Goal: Transaction & Acquisition: Purchase product/service

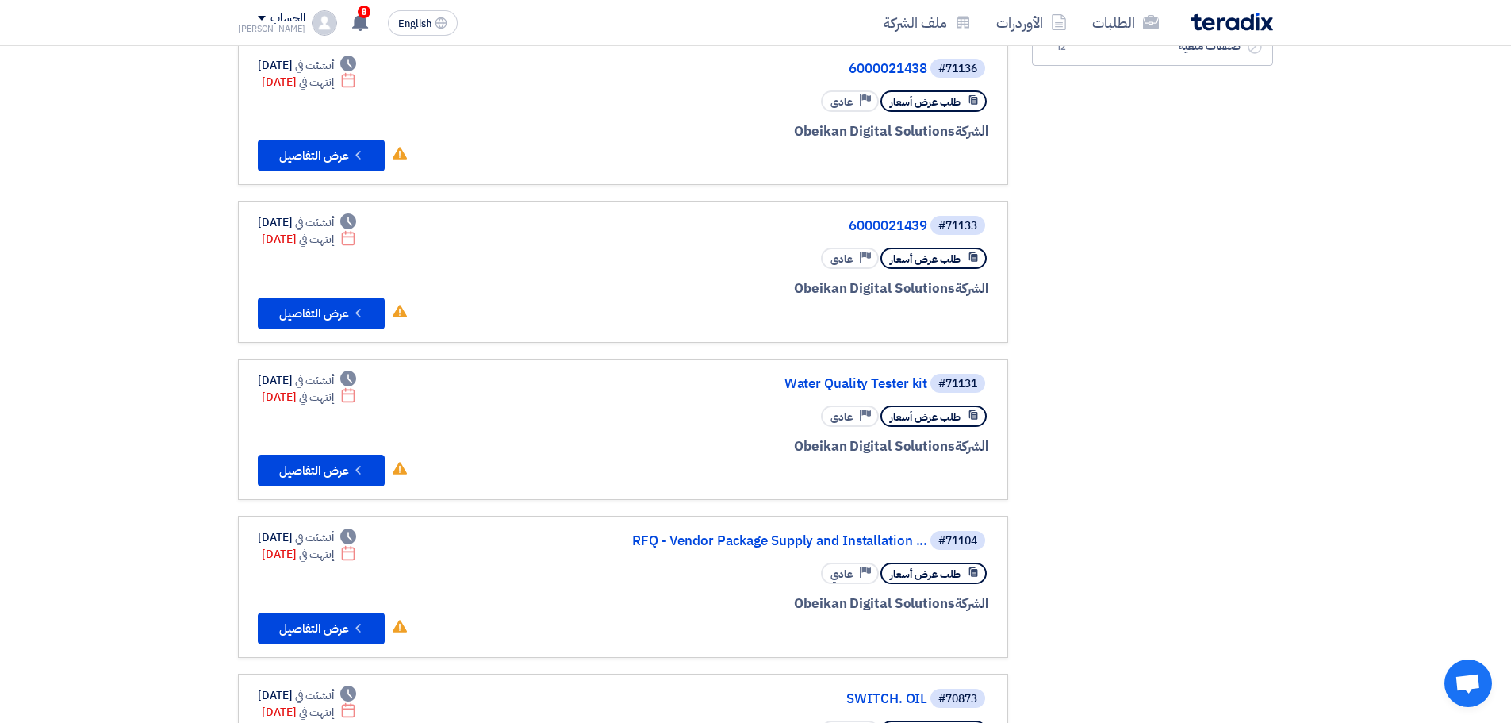
scroll to position [317, 0]
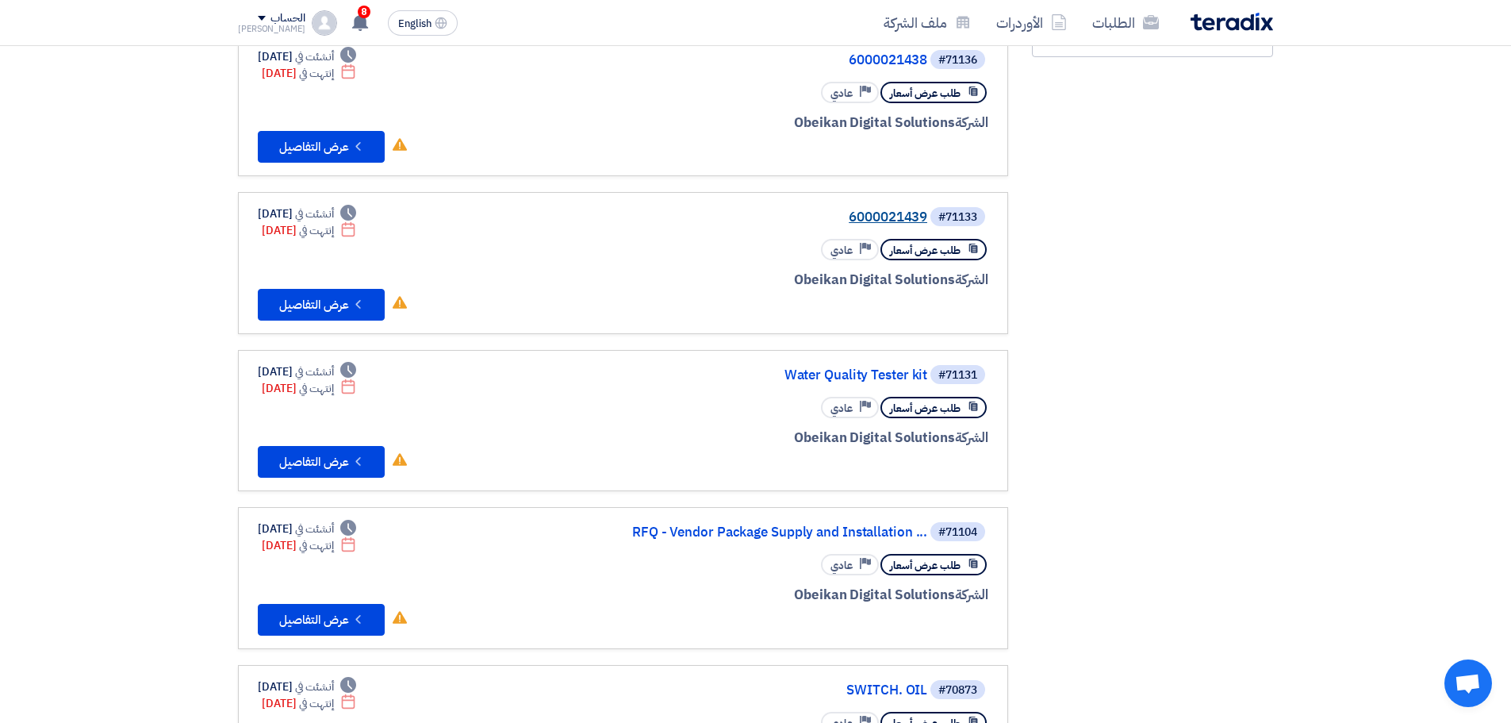
click at [901, 213] on link "6000021439" at bounding box center [768, 217] width 317 height 14
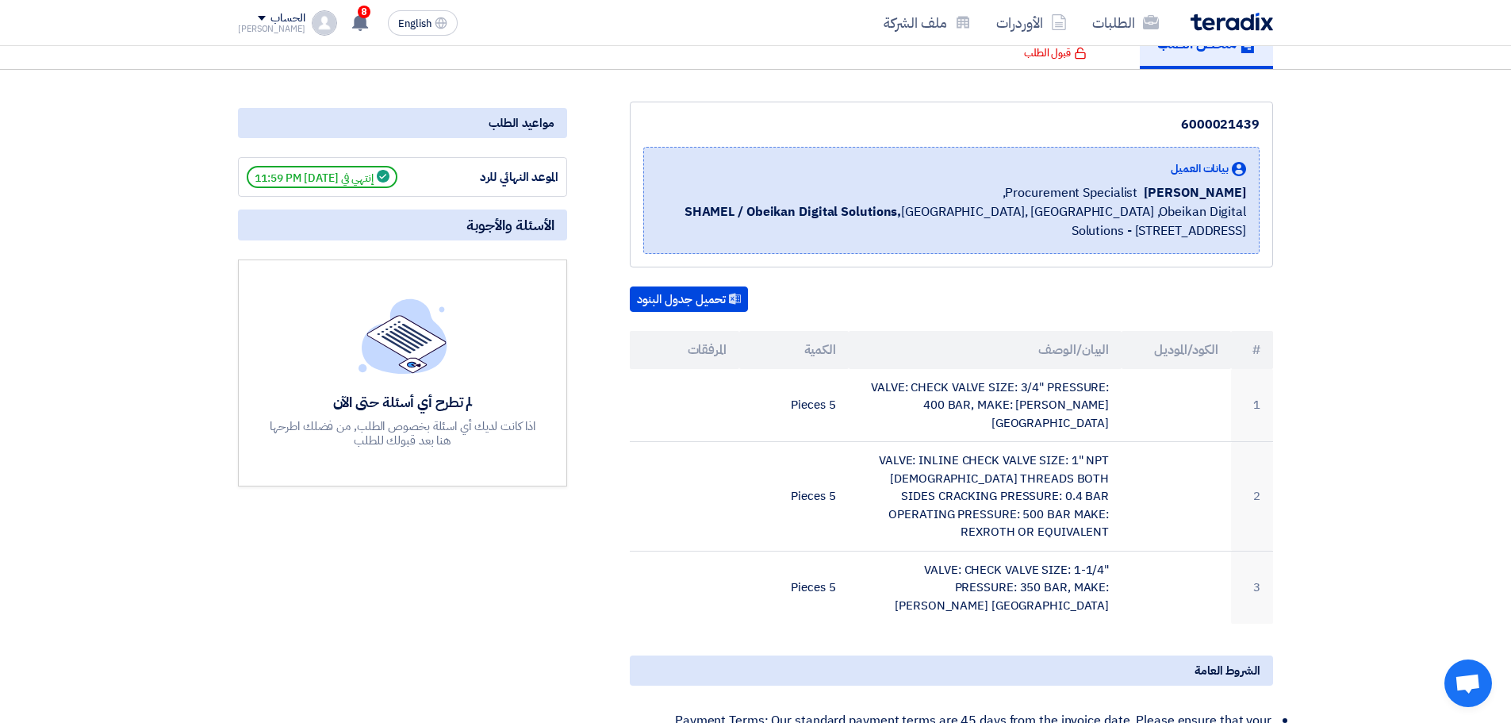
scroll to position [159, 0]
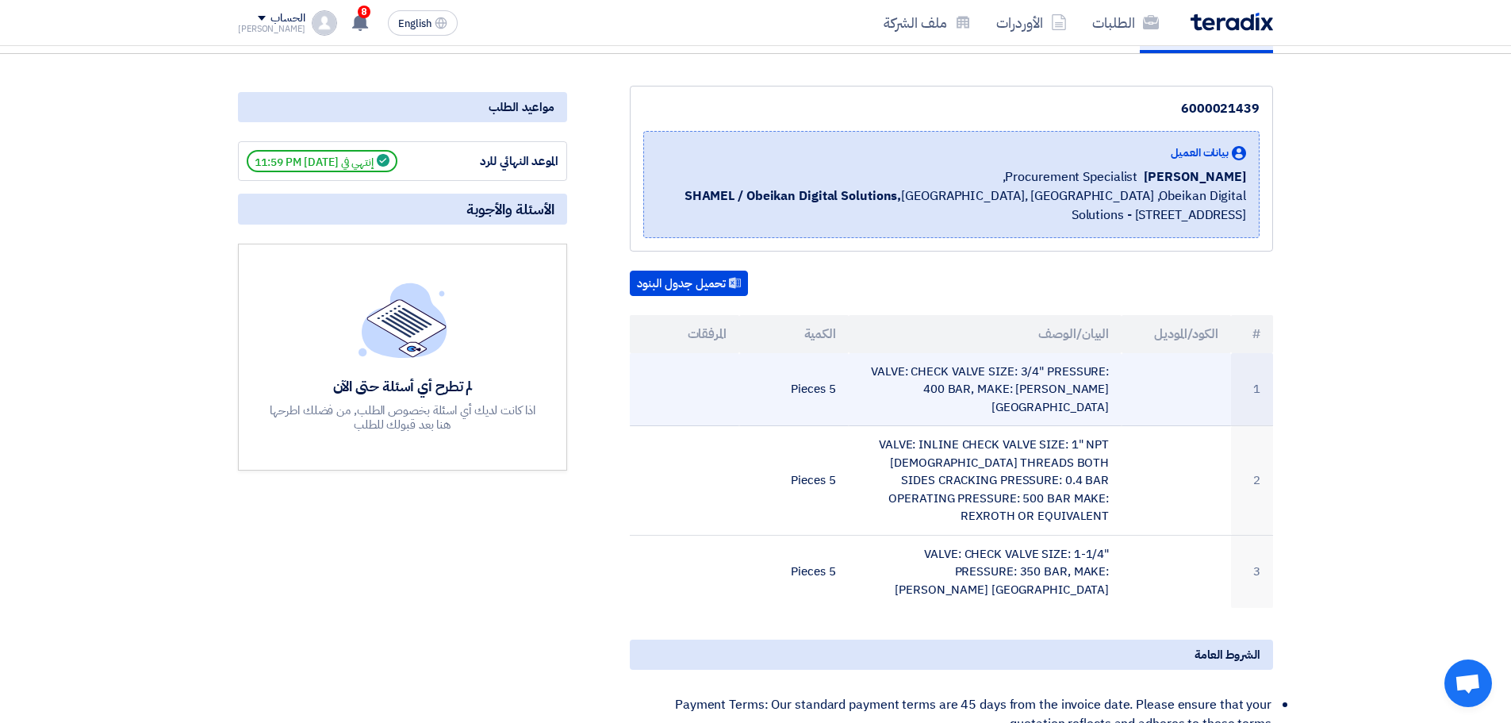
click at [1078, 389] on td "VALVE: CHECK VALVE SIZE: 3/4" PRESSURE: 400 BAR, MAKE: [PERSON_NAME] [GEOGRAPHI…" at bounding box center [986, 389] width 274 height 73
copy tr "VALVE: CHECK VALVE SIZE: 3/4" PRESSURE: 400 BAR, MAKE: [PERSON_NAME] [GEOGRAPHI…"
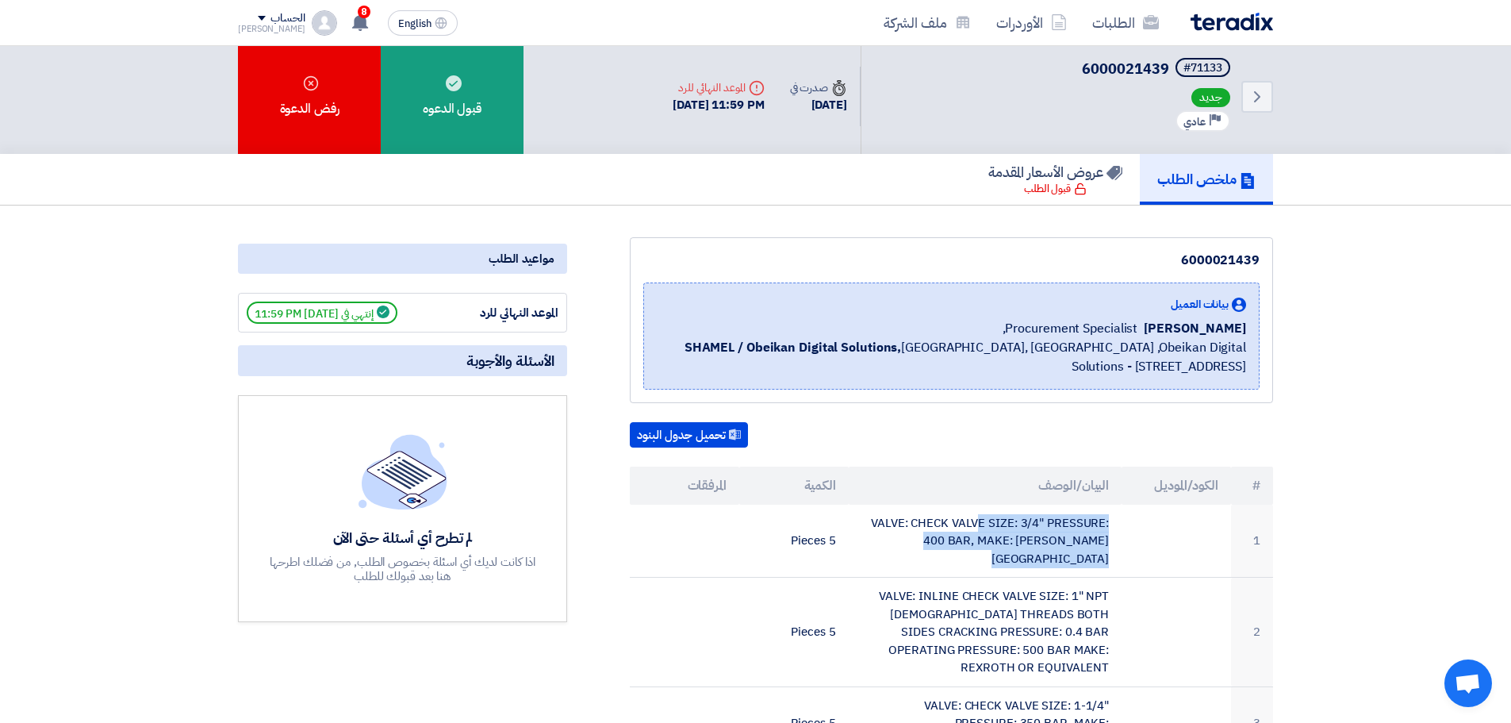
scroll to position [0, 0]
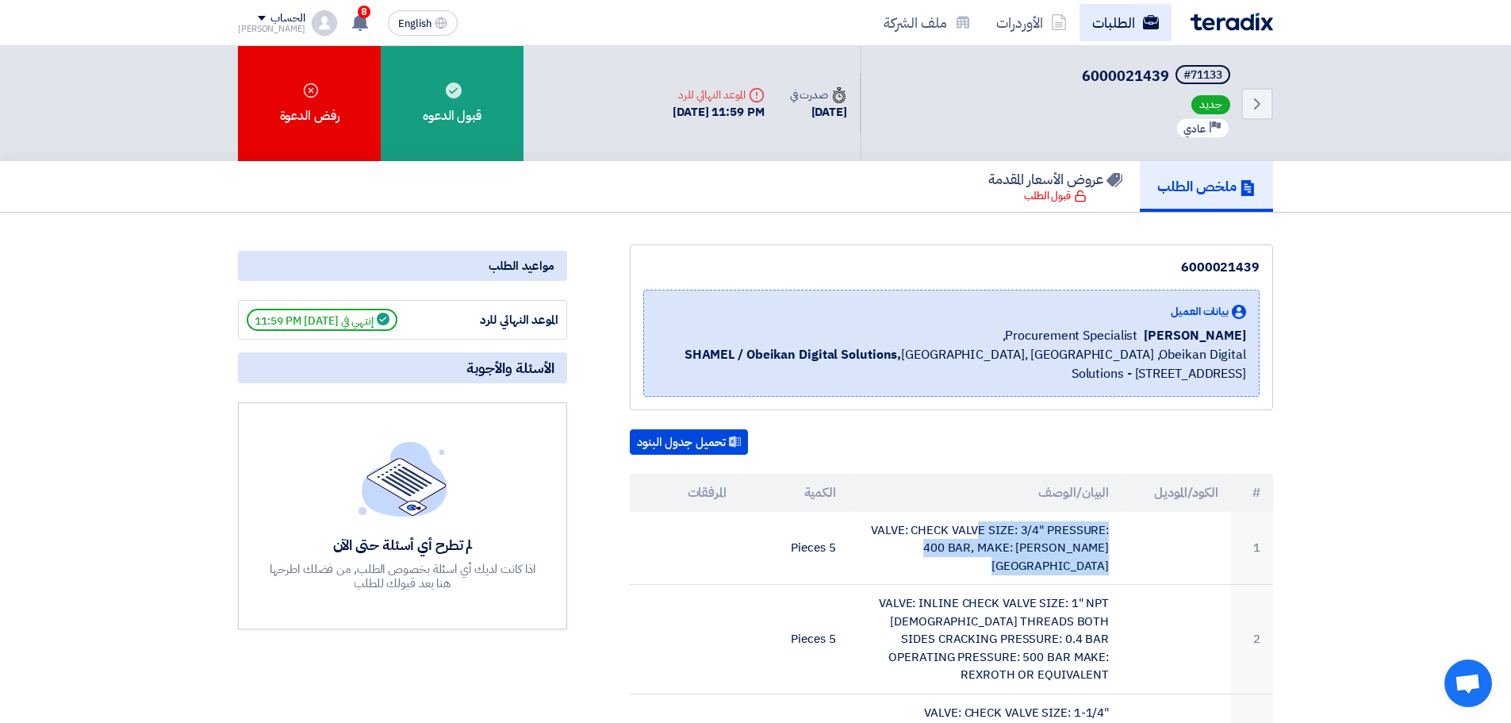
click at [1153, 37] on link "الطلبات" at bounding box center [1126, 22] width 92 height 37
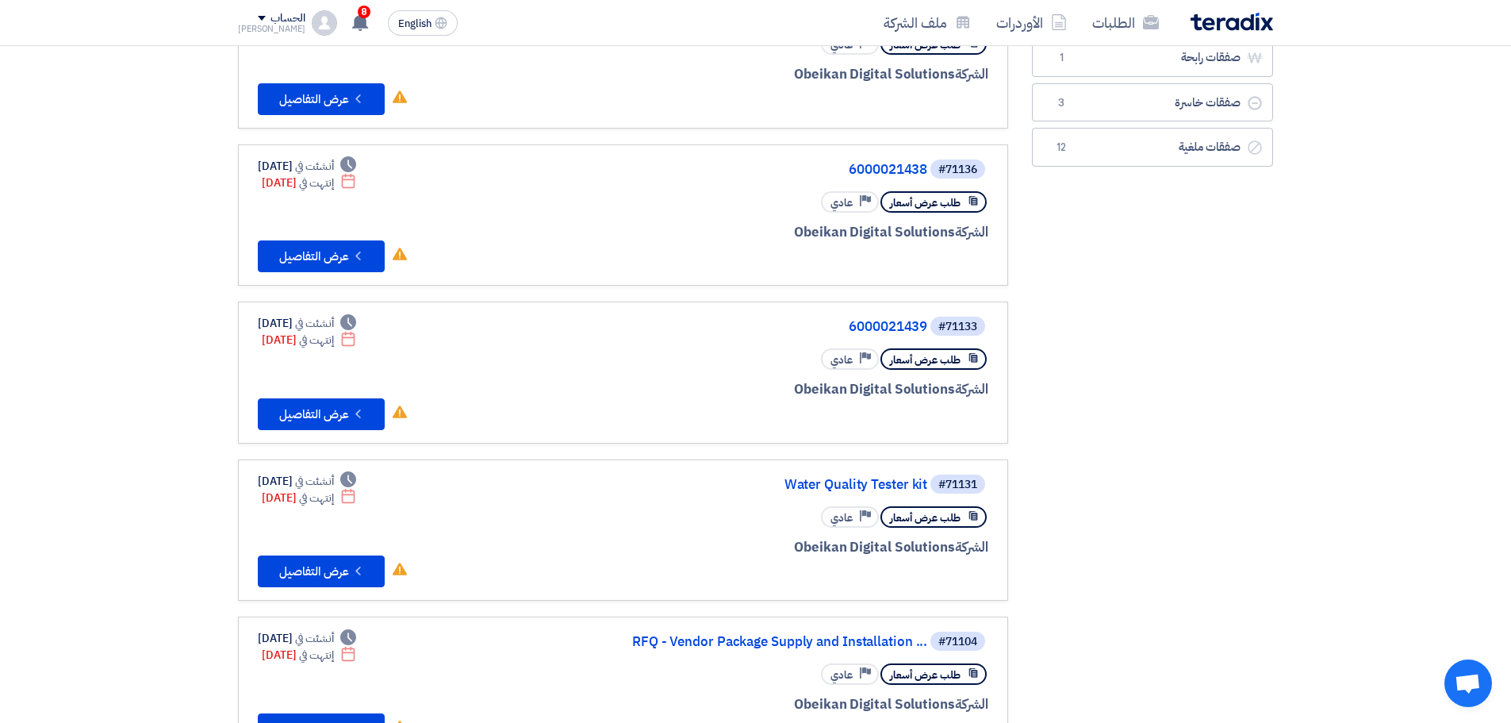
scroll to position [159, 0]
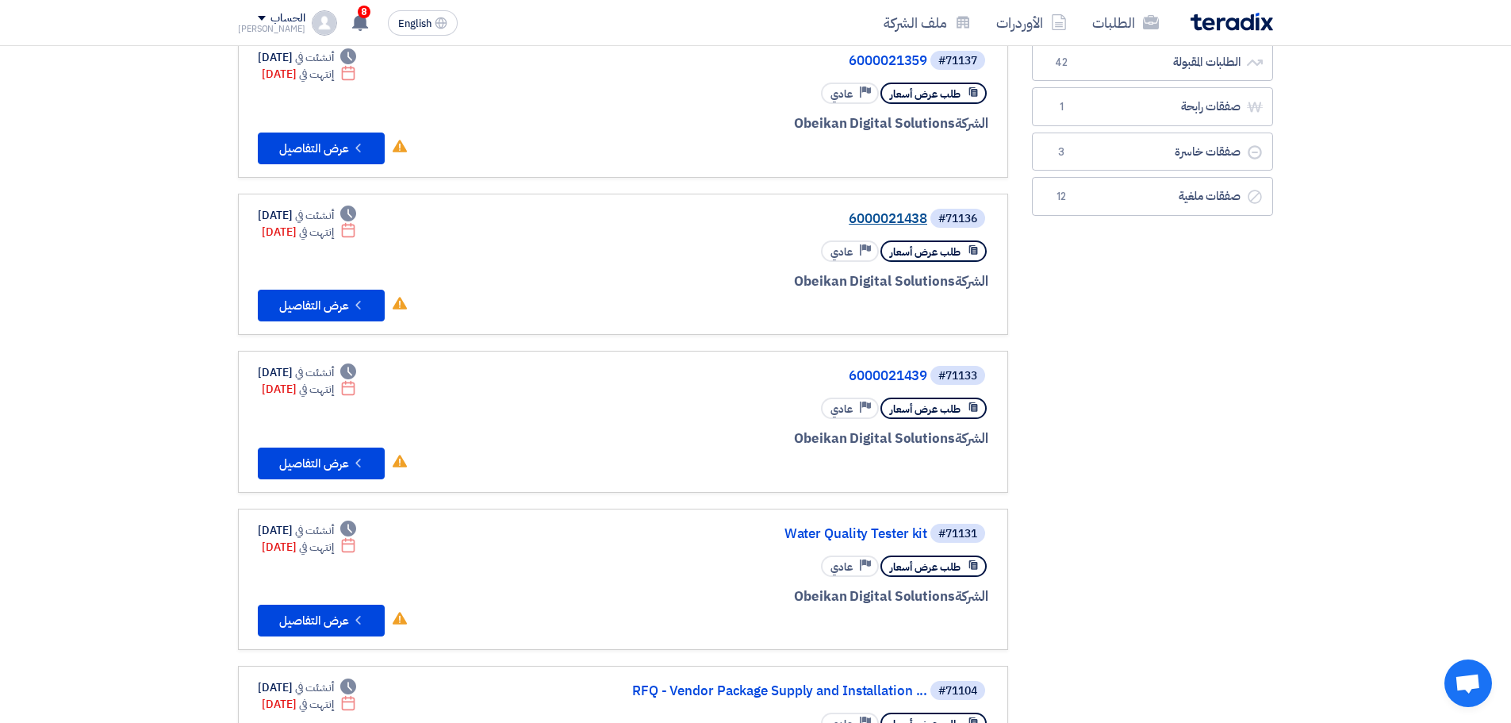
click at [885, 220] on link "6000021438" at bounding box center [768, 219] width 317 height 14
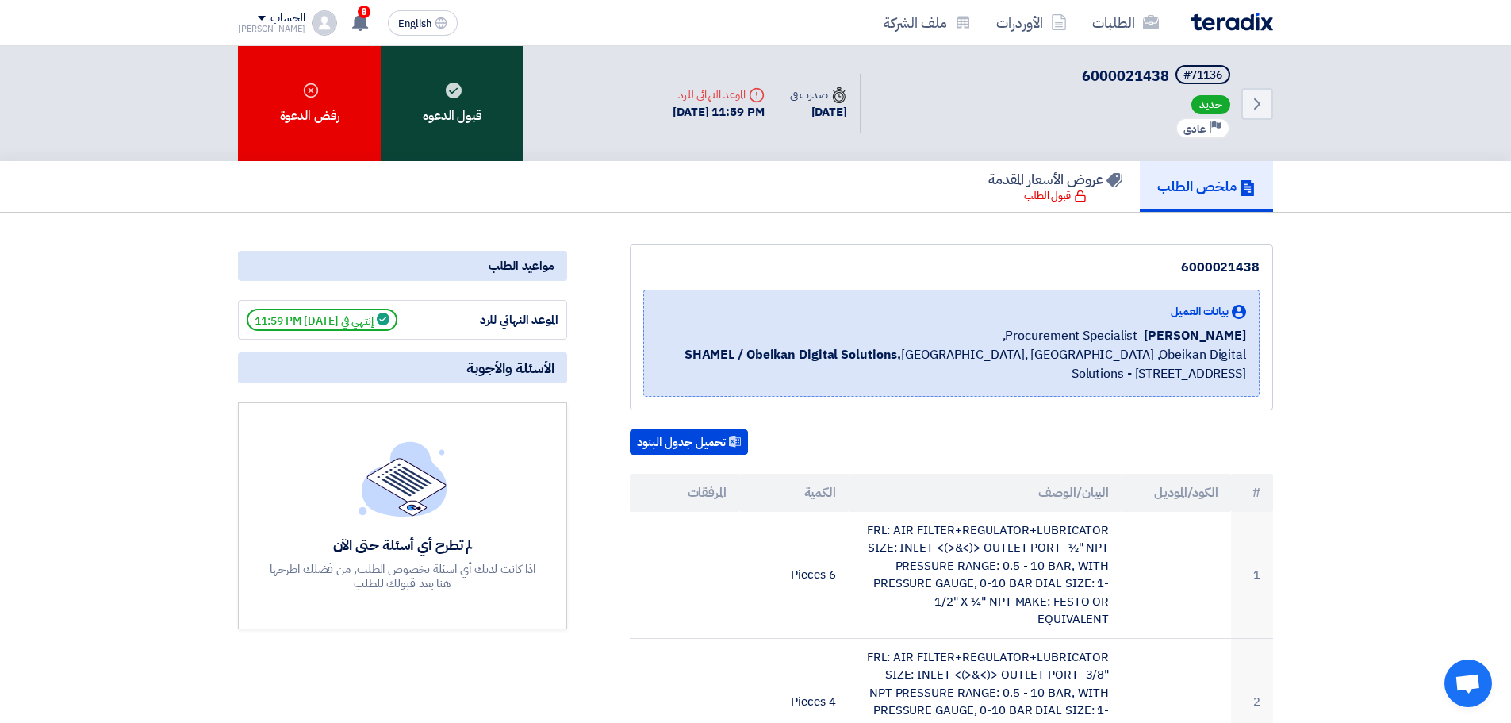
click at [513, 106] on div "قبول الدعوه" at bounding box center [452, 103] width 143 height 115
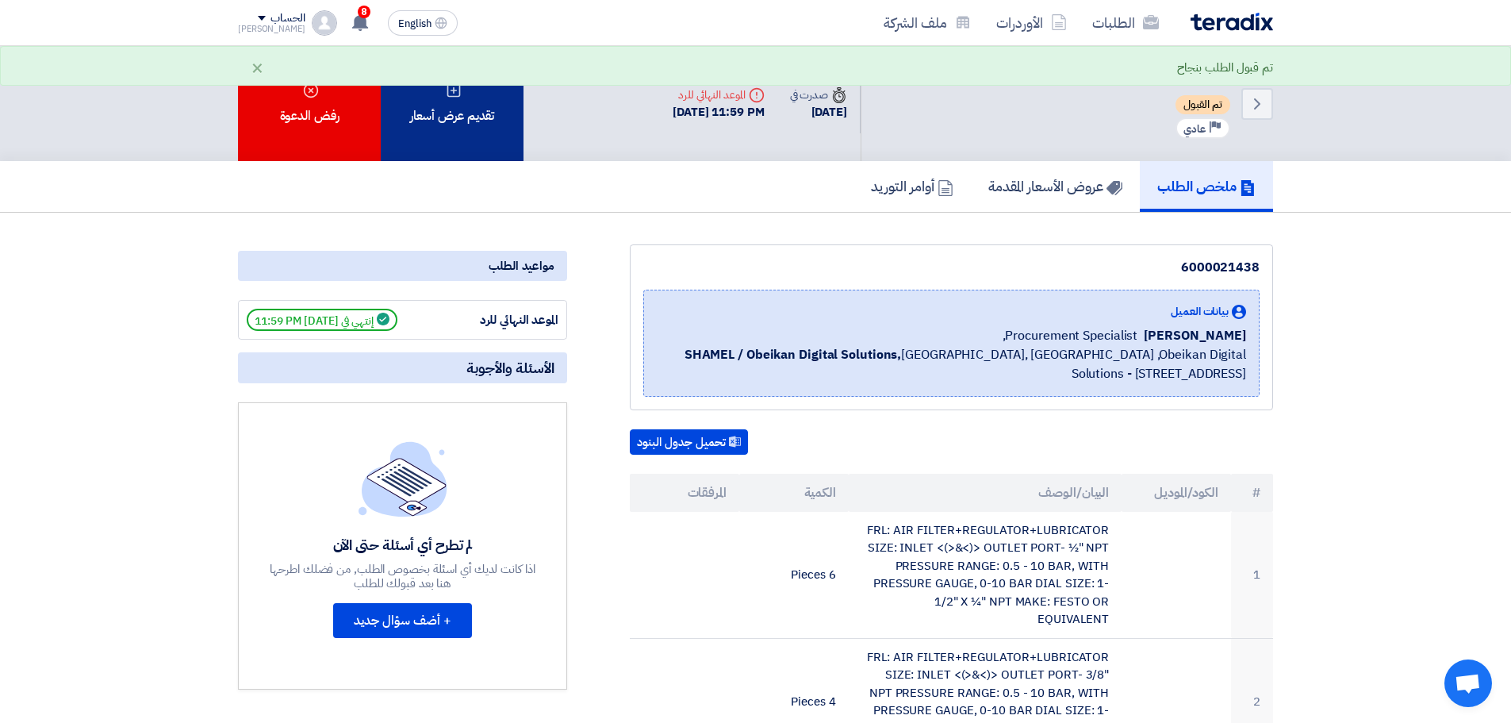
click at [498, 129] on div "تقديم عرض أسعار" at bounding box center [452, 103] width 143 height 115
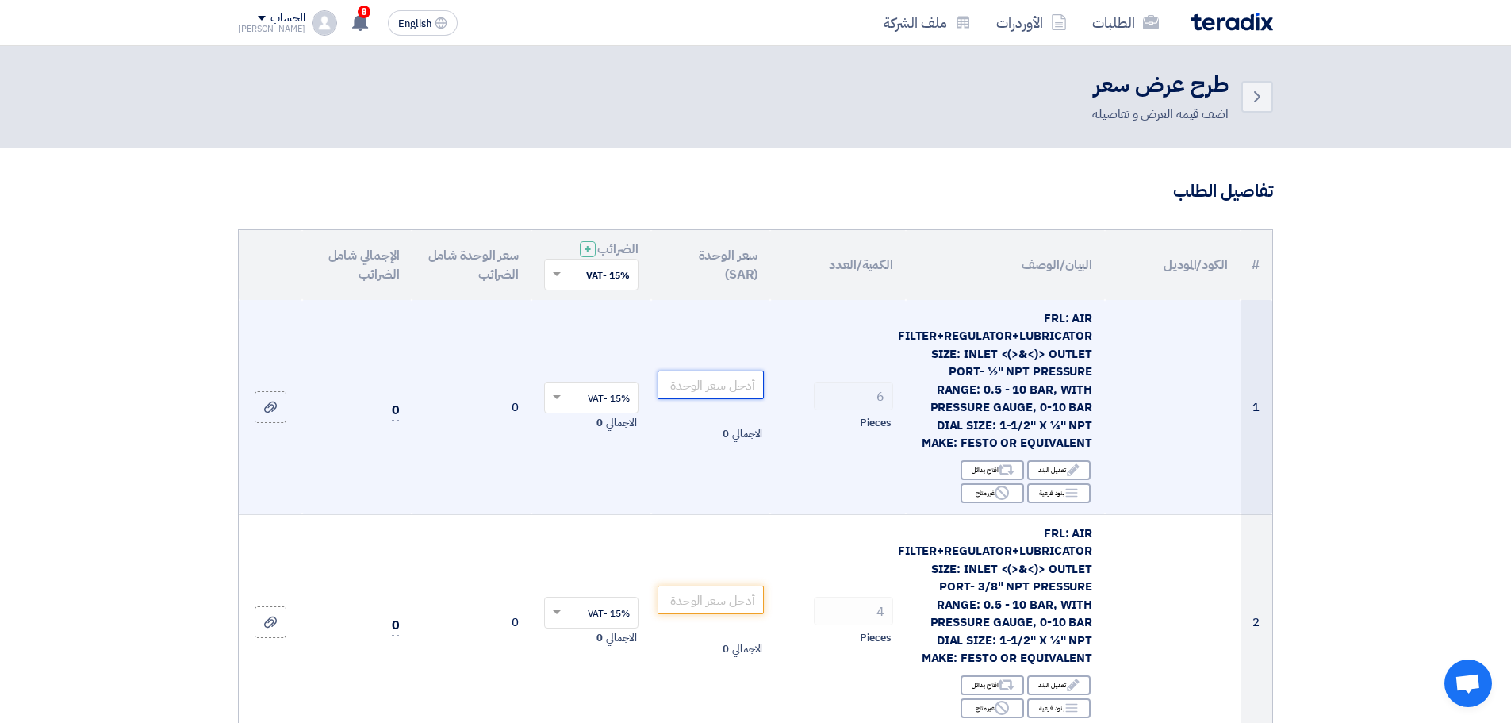
click at [754, 383] on input "number" at bounding box center [711, 384] width 107 height 29
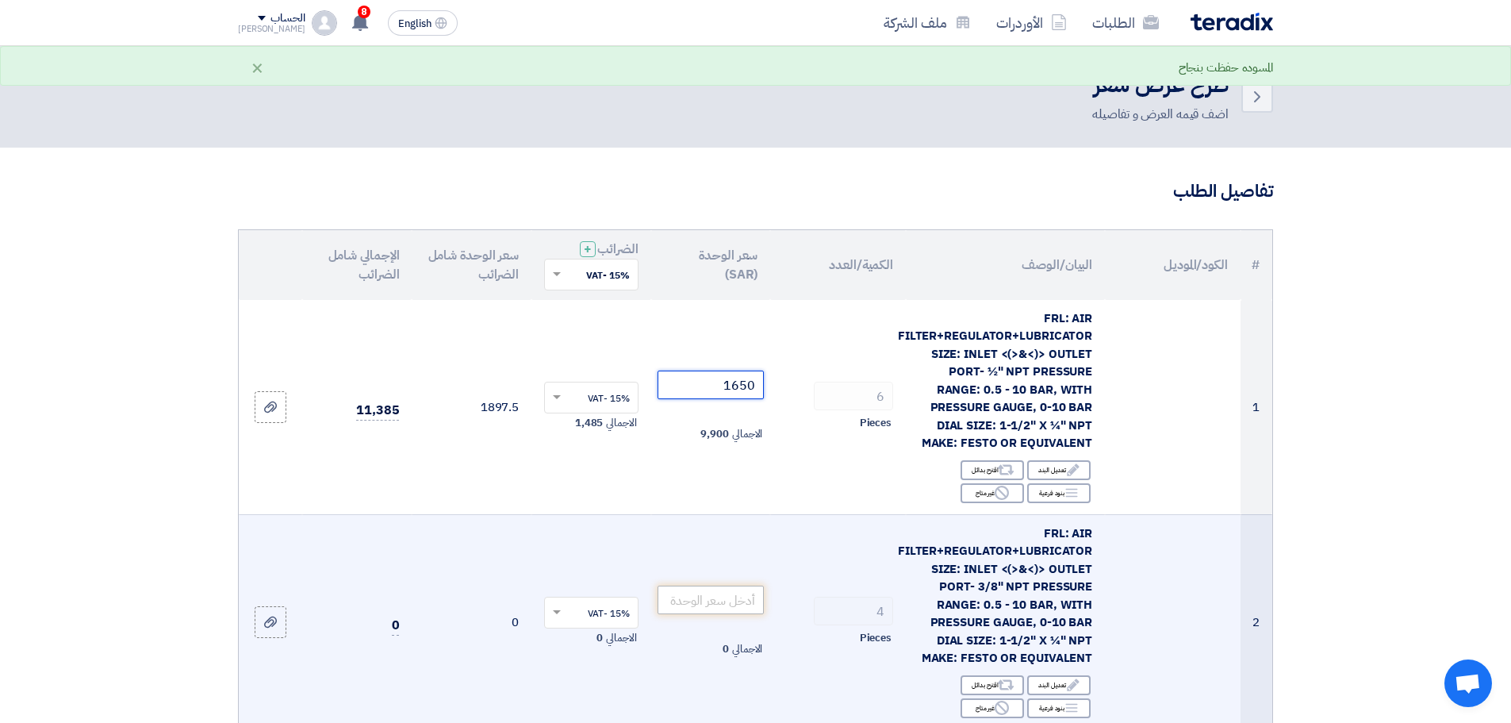
type input "1650"
click at [719, 608] on input "number" at bounding box center [711, 599] width 107 height 29
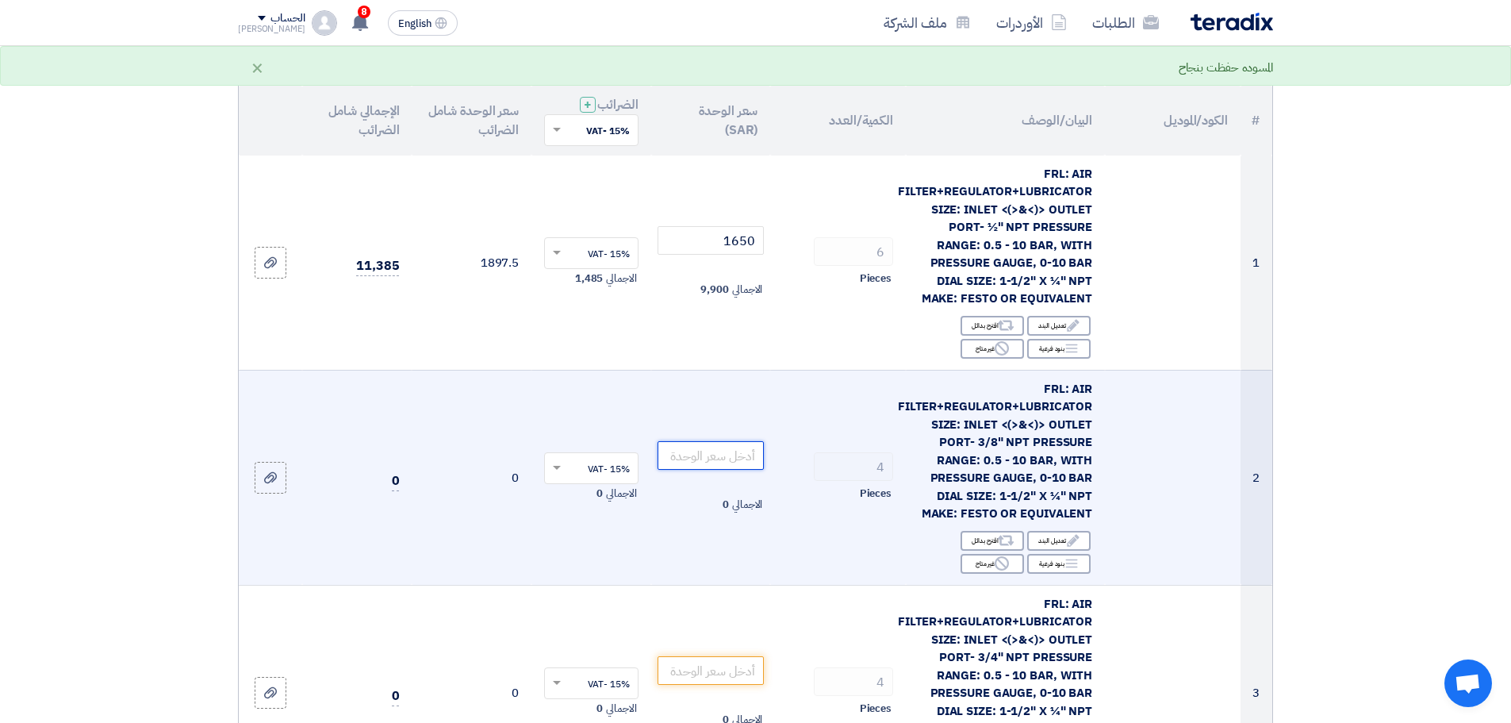
scroll to position [159, 0]
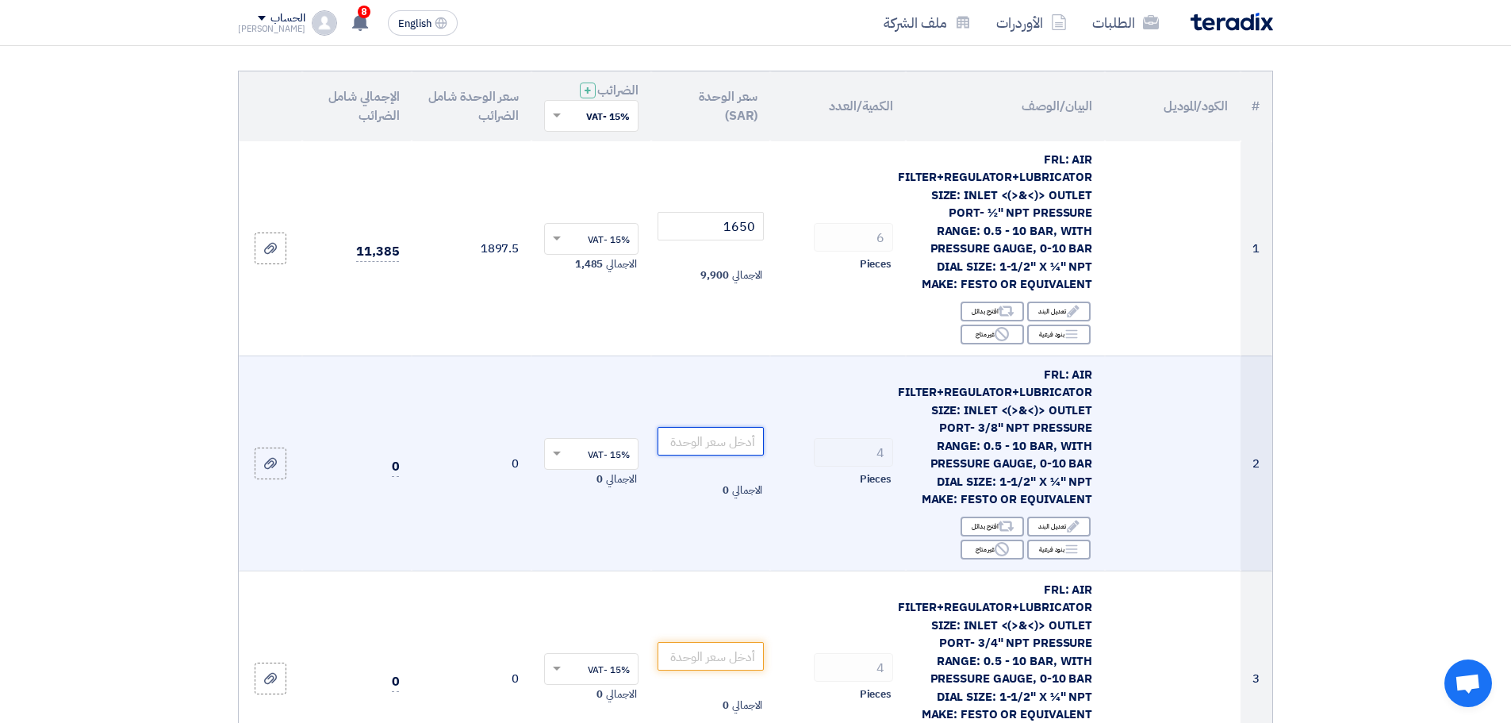
type input "1"
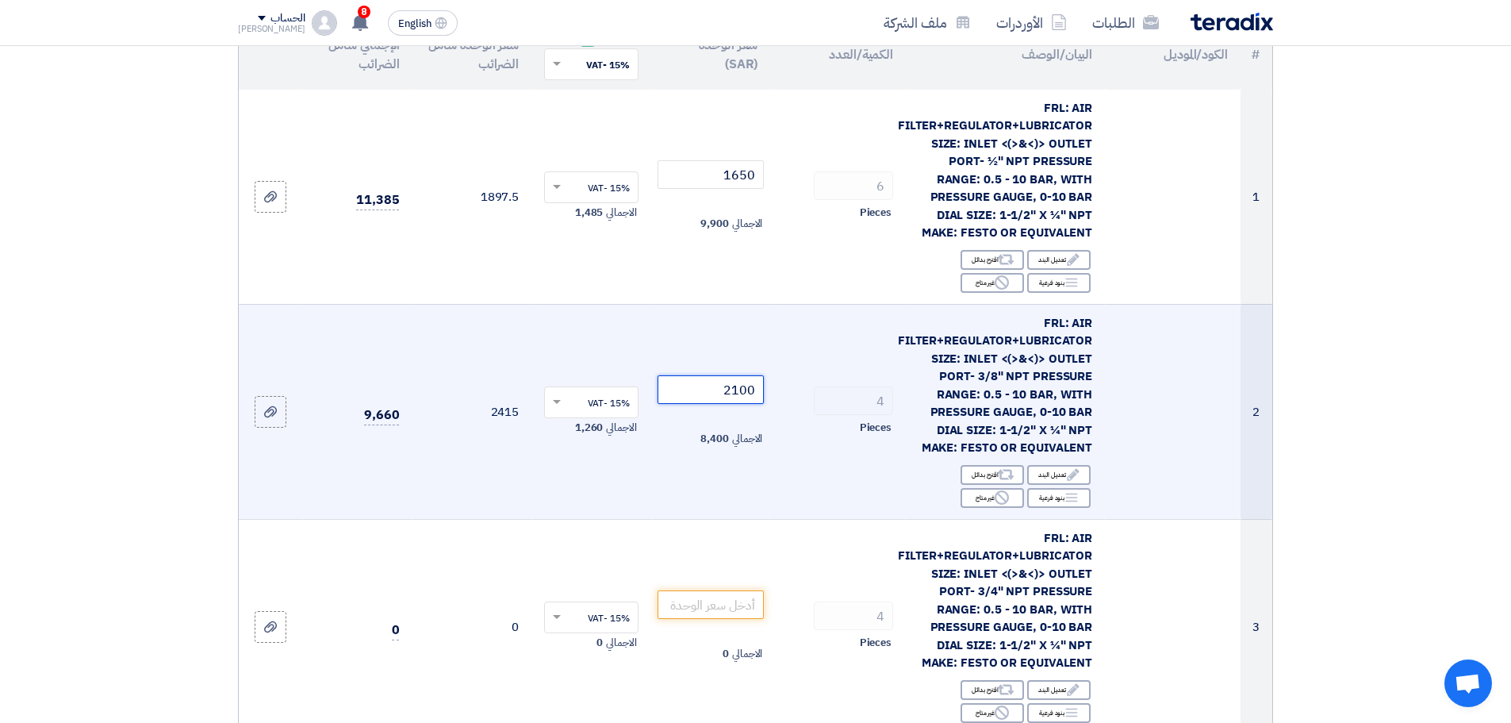
scroll to position [238, 0]
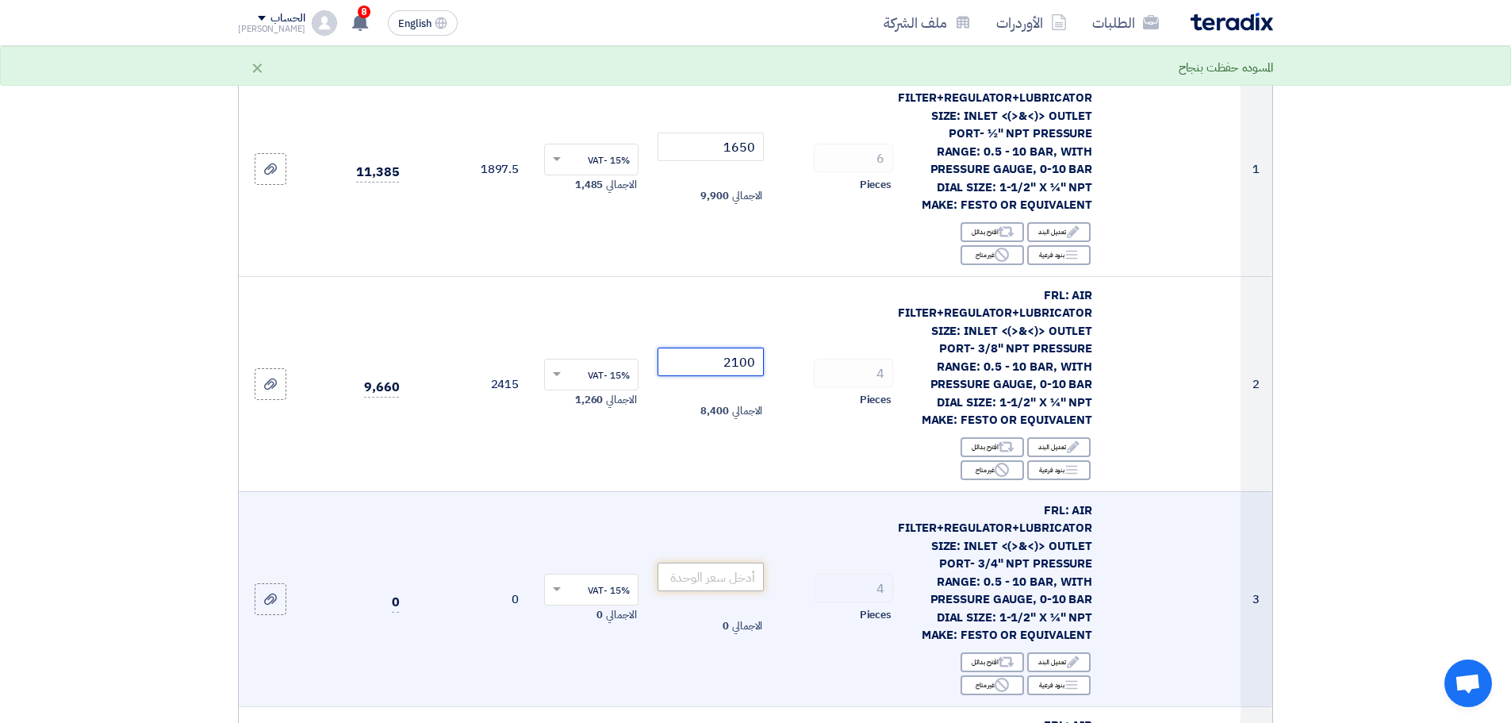
type input "2100"
click at [740, 570] on input "number" at bounding box center [711, 576] width 107 height 29
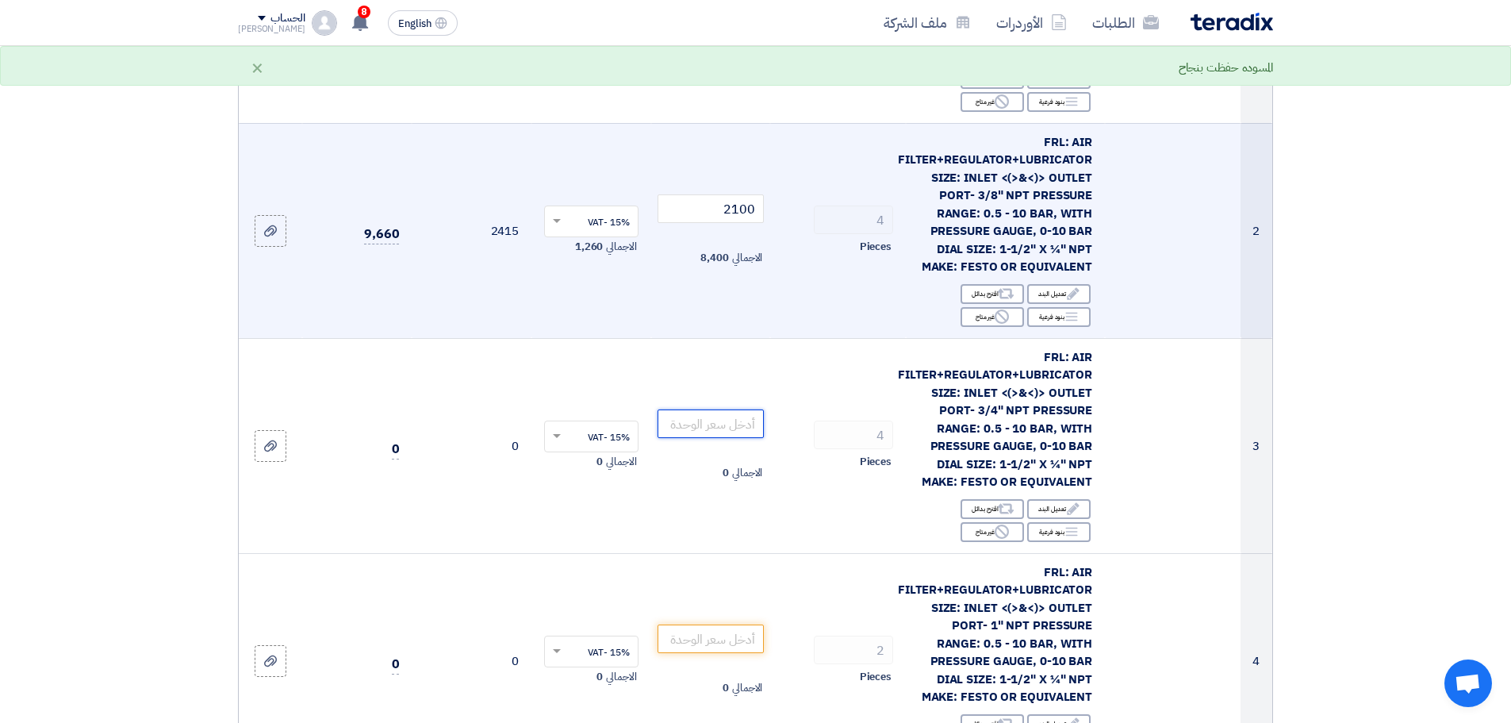
scroll to position [397, 0]
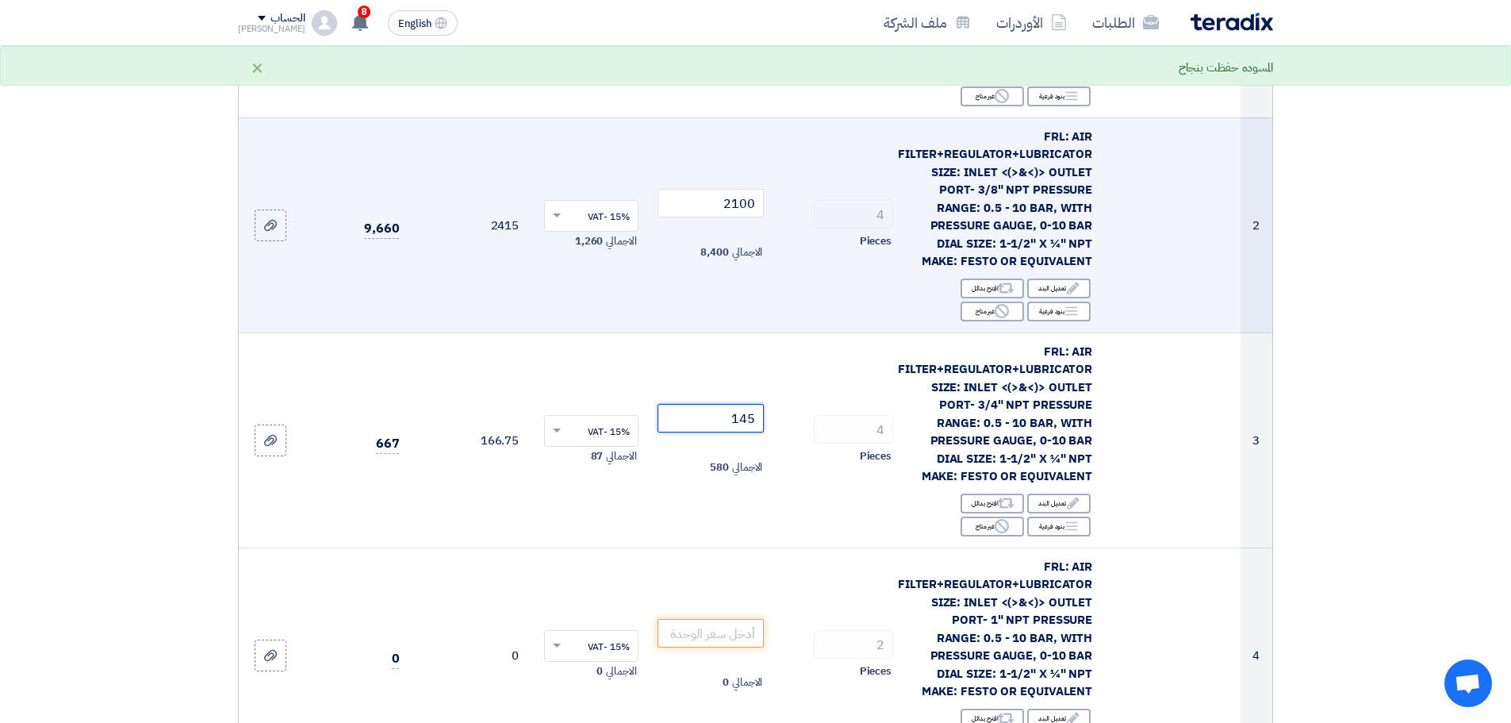
type input "1450"
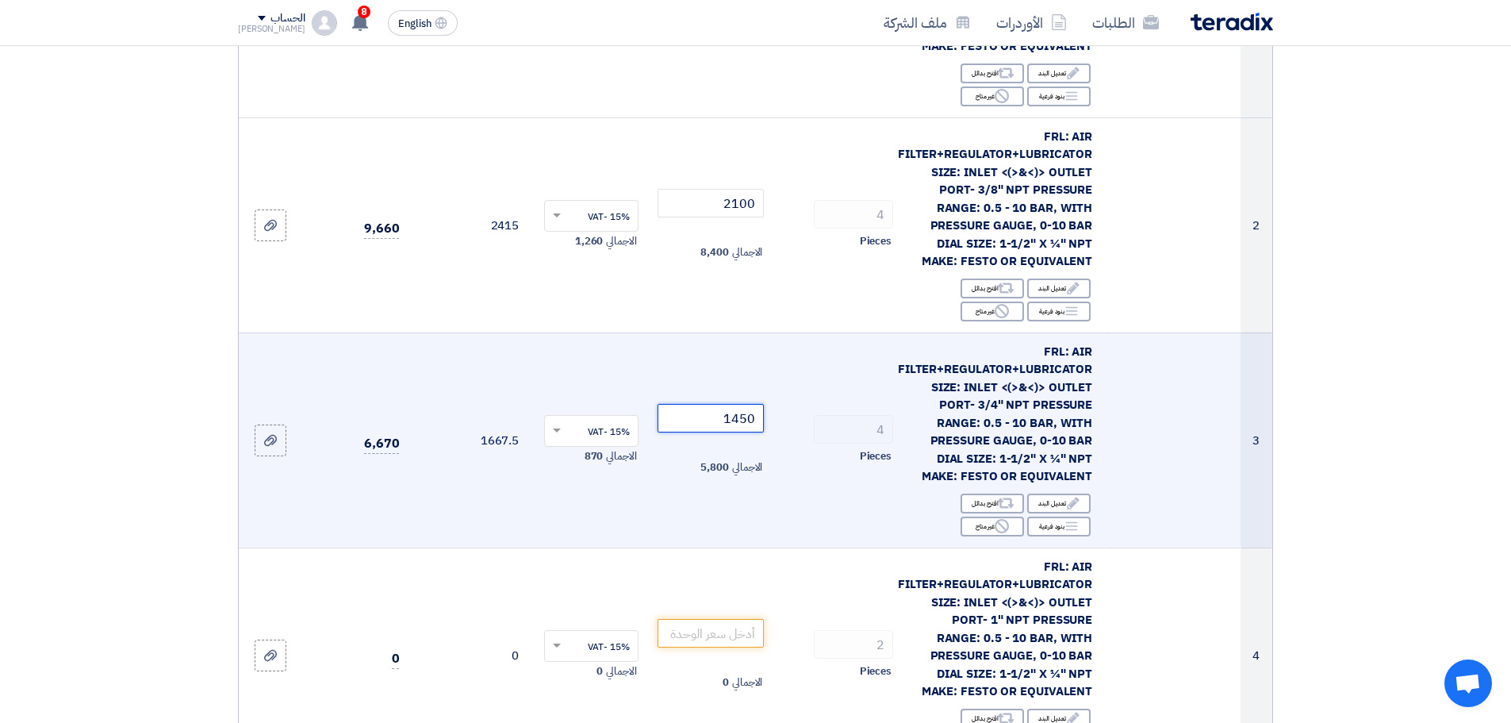
click at [729, 424] on input "1450" at bounding box center [711, 418] width 107 height 29
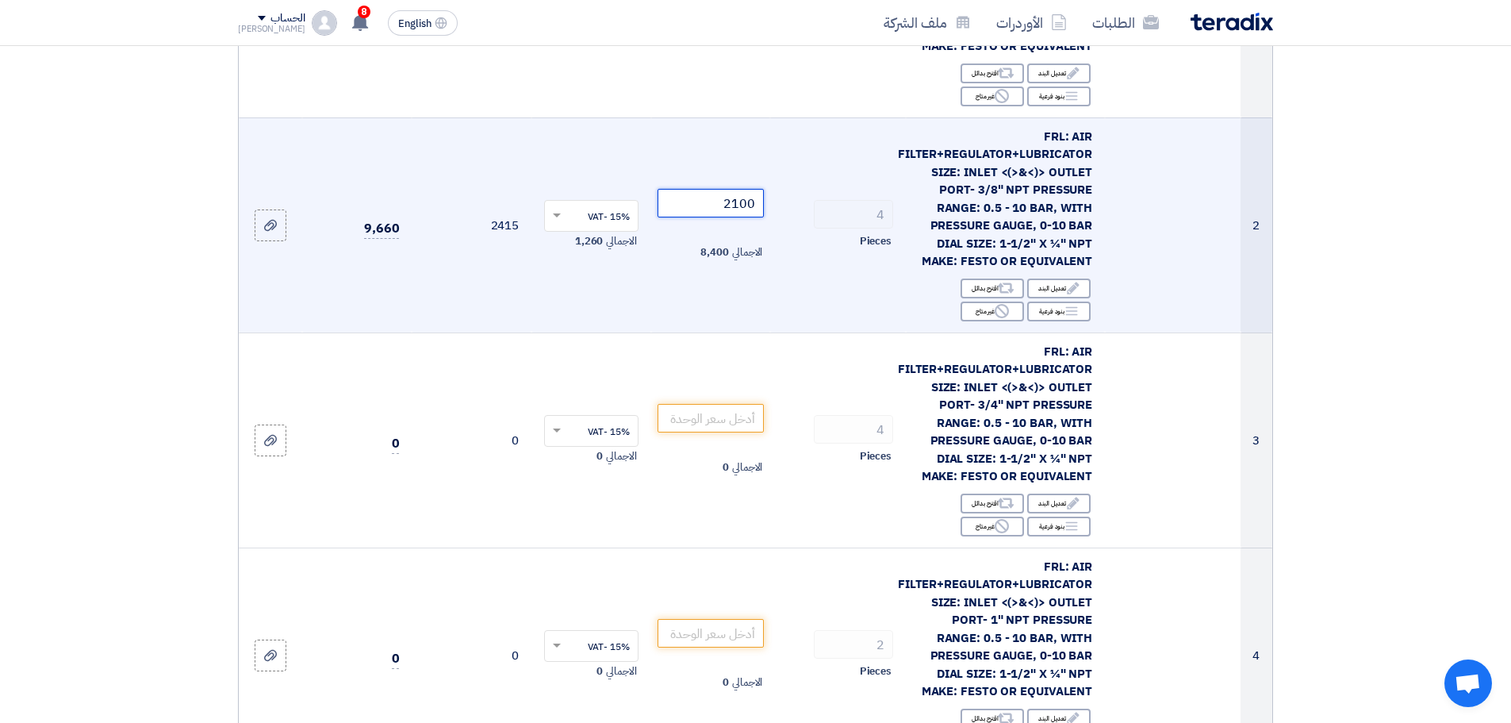
click at [745, 190] on input "2100" at bounding box center [711, 203] width 107 height 29
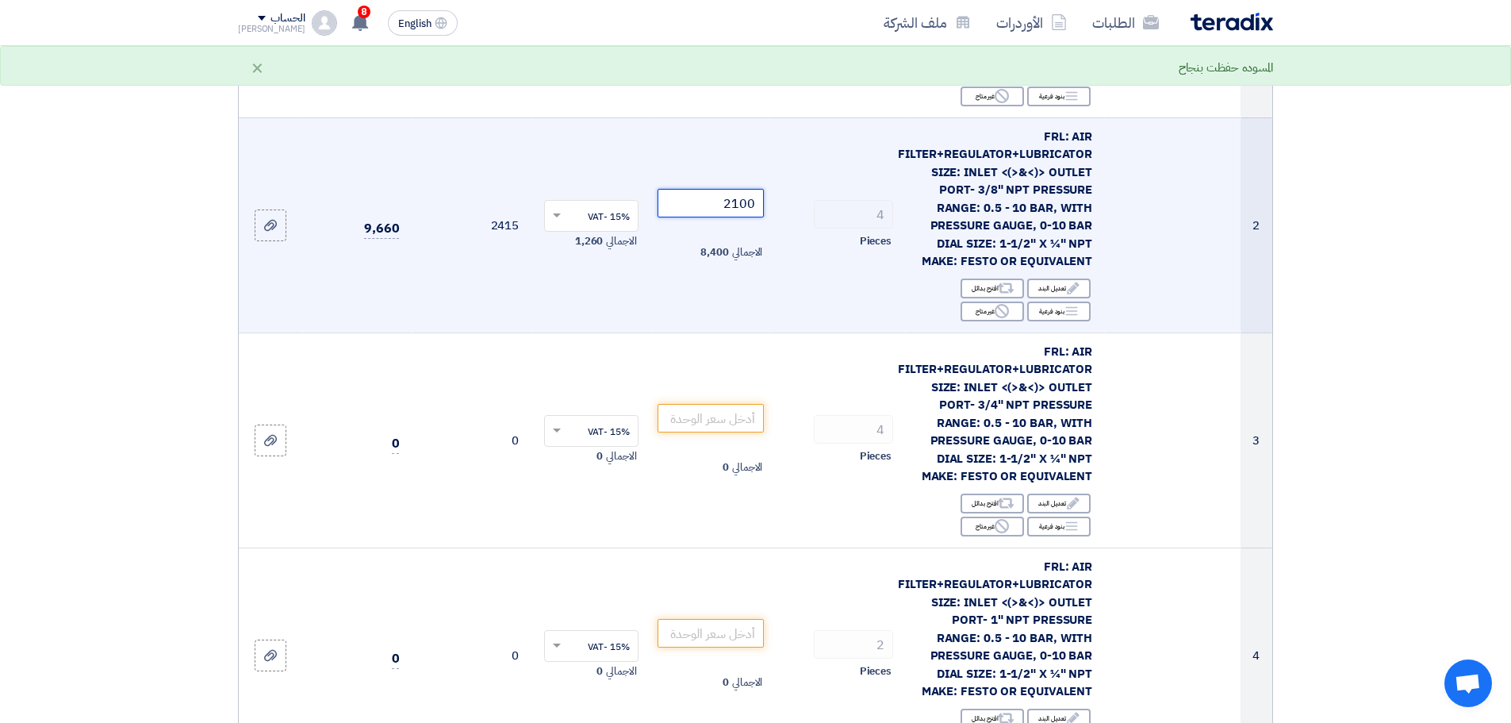
paste input "145"
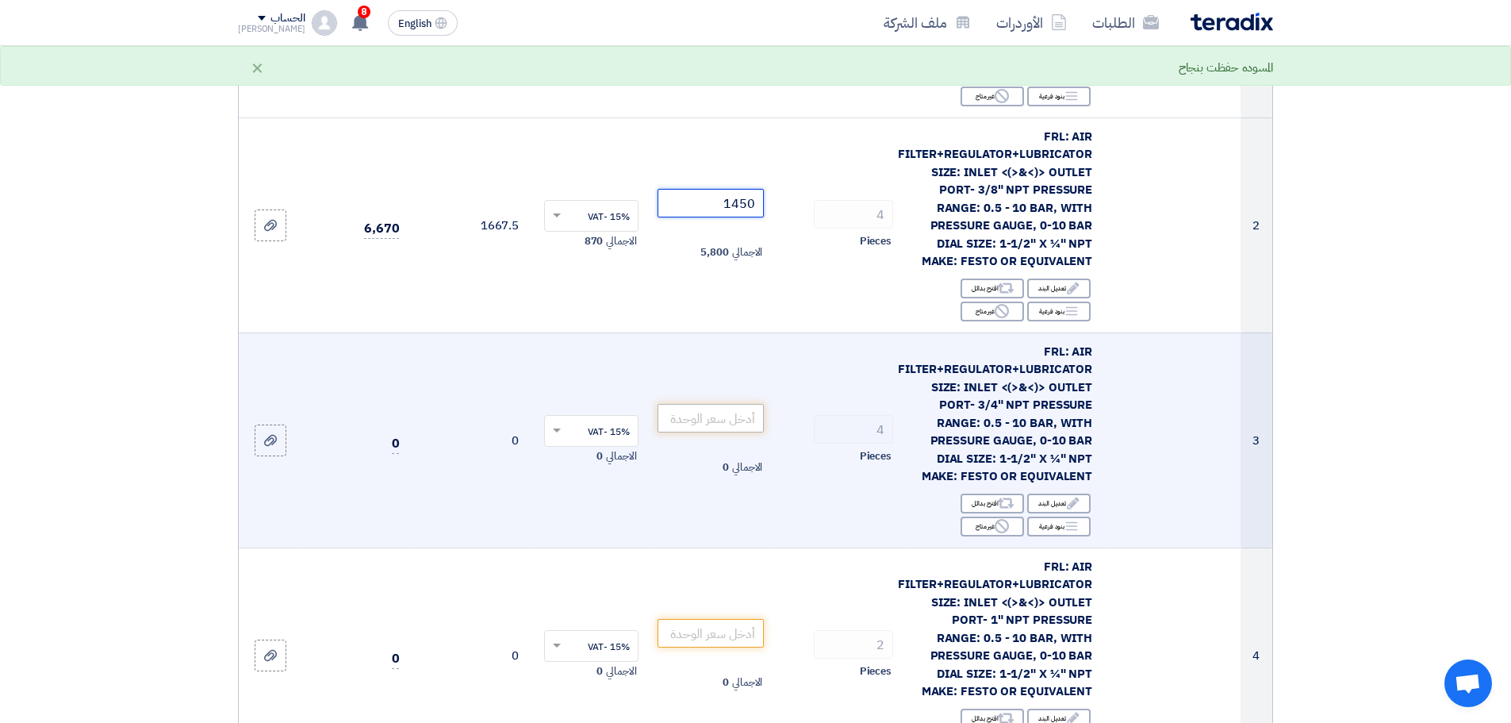
type input "1450"
click at [727, 423] on input "number" at bounding box center [711, 418] width 107 height 29
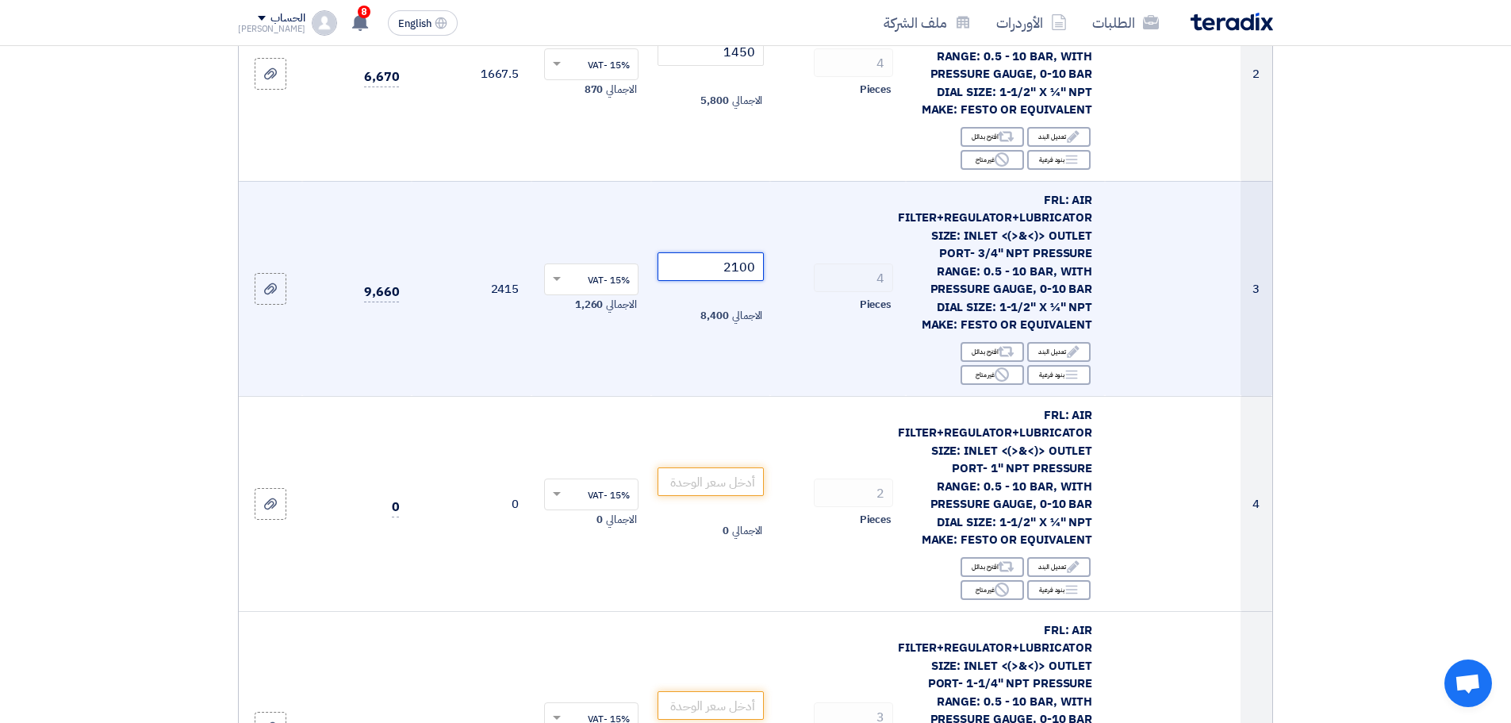
scroll to position [555, 0]
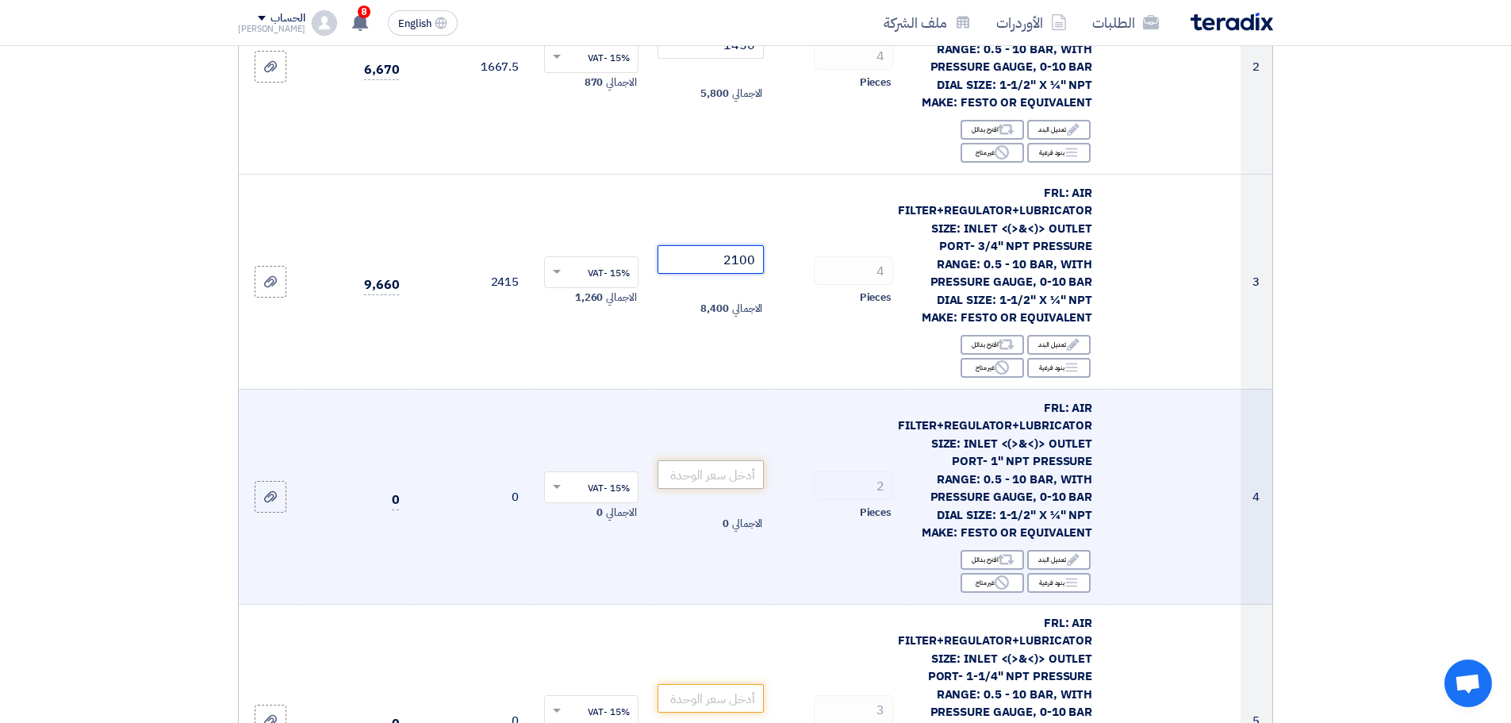
type input "2100"
click at [706, 461] on input "number" at bounding box center [711, 474] width 107 height 29
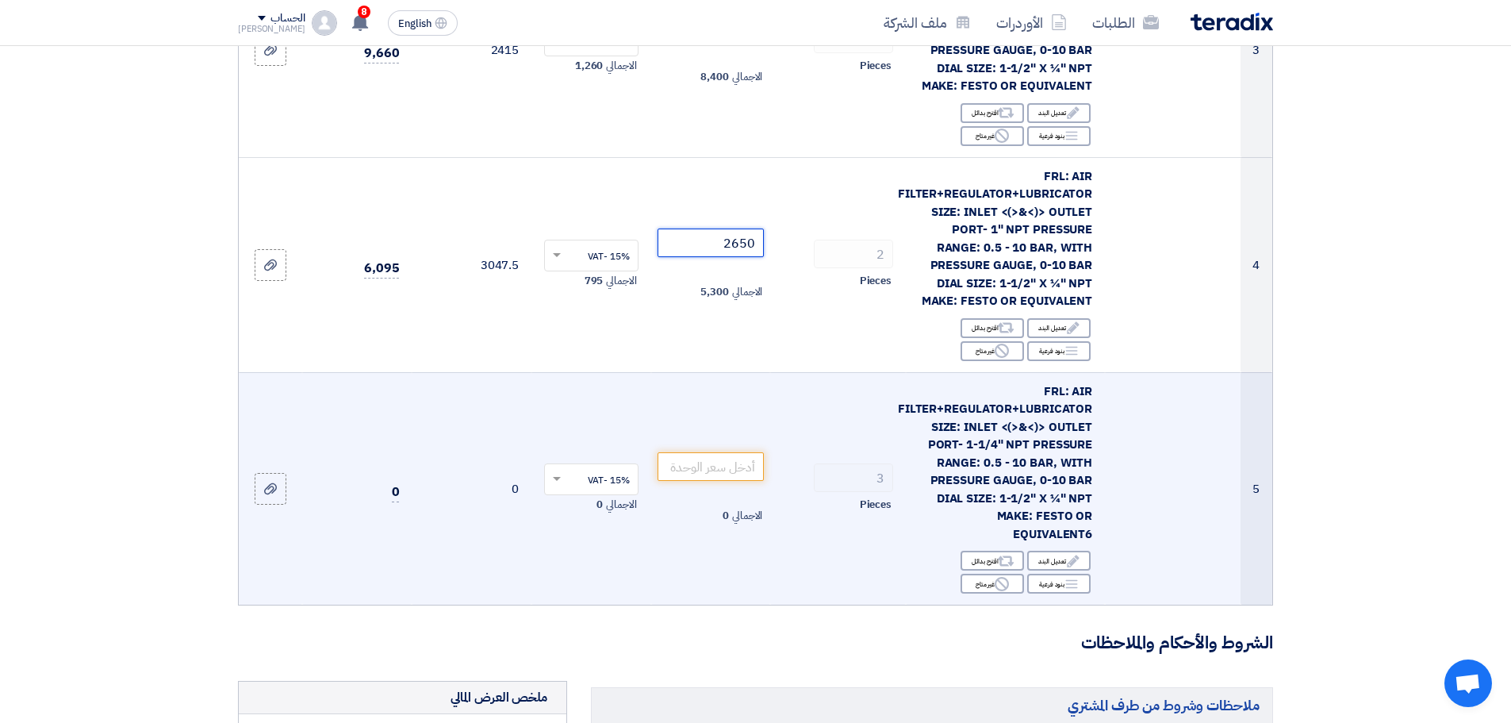
scroll to position [793, 0]
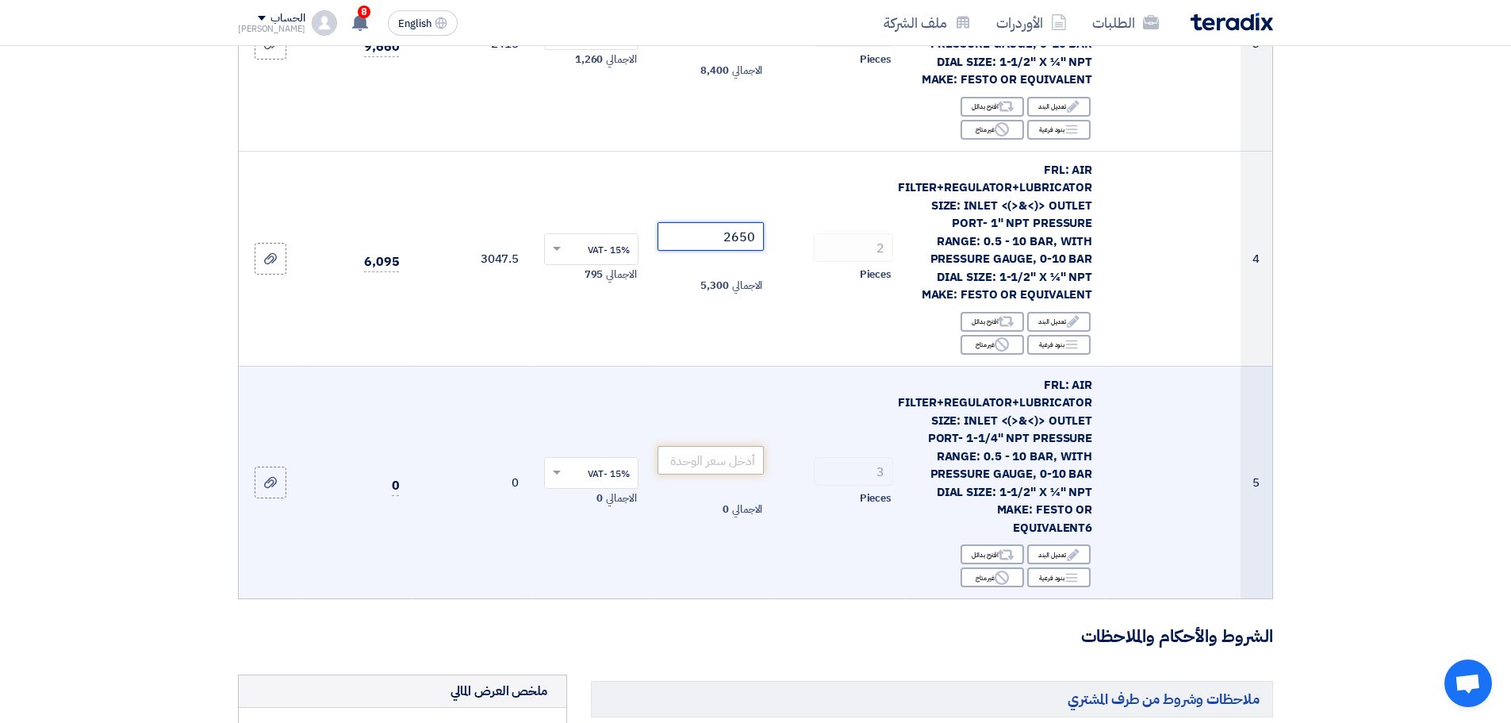
type input "2650"
click at [733, 457] on input "number" at bounding box center [711, 460] width 107 height 29
type input "3100"
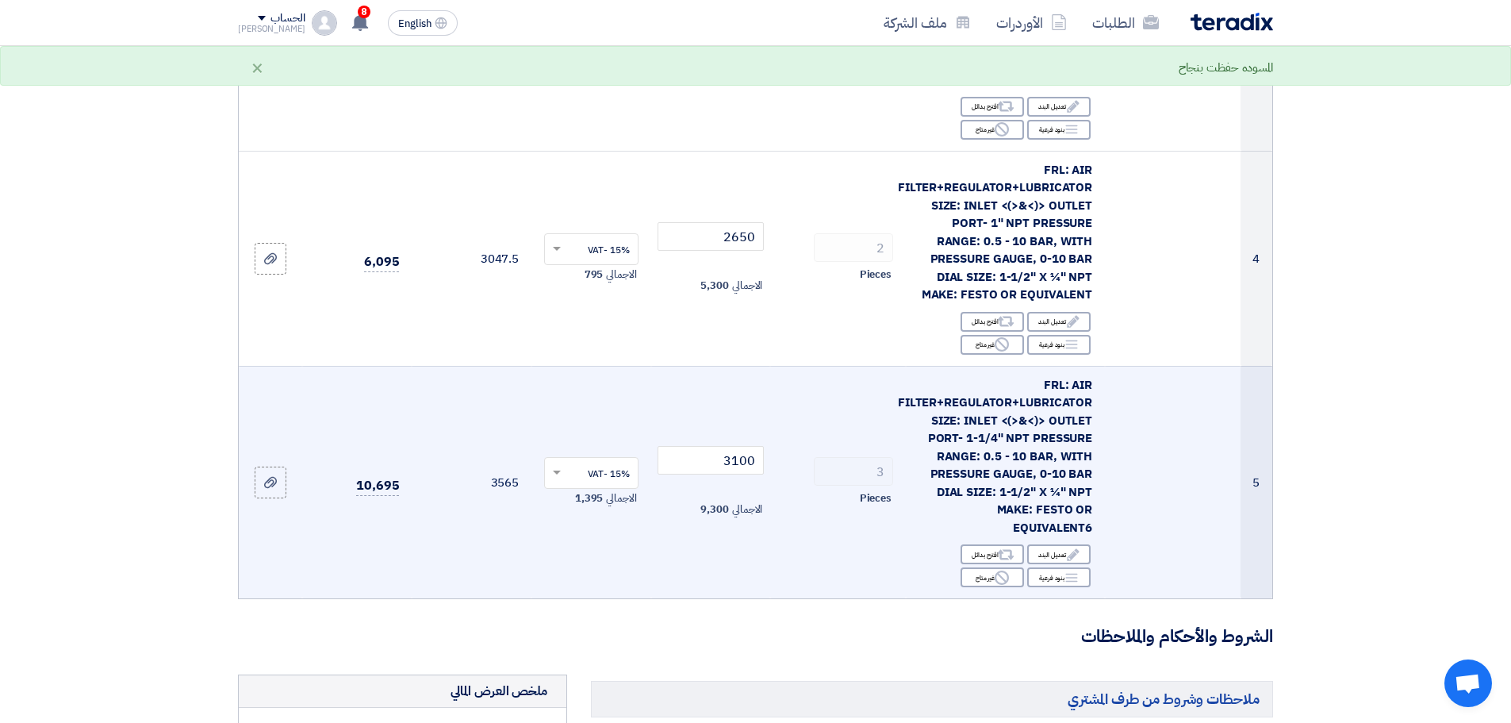
click at [766, 569] on td "3100 الاجمالي 9,300" at bounding box center [711, 482] width 120 height 232
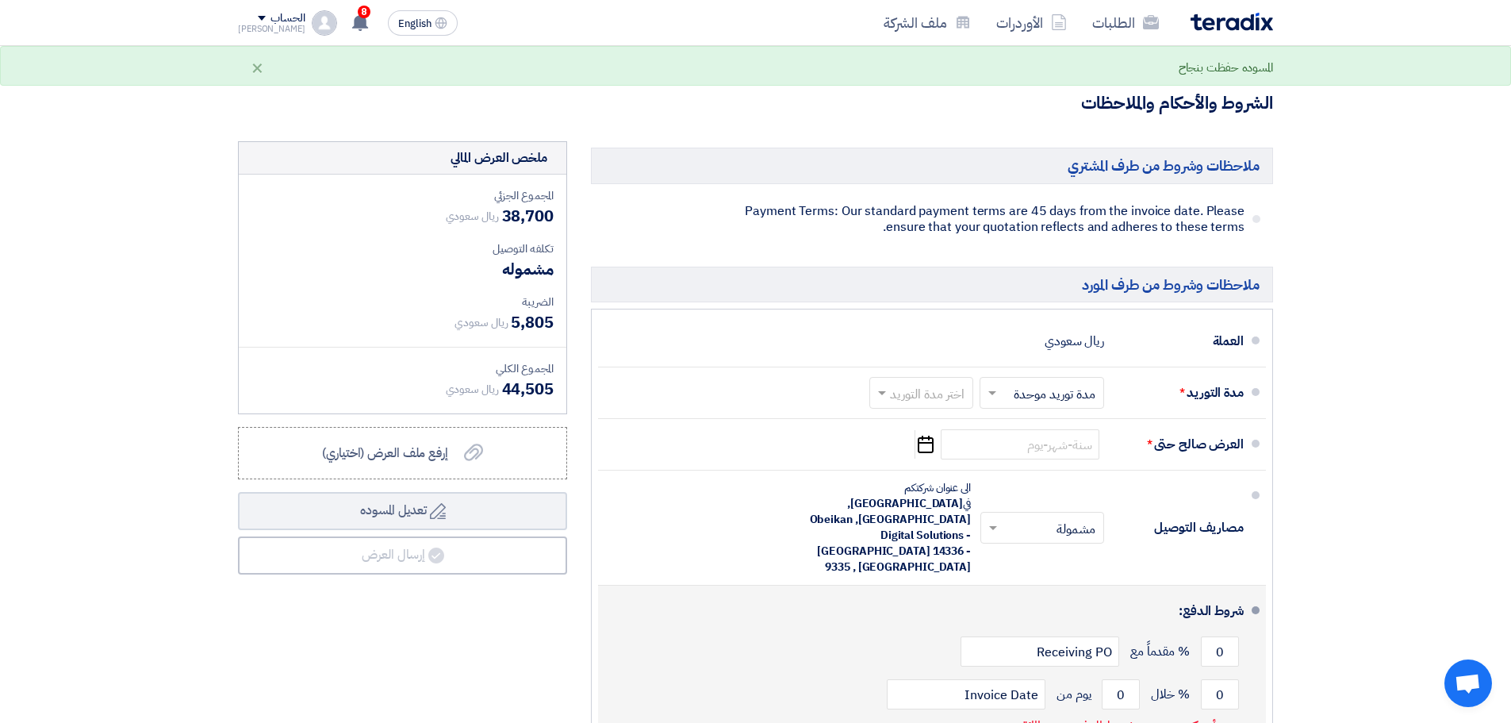
scroll to position [1190, 0]
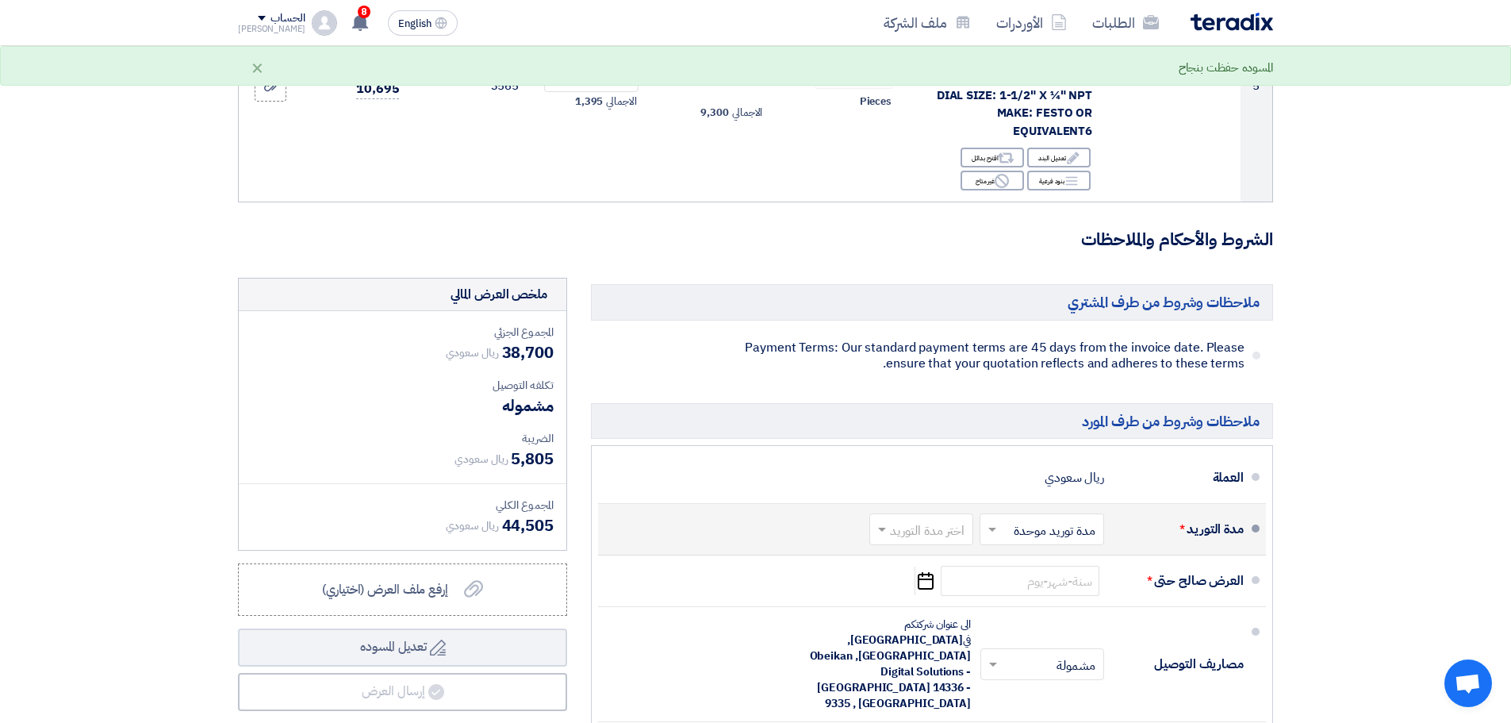
click at [915, 537] on input "text" at bounding box center [918, 531] width 96 height 23
click at [945, 420] on span "2-4 اسبوع" at bounding box center [941, 420] width 54 height 19
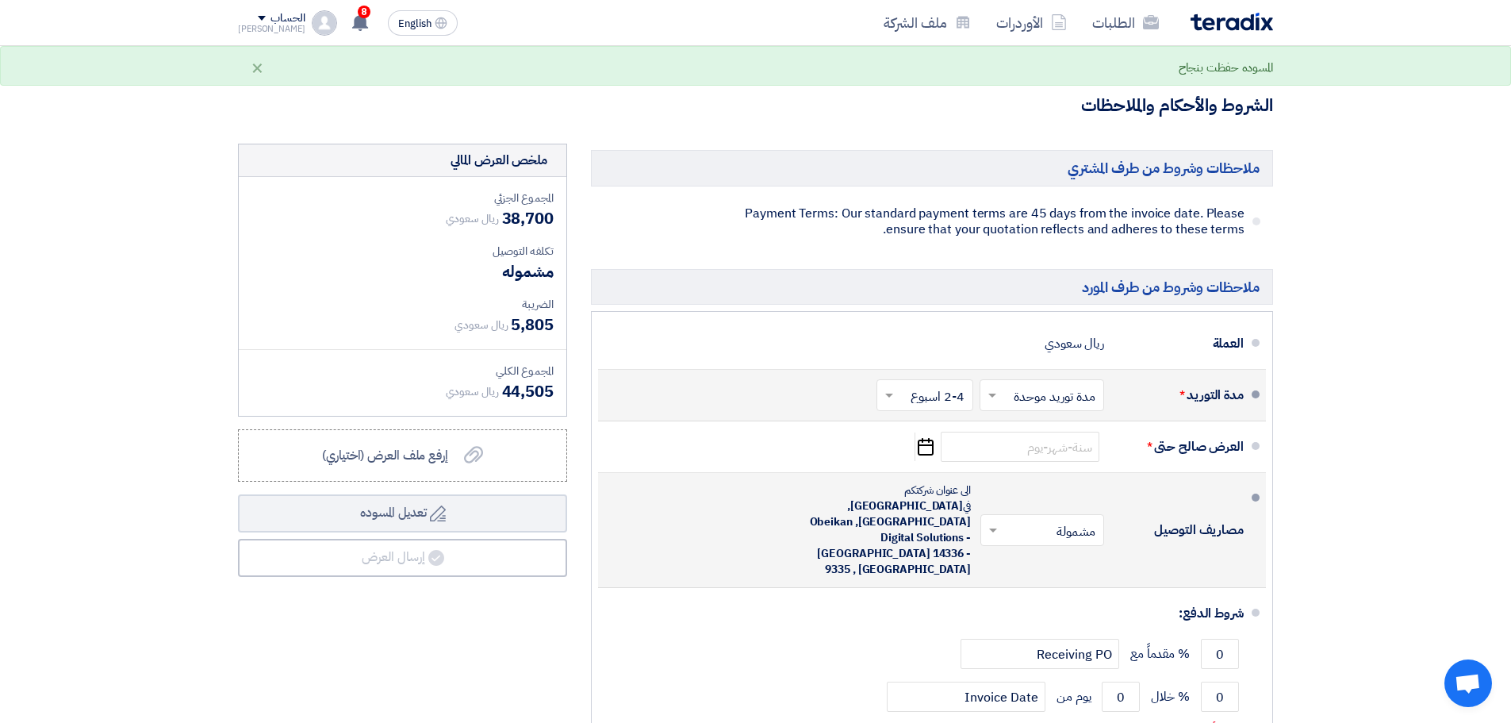
scroll to position [1349, 0]
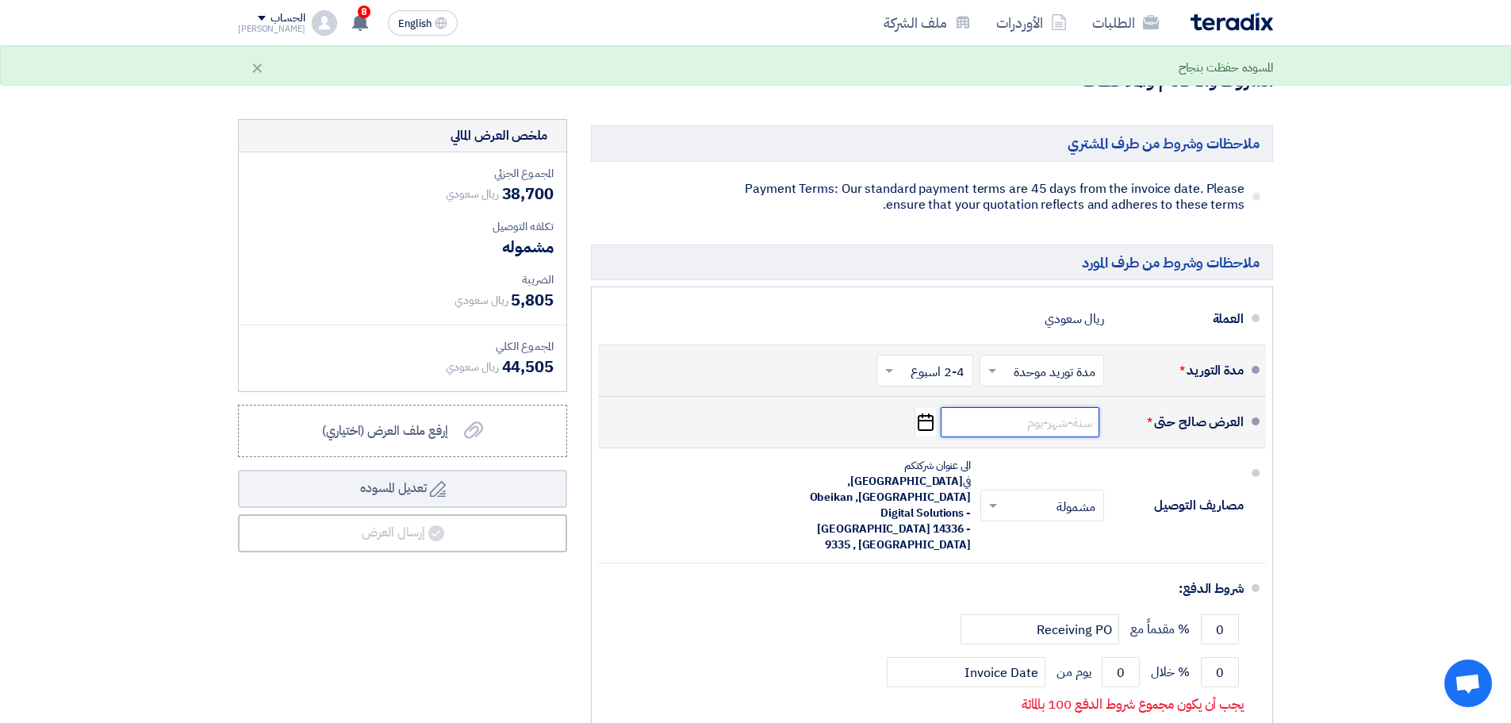
click at [1051, 433] on input at bounding box center [1020, 422] width 159 height 30
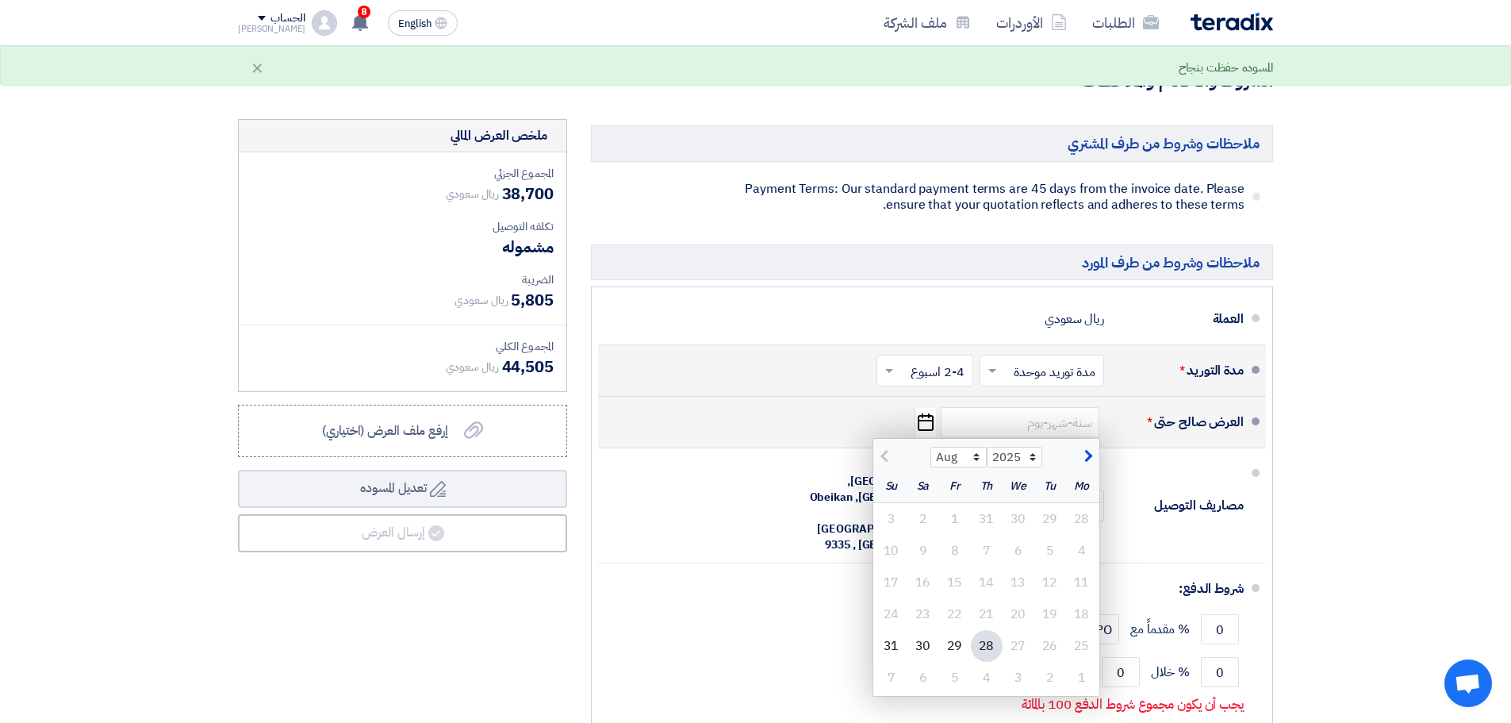
click at [1084, 463] on span "button" at bounding box center [1086, 455] width 9 height 17
select select "9"
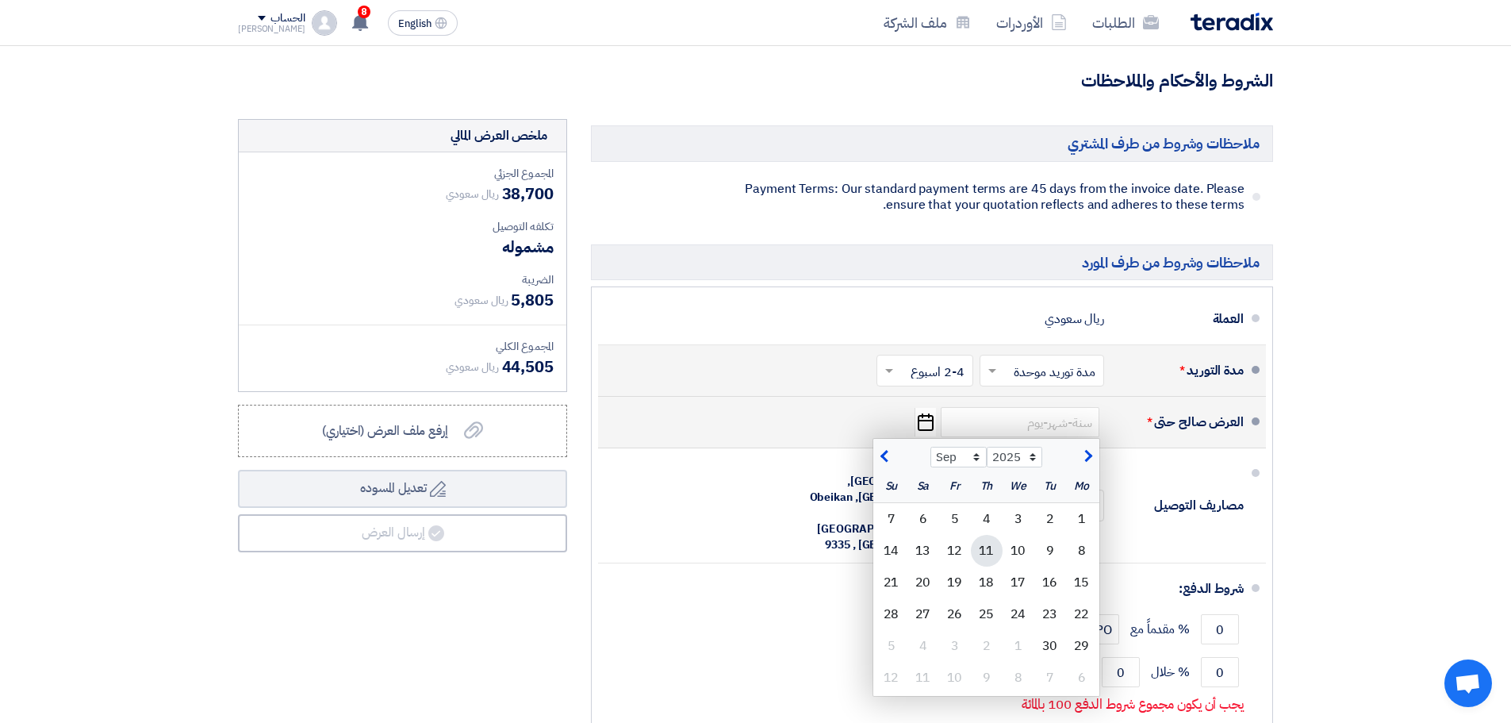
click at [988, 563] on div "11" at bounding box center [987, 551] width 32 height 32
type input "[DATE]"
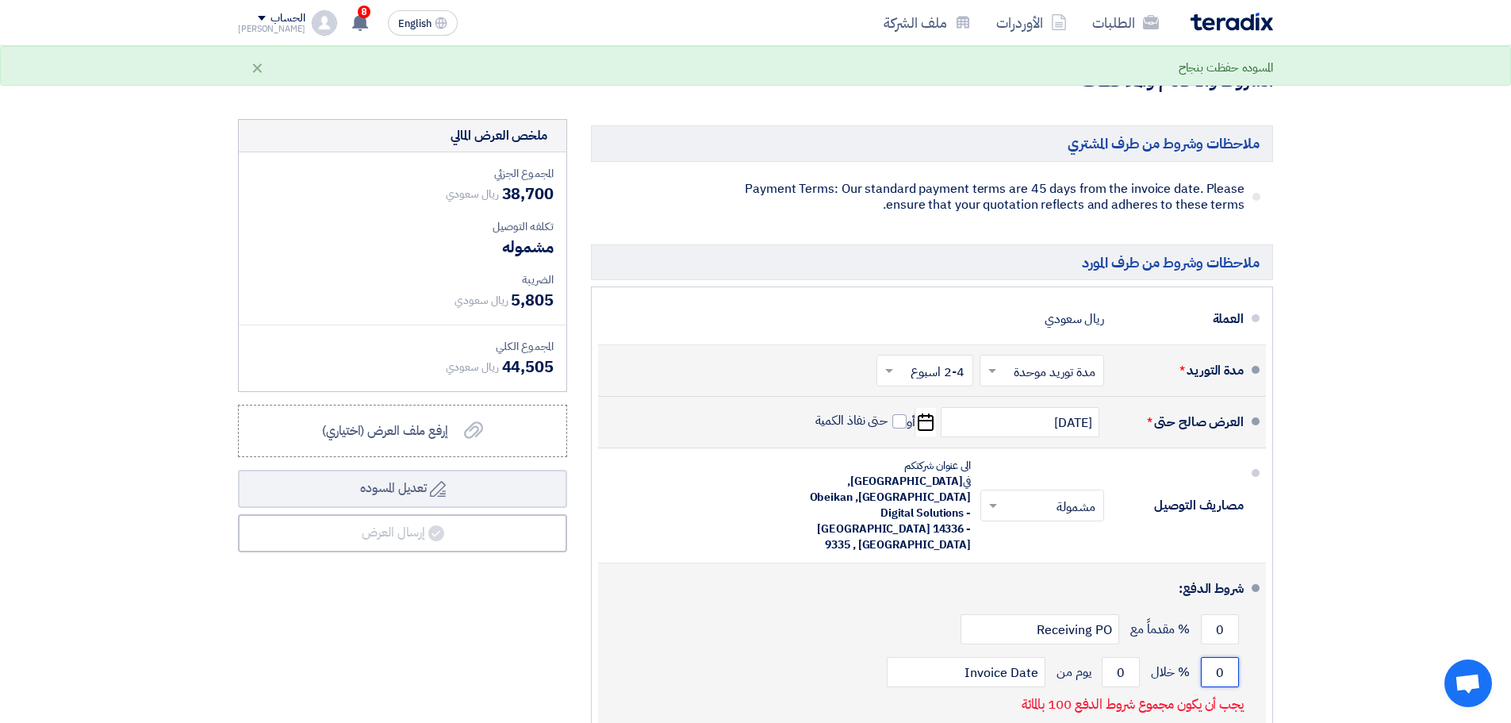
click at [1207, 657] on input "0" at bounding box center [1220, 672] width 38 height 30
click at [1211, 657] on input "01" at bounding box center [1220, 672] width 38 height 30
click at [1219, 657] on input "01" at bounding box center [1220, 672] width 38 height 30
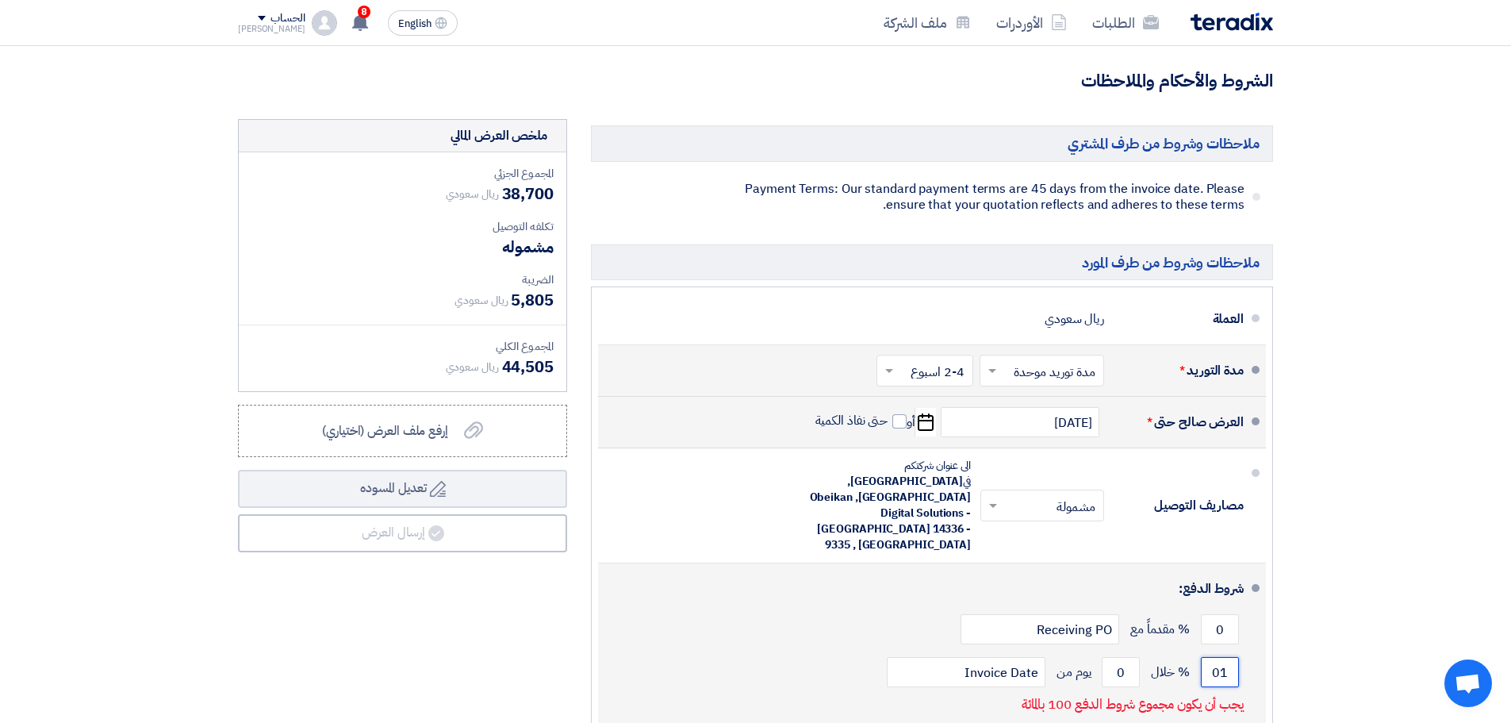
click at [1219, 657] on input "01" at bounding box center [1220, 672] width 38 height 30
type input "100"
drag, startPoint x: 1121, startPoint y: 624, endPoint x: 1142, endPoint y: 624, distance: 20.6
click at [1142, 650] on div "100 % خلال 0 يوم من Invoice Date" at bounding box center [927, 671] width 633 height 43
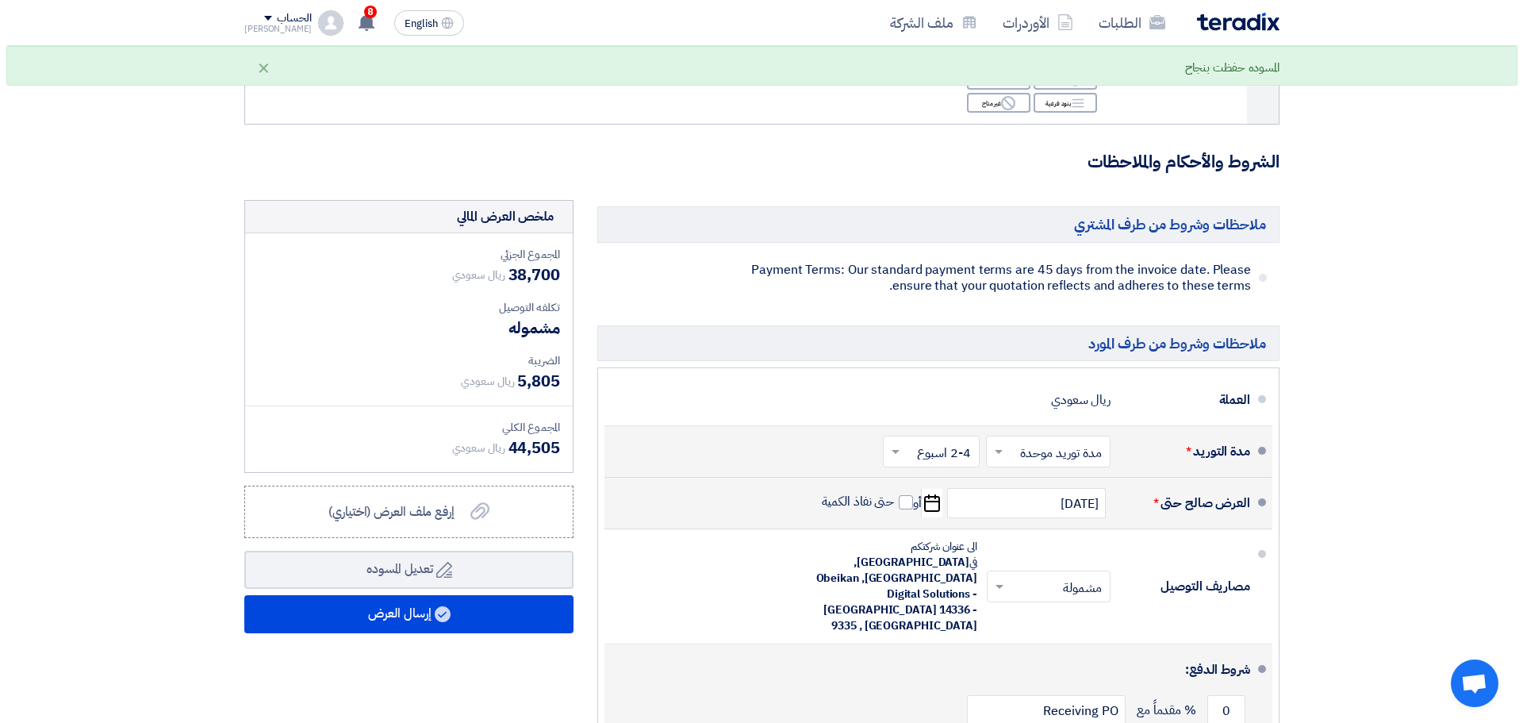
scroll to position [1269, 0]
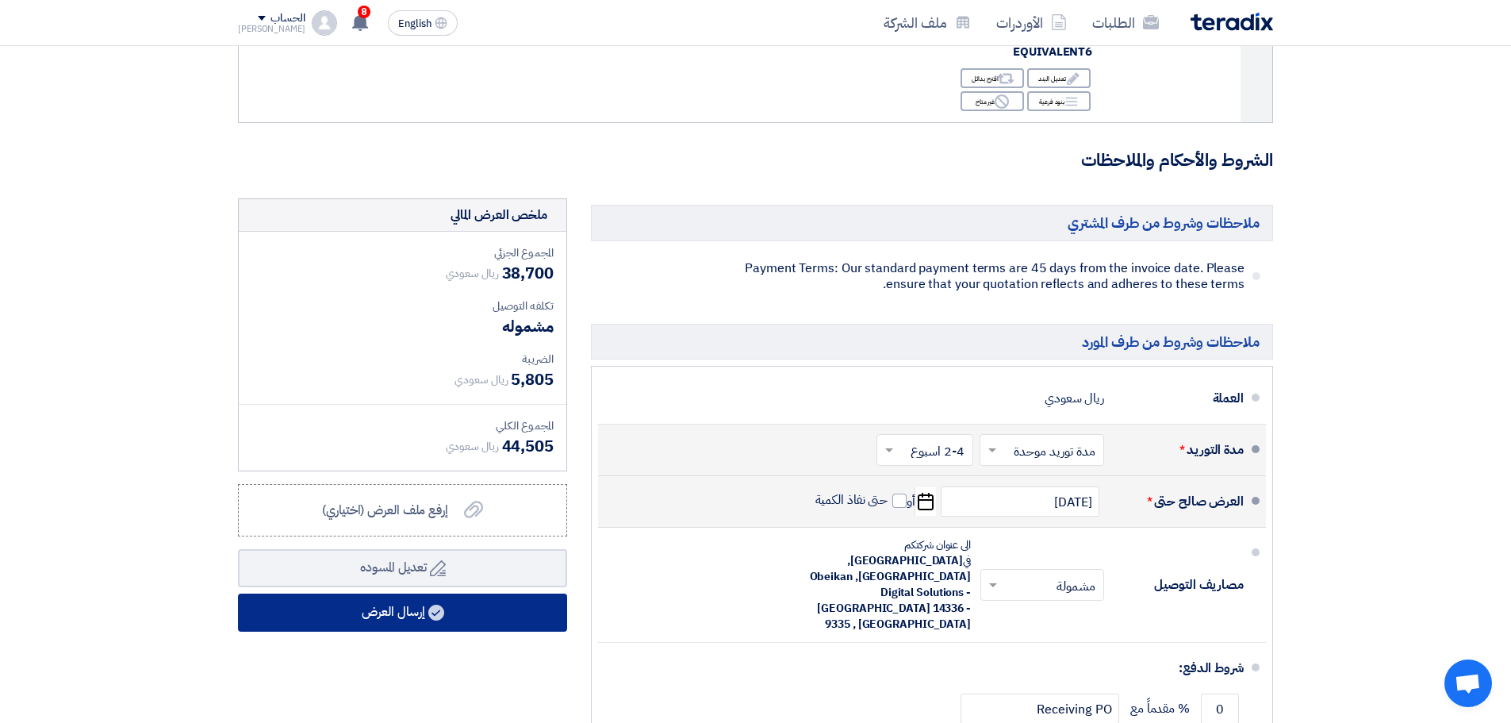
type input "45"
click at [493, 616] on button "إرسال العرض" at bounding box center [402, 612] width 329 height 38
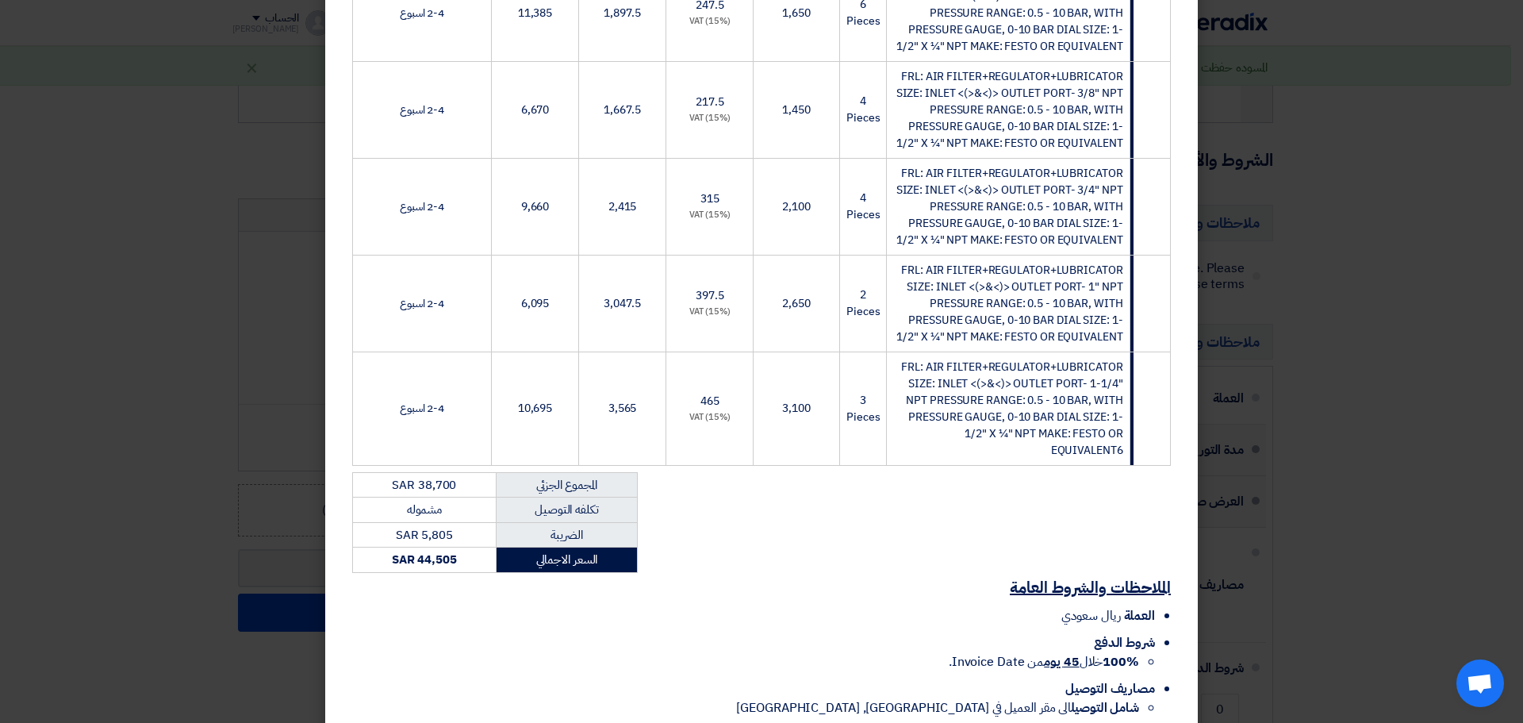
scroll to position [447, 0]
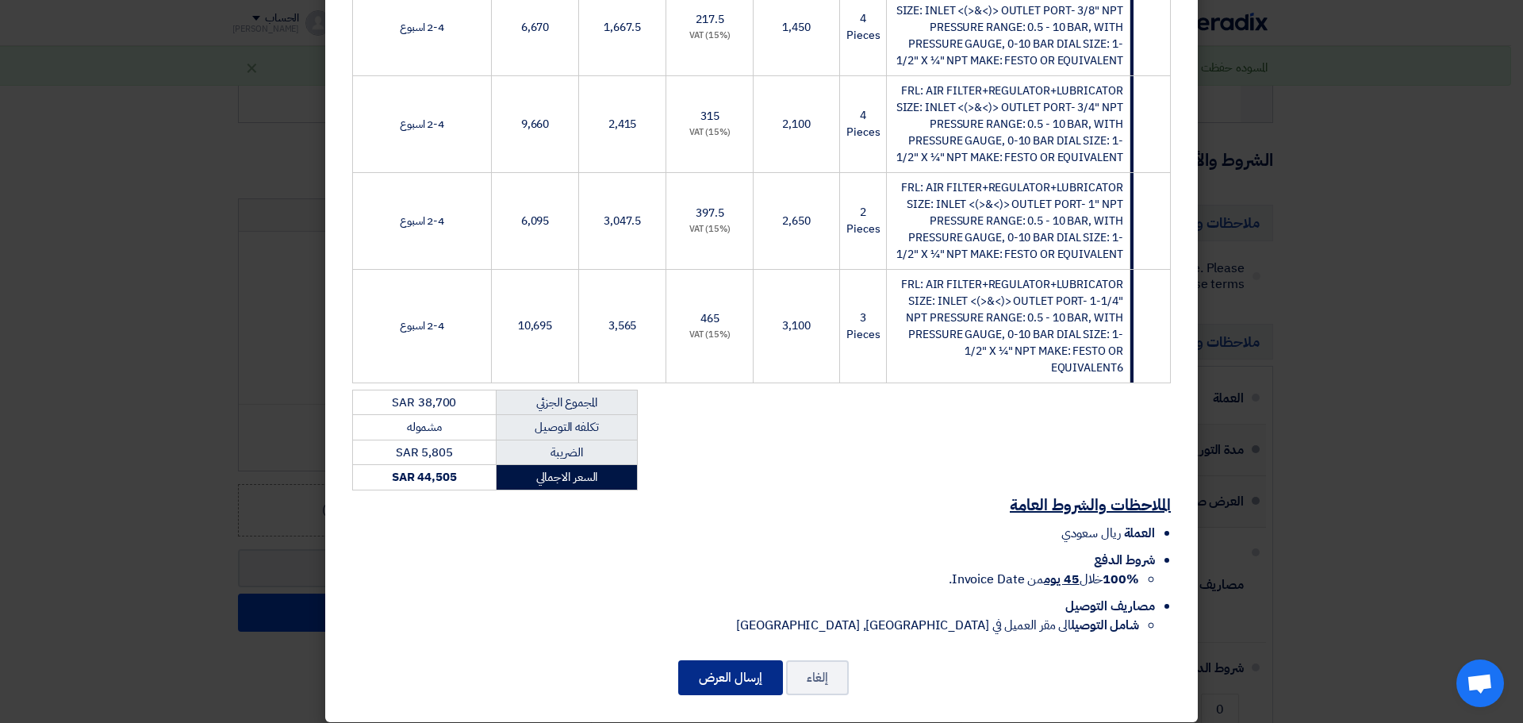
click at [745, 666] on button "إرسال العرض" at bounding box center [730, 677] width 105 height 35
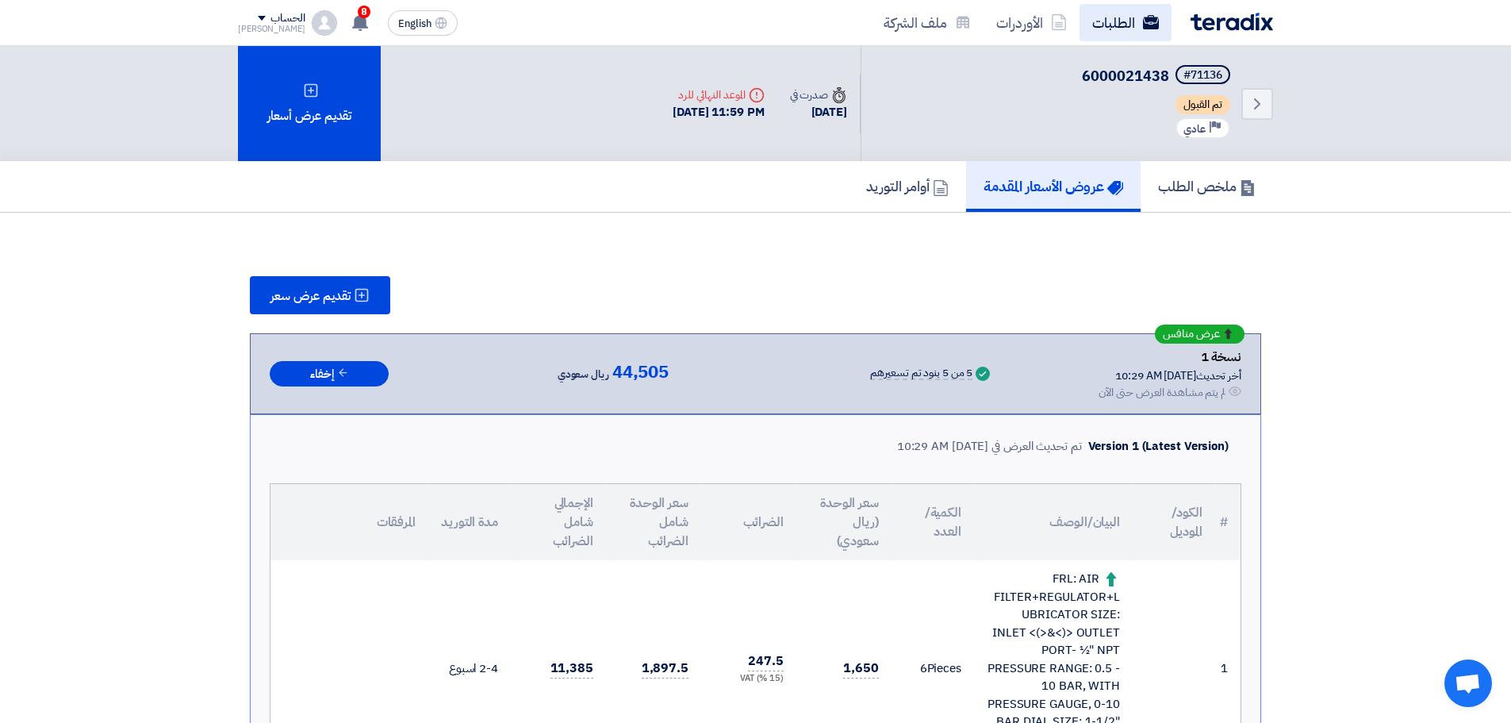
click at [1147, 37] on link "الطلبات" at bounding box center [1126, 22] width 92 height 37
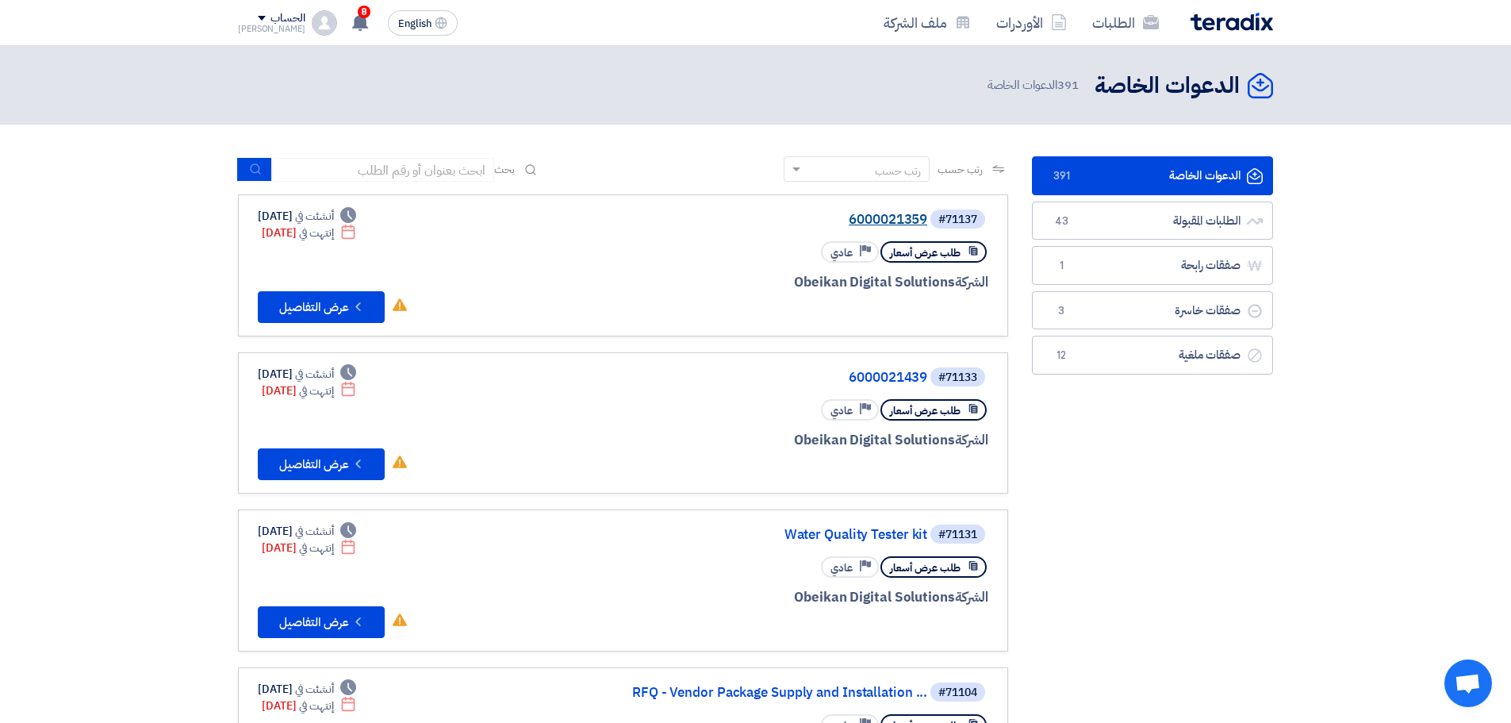
click at [880, 214] on link "6000021359" at bounding box center [768, 220] width 317 height 14
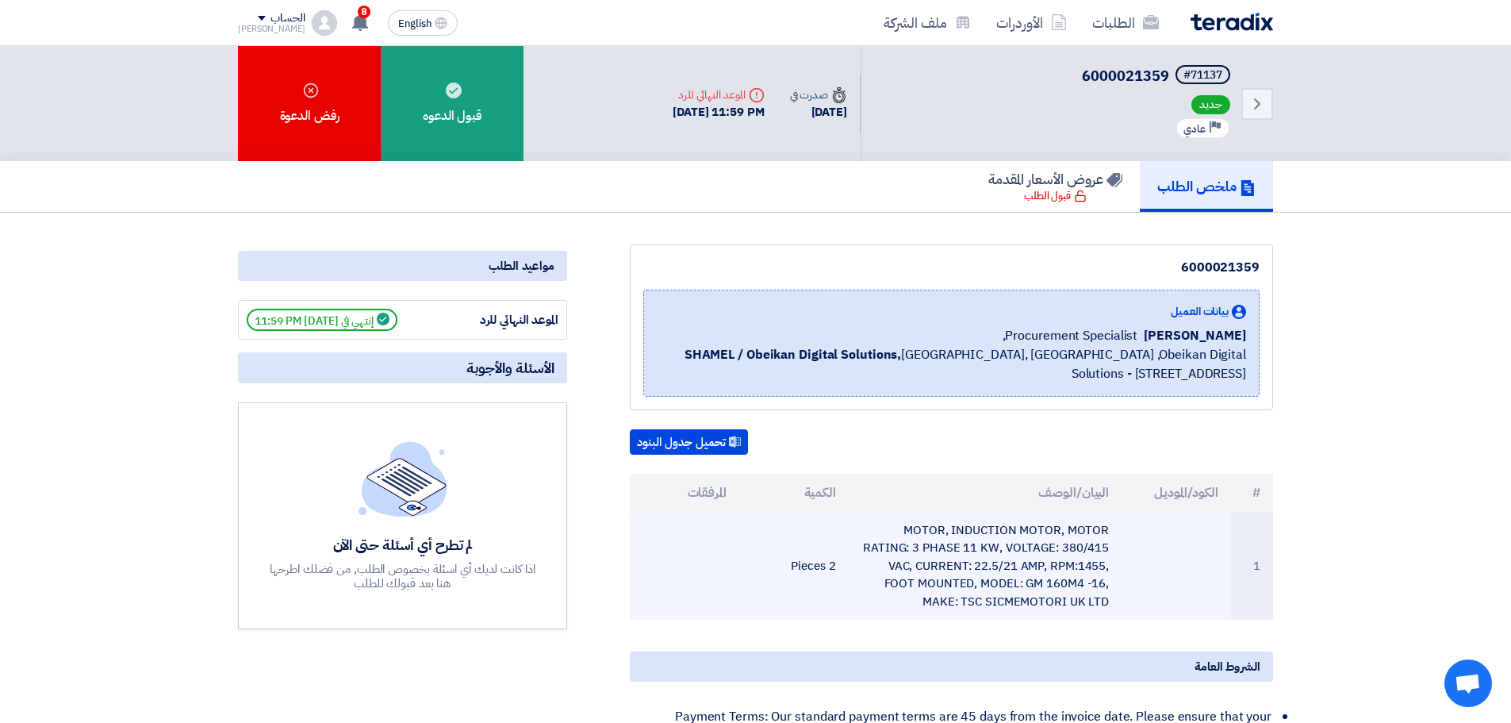
click at [932, 527] on td "MOTOR, INDUCTION MOTOR, MOTOR RATING: 3 PHASE 11 KW, VOLTAGE: 380/415 VAC, CURR…" at bounding box center [986, 566] width 274 height 109
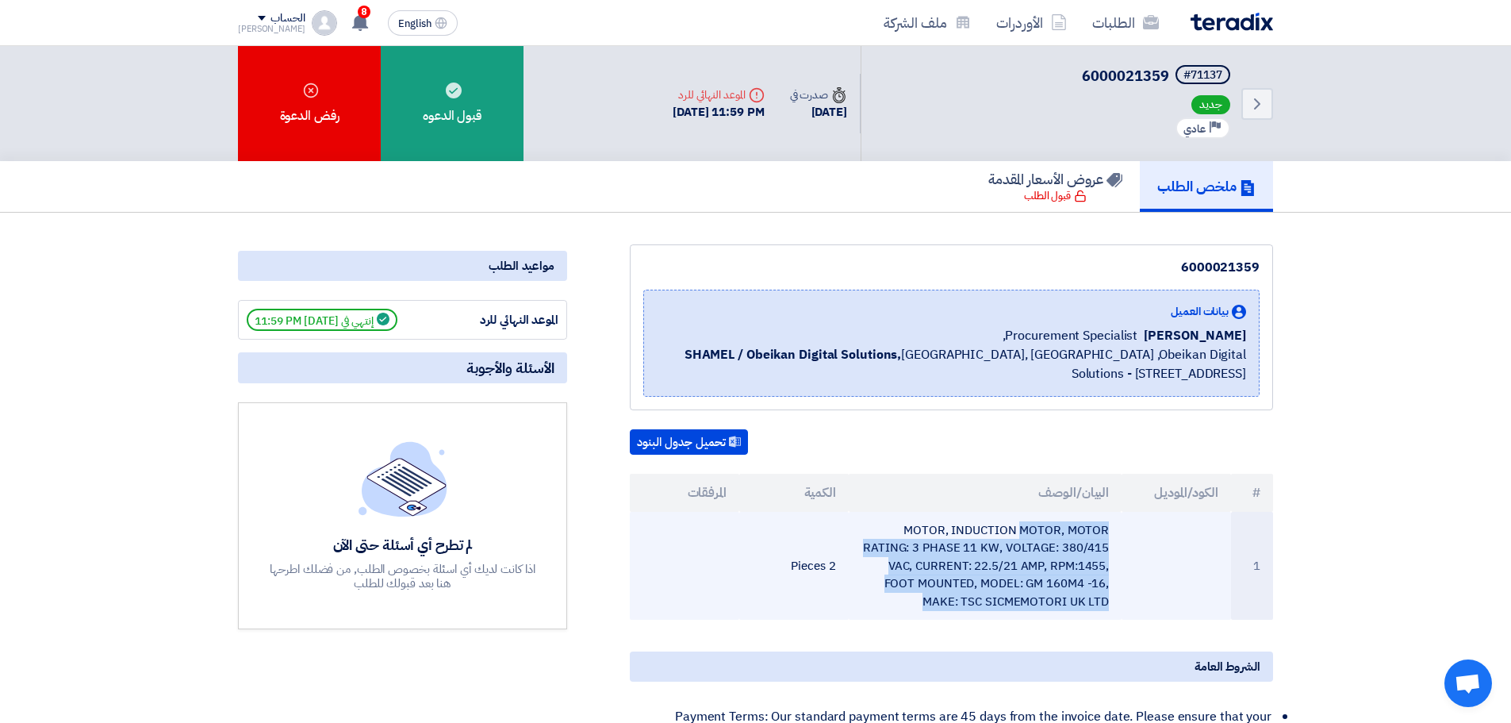
click at [932, 527] on td "MOTOR, INDUCTION MOTOR, MOTOR RATING: 3 PHASE 11 KW, VOLTAGE: 380/415 VAC, CURR…" at bounding box center [986, 566] width 274 height 109
copy tr "MOTOR, INDUCTION MOTOR, MOTOR RATING: 3 PHASE 11 KW, VOLTAGE: 380/415 VAC, CURR…"
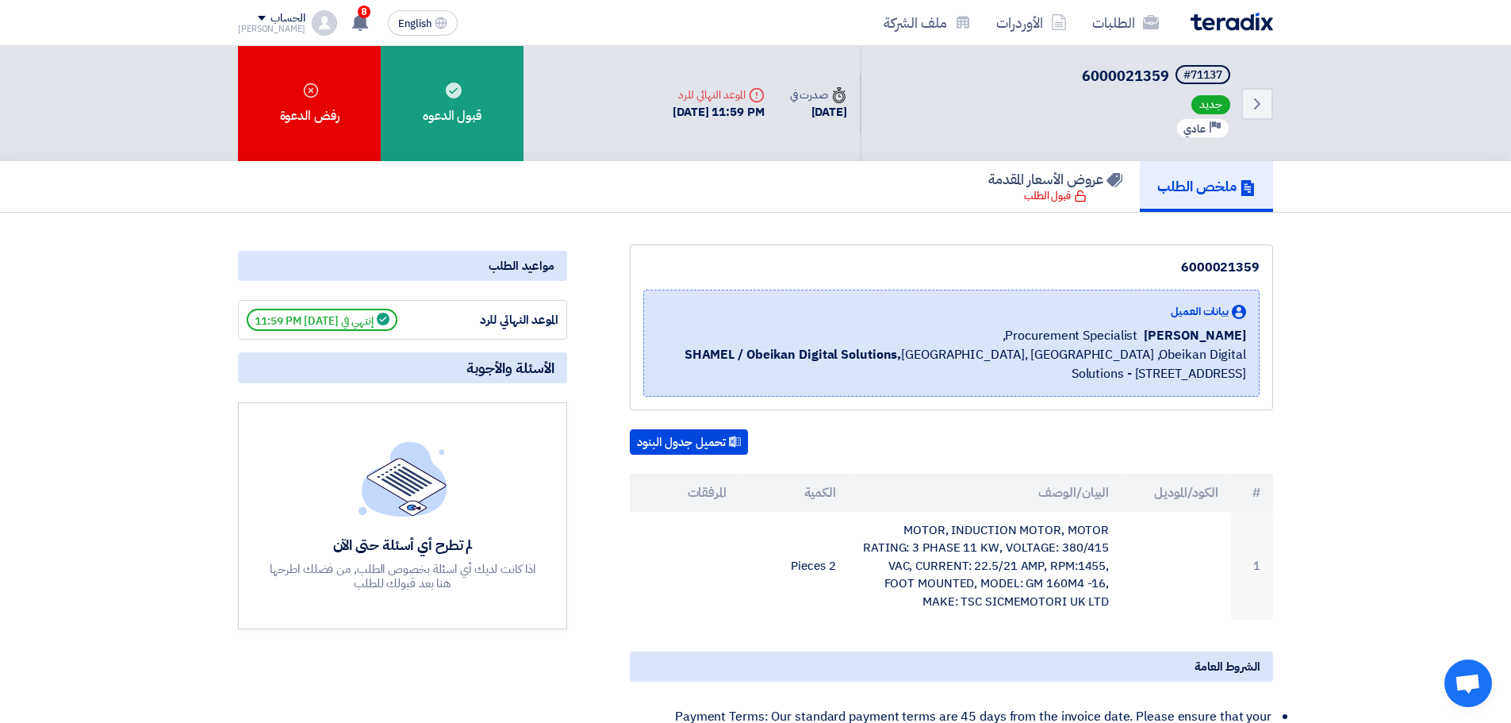
click at [930, 461] on div "تحميل جدول البنود # الكود/الموديل البيان/الوصف الكمية المرفقات 1 MOTOR, INDUCTI…" at bounding box center [951, 524] width 643 height 190
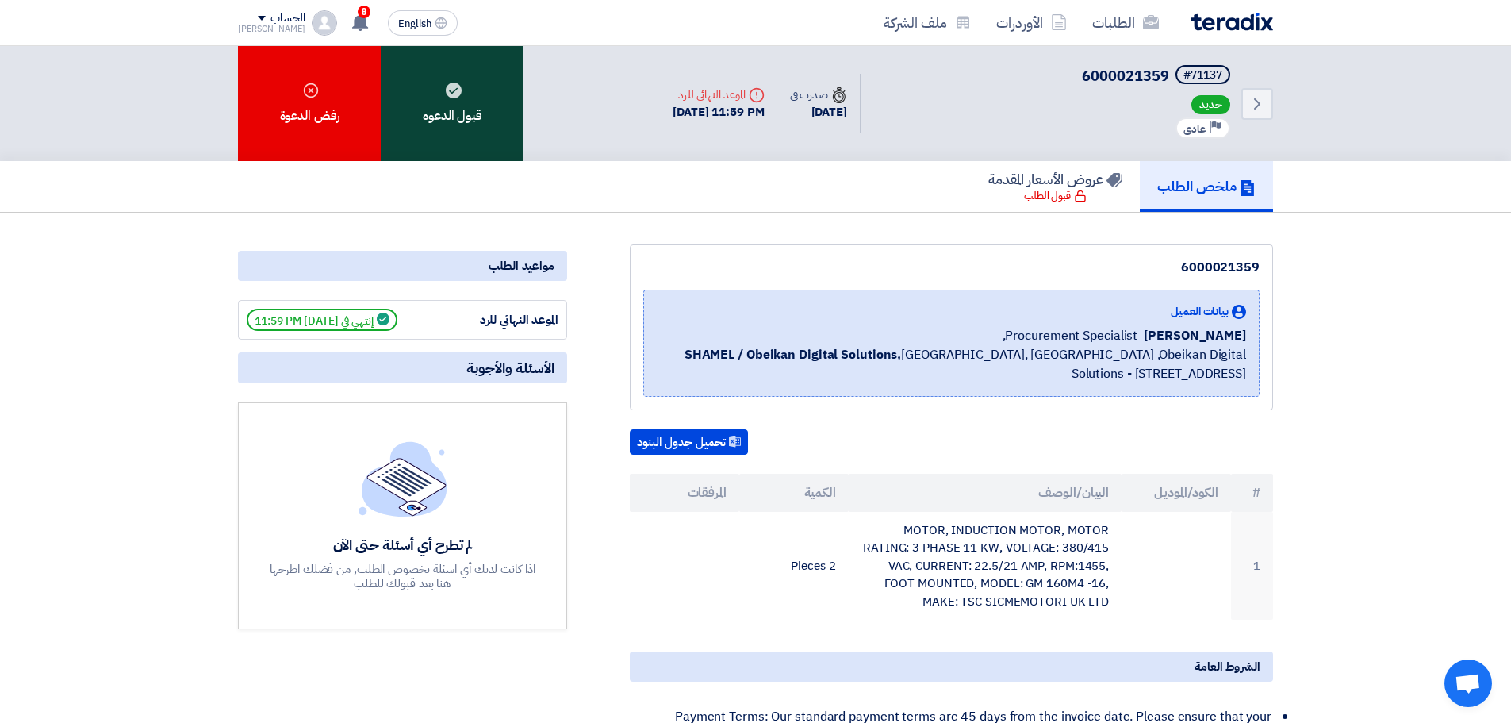
click at [451, 112] on div "قبول الدعوه" at bounding box center [452, 103] width 143 height 115
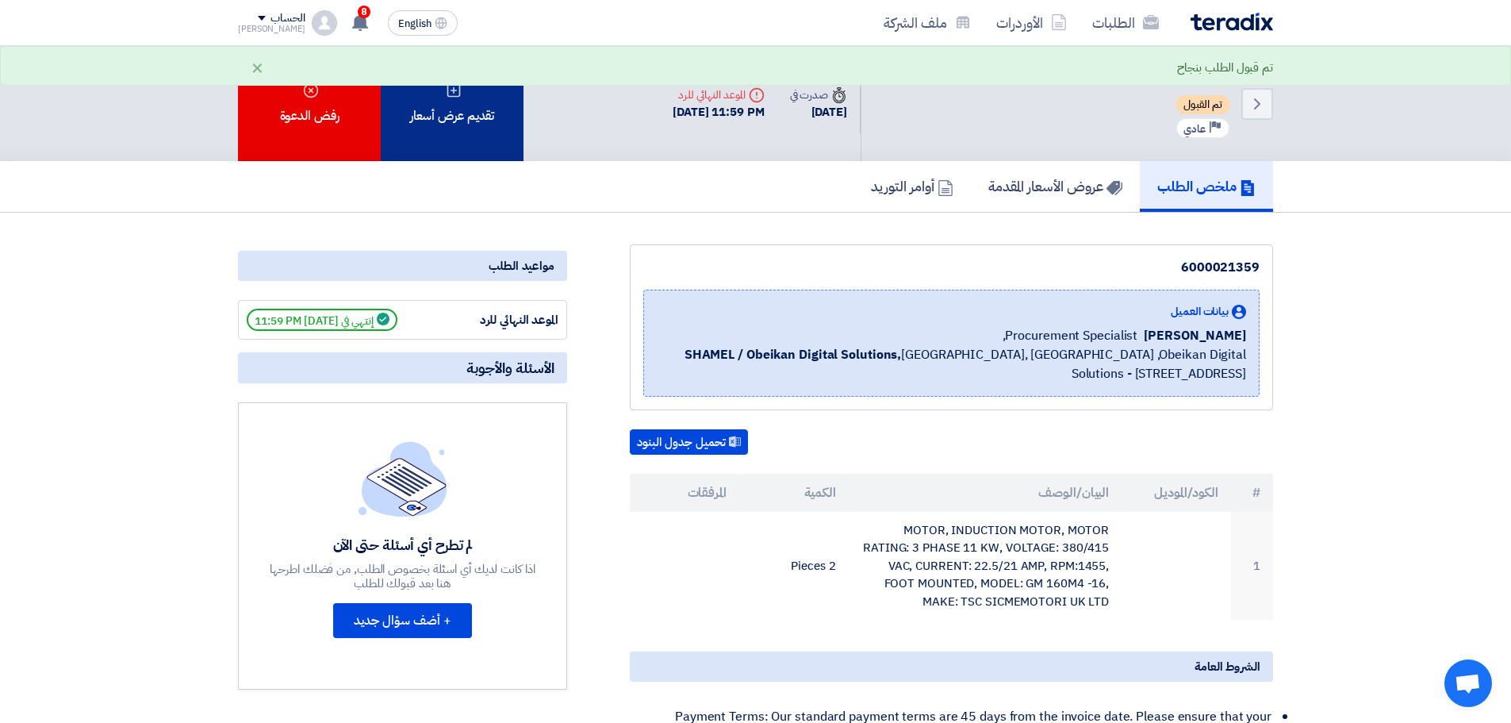
click at [486, 132] on div "تقديم عرض أسعار" at bounding box center [452, 103] width 143 height 115
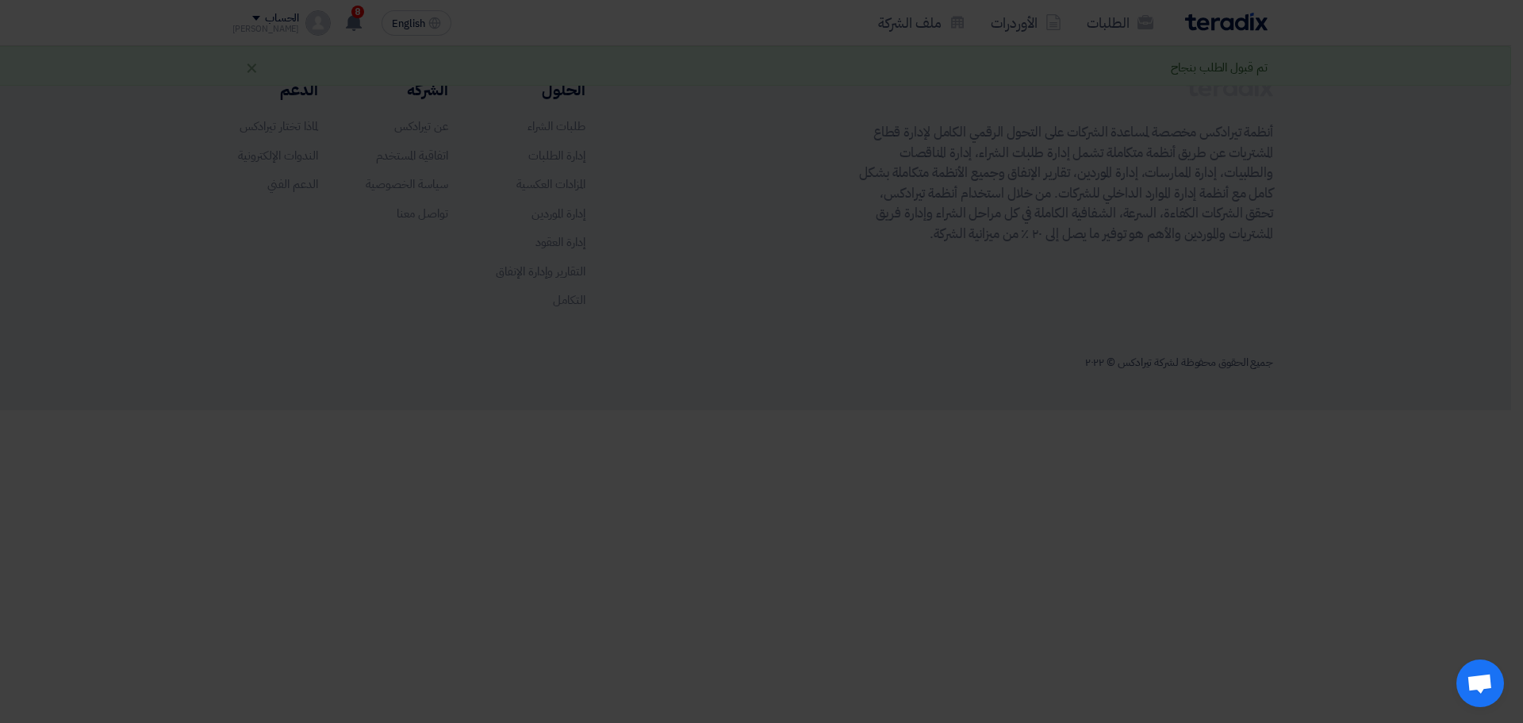
click at [729, 254] on div "أبدأ في تقديم عرض أسعار جديد تقديم عرض أسعار جديد من البداية" at bounding box center [761, 157] width 873 height 228
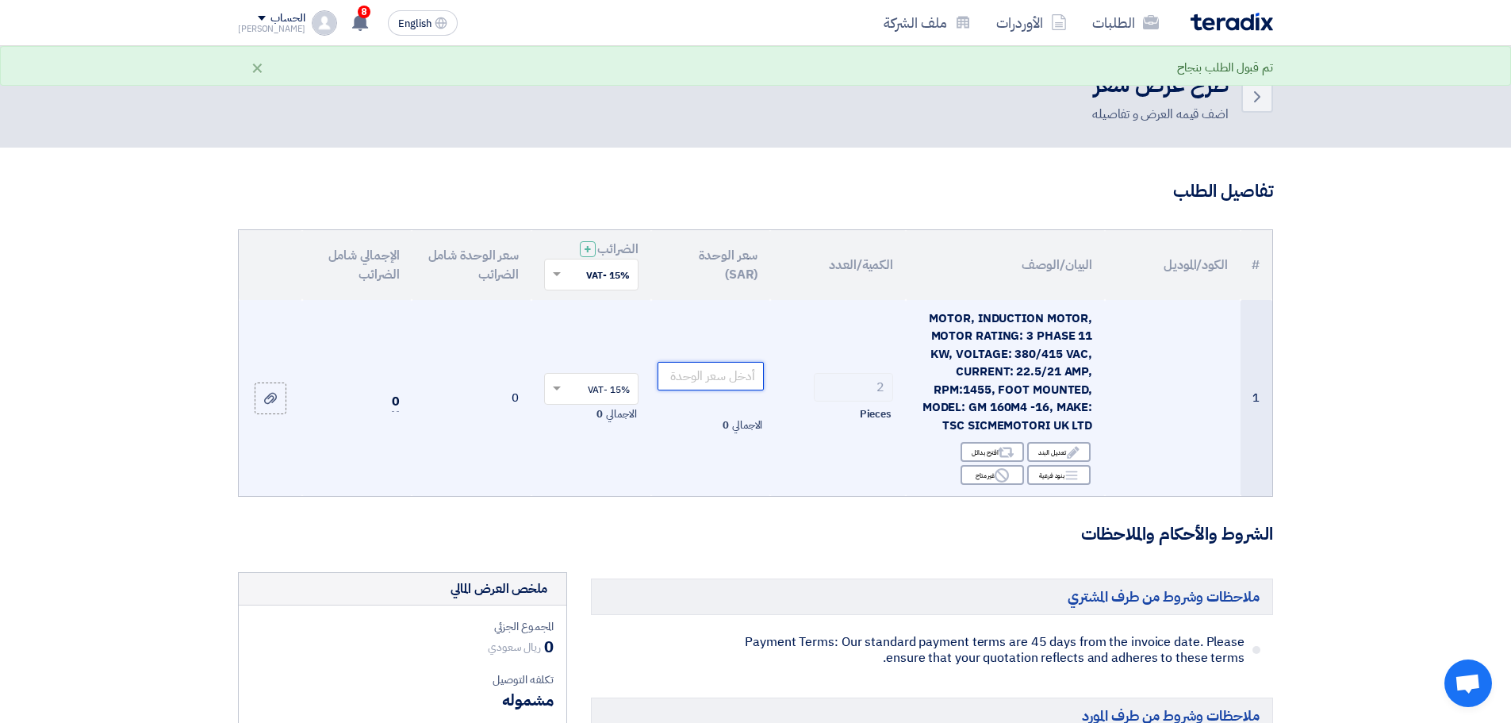
click at [666, 372] on input "number" at bounding box center [711, 376] width 107 height 29
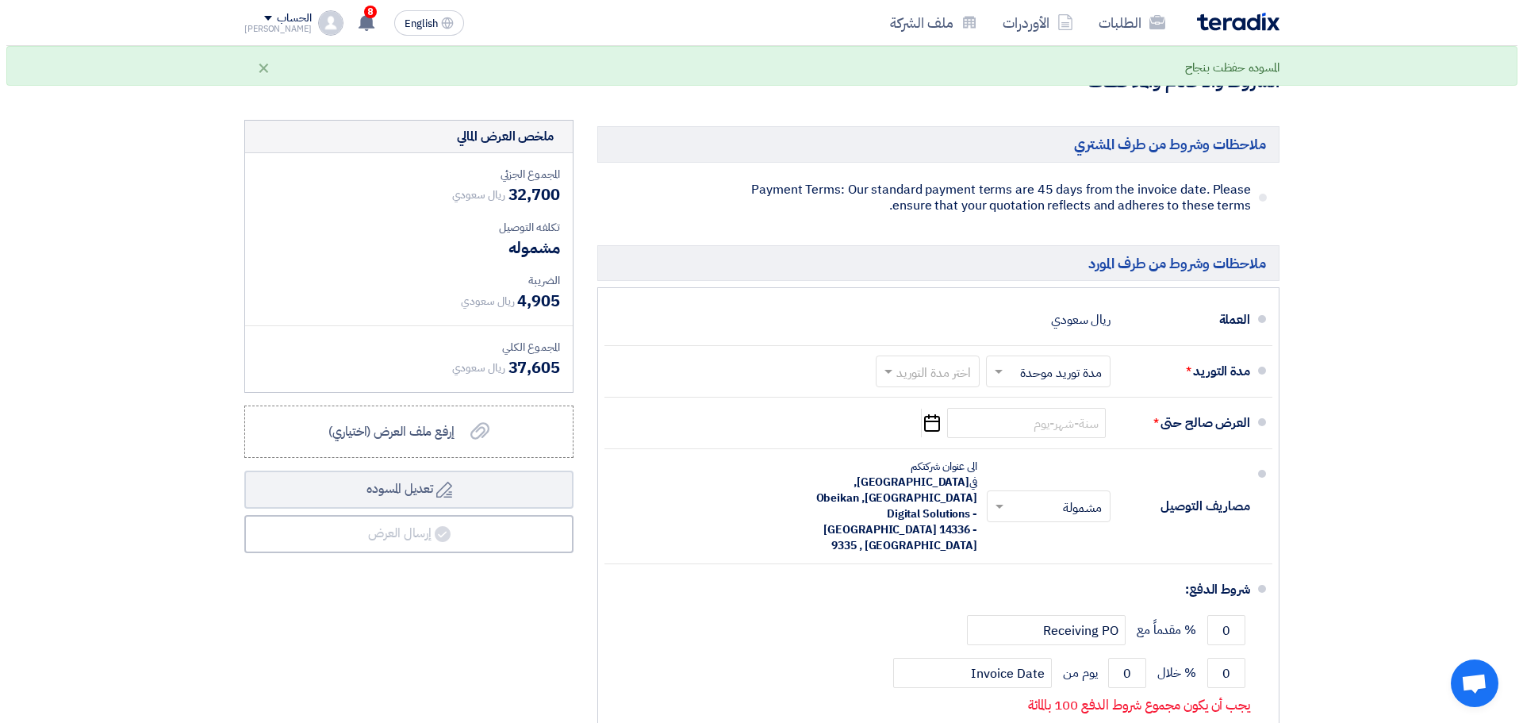
scroll to position [476, 0]
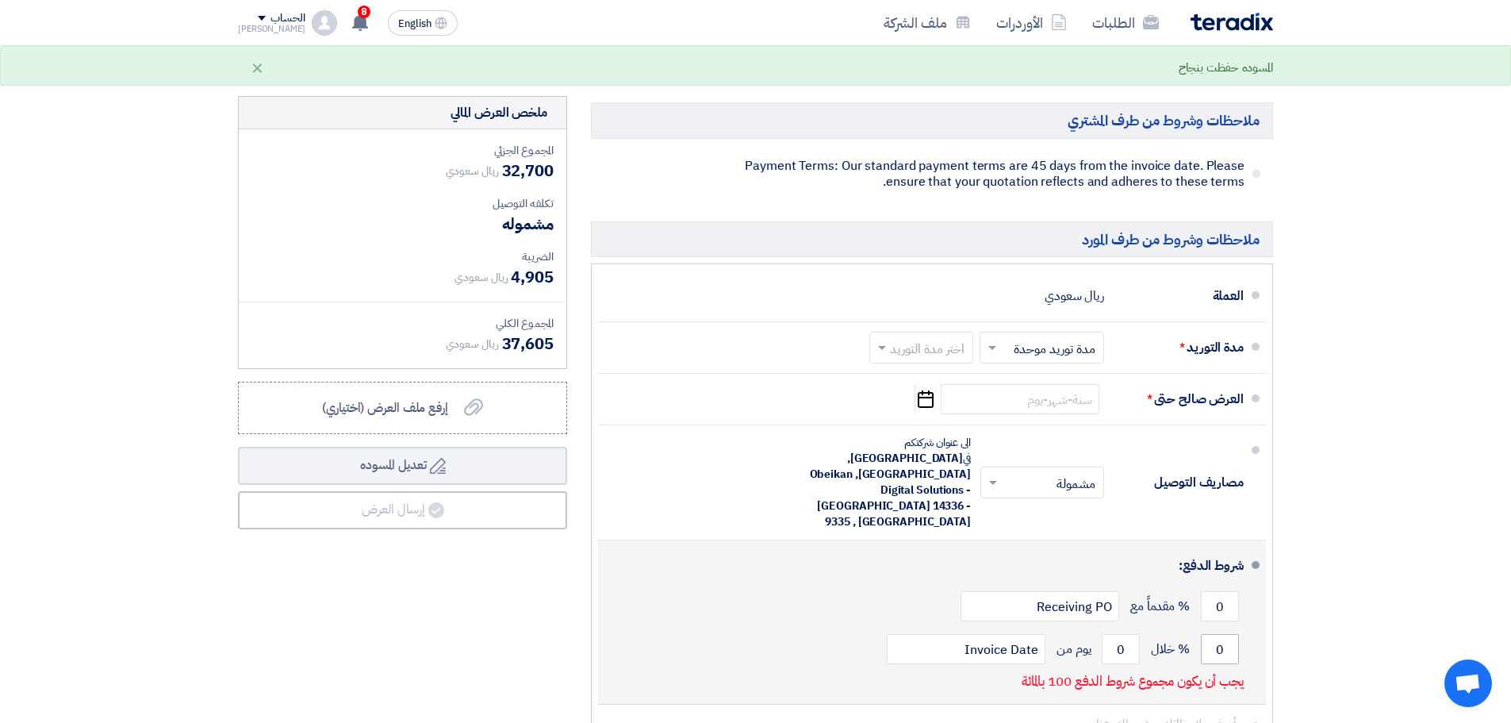
type input "16350"
drag, startPoint x: 1229, startPoint y: 599, endPoint x: 1213, endPoint y: 604, distance: 16.6
click at [1213, 634] on input "0" at bounding box center [1220, 649] width 38 height 30
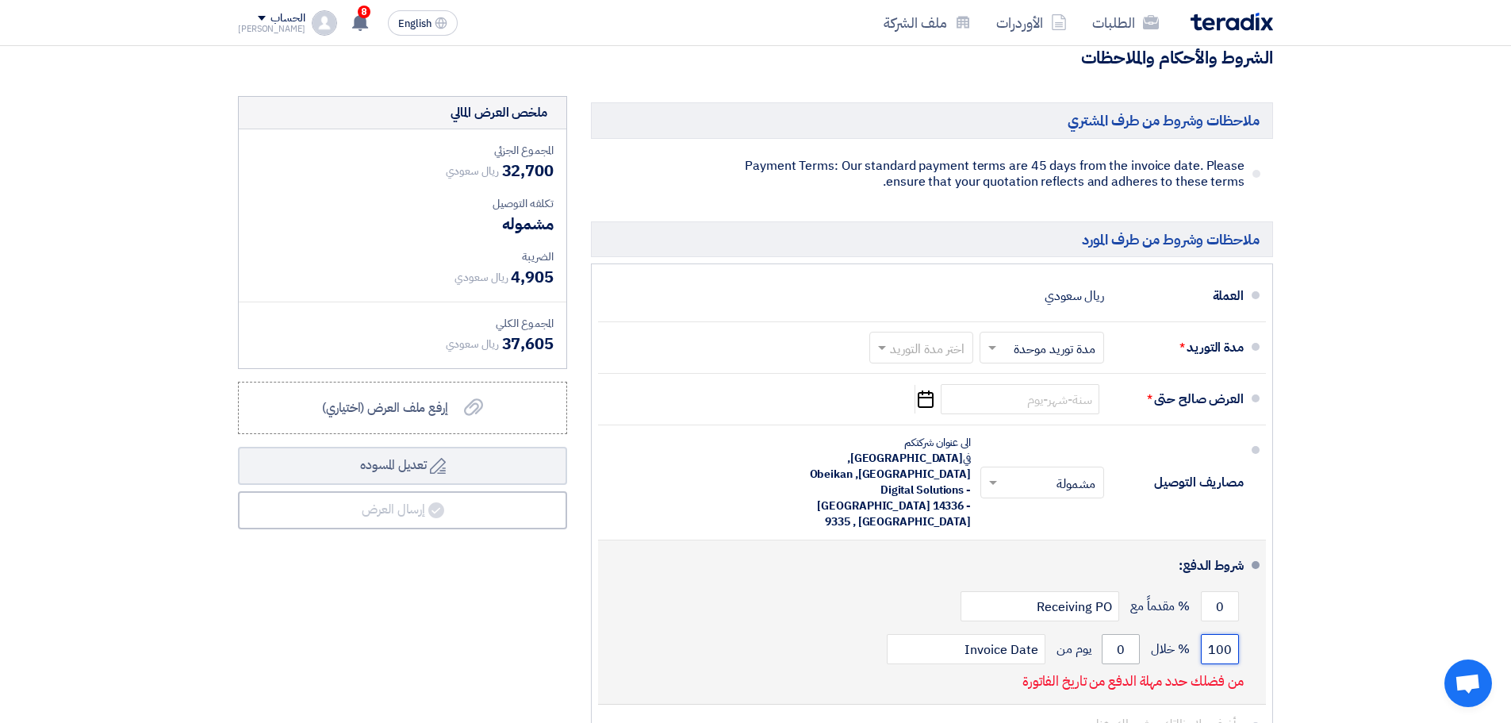
type input "100"
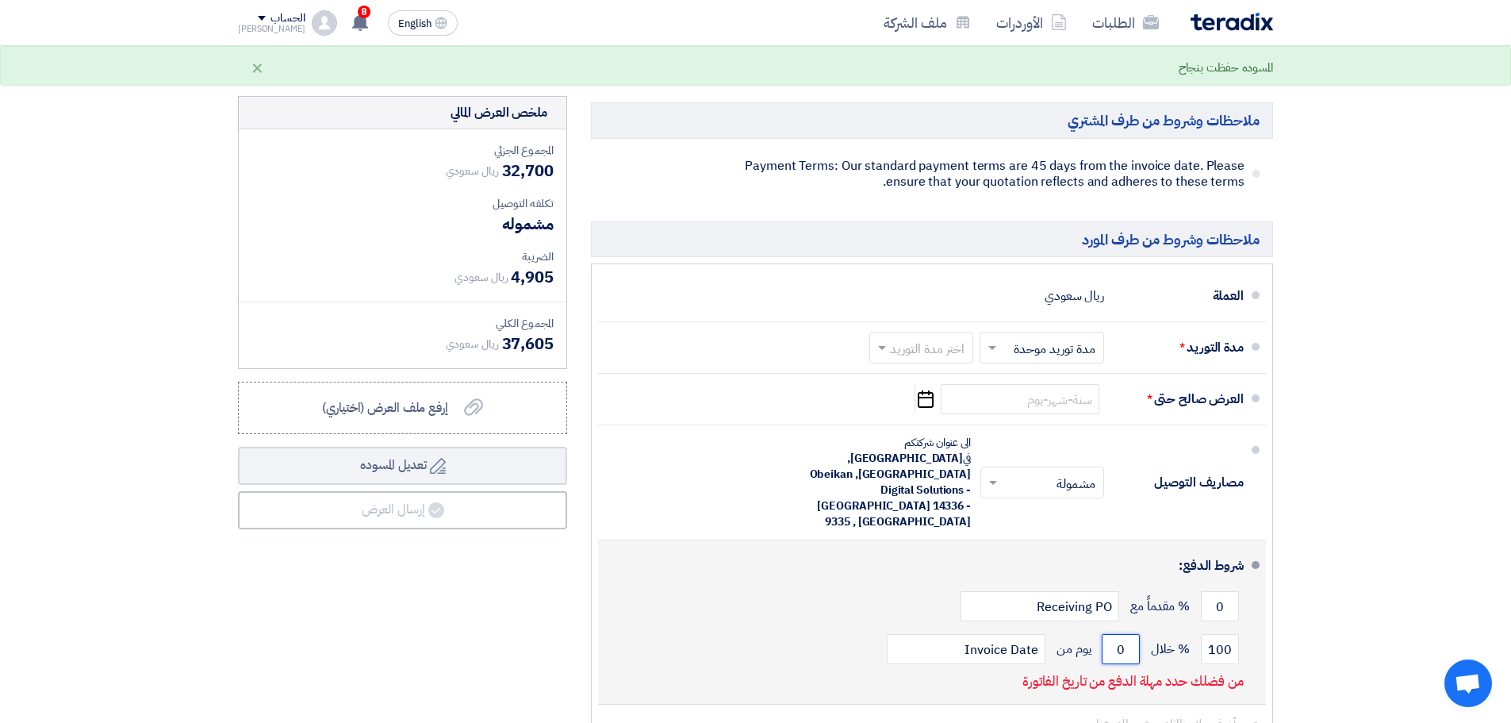
drag, startPoint x: 1128, startPoint y: 604, endPoint x: 1109, endPoint y: 608, distance: 19.6
click at [1109, 634] on input "0" at bounding box center [1121, 649] width 38 height 30
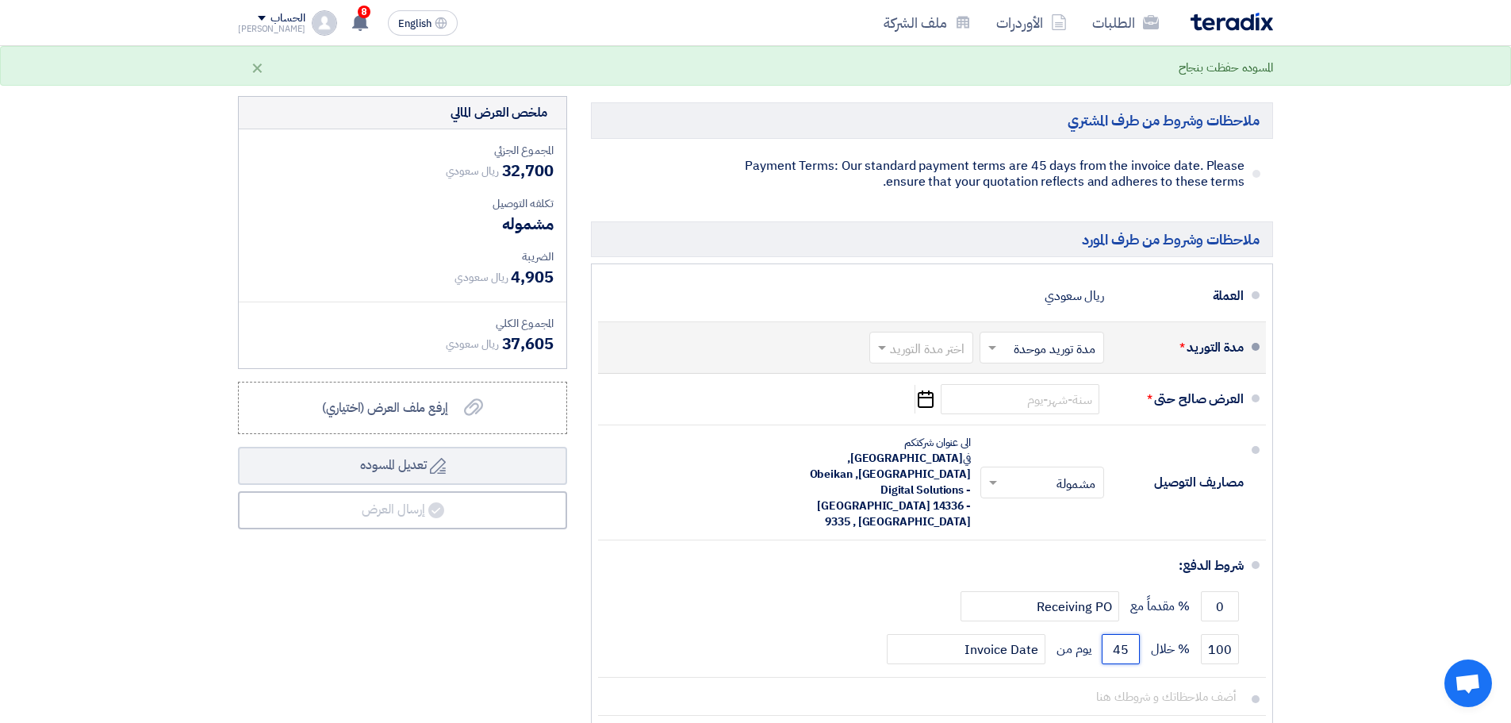
type input "45"
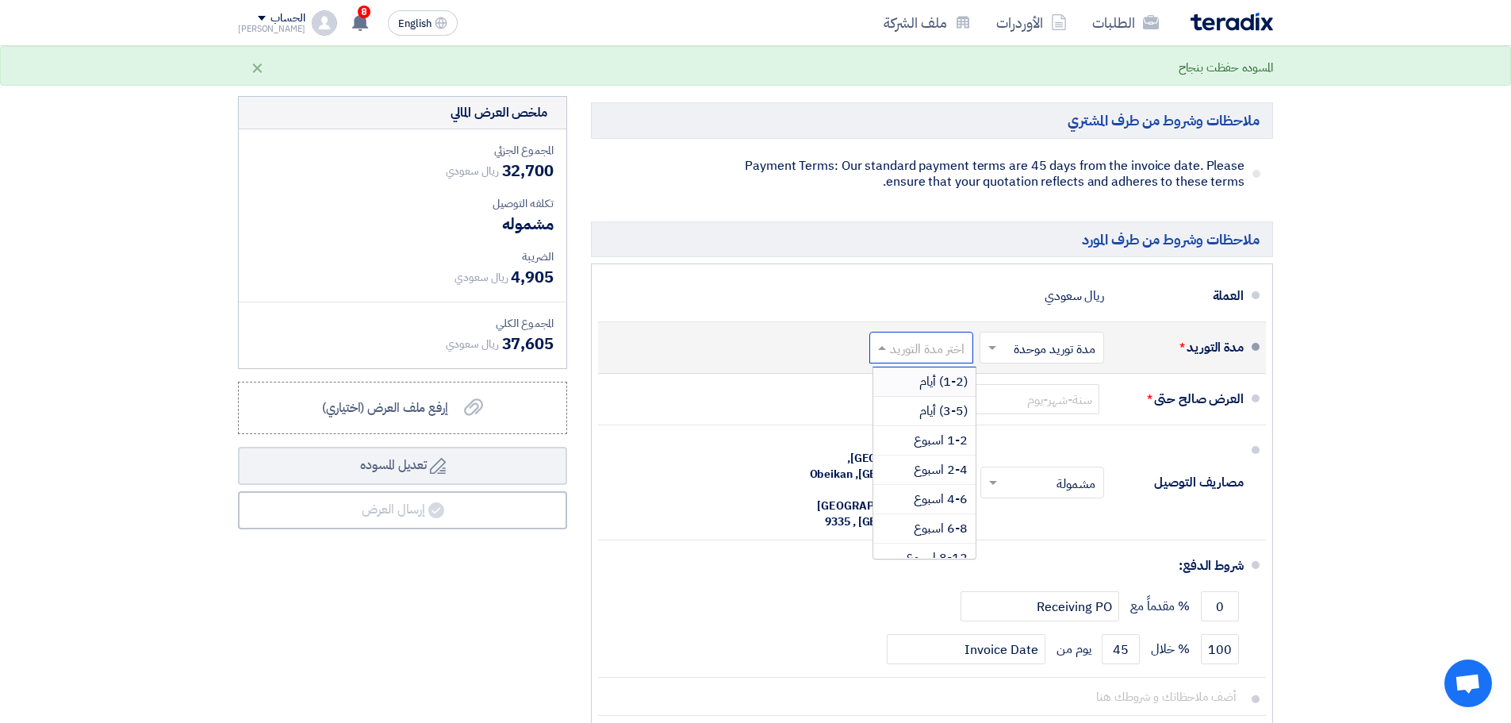
click at [900, 351] on input "text" at bounding box center [918, 349] width 96 height 23
click at [946, 456] on div "2-4 اسبوع" at bounding box center [924, 469] width 102 height 29
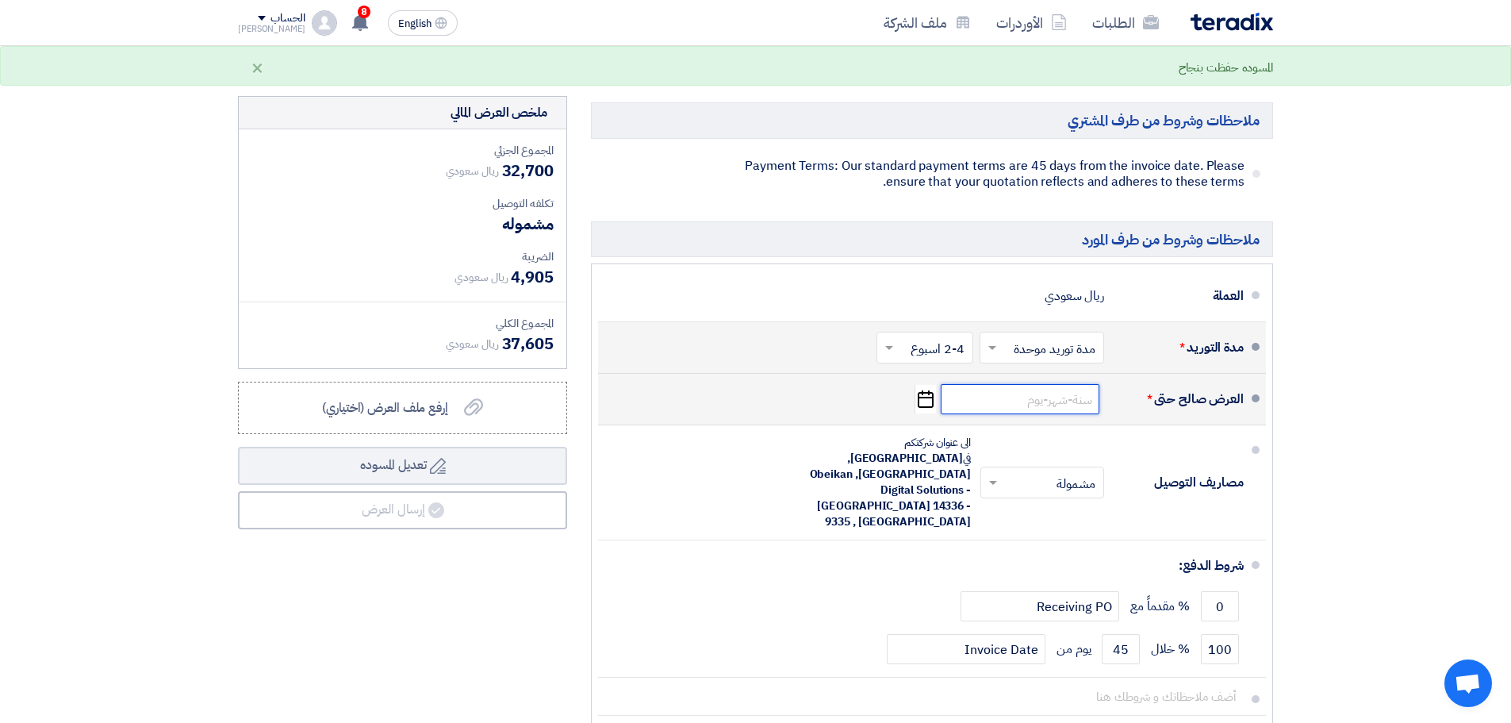
click at [1024, 409] on input at bounding box center [1020, 399] width 159 height 30
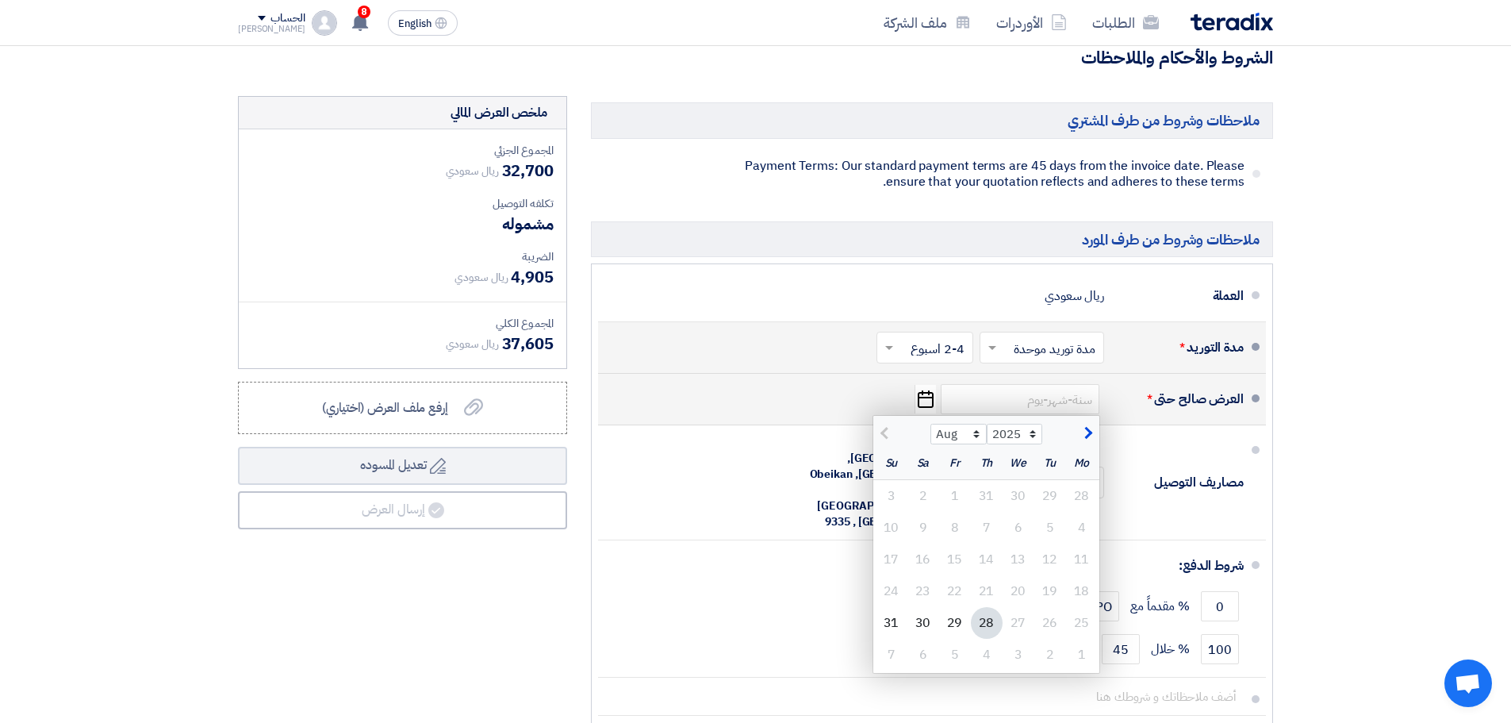
click at [1087, 433] on span "button" at bounding box center [1086, 432] width 9 height 17
select select "9"
click at [994, 535] on div "11" at bounding box center [987, 528] width 32 height 32
type input "[DATE]"
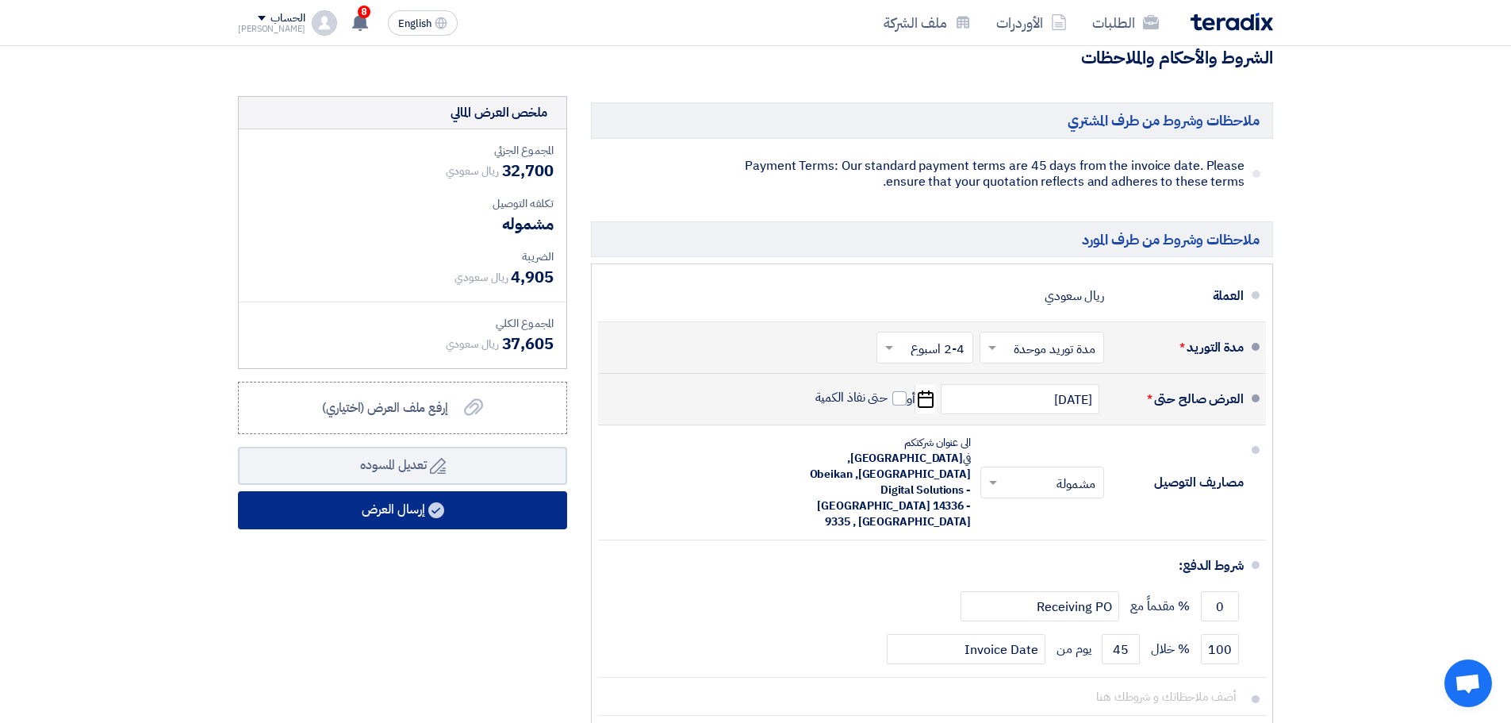
click at [520, 514] on button "إرسال العرض" at bounding box center [402, 510] width 329 height 38
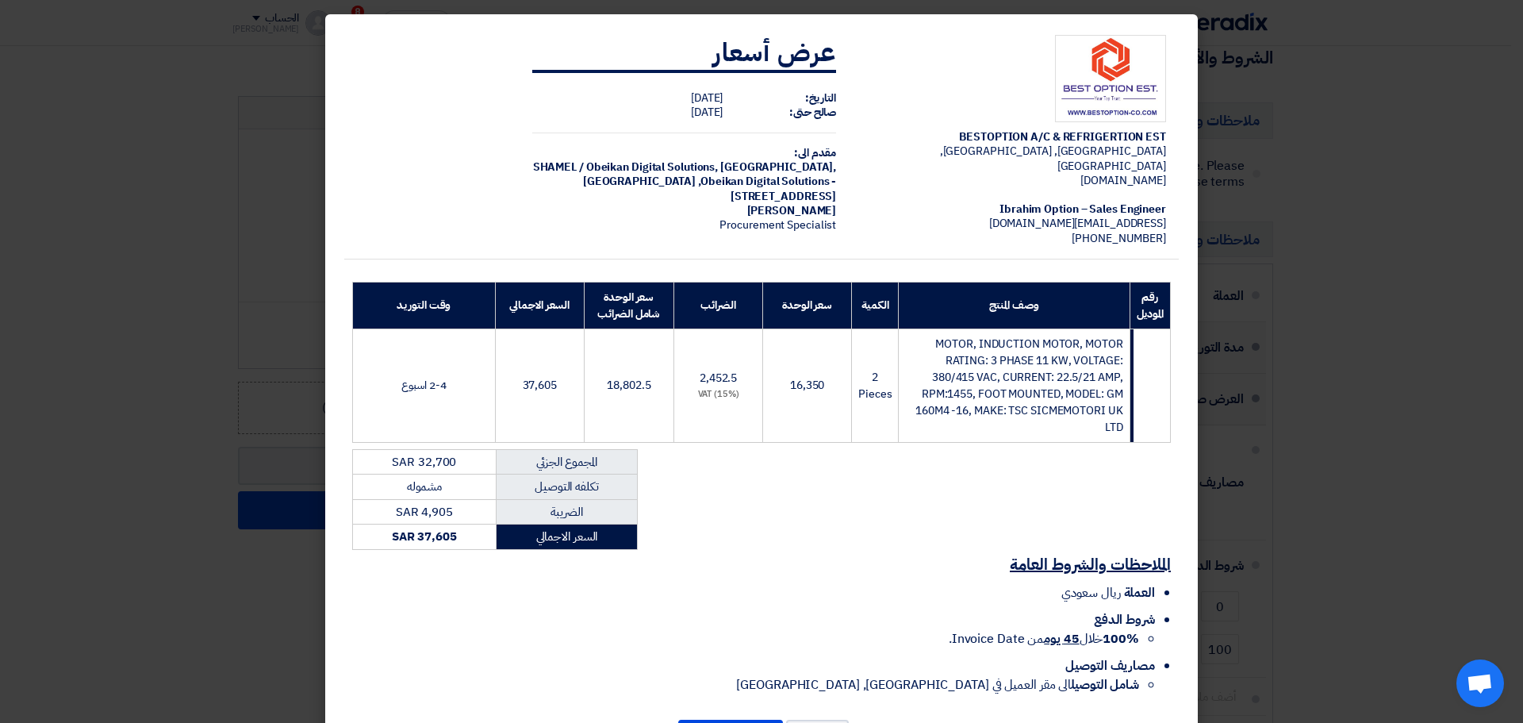
scroll to position [59, 0]
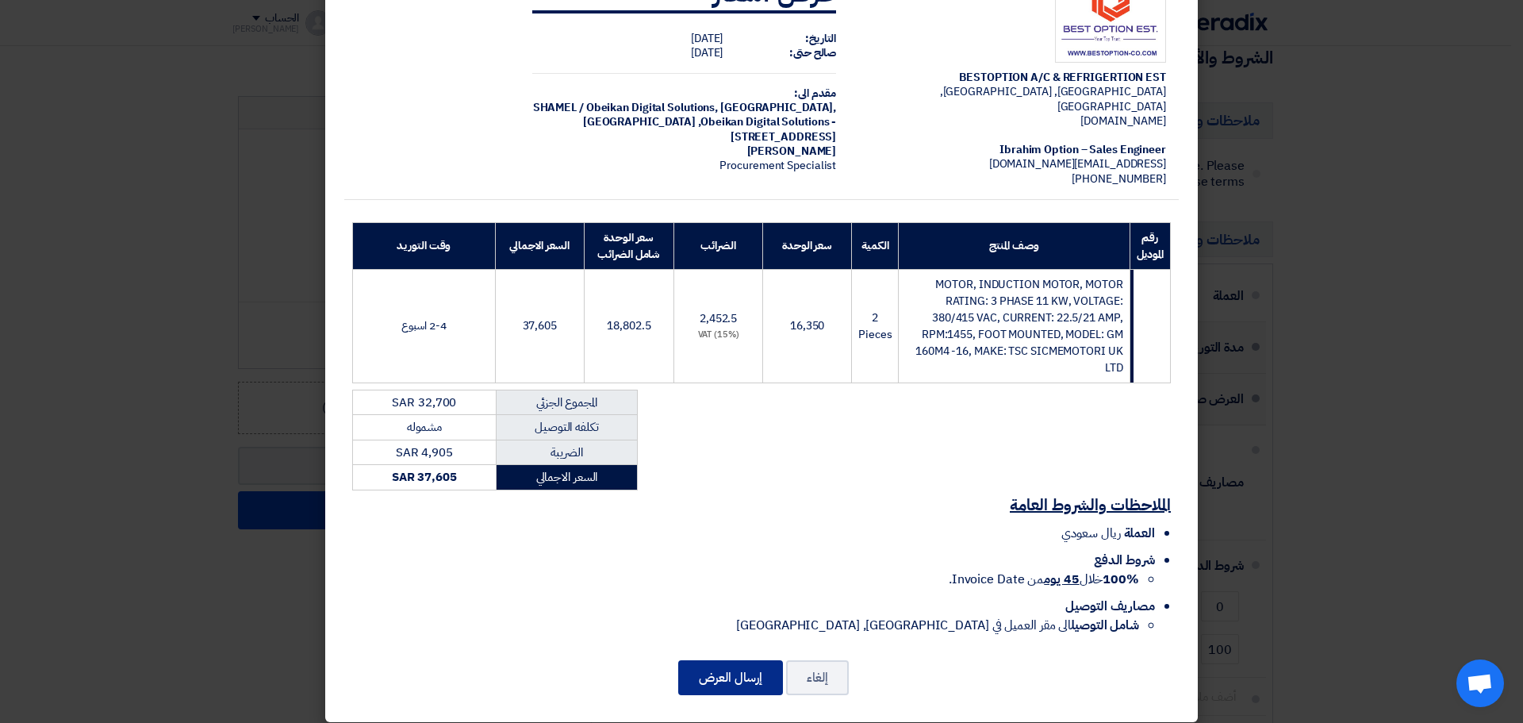
click at [730, 662] on button "إرسال العرض" at bounding box center [730, 677] width 105 height 35
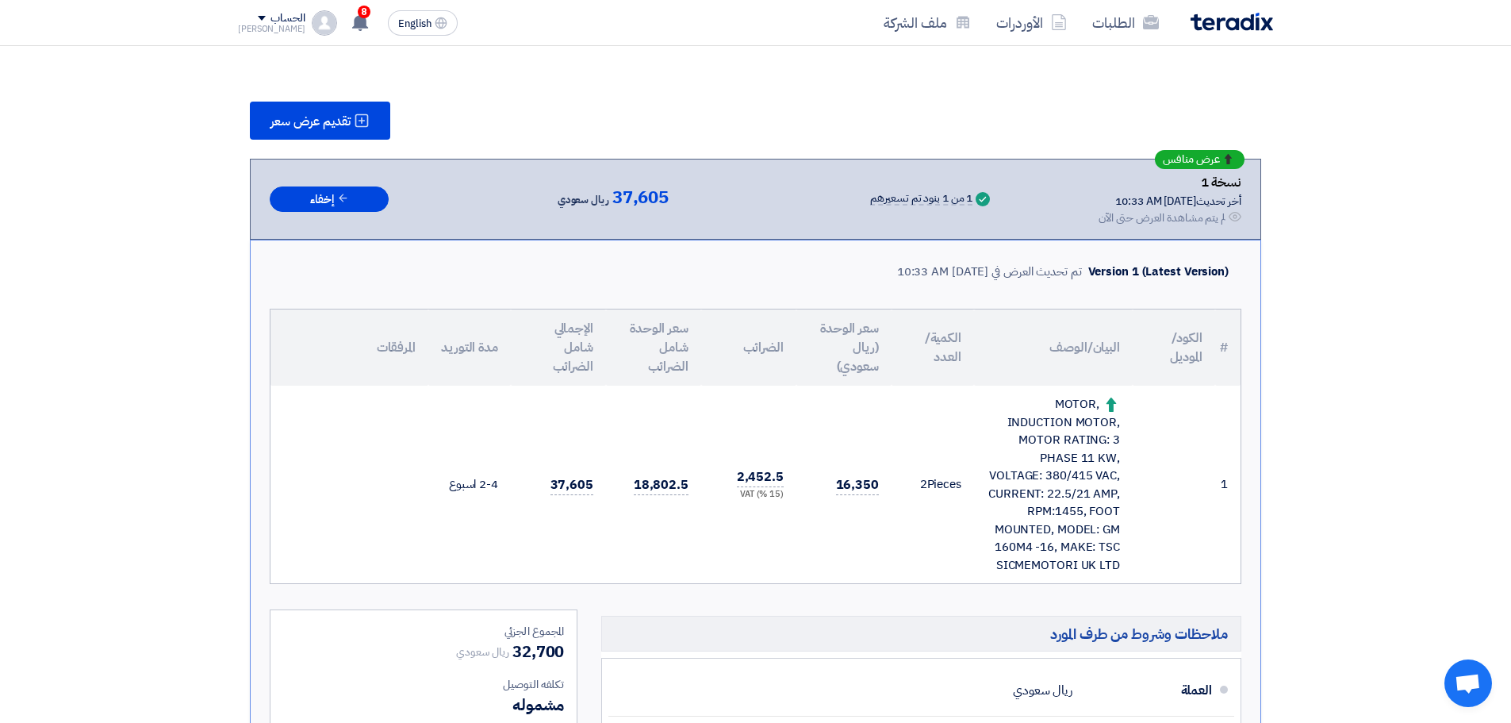
scroll to position [238, 0]
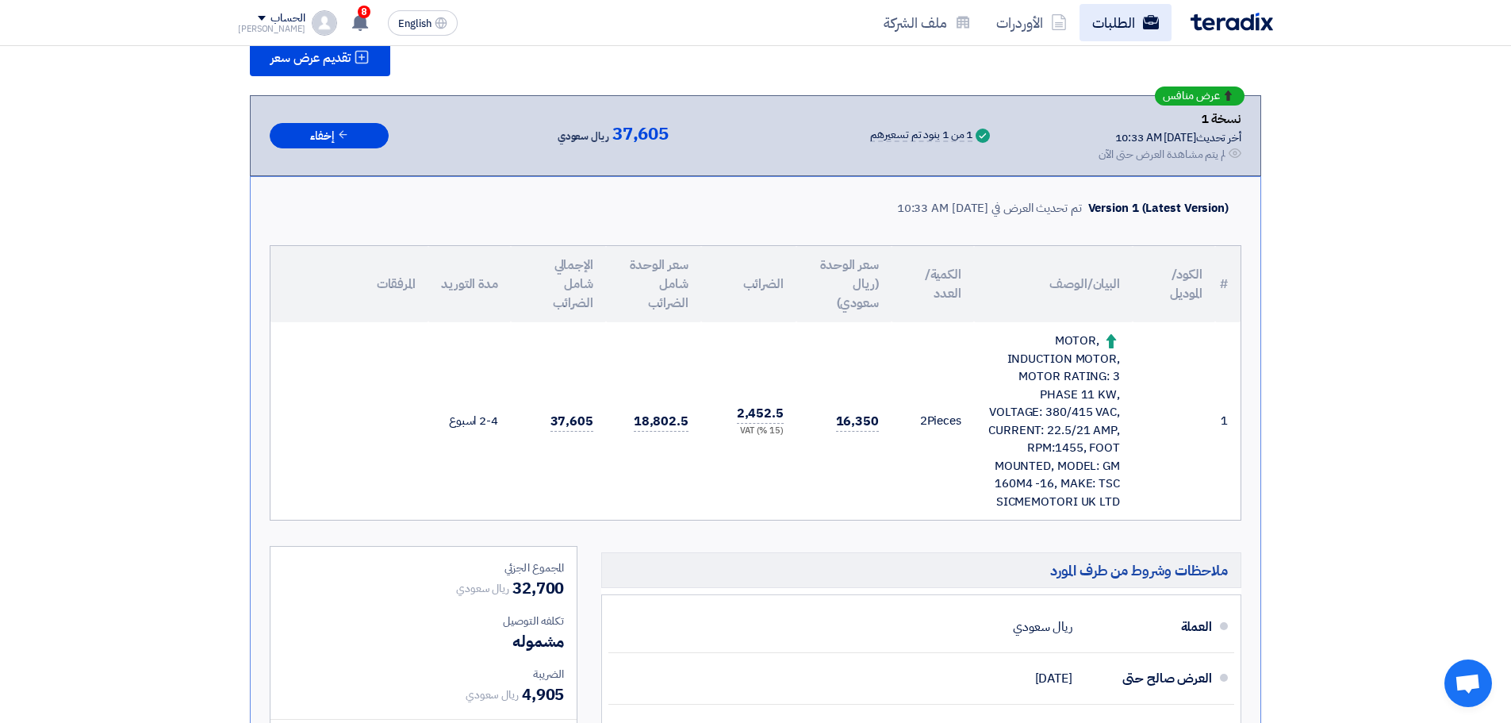
click at [1098, 29] on link "الطلبات" at bounding box center [1126, 22] width 92 height 37
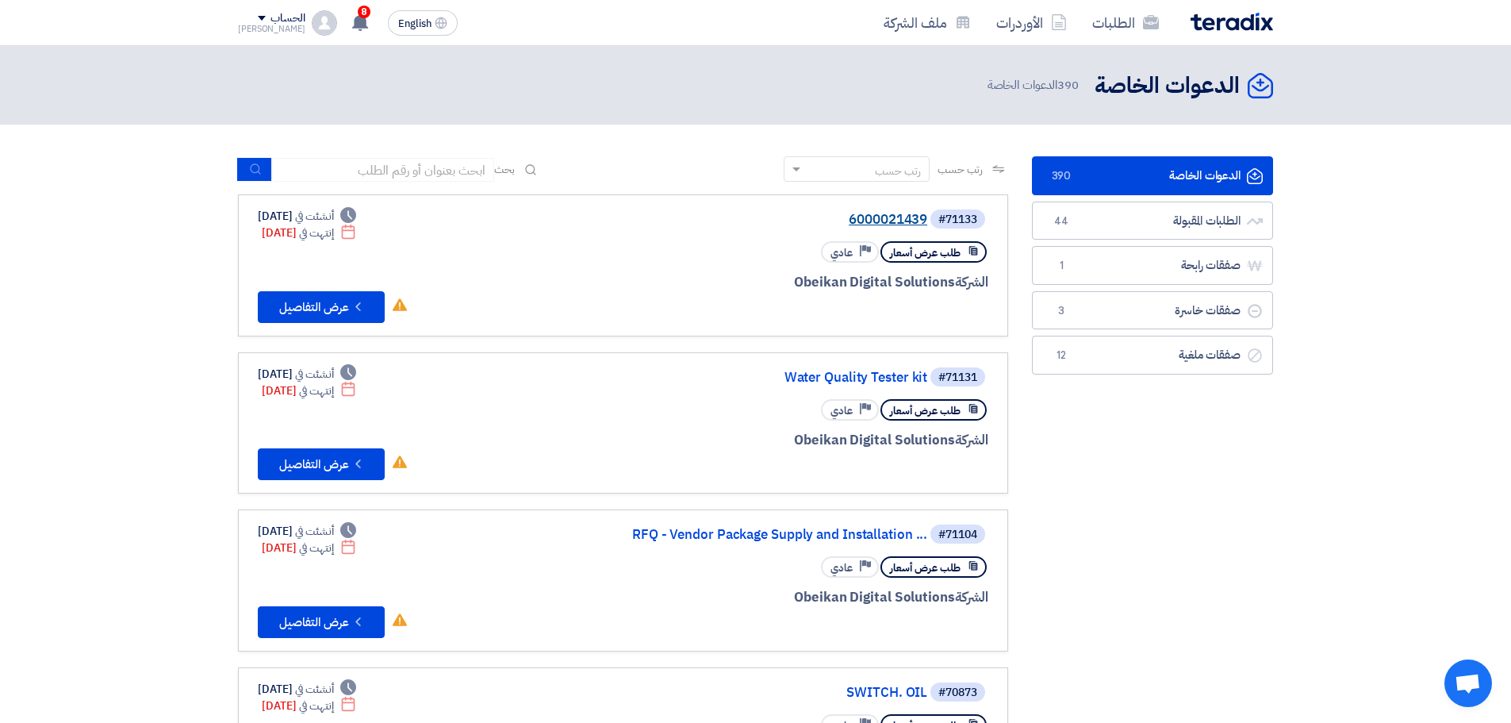
click at [892, 216] on link "6000021439" at bounding box center [768, 220] width 317 height 14
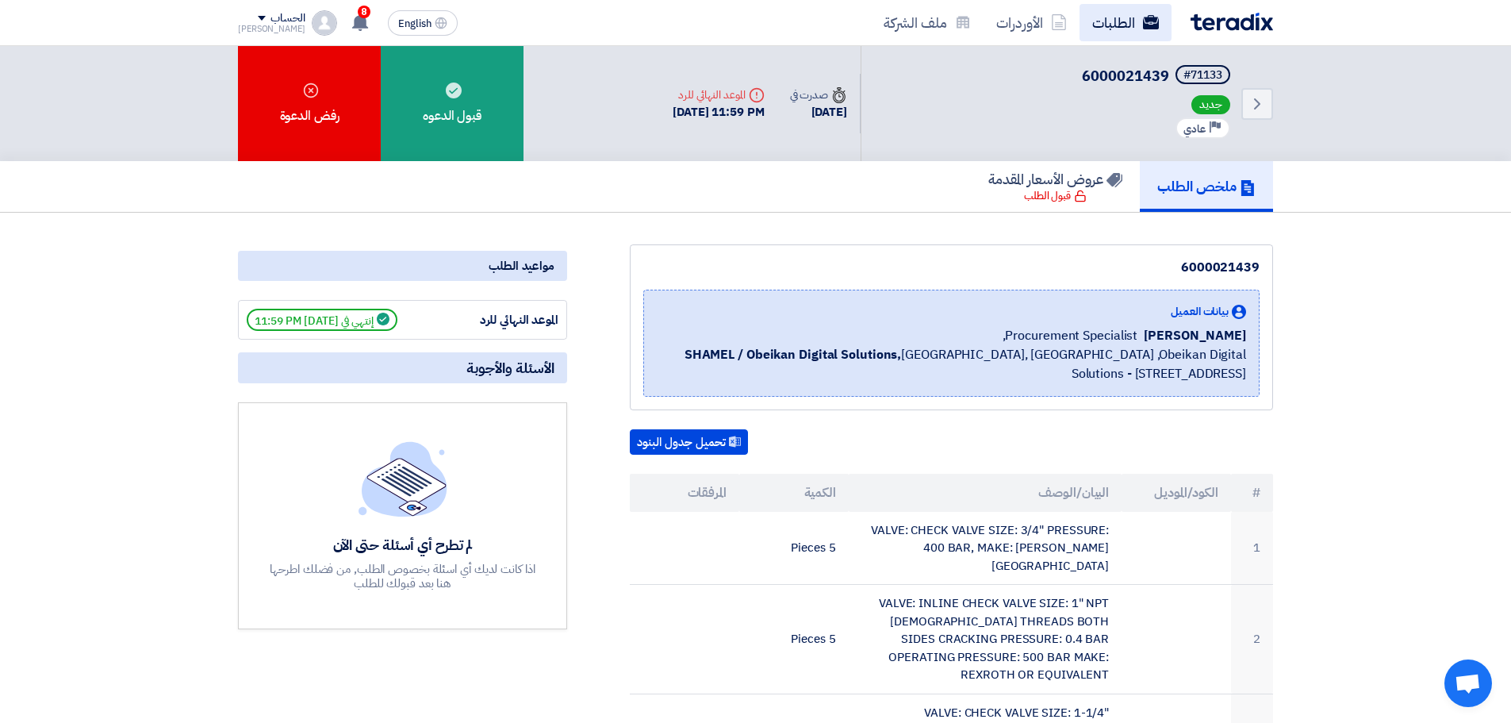
click at [1118, 29] on link "الطلبات" at bounding box center [1126, 22] width 92 height 37
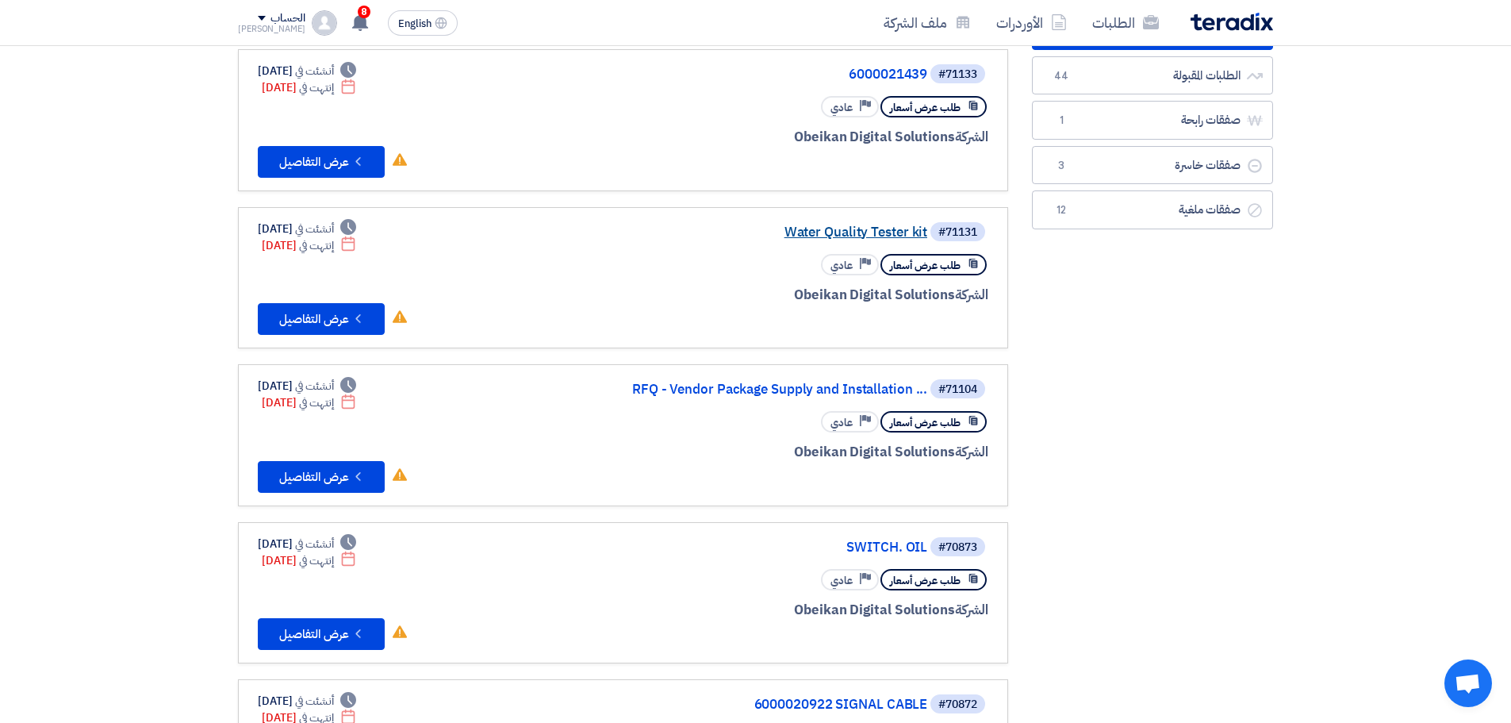
scroll to position [159, 0]
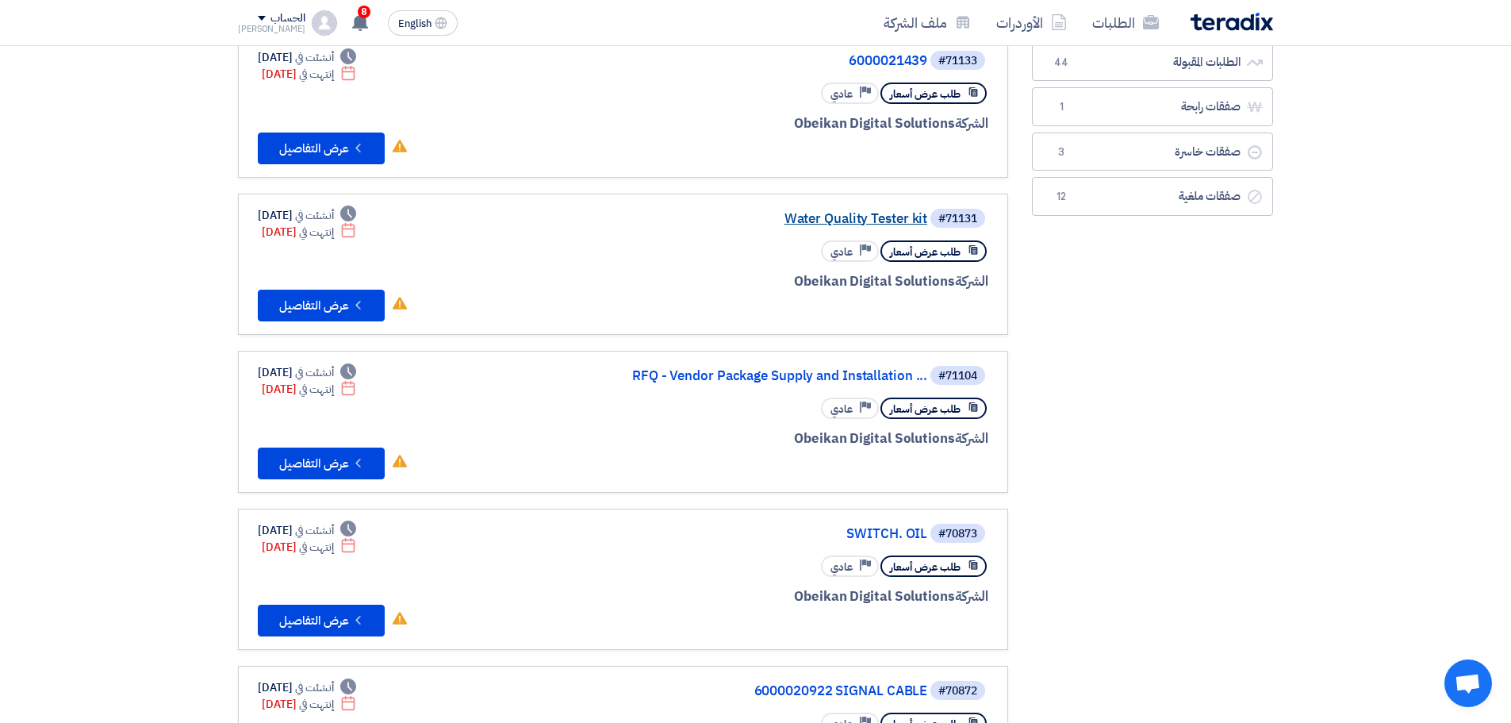
click at [850, 217] on link "Water Quality Tester kit" at bounding box center [768, 219] width 317 height 14
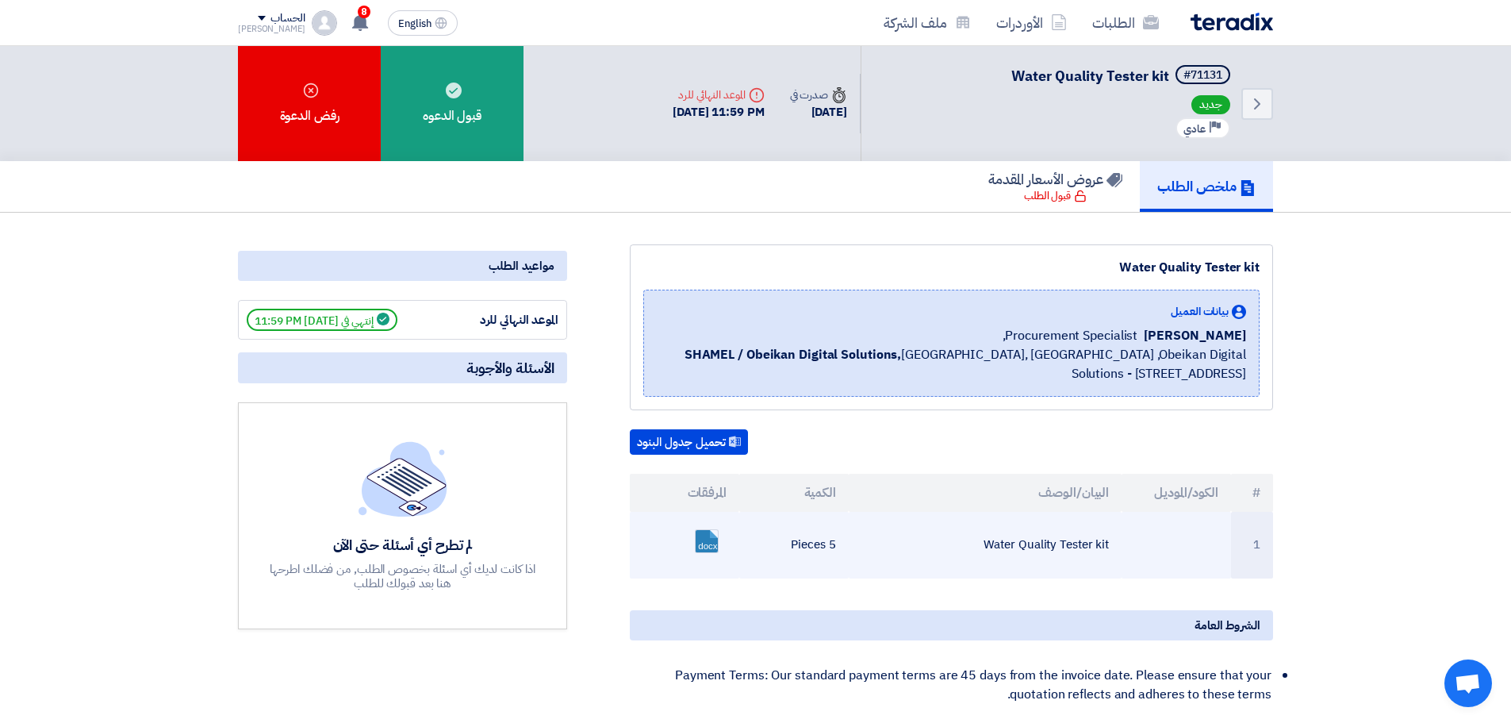
click at [1003, 558] on td "Water Quality Tester kit" at bounding box center [986, 545] width 274 height 67
click at [1010, 544] on td "Water Quality Tester kit" at bounding box center [986, 545] width 274 height 67
click at [1011, 544] on td "Water Quality Tester kit" at bounding box center [986, 545] width 274 height 67
copy tr "Water Quality Tester kit"
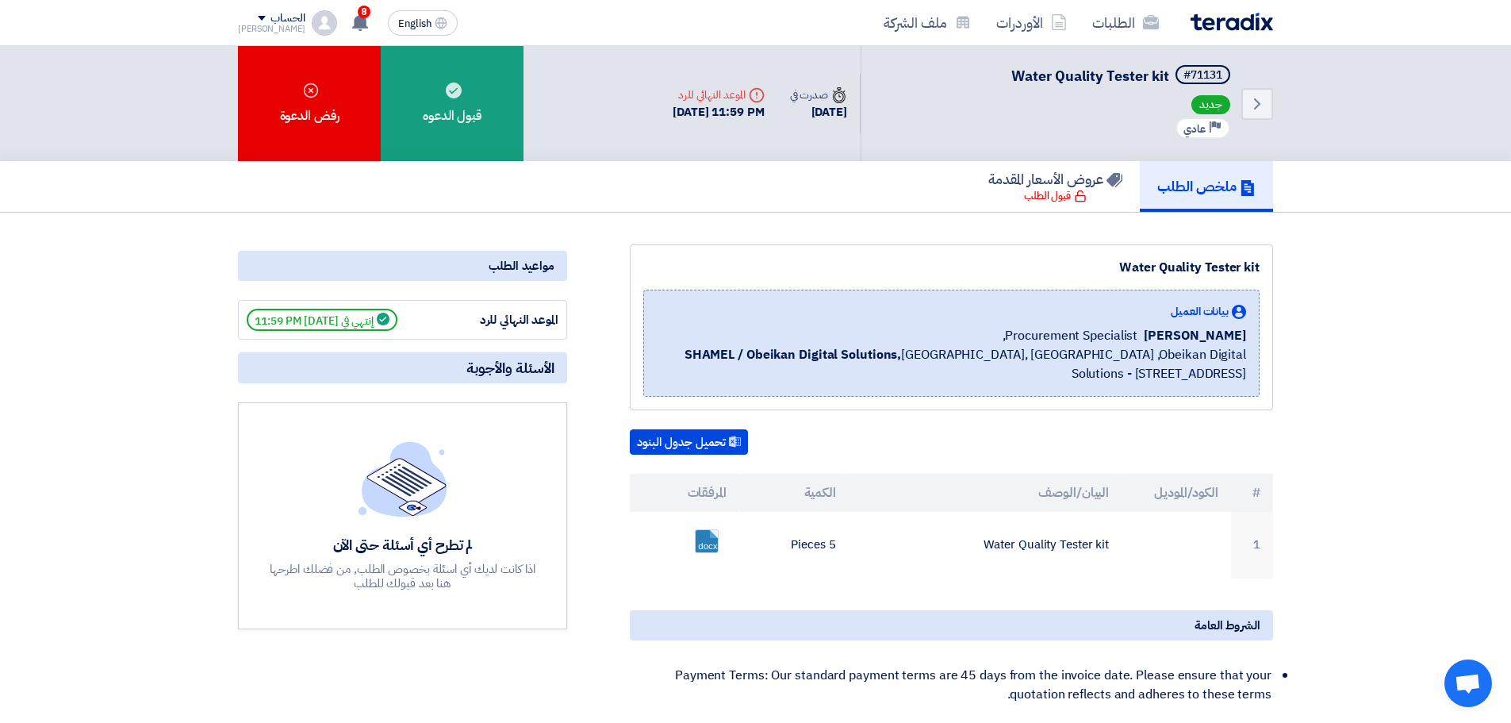
click at [865, 416] on div "Water Quality Tester kit بيانات العميل [PERSON_NAME] Procurement Specialist, SH…" at bounding box center [932, 590] width 706 height 692
click at [1159, 19] on link "الطلبات" at bounding box center [1126, 22] width 92 height 37
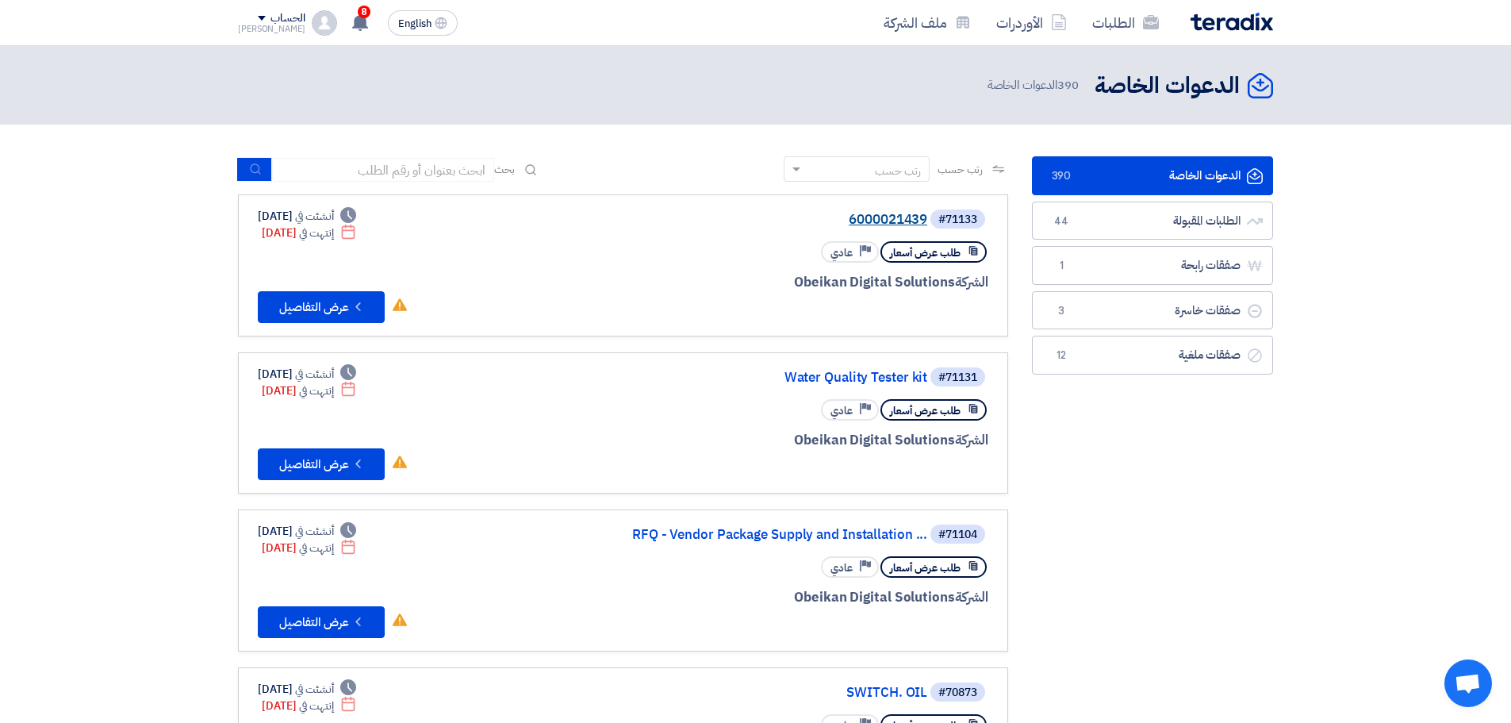
click at [893, 223] on link "6000021439" at bounding box center [768, 220] width 317 height 14
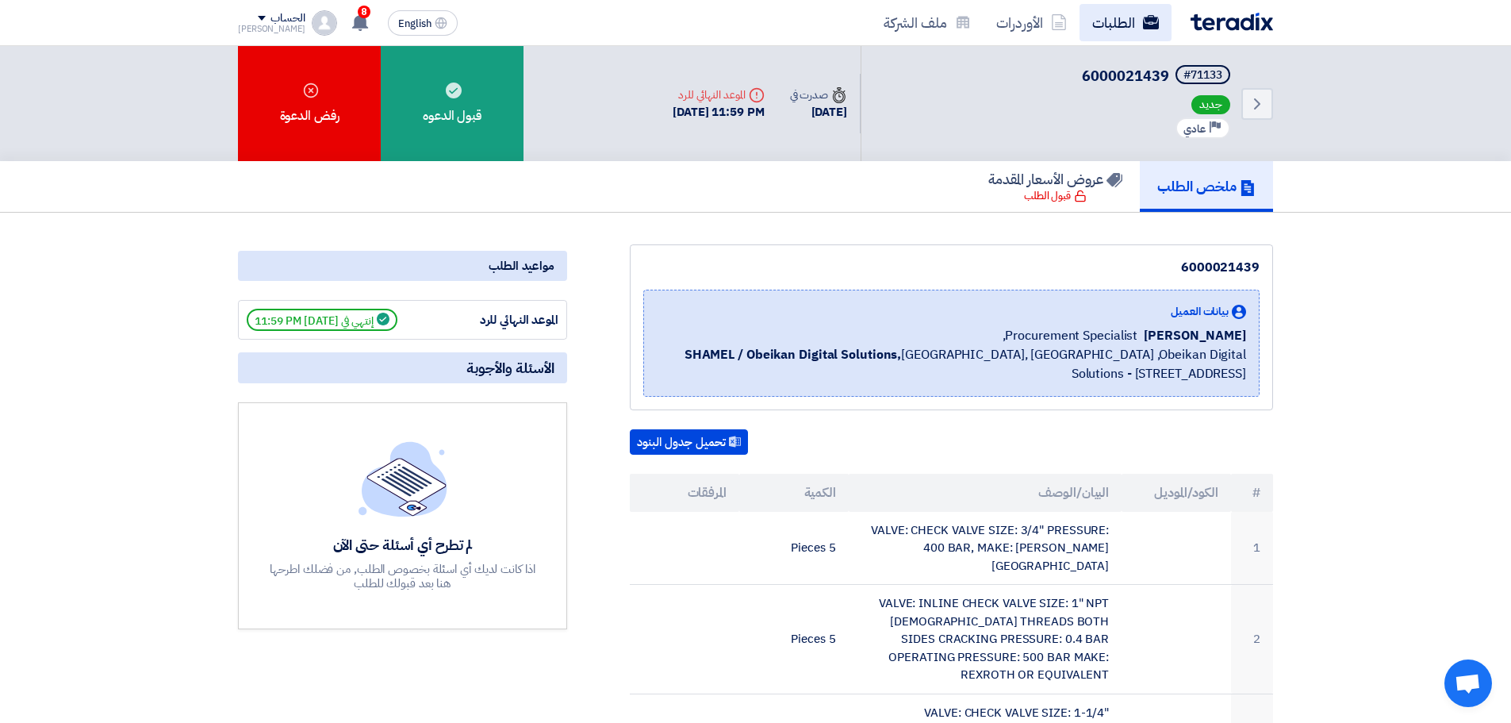
click at [1091, 32] on link "الطلبات" at bounding box center [1126, 22] width 92 height 37
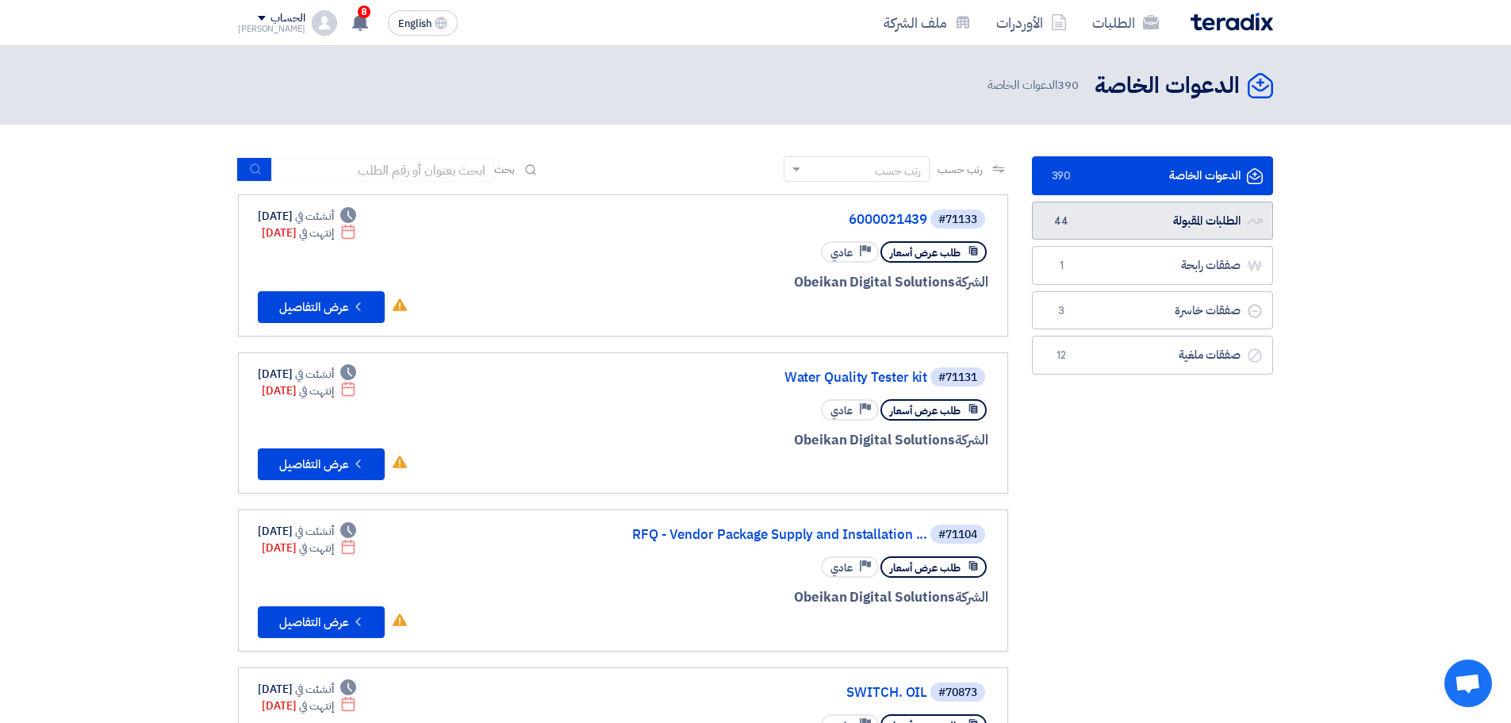
click at [1080, 218] on link "الطلبات المقبولة الطلبات المقبولة 44" at bounding box center [1152, 220] width 241 height 39
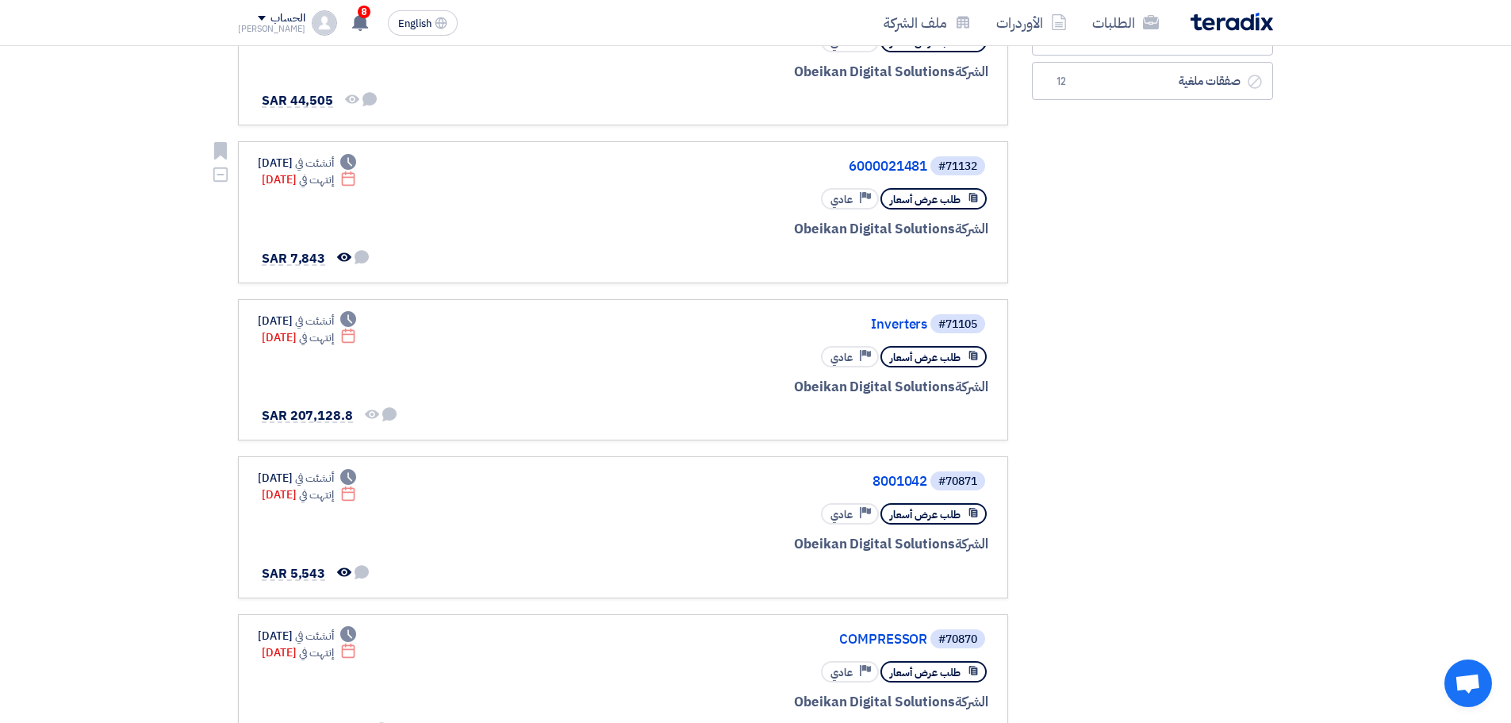
scroll to position [397, 0]
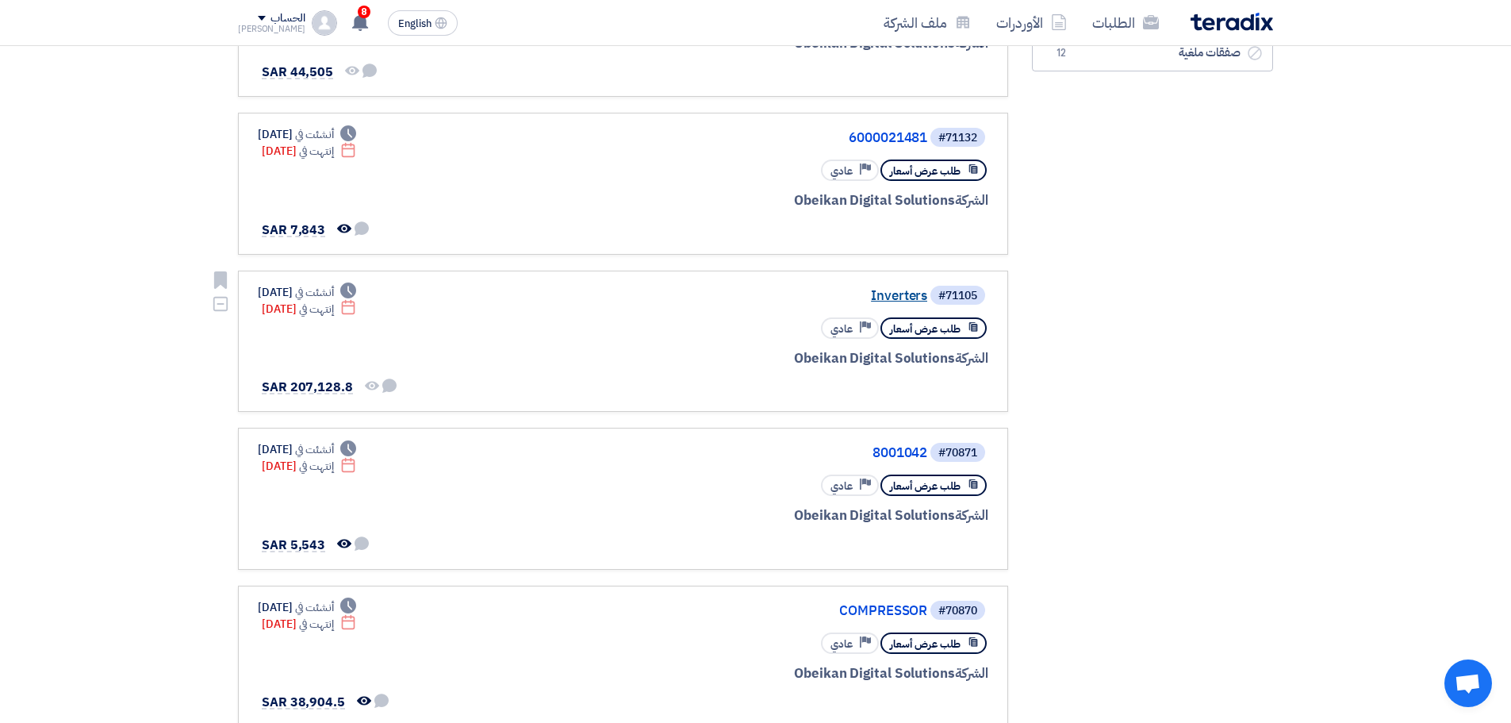
click at [898, 295] on link "Inverters" at bounding box center [768, 296] width 317 height 14
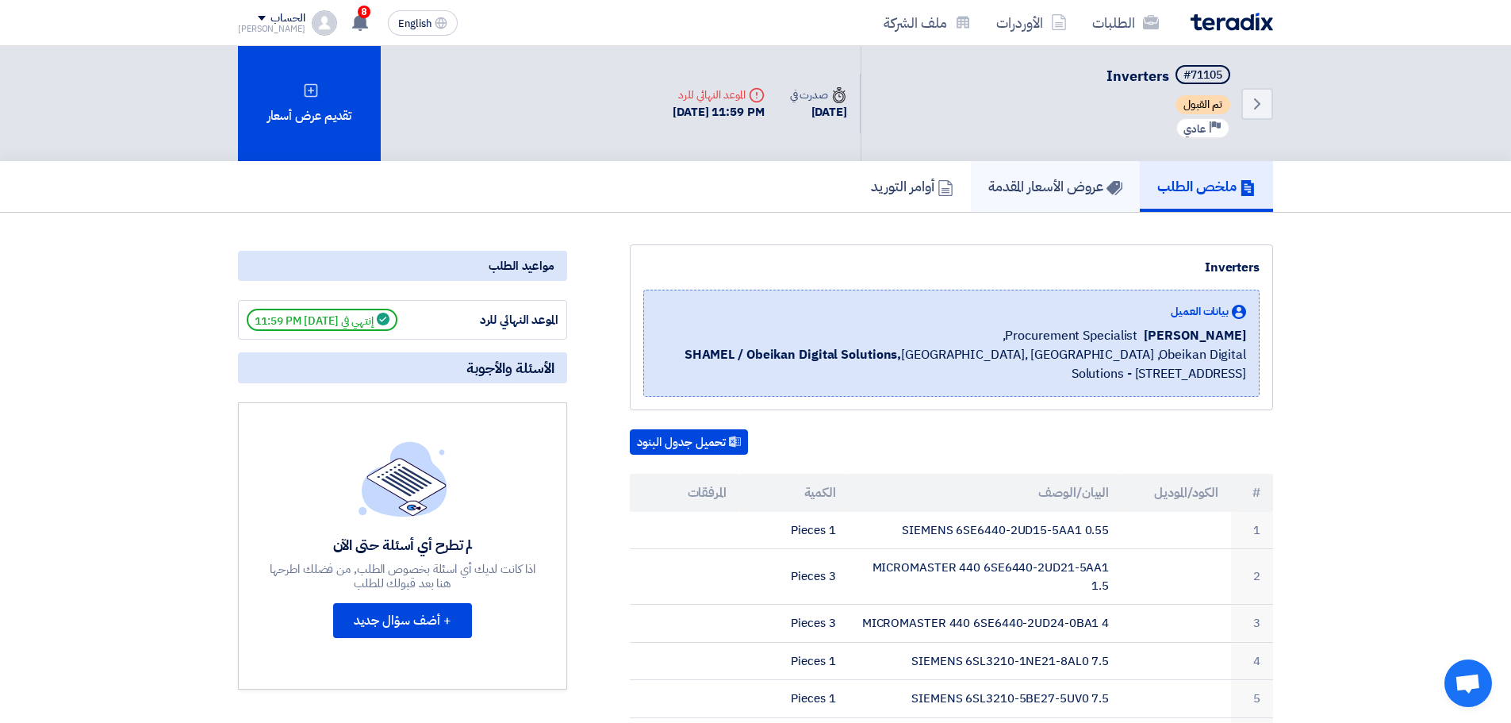
click at [1038, 172] on link "عروض الأسعار المقدمة" at bounding box center [1055, 186] width 169 height 51
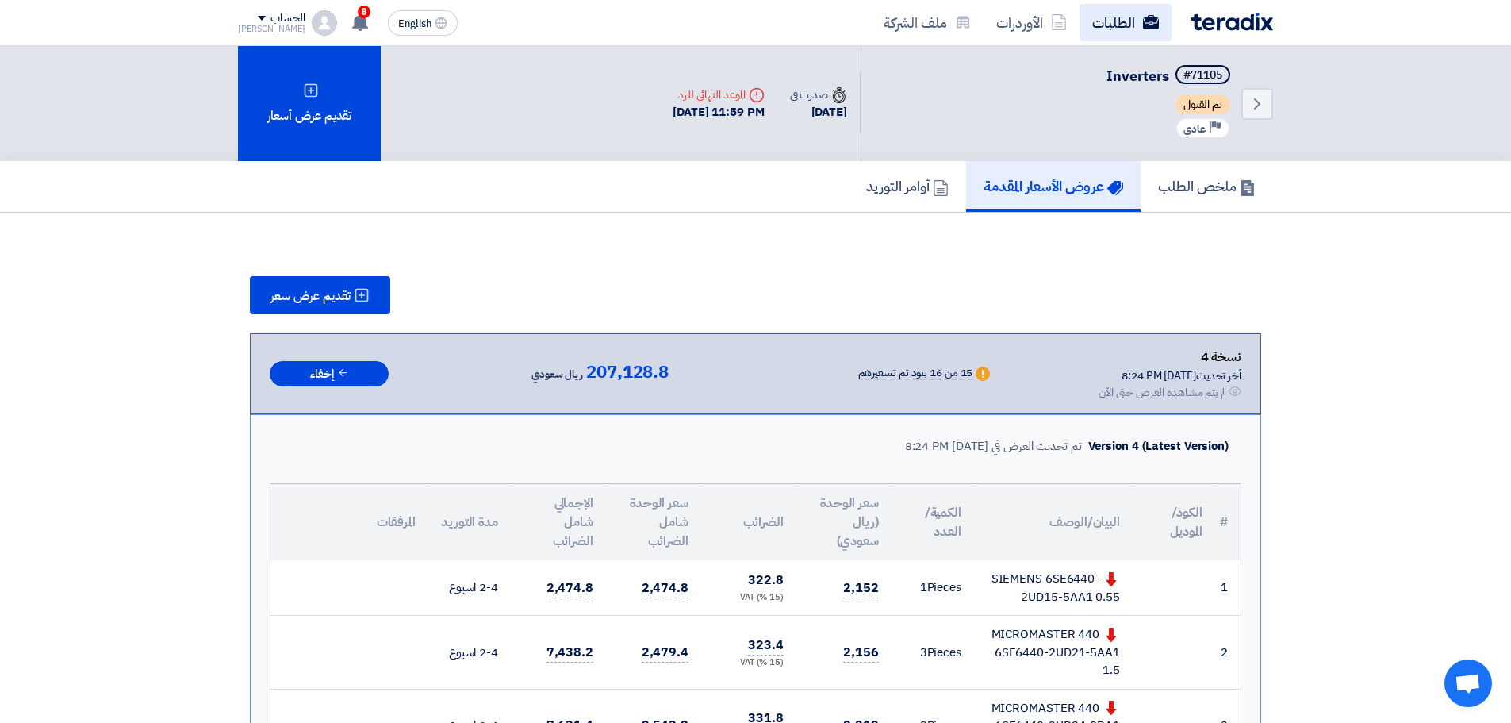
click at [1122, 17] on link "الطلبات" at bounding box center [1126, 22] width 92 height 37
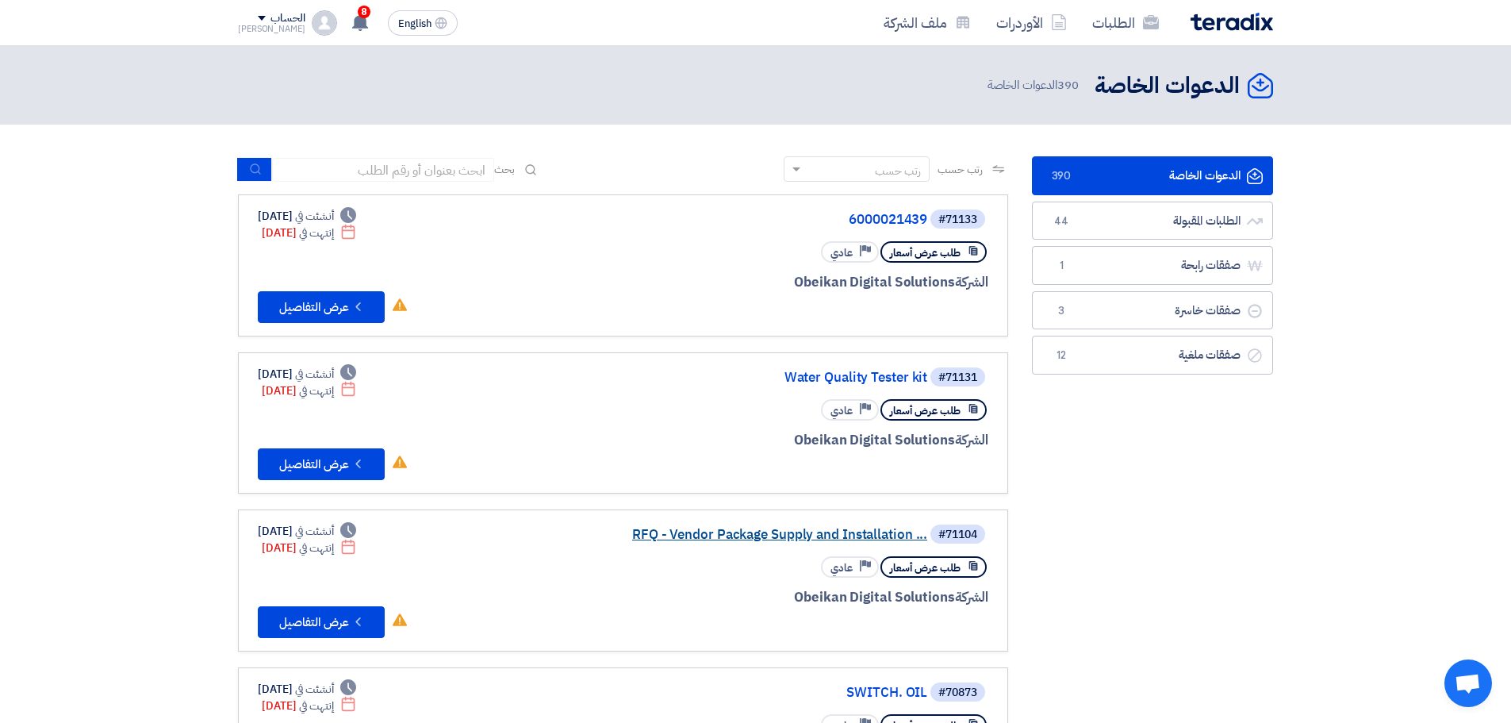
click at [849, 540] on link "RFQ - Vendor Package Supply and Installation ..." at bounding box center [768, 535] width 317 height 14
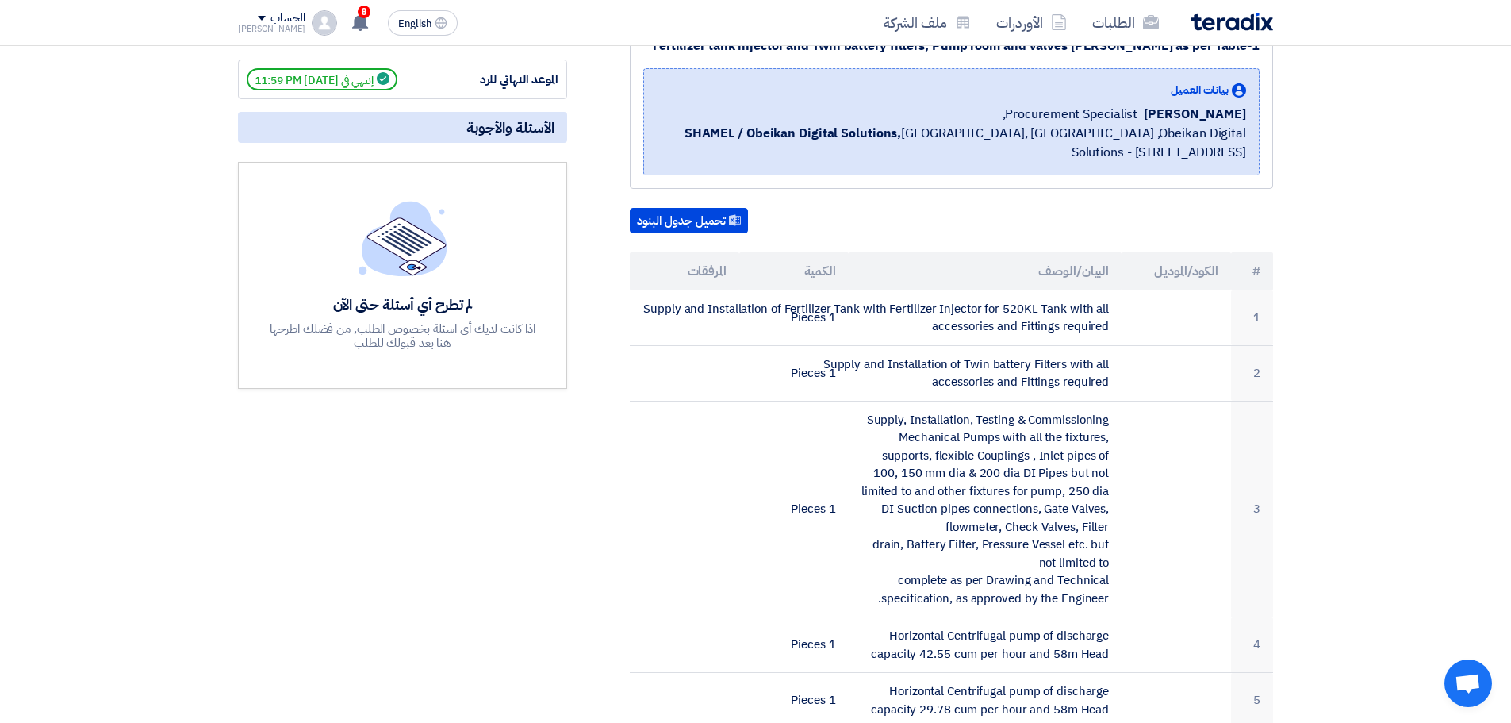
scroll to position [317, 0]
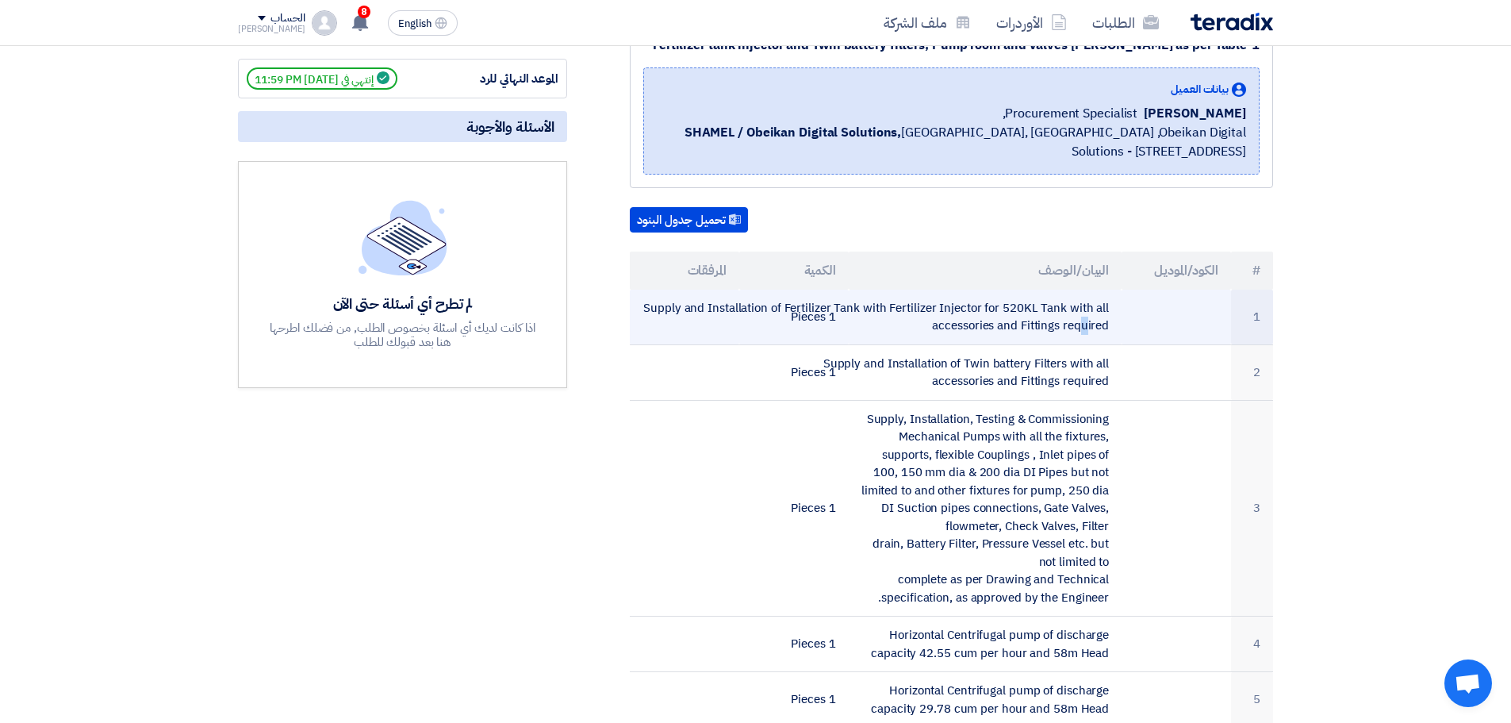
click at [998, 322] on td "Supply and Installation of Fertilizer Tank with Fertilizer Injector for 520KL T…" at bounding box center [986, 318] width 274 height 56
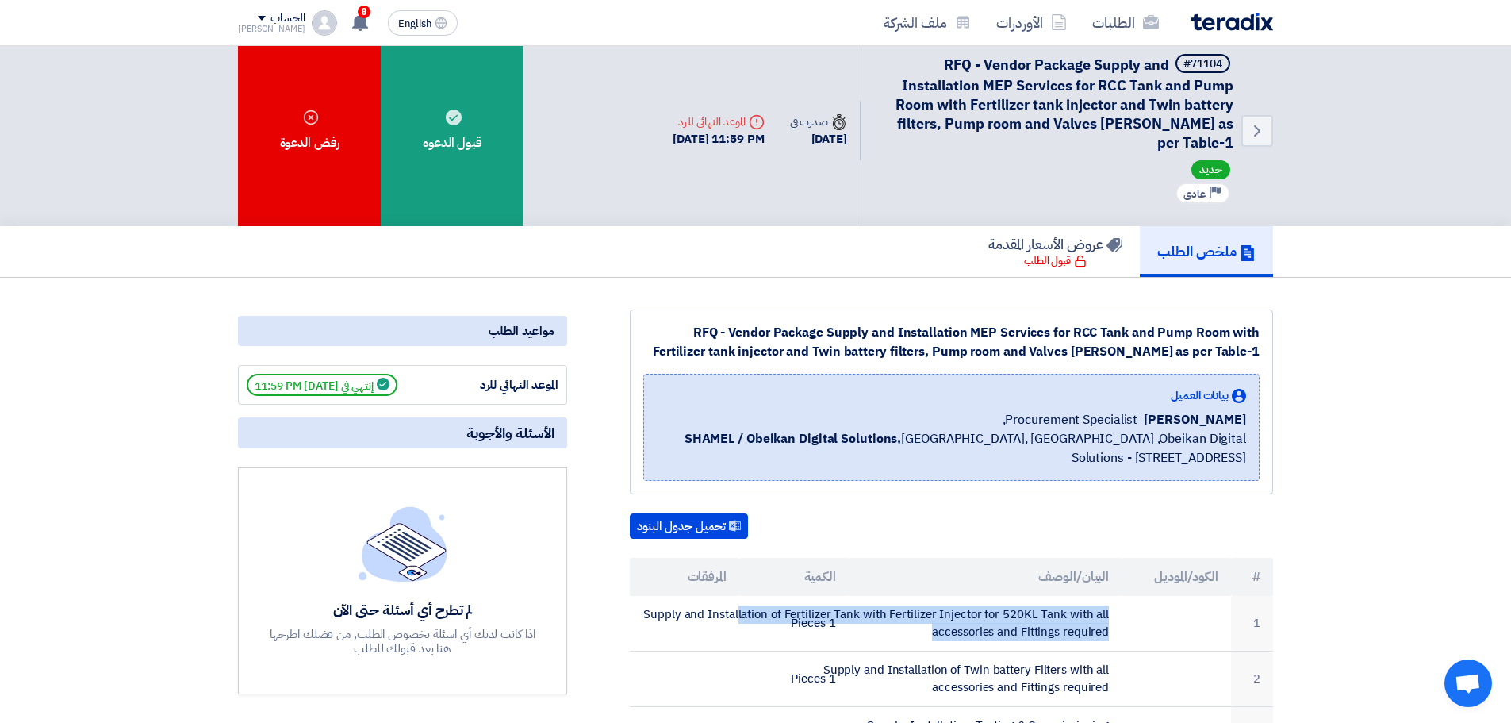
scroll to position [0, 0]
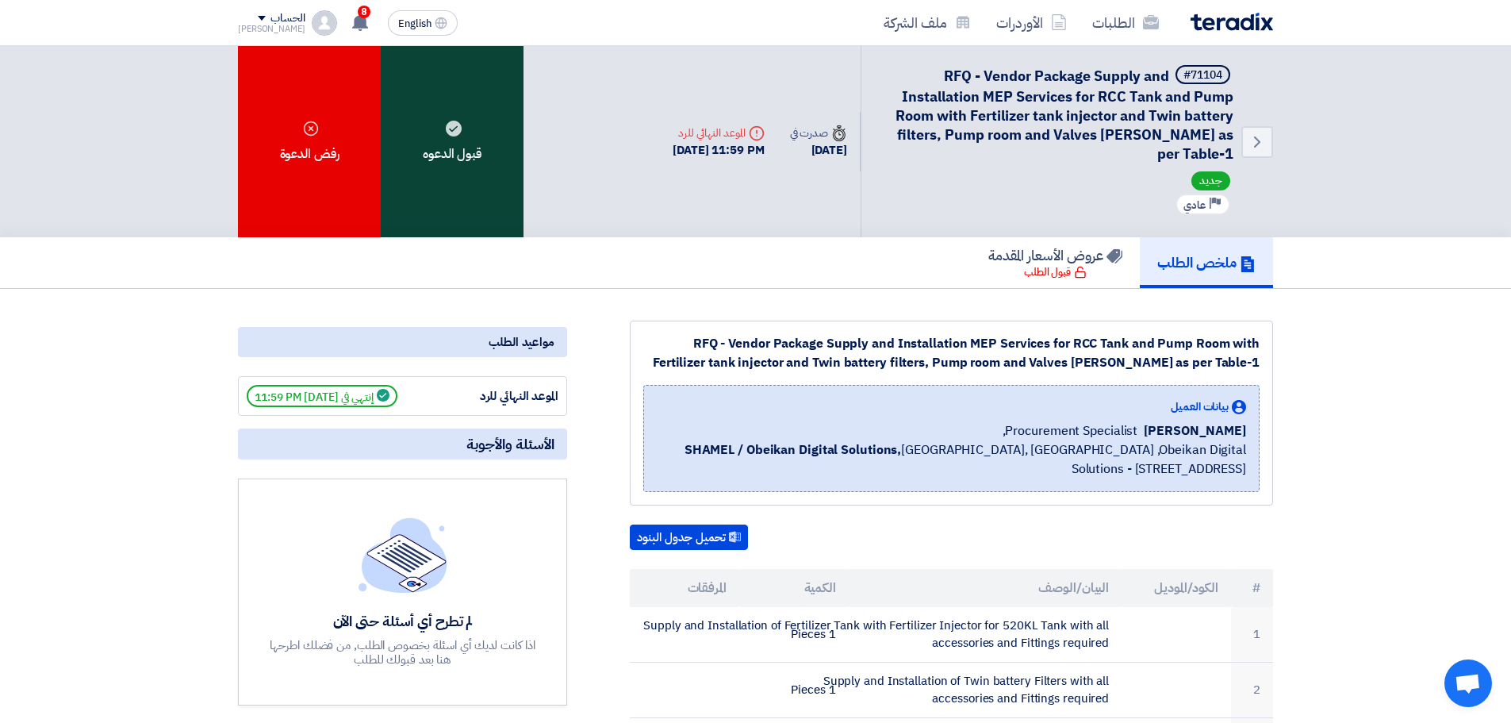
click at [485, 205] on div "قبول الدعوه" at bounding box center [452, 141] width 143 height 191
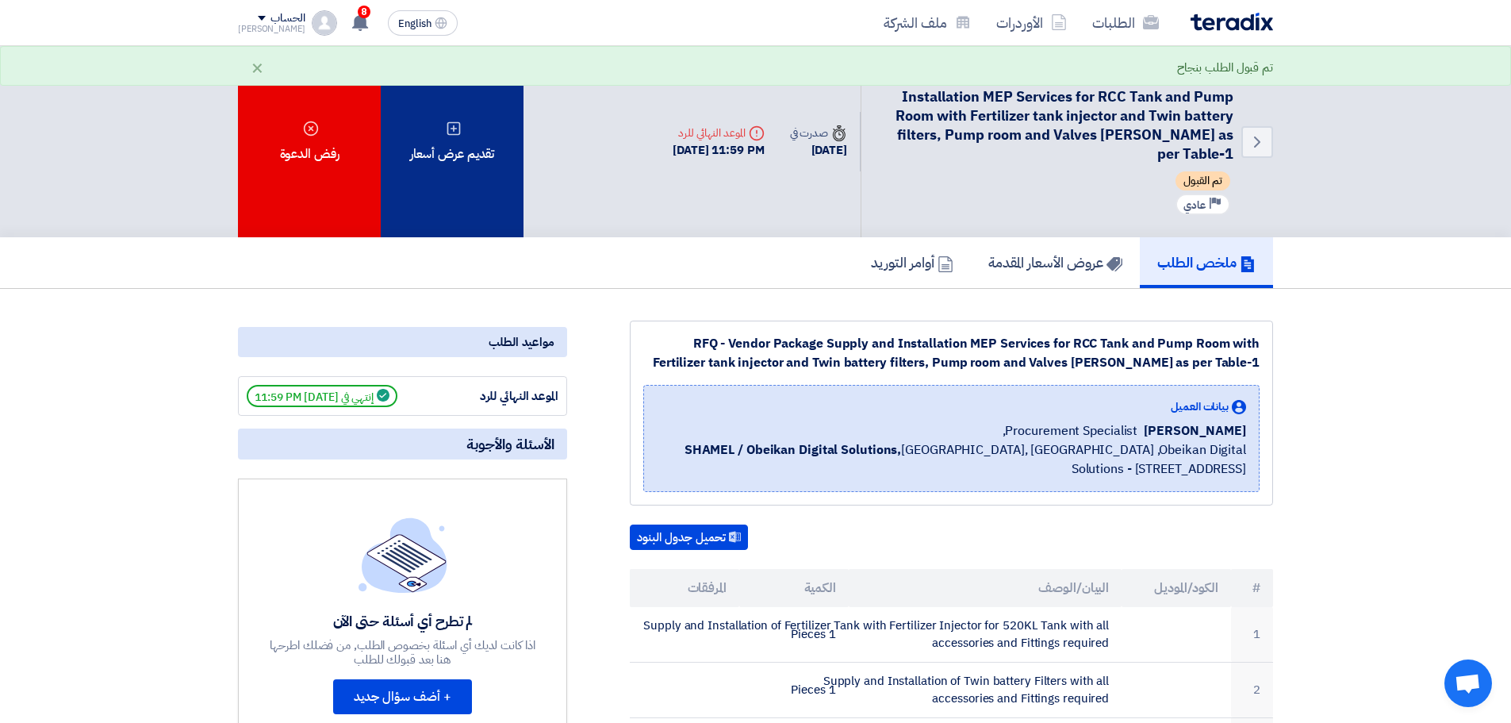
click at [480, 217] on div "تقديم عرض أسعار" at bounding box center [452, 141] width 143 height 191
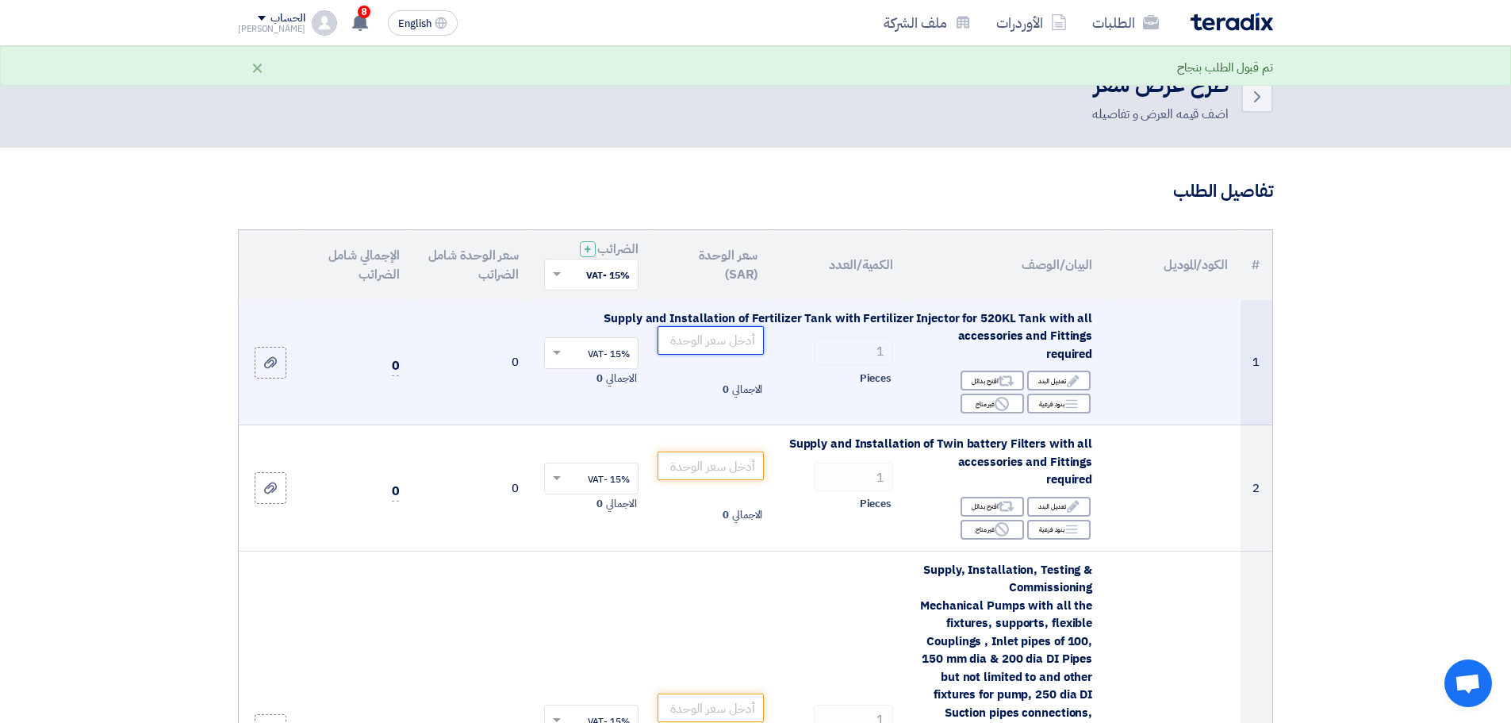
click at [713, 345] on input "number" at bounding box center [711, 340] width 107 height 29
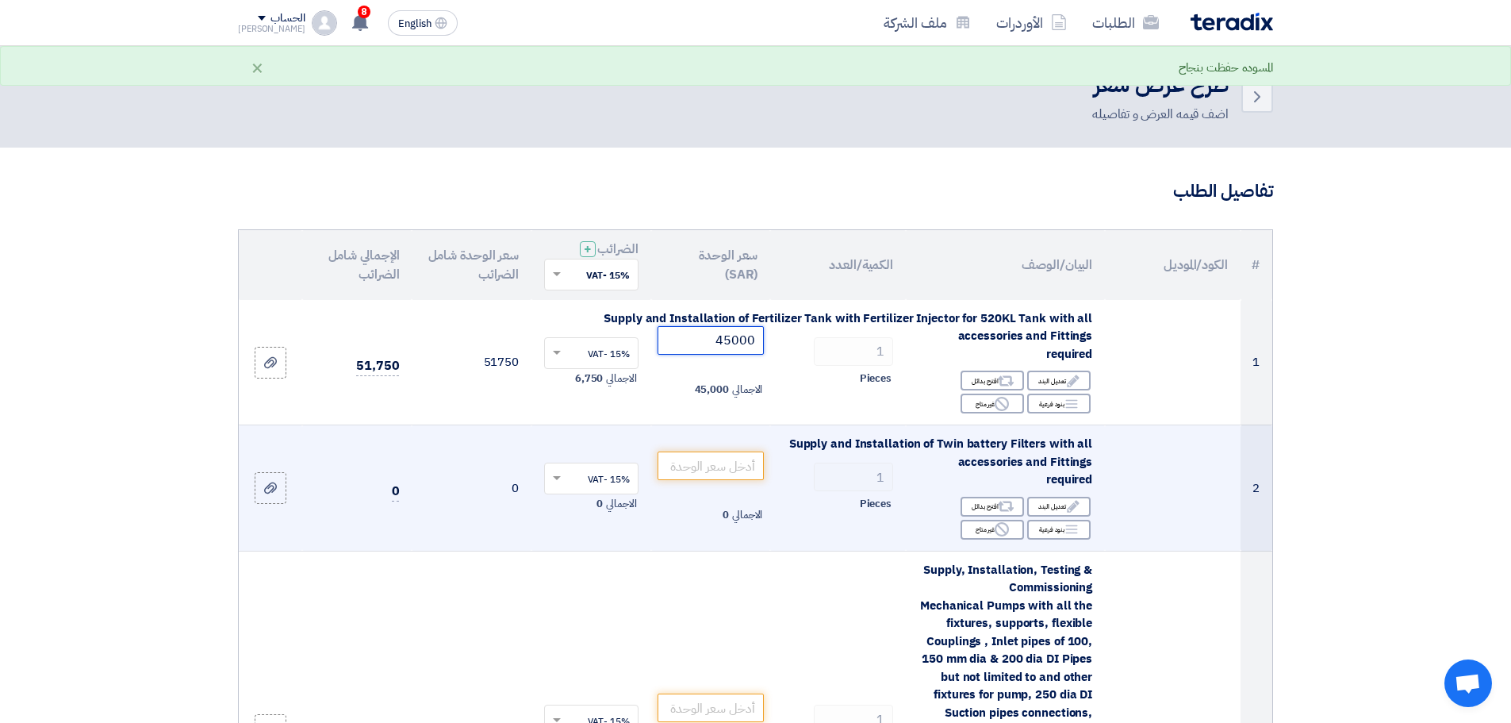
type input "45000"
click at [1042, 446] on span "Supply and Installation of Twin battery Filters with all accessories and Fittin…" at bounding box center [940, 461] width 303 height 53
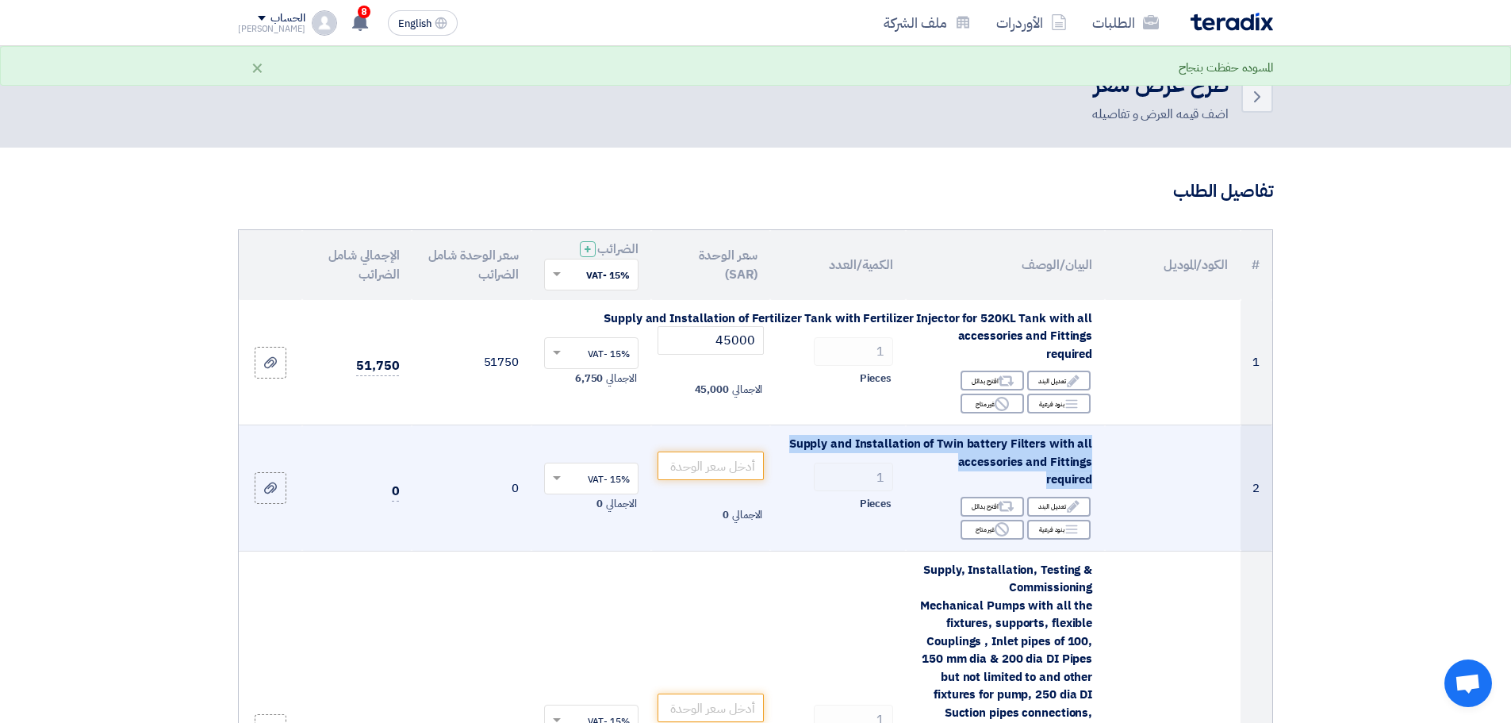
click at [1042, 446] on span "Supply and Installation of Twin battery Filters with all accessories and Fittin…" at bounding box center [940, 461] width 303 height 53
copy td "Supply and Installation of Twin battery Filters with all accessories and Fittin…"
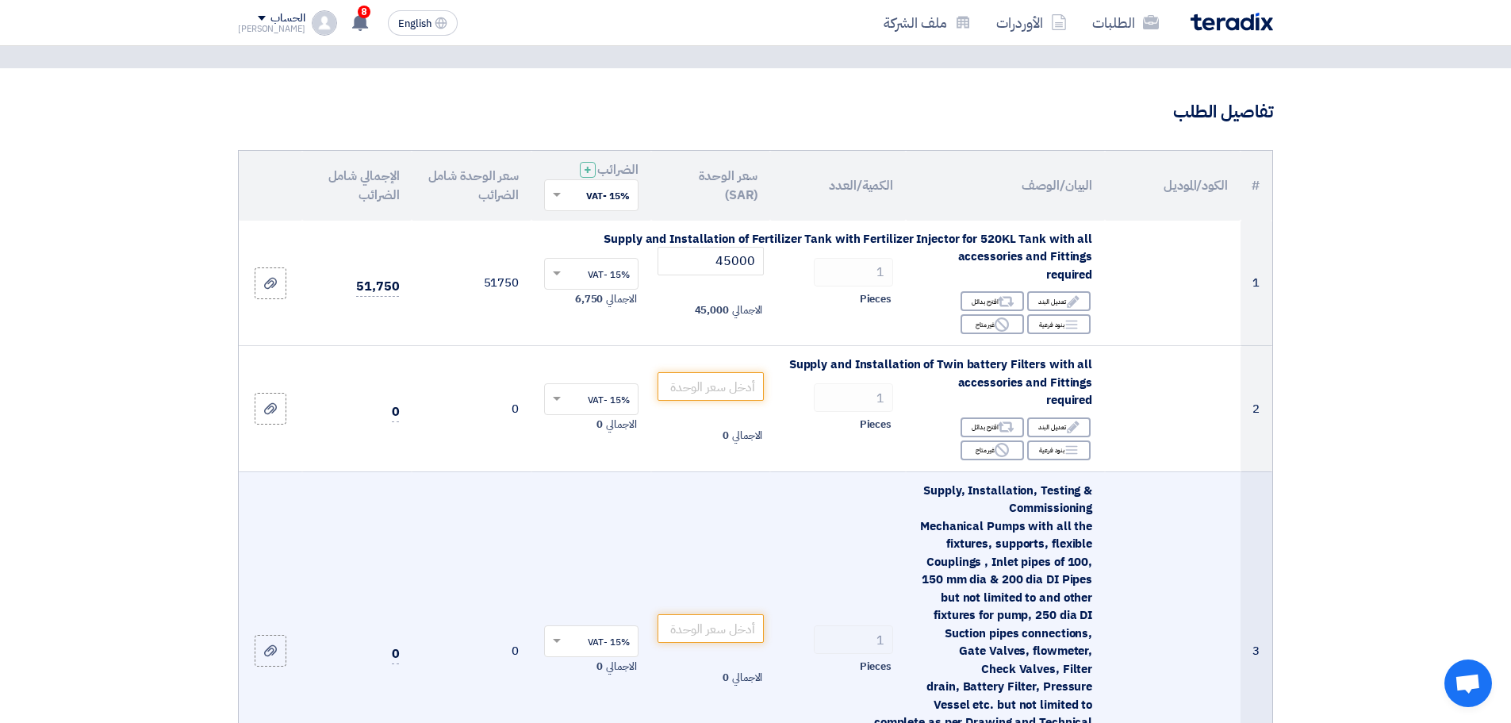
click at [1036, 543] on span "Supply, Installation, Testing & Commissioning Mechanical Pumps with all the fix…" at bounding box center [983, 625] width 218 height 286
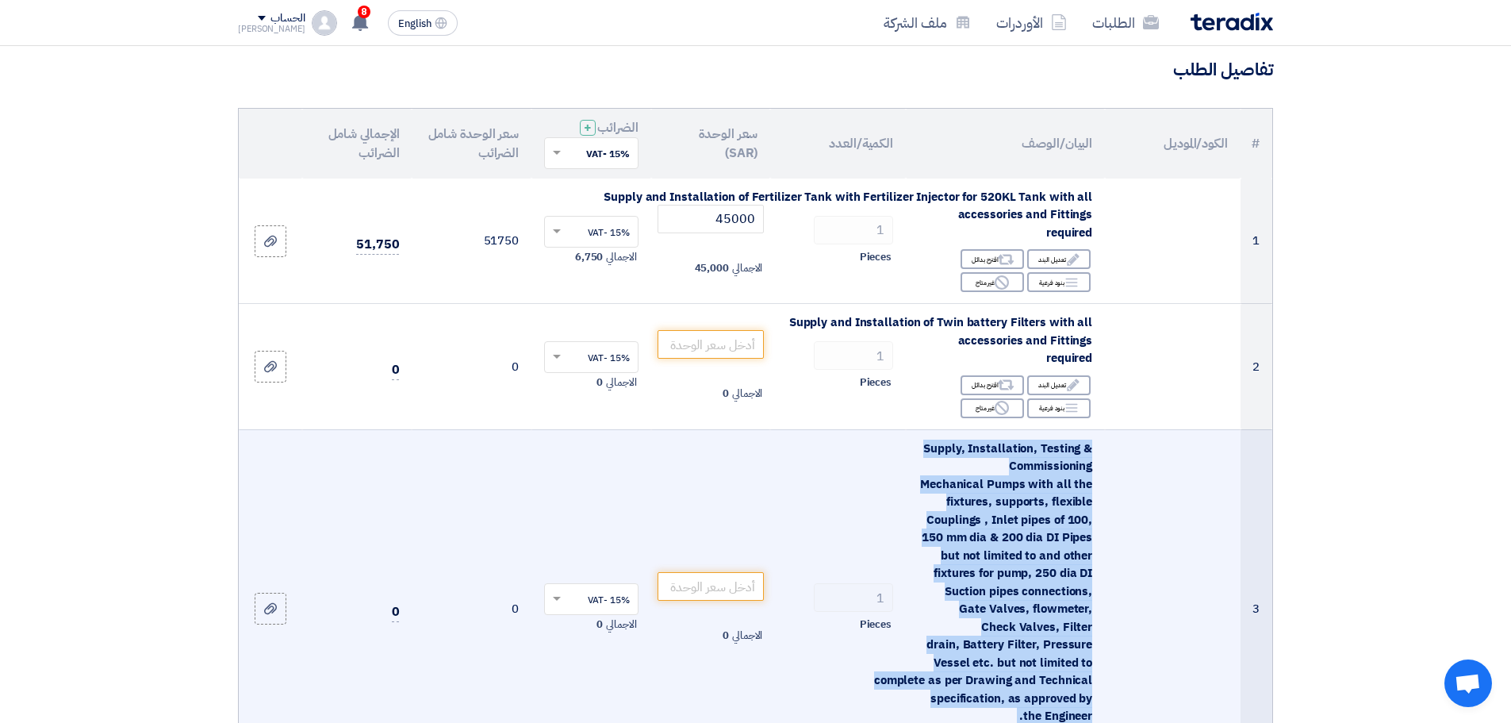
click at [1036, 543] on span "Supply, Installation, Testing & Commissioning Mechanical Pumps with all the fix…" at bounding box center [983, 582] width 218 height 286
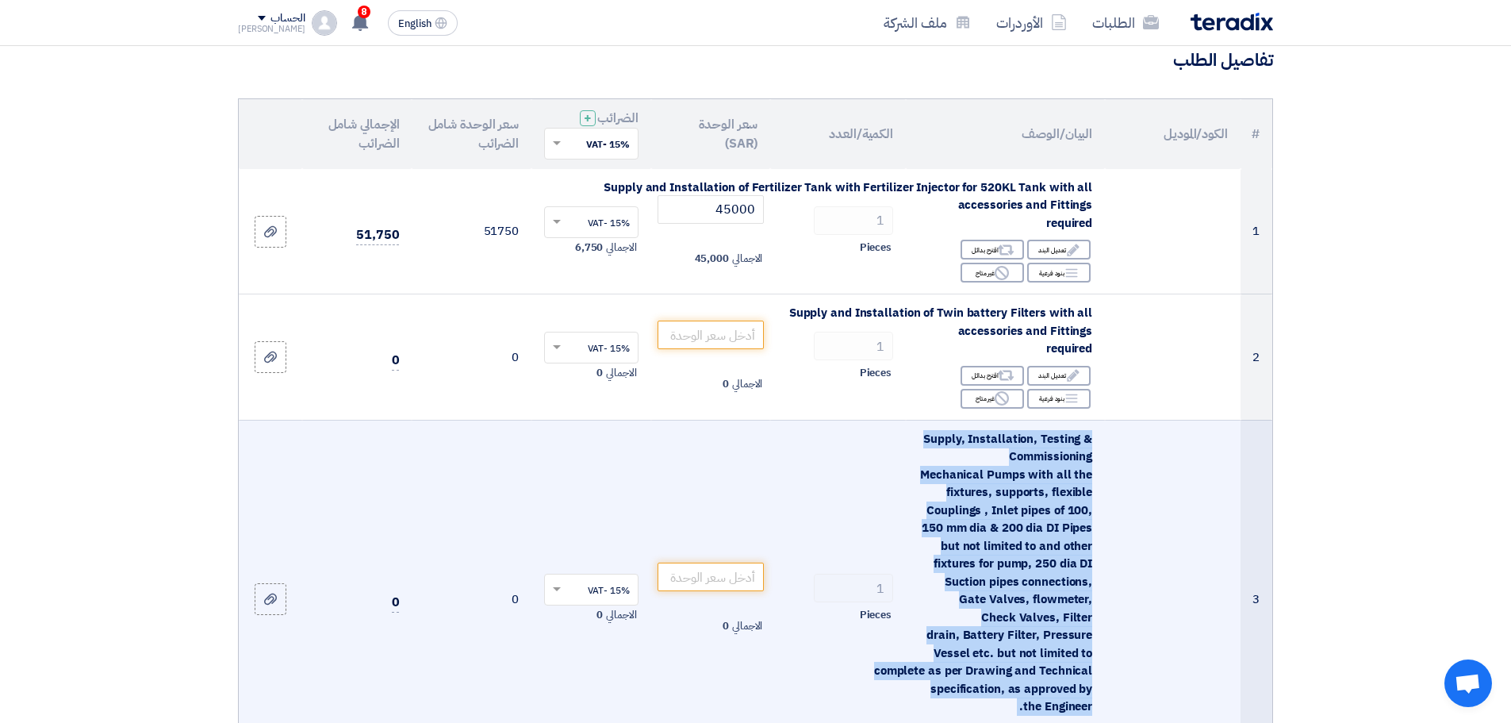
scroll to position [159, 0]
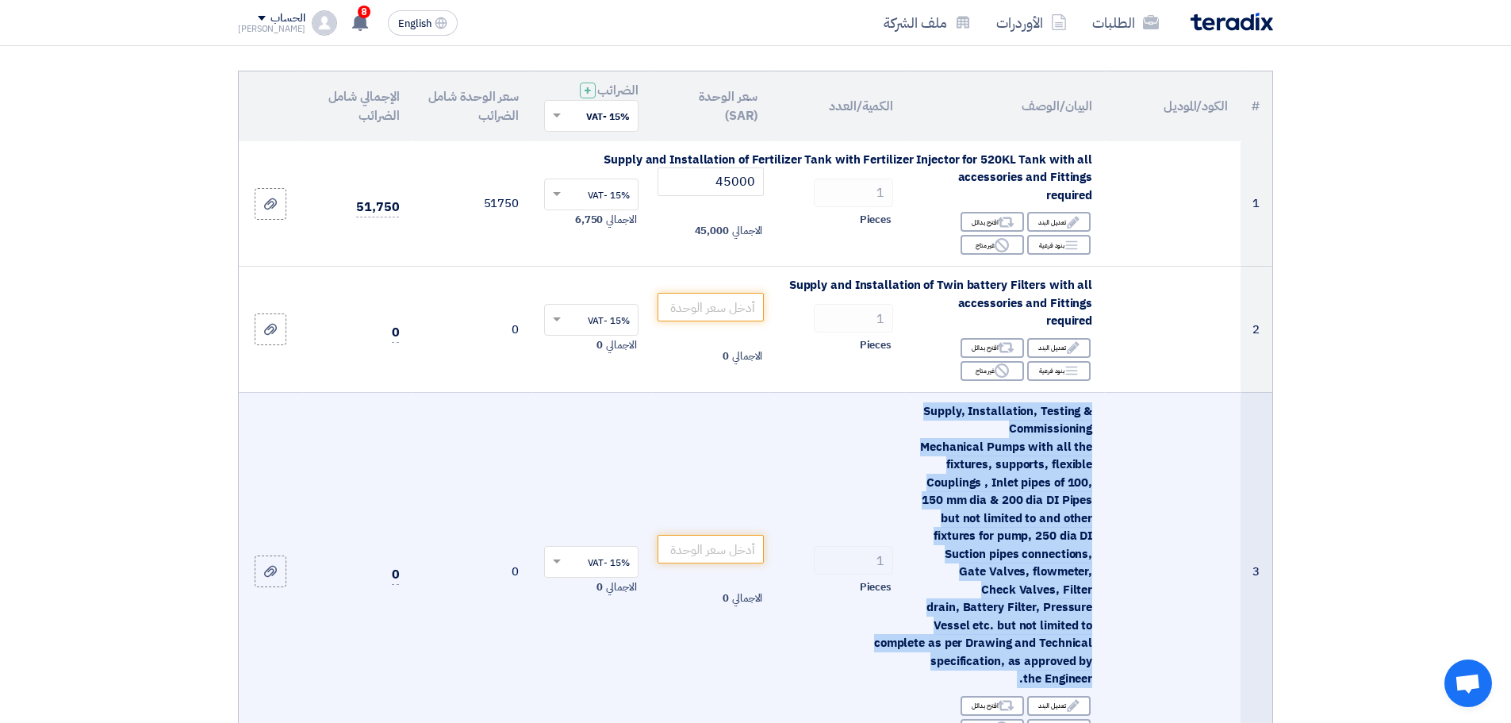
copy td "Supply, Installation, Testing & Commissioning Mechanical Pumps with all the fix…"
click at [963, 479] on span "Supply, Installation, Testing & Commissioning Mechanical Pumps with all the fix…" at bounding box center [983, 545] width 218 height 286
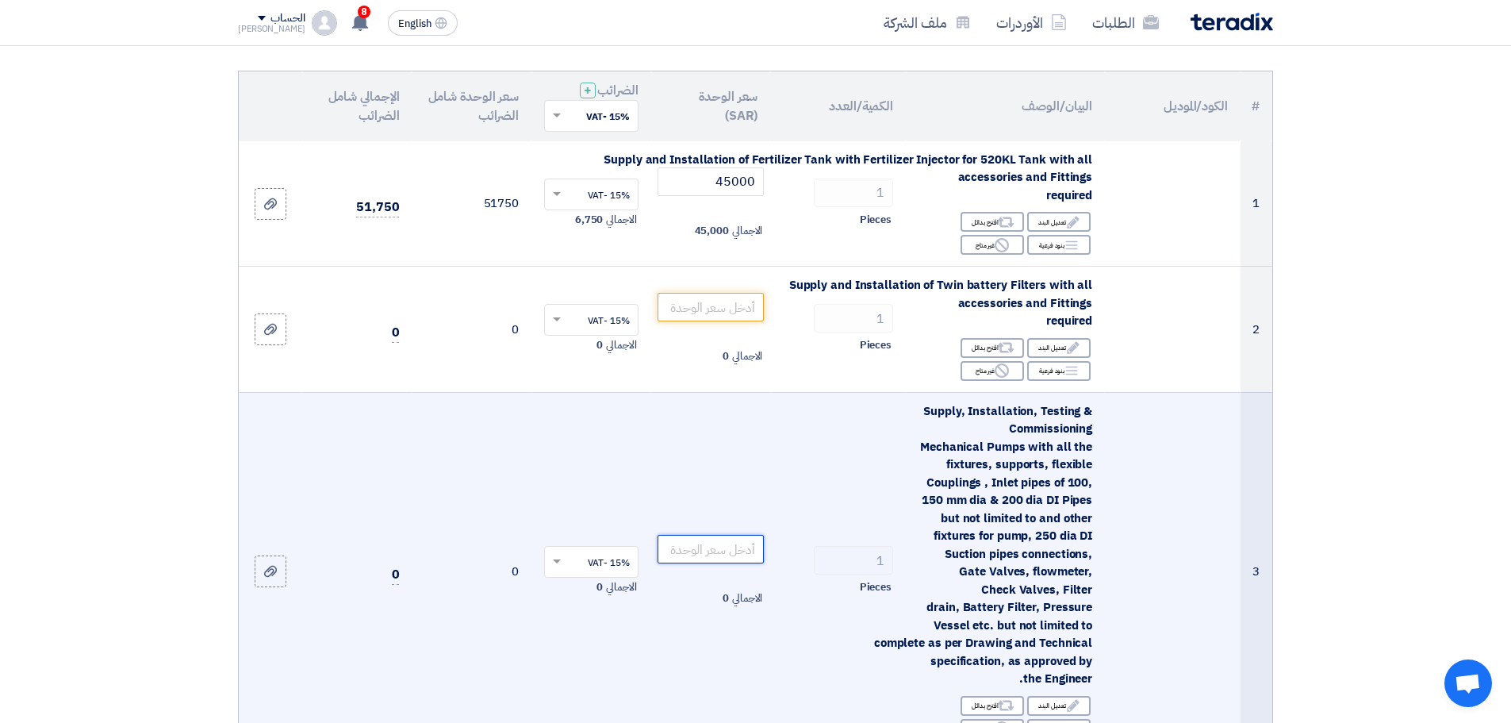
click at [719, 552] on input "number" at bounding box center [711, 549] width 107 height 29
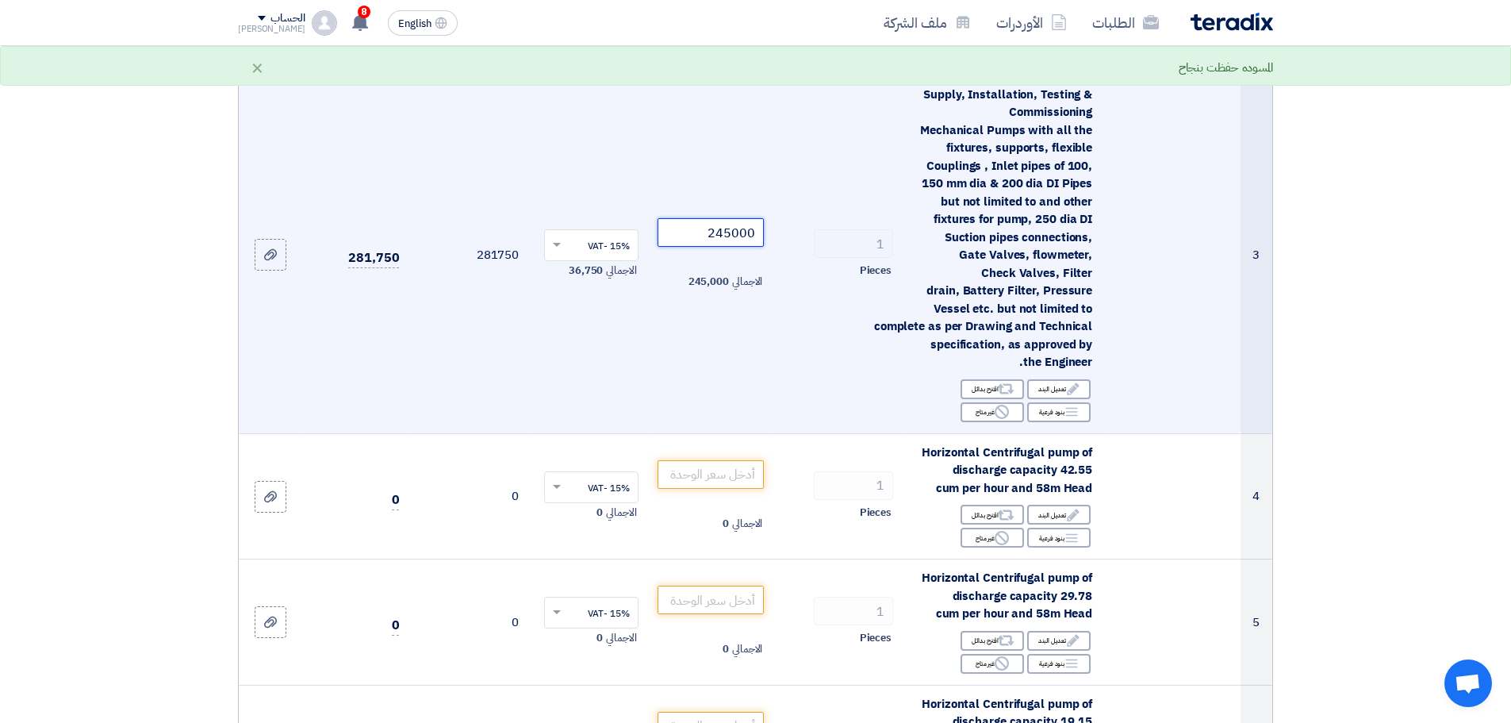
scroll to position [635, 0]
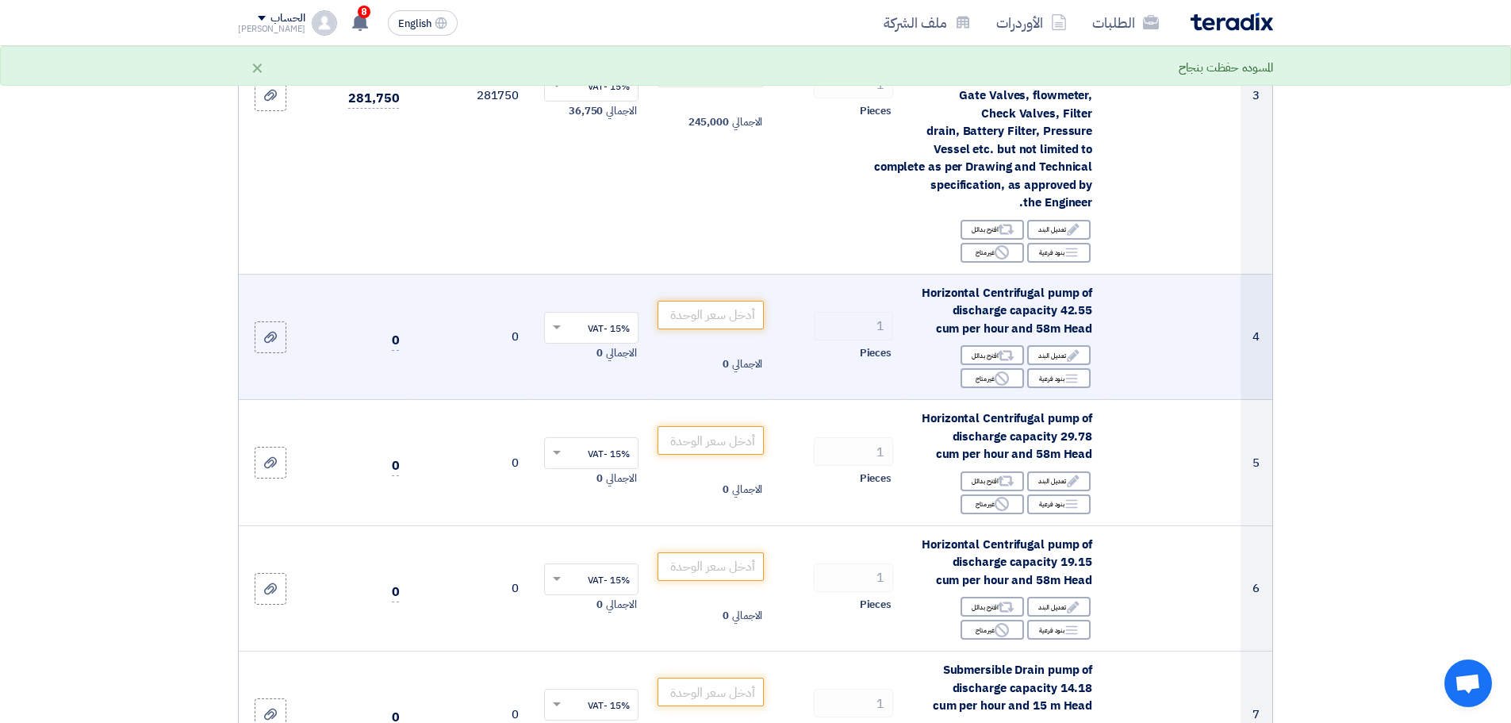
click at [1059, 310] on span "Horizontal Centrifugal pump of discharge capacity 42.55 cum per hour and 58m He…" at bounding box center [1007, 310] width 171 height 53
copy td "Horizontal Centrifugal pump of discharge capacity 42.55 cum per hour and 58m He…"
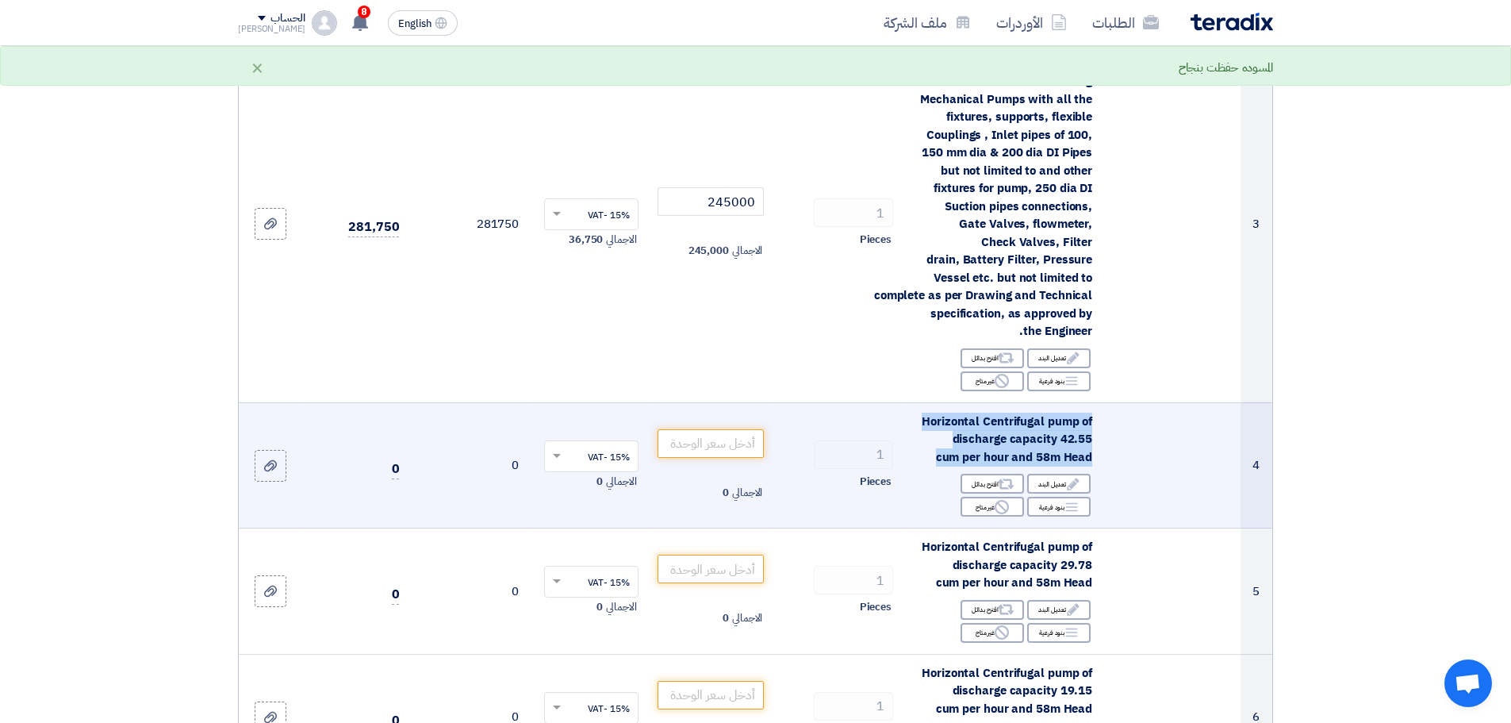
scroll to position [476, 0]
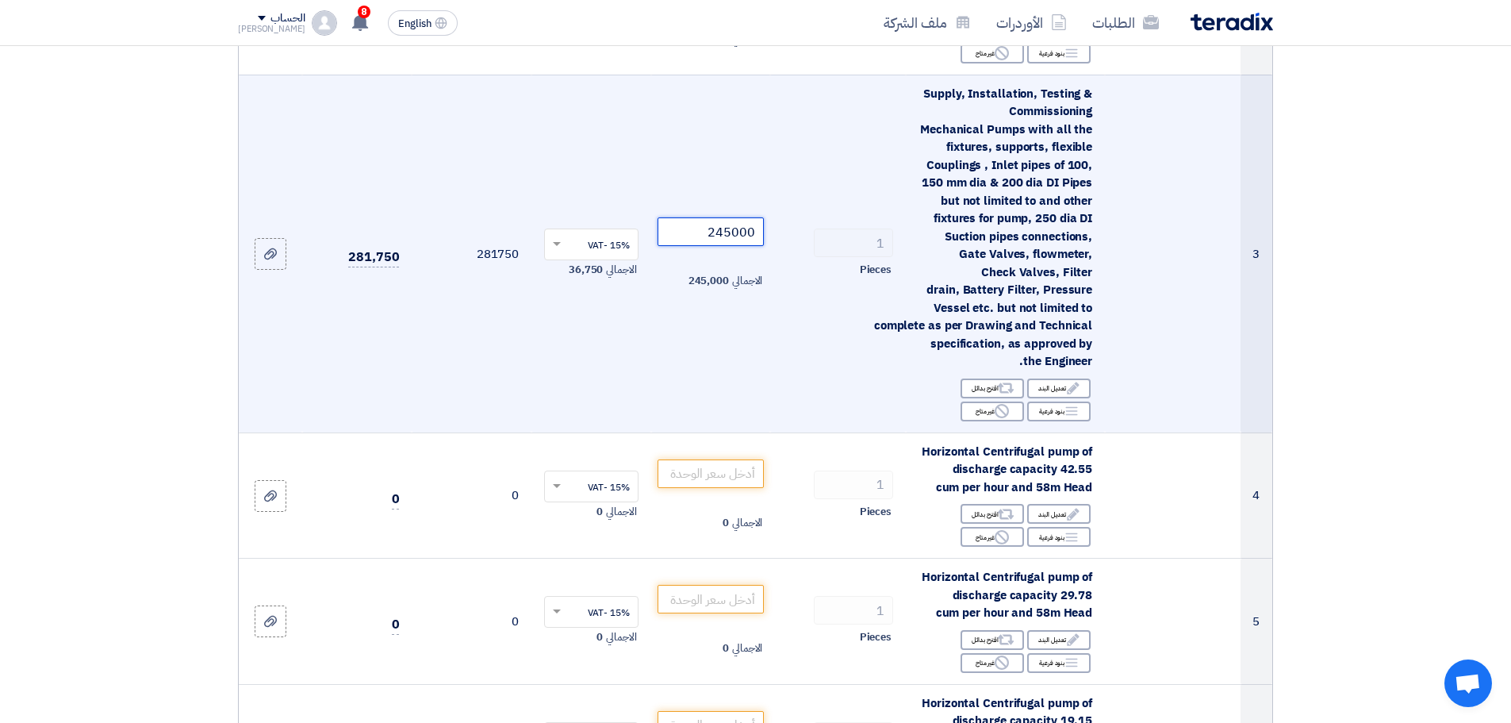
click at [716, 236] on input "245000" at bounding box center [711, 231] width 107 height 29
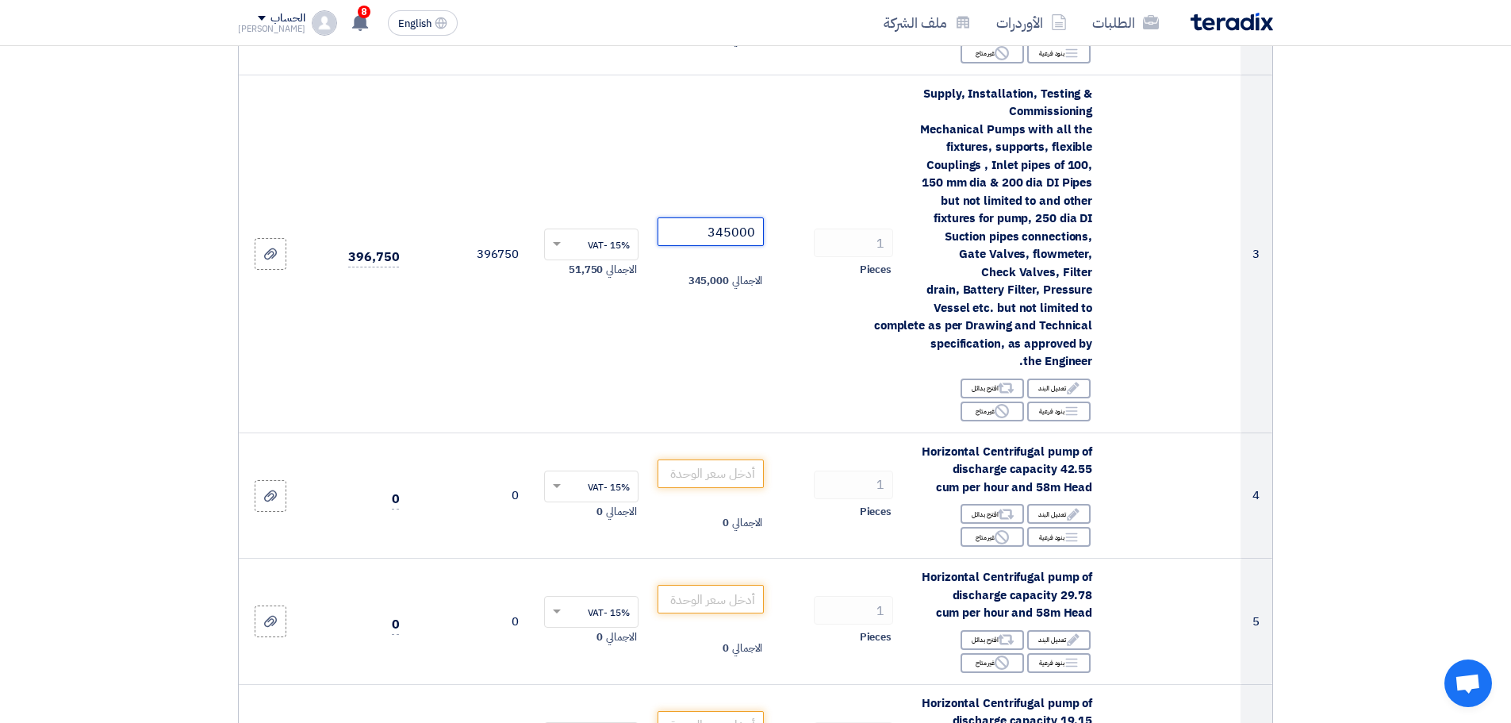
type input "345000"
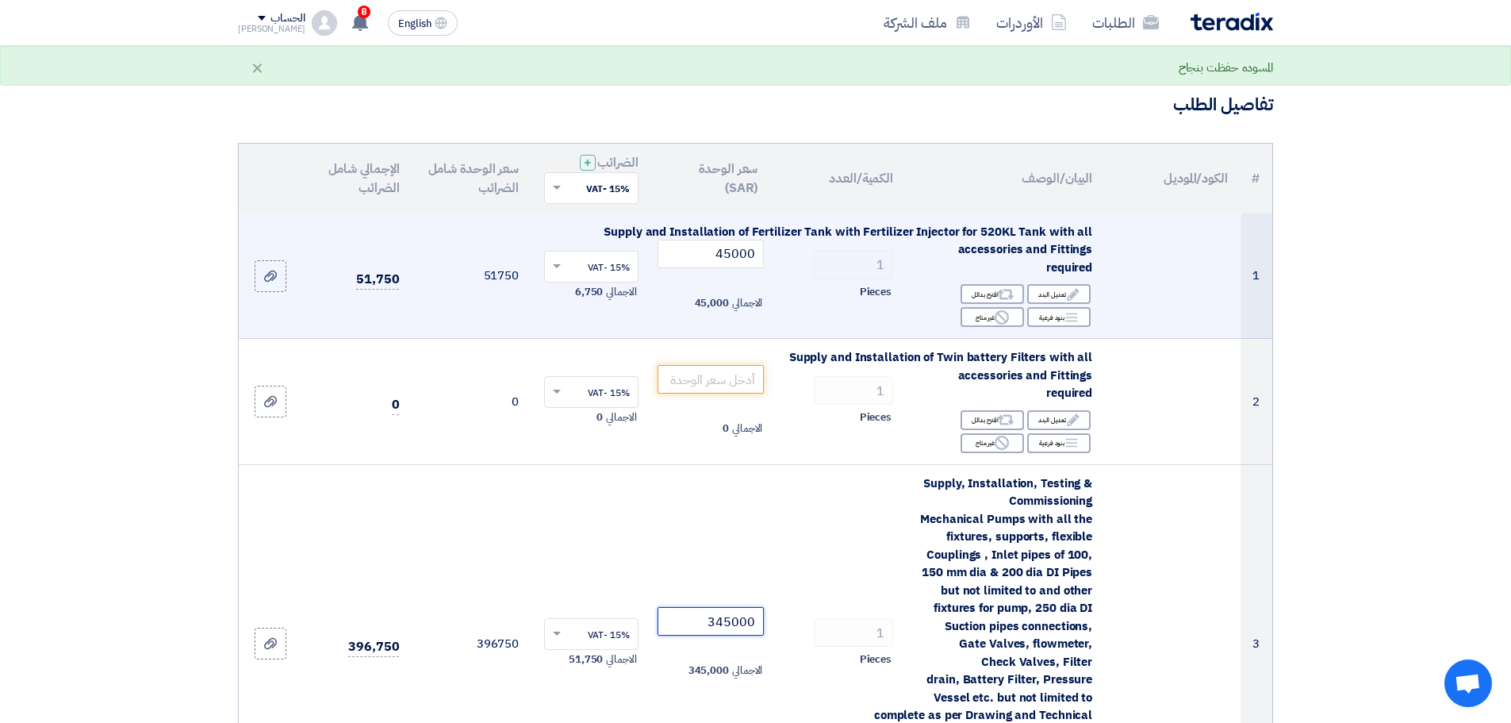
scroll to position [79, 0]
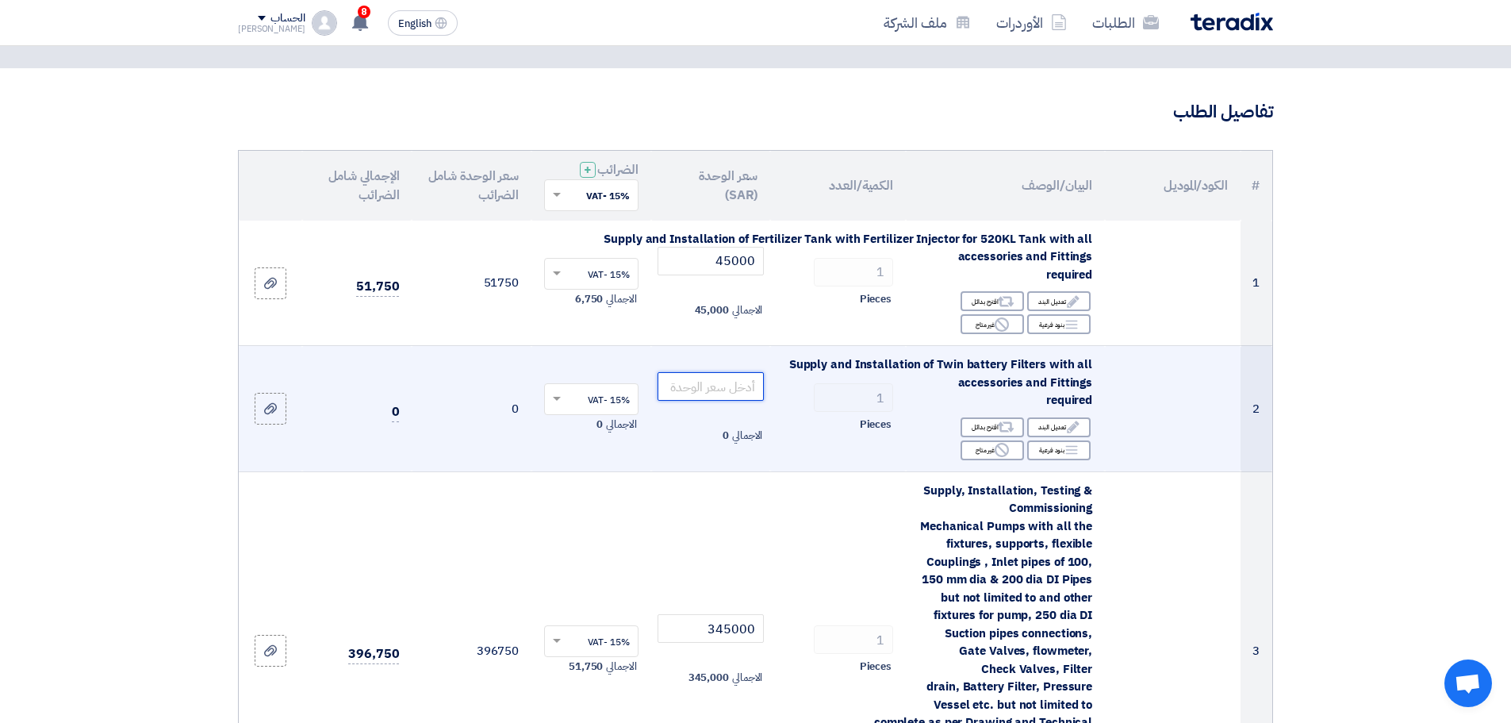
click at [712, 383] on input "number" at bounding box center [711, 386] width 107 height 29
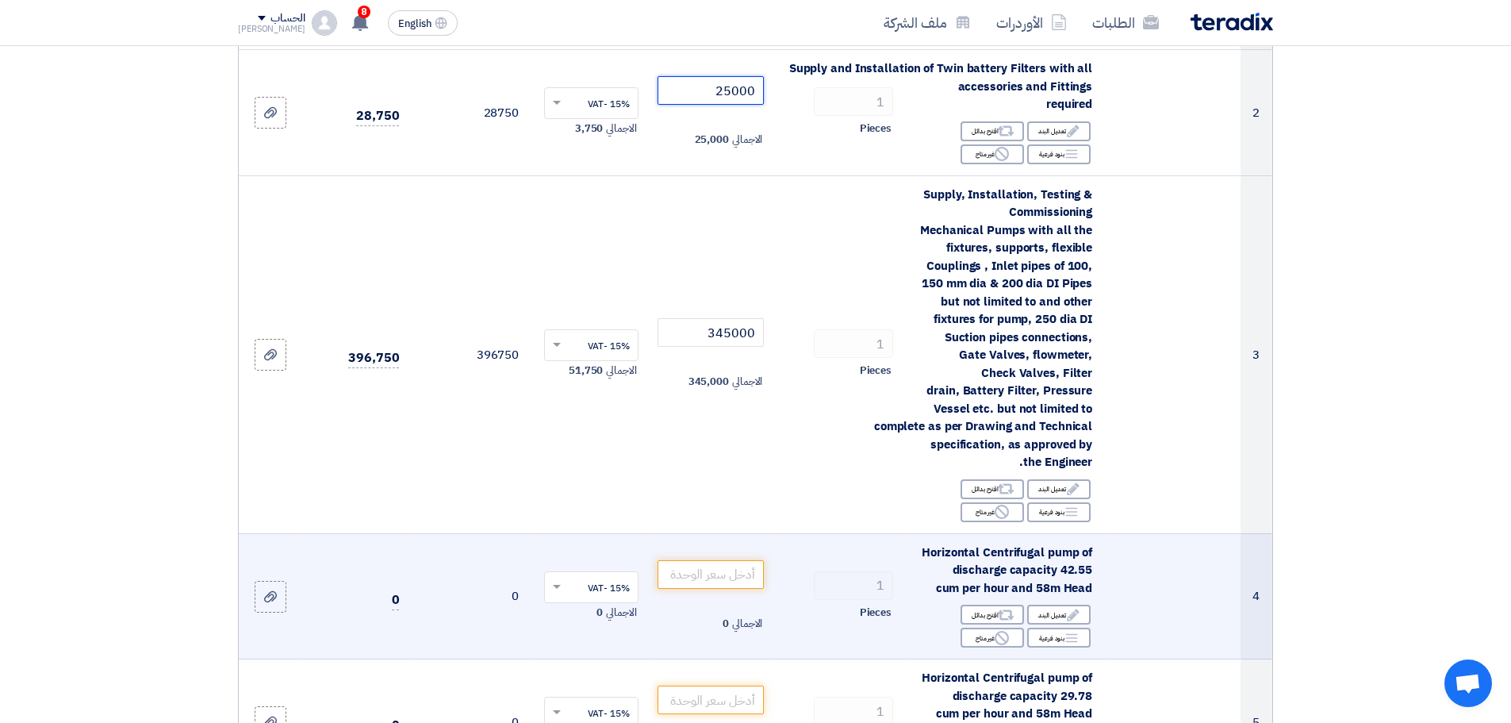
scroll to position [476, 0]
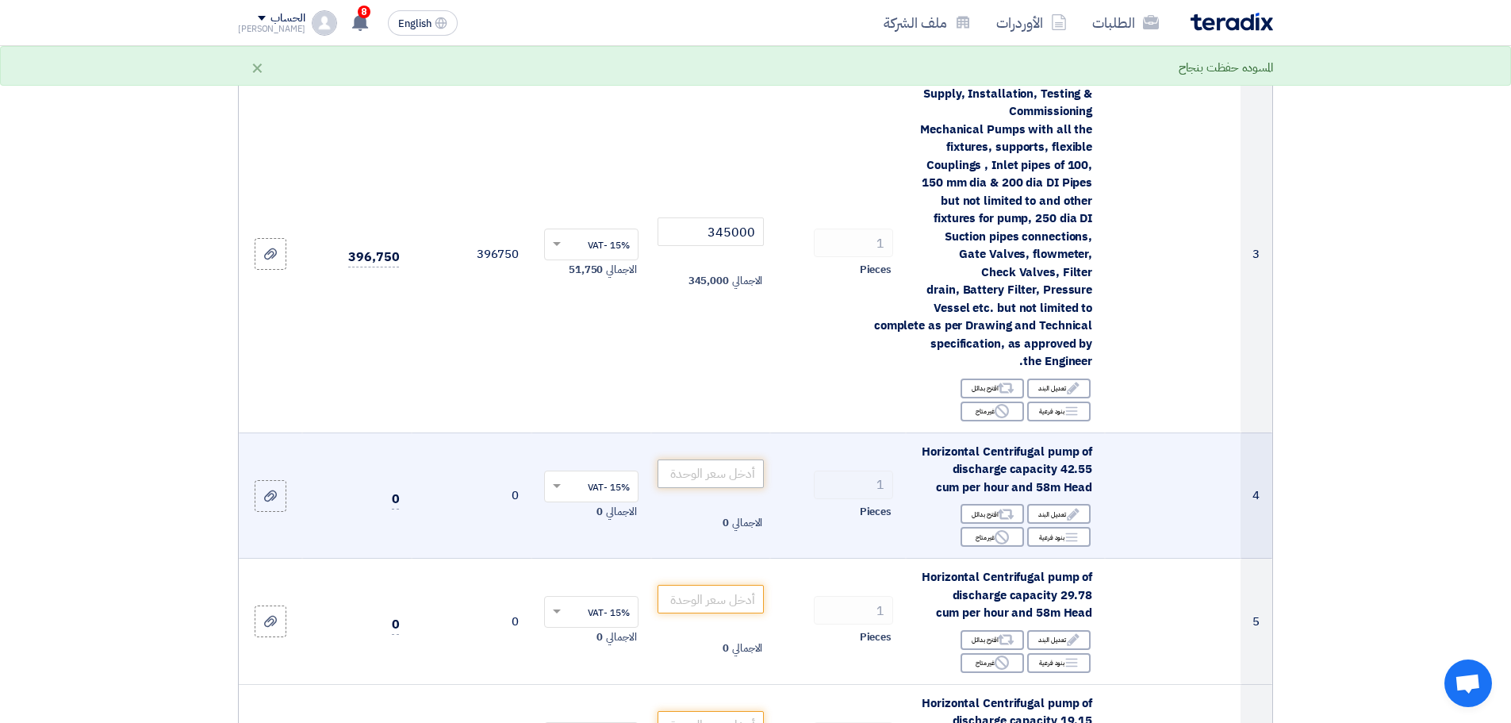
type input "25000"
click at [705, 475] on input "number" at bounding box center [711, 473] width 107 height 29
click at [980, 452] on span "Horizontal Centrifugal pump of discharge capacity 42.55 cum per hour and 58m He…" at bounding box center [1007, 469] width 171 height 53
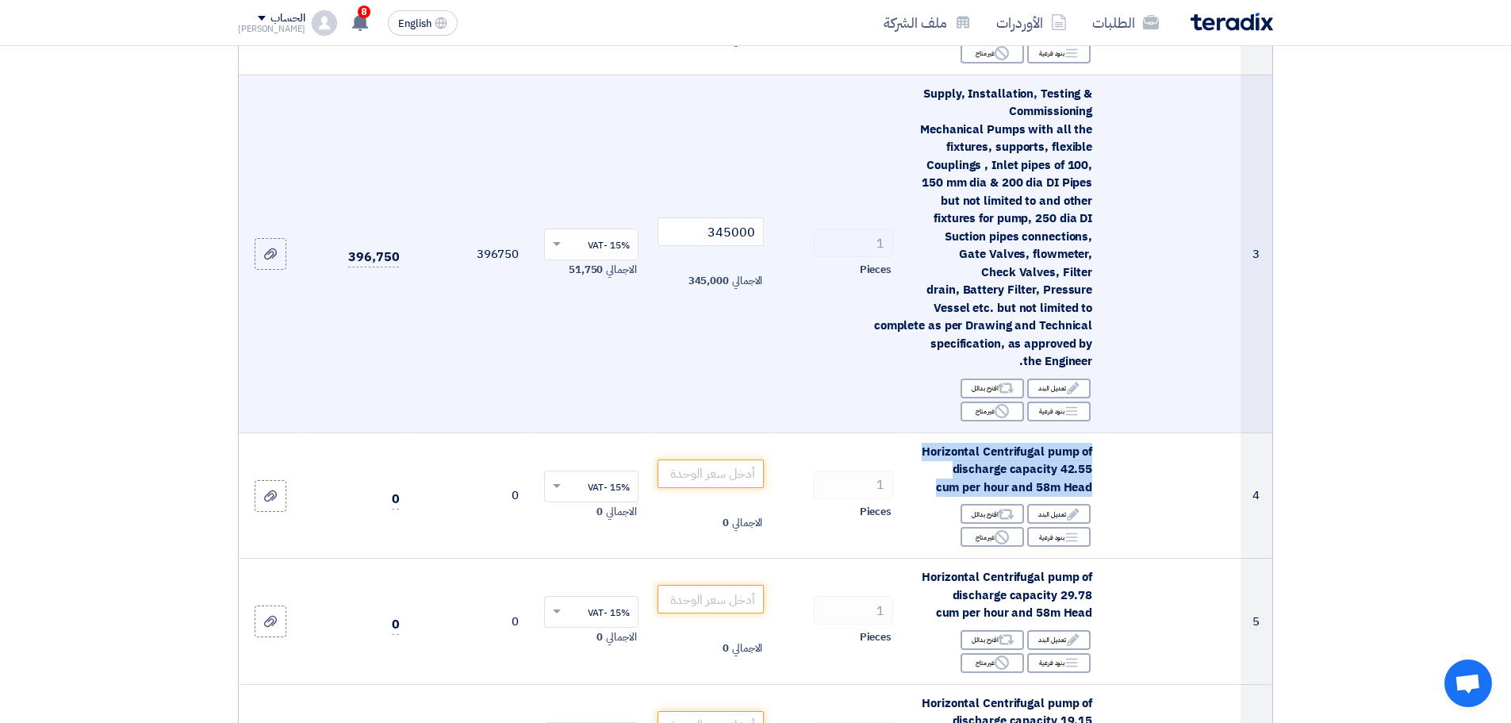
copy td "Horizontal Centrifugal pump of discharge capacity 42.55 cum per hour and 58m He…"
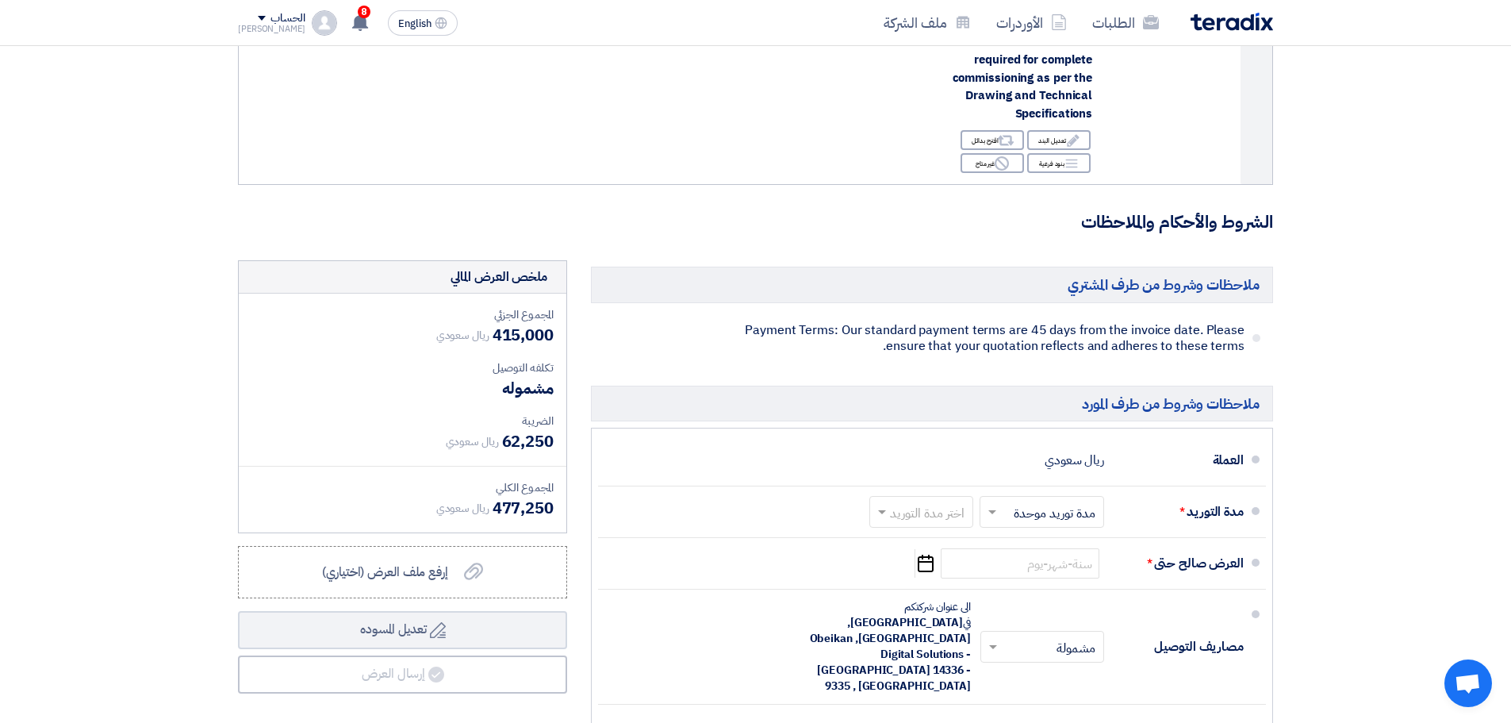
scroll to position [1904, 0]
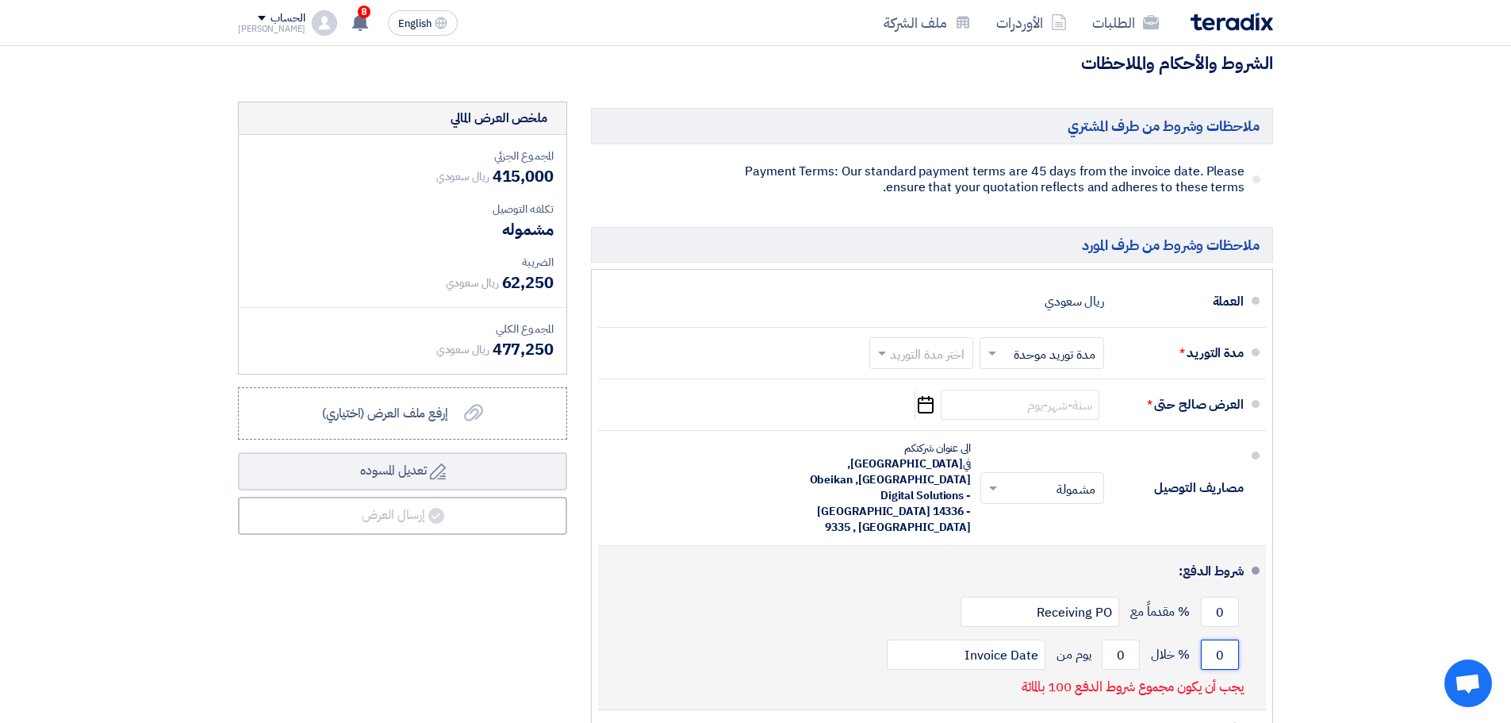
drag, startPoint x: 1226, startPoint y: 586, endPoint x: 1204, endPoint y: 586, distance: 22.2
click at [1204, 639] on input "0" at bounding box center [1220, 654] width 38 height 30
type input "100"
drag, startPoint x: 1127, startPoint y: 585, endPoint x: 1113, endPoint y: 587, distance: 14.5
click at [1113, 639] on input "0" at bounding box center [1121, 654] width 38 height 30
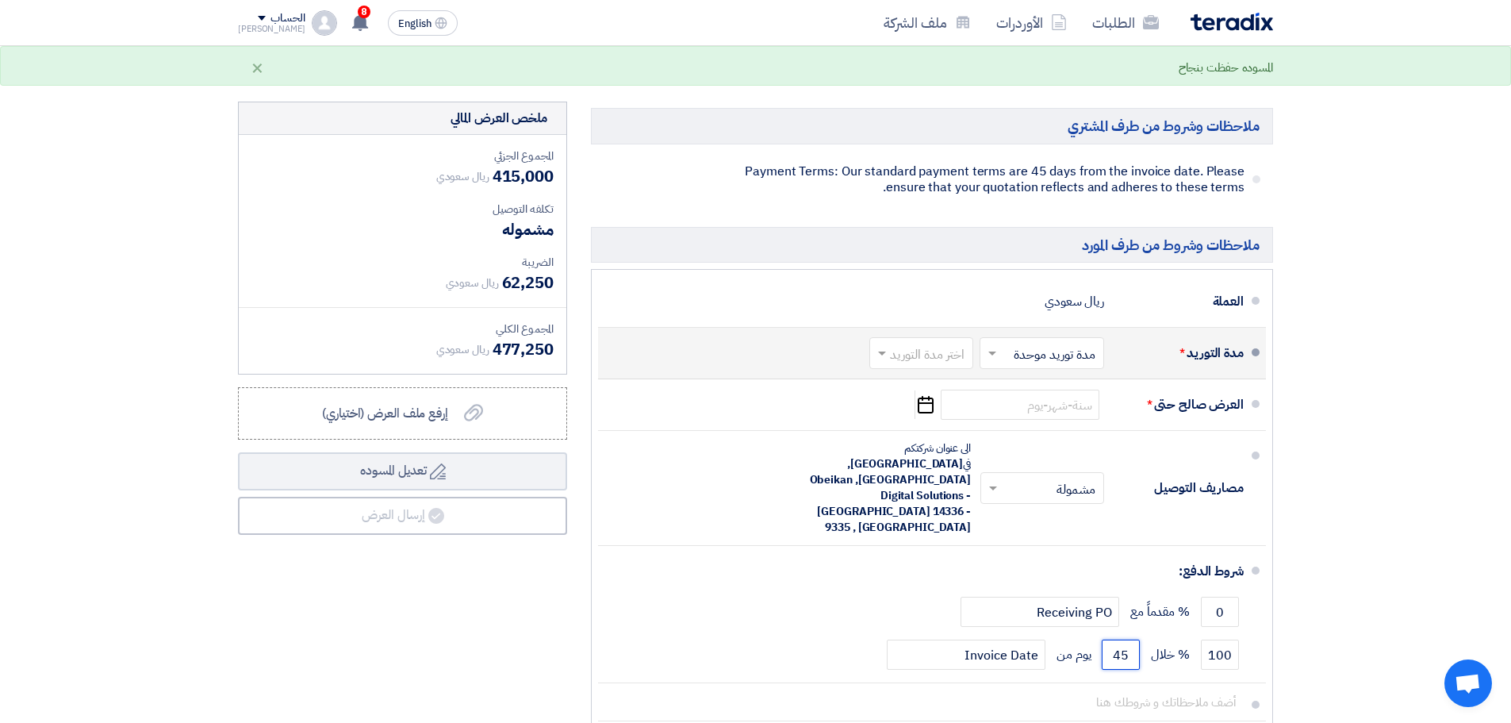
type input "45"
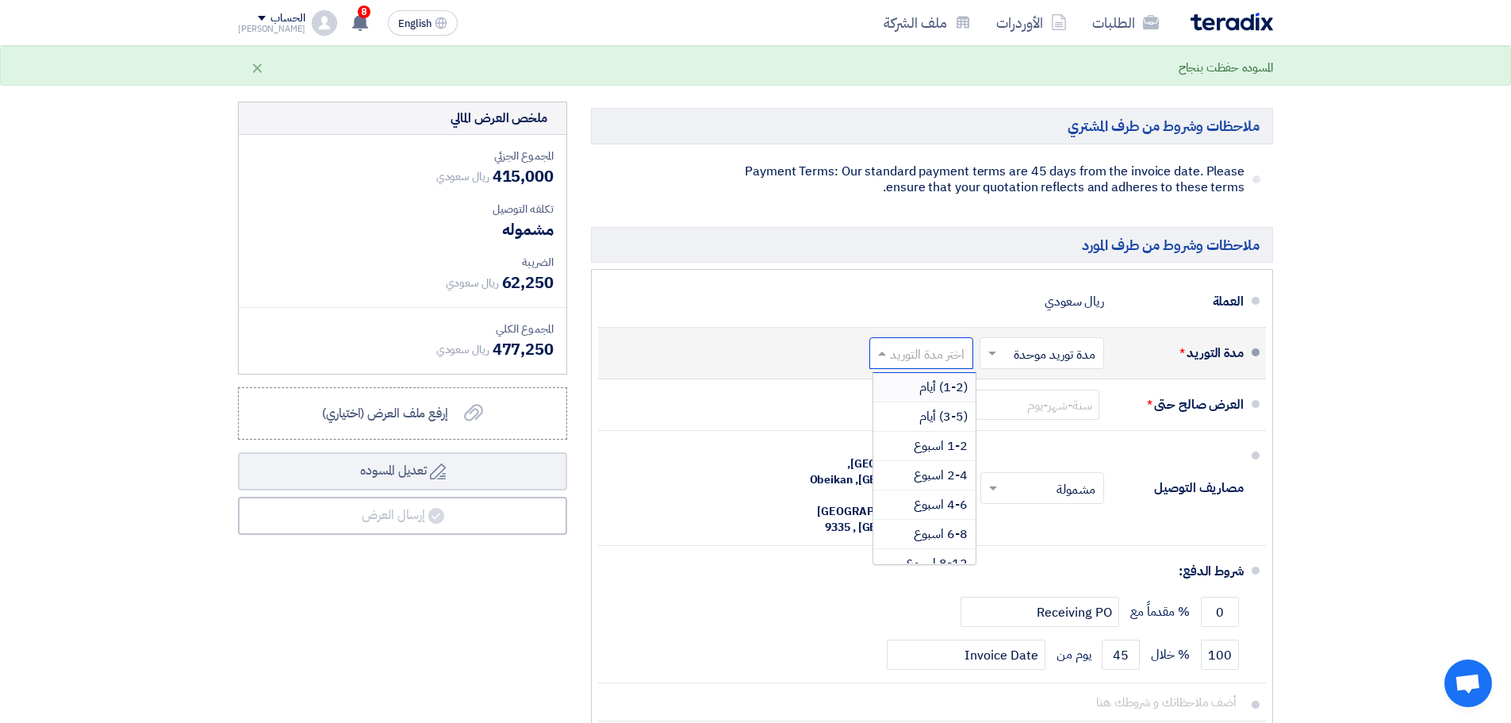
click at [933, 343] on input "text" at bounding box center [918, 354] width 96 height 23
click at [934, 524] on span "6-8 اسبوع" at bounding box center [941, 533] width 54 height 19
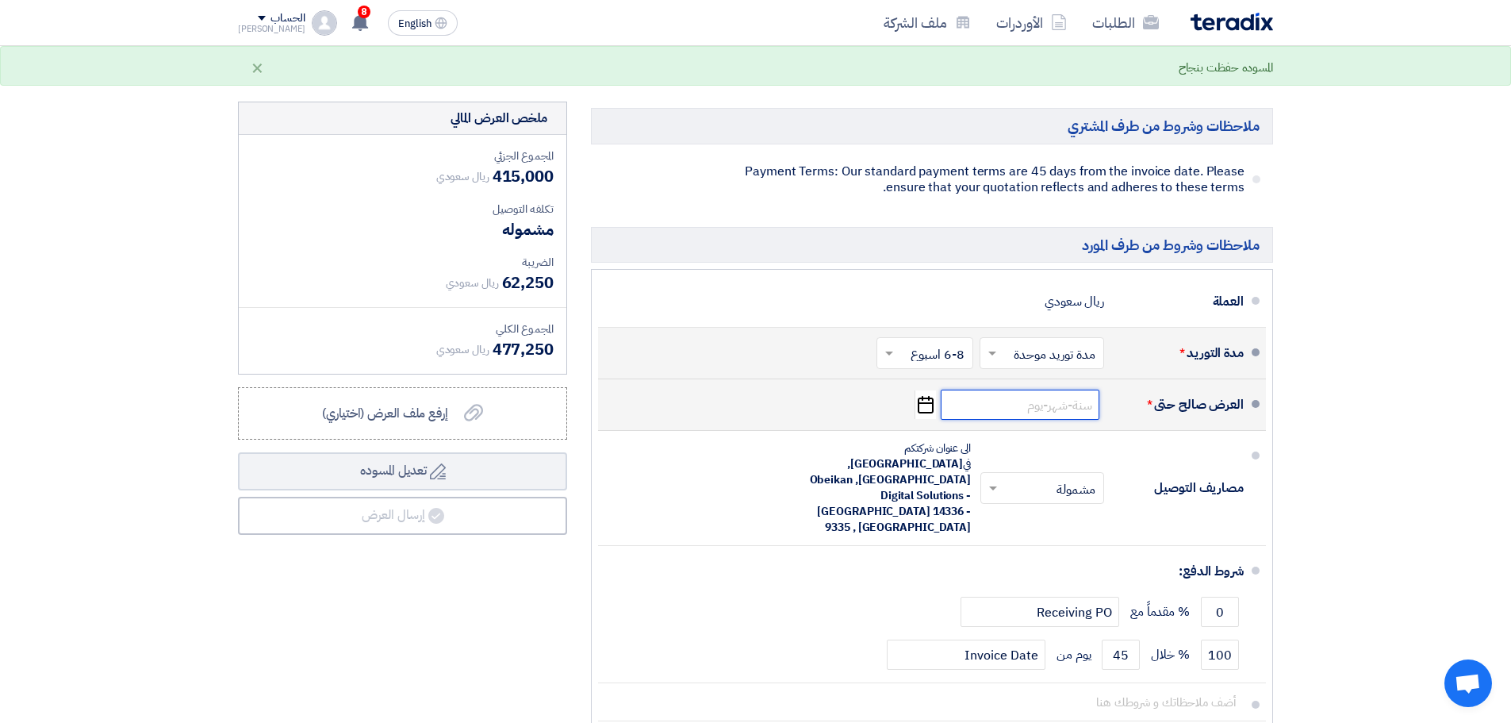
click at [1053, 389] on input at bounding box center [1020, 404] width 159 height 30
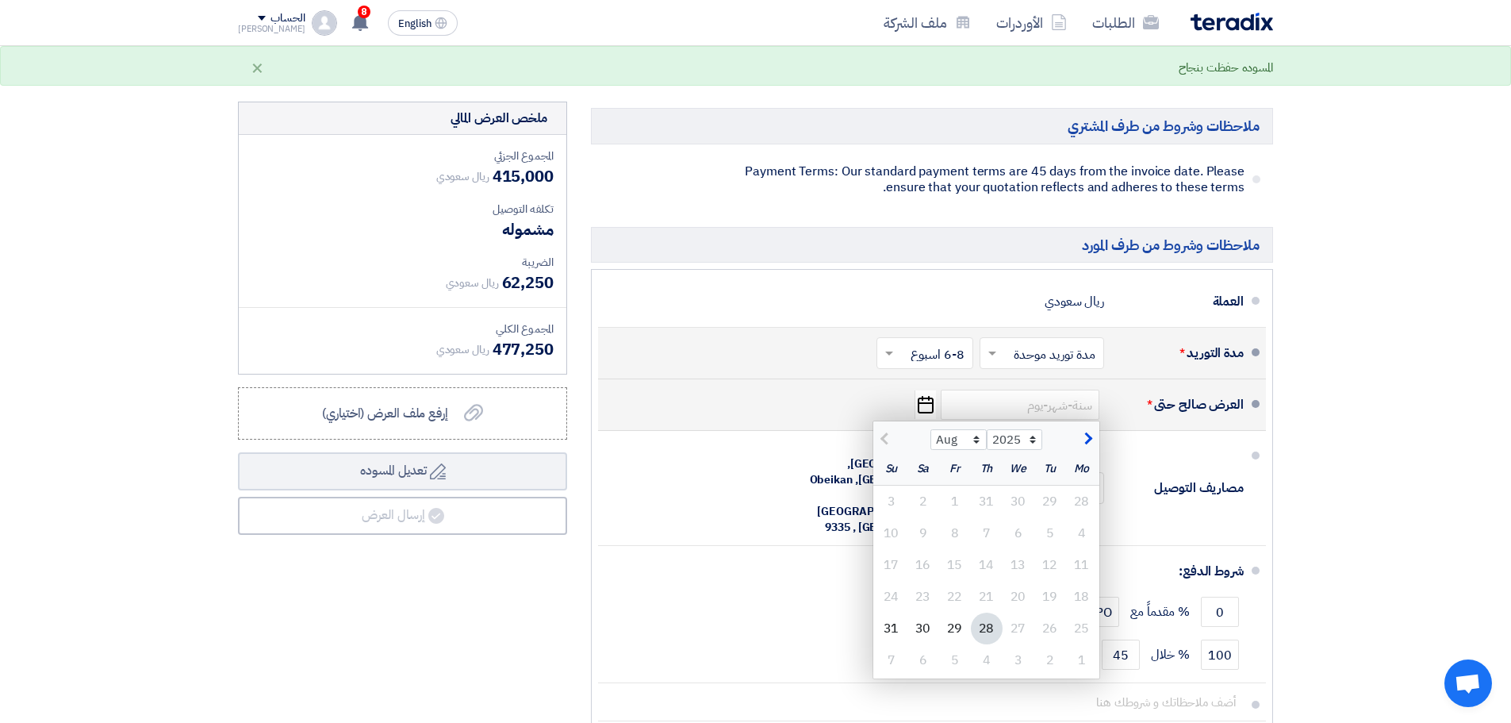
click at [1087, 430] on span "button" at bounding box center [1086, 438] width 9 height 17
select select "9"
click at [961, 519] on div "12" at bounding box center [955, 533] width 32 height 32
type input "[DATE]"
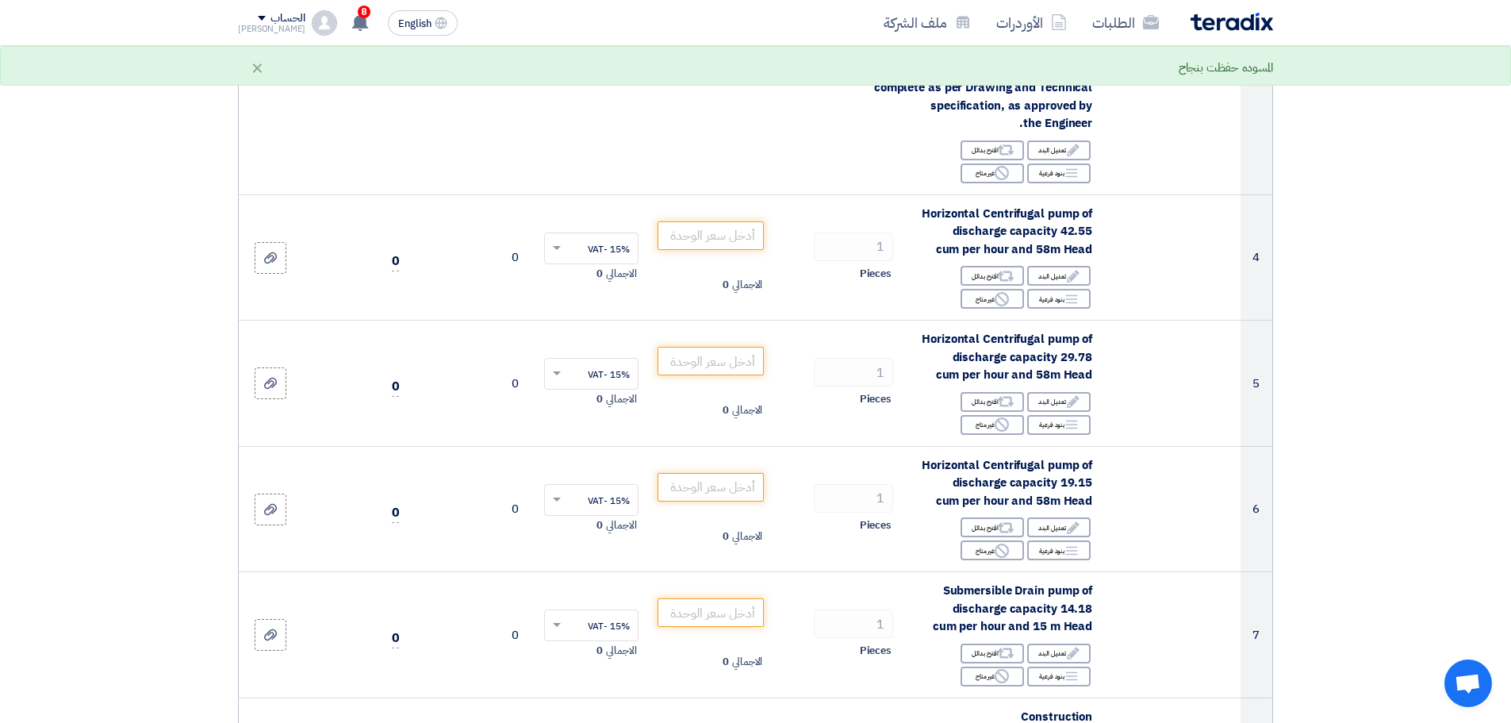
scroll to position [476, 0]
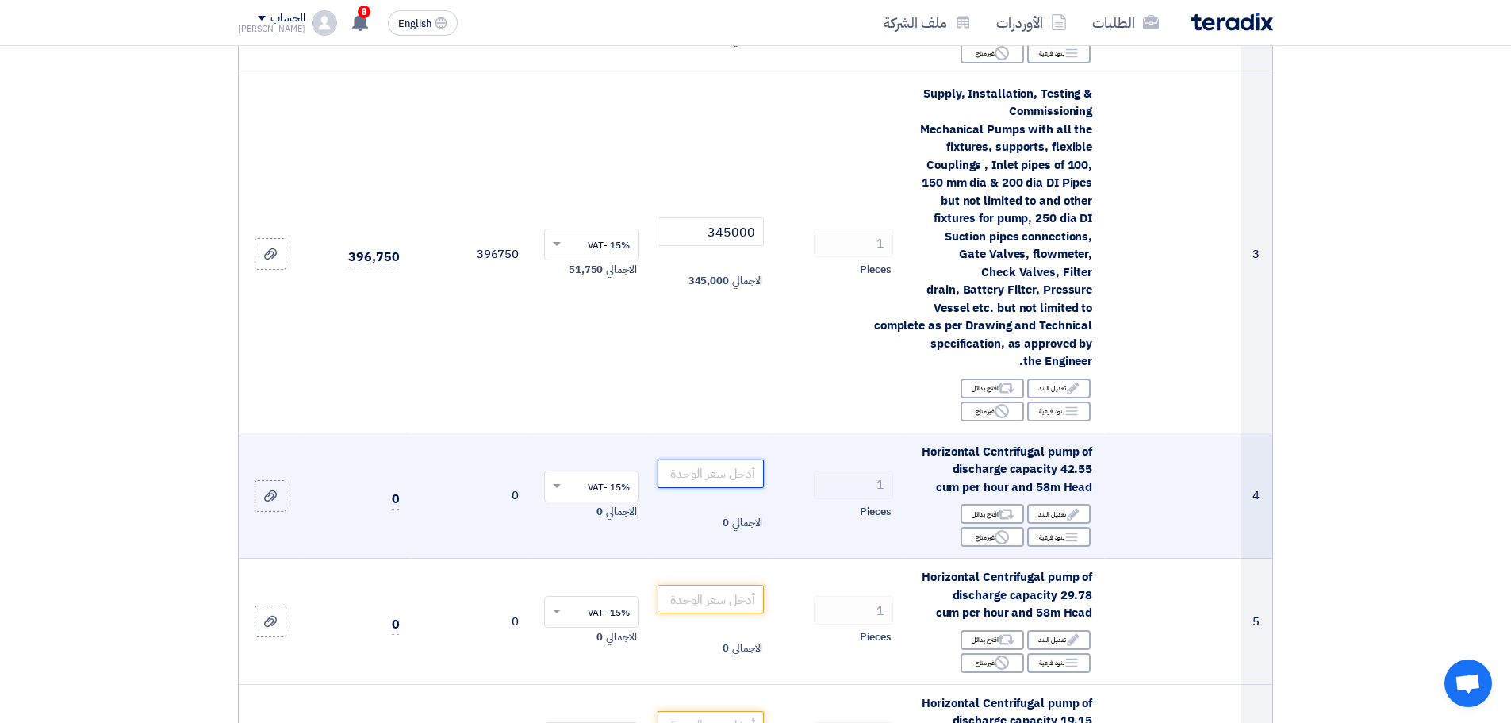
click at [716, 468] on input "number" at bounding box center [711, 473] width 107 height 29
click at [751, 473] on input "22500" at bounding box center [711, 473] width 107 height 29
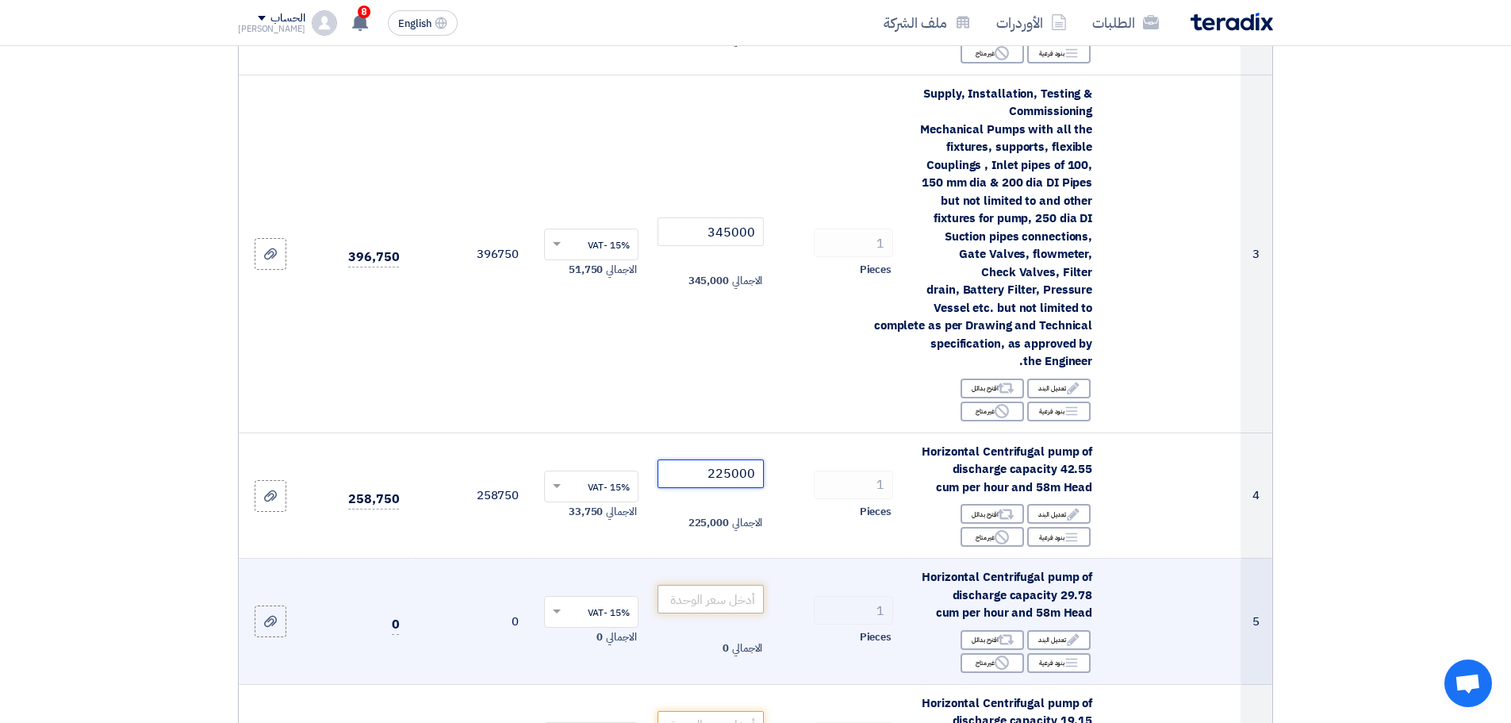
type input "225000"
click at [739, 600] on input "number" at bounding box center [711, 599] width 107 height 29
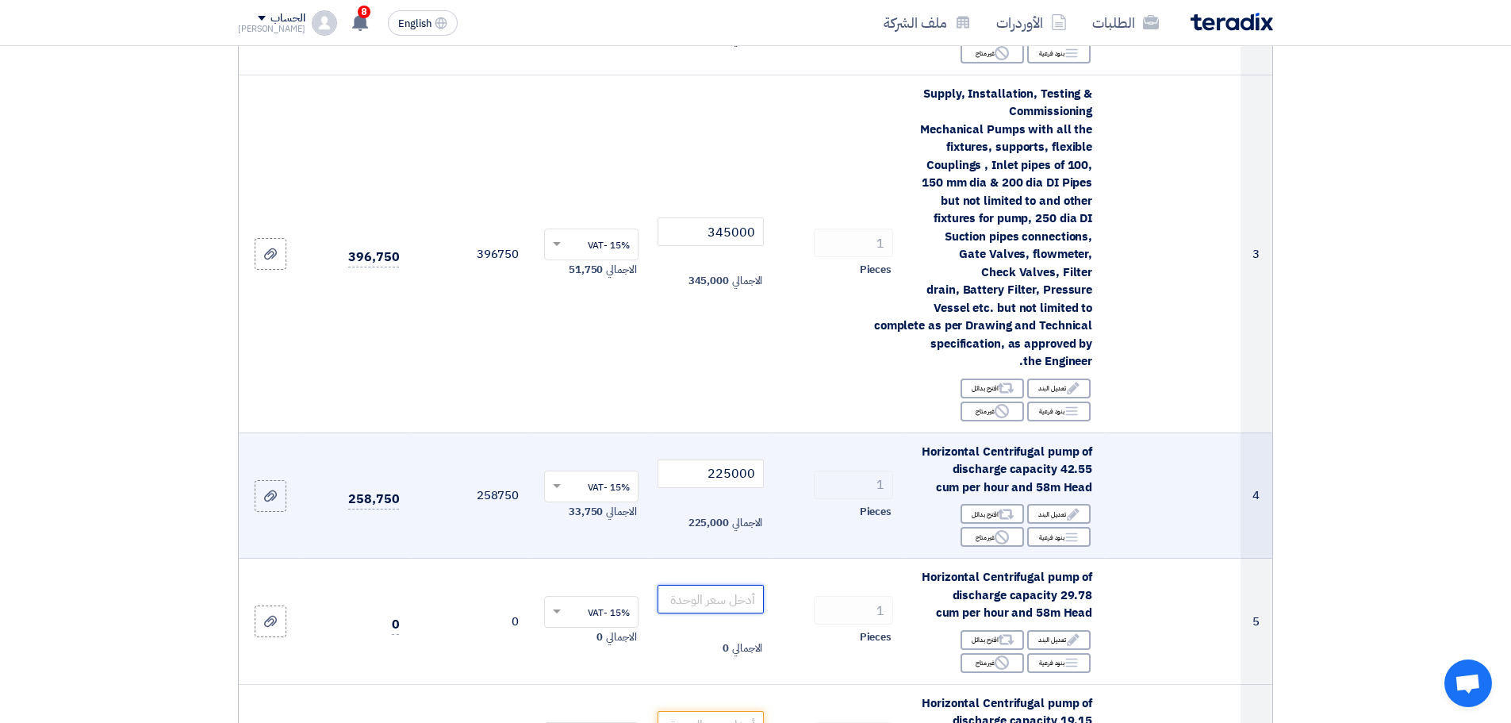
scroll to position [635, 0]
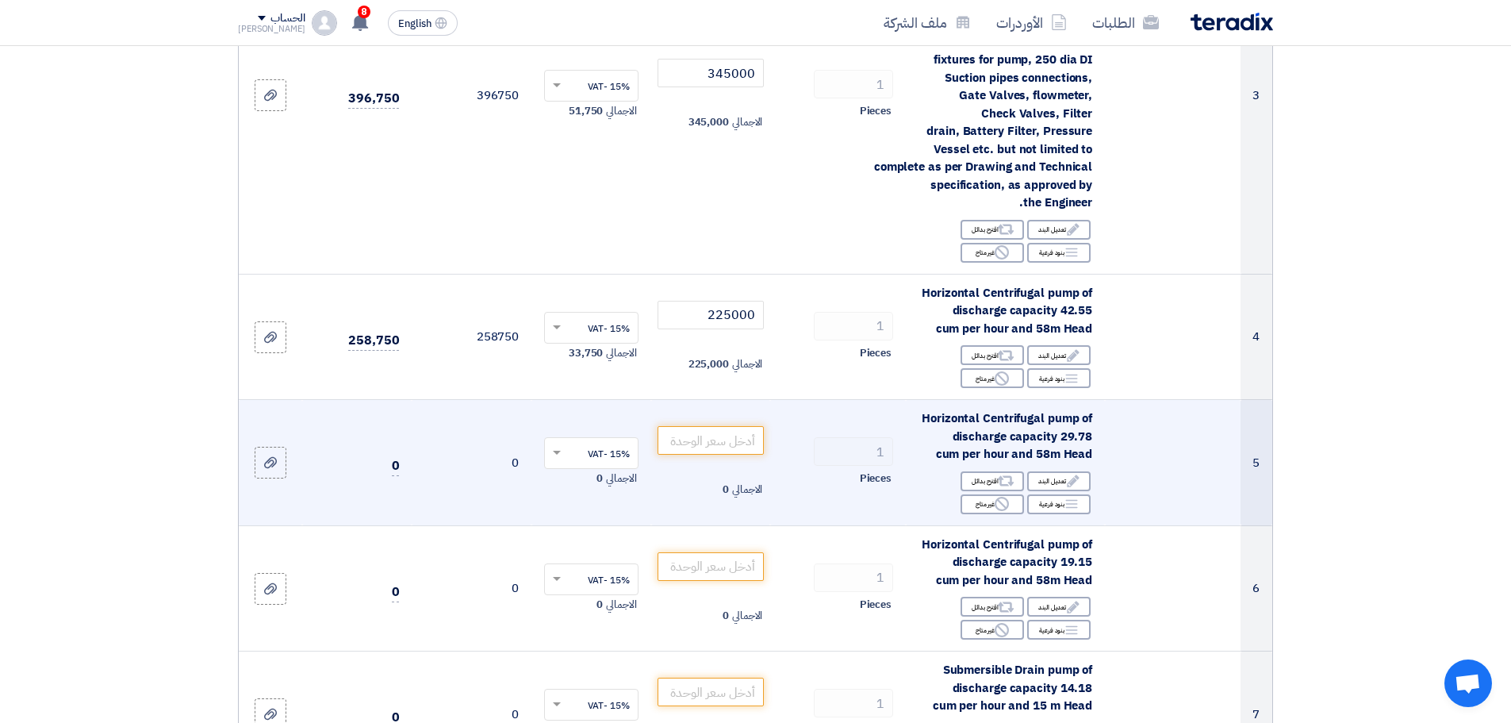
click at [999, 447] on span "Horizontal Centrifugal pump of discharge capacity 29.78 cum per hour and 58m He…" at bounding box center [1007, 435] width 171 height 53
copy td "Horizontal Centrifugal pump of discharge capacity 29.78 cum per hour and 58m He…"
click at [669, 423] on td "الاجمالي 0" at bounding box center [711, 463] width 120 height 126
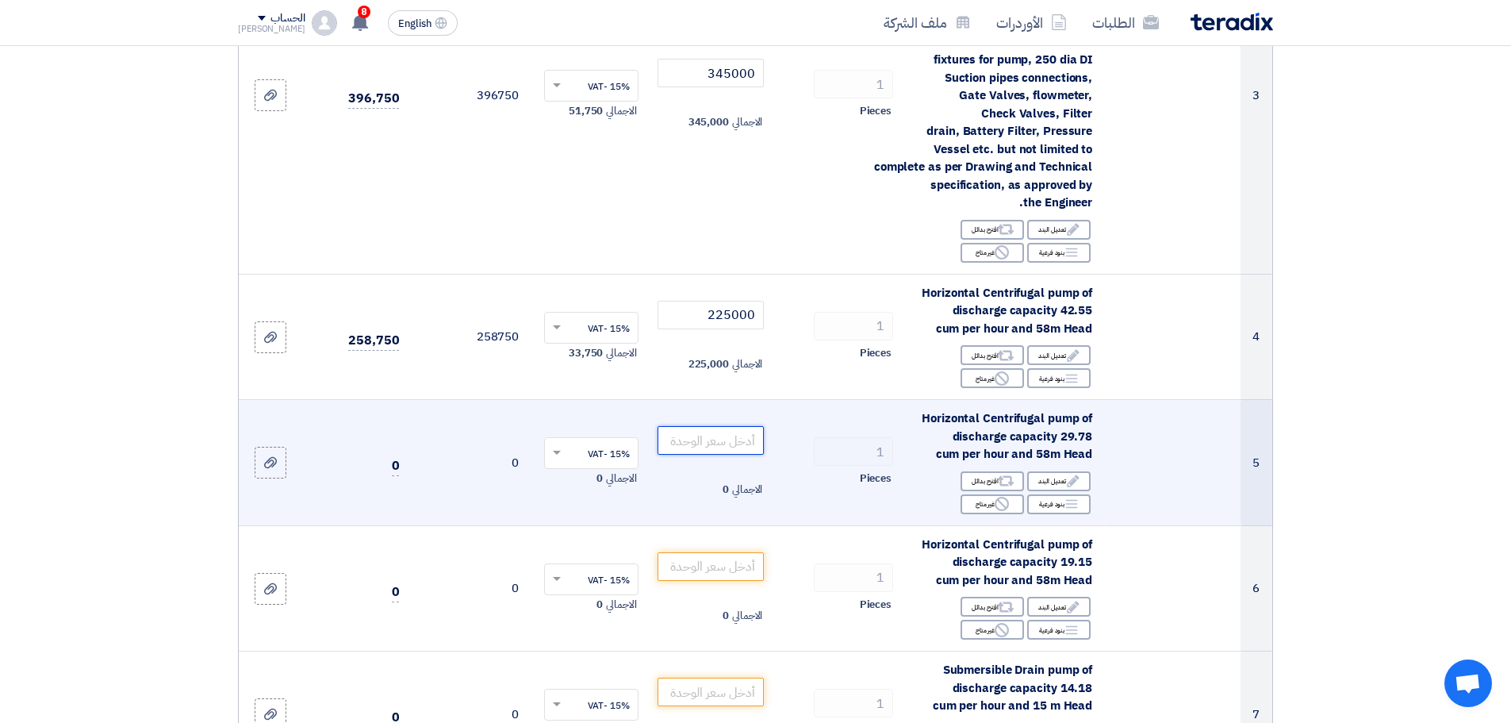
click at [670, 432] on input "number" at bounding box center [711, 440] width 107 height 29
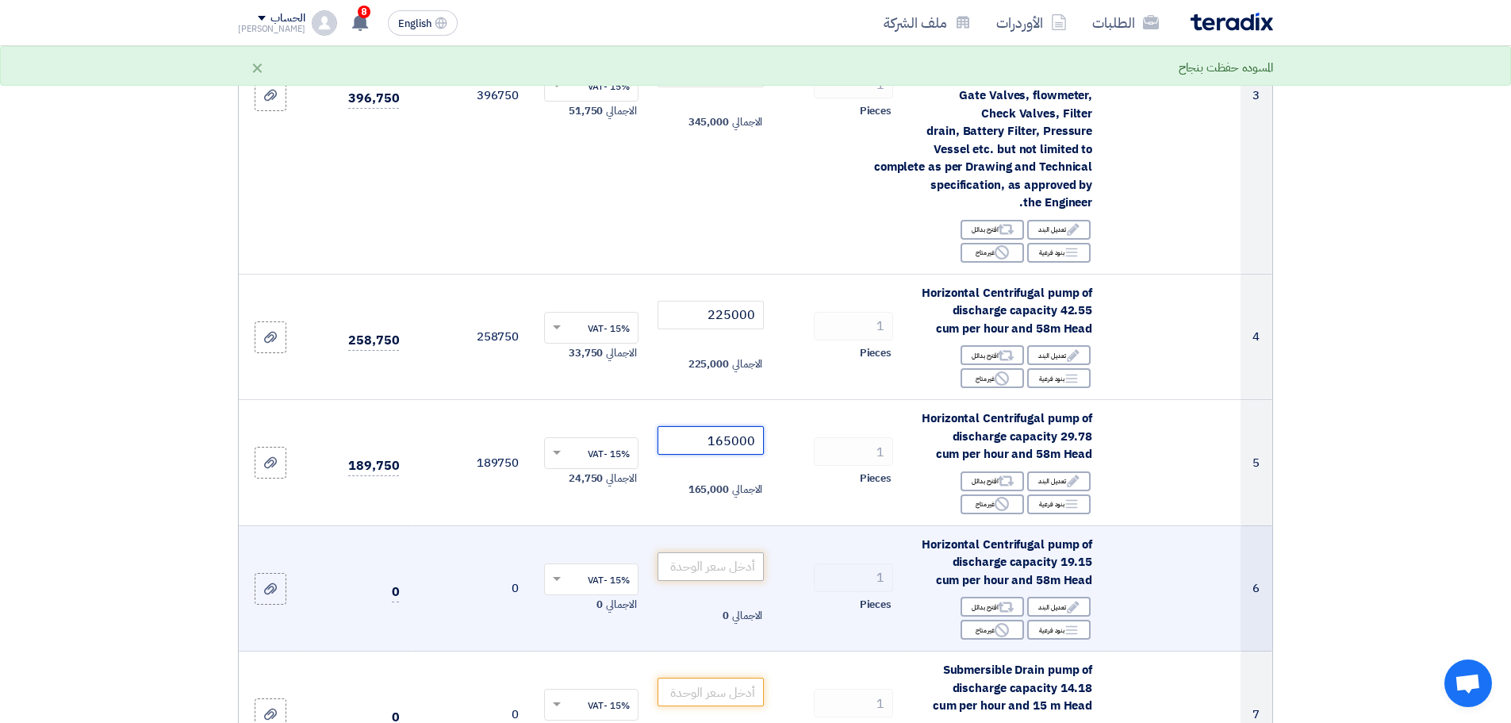
type input "165000"
click at [741, 574] on input "number" at bounding box center [711, 566] width 107 height 29
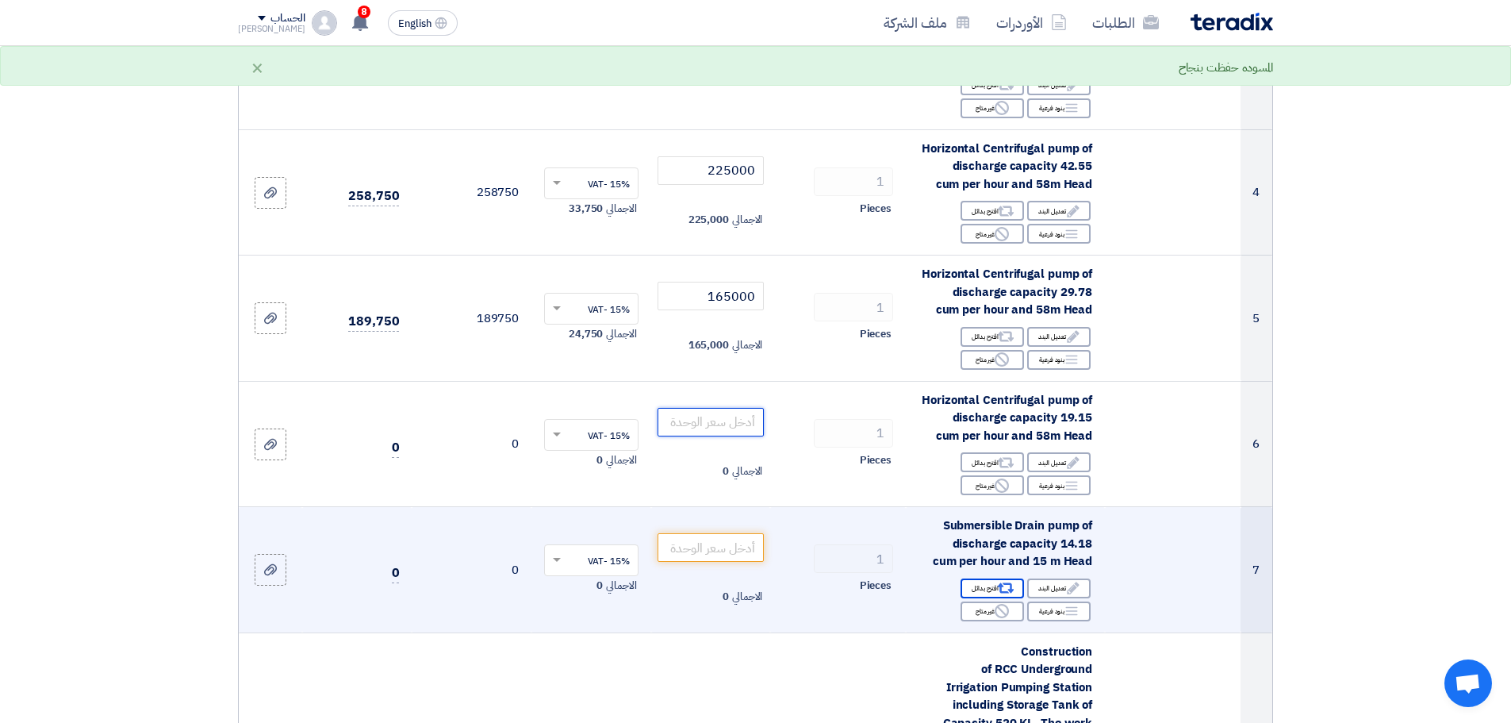
scroll to position [873, 0]
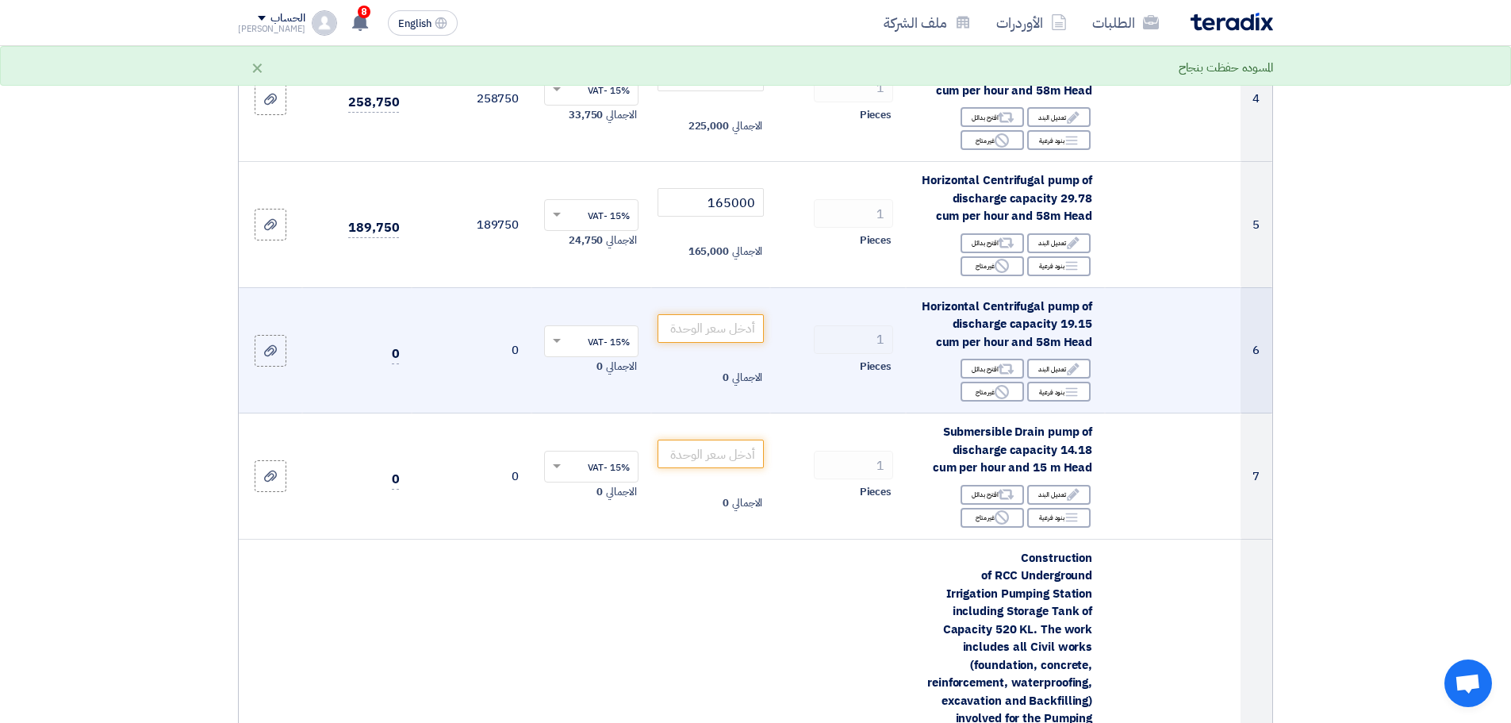
click at [1027, 336] on span "Horizontal Centrifugal pump of discharge capacity 19.15 cum per hour and 58m He…" at bounding box center [1007, 323] width 171 height 53
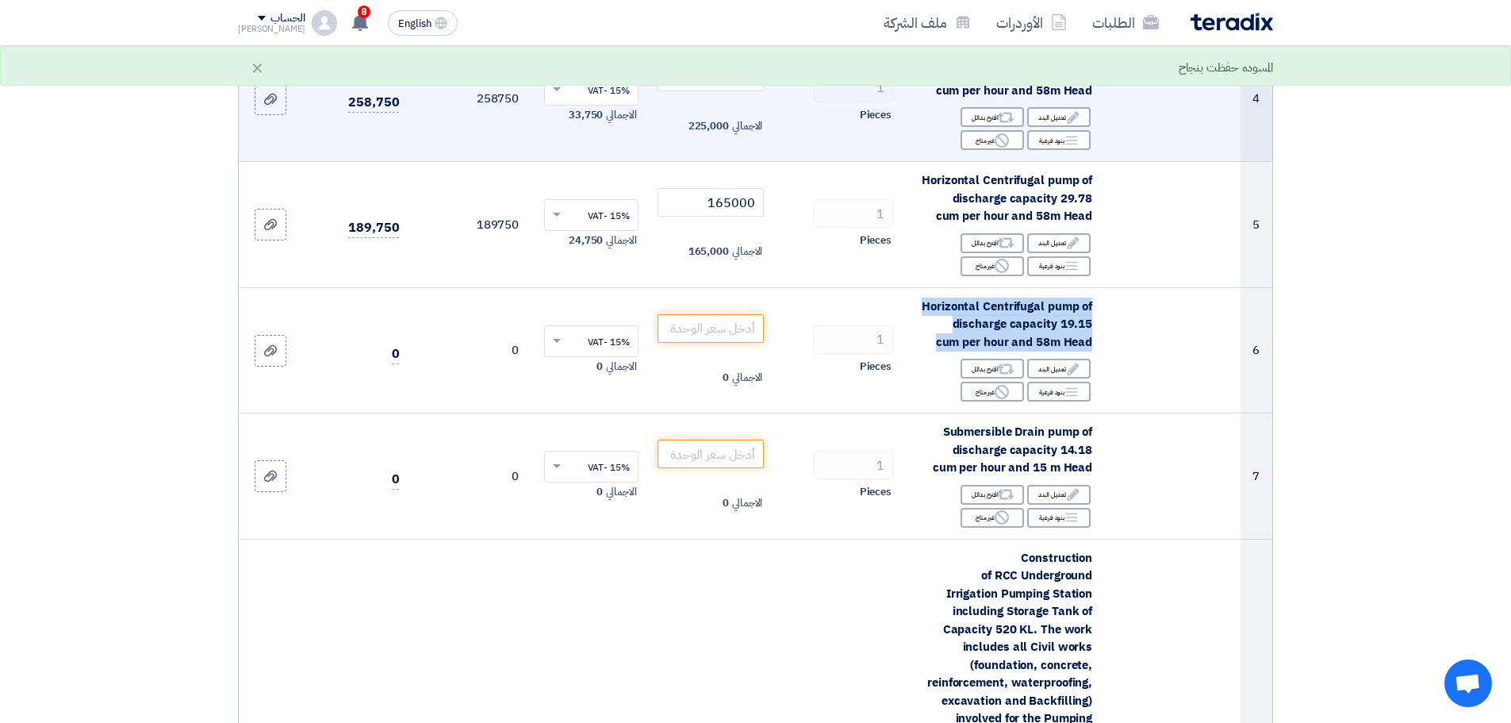
copy td "Horizontal Centrifugal pump of discharge capacity 19.15 cum per hour and 58m He…"
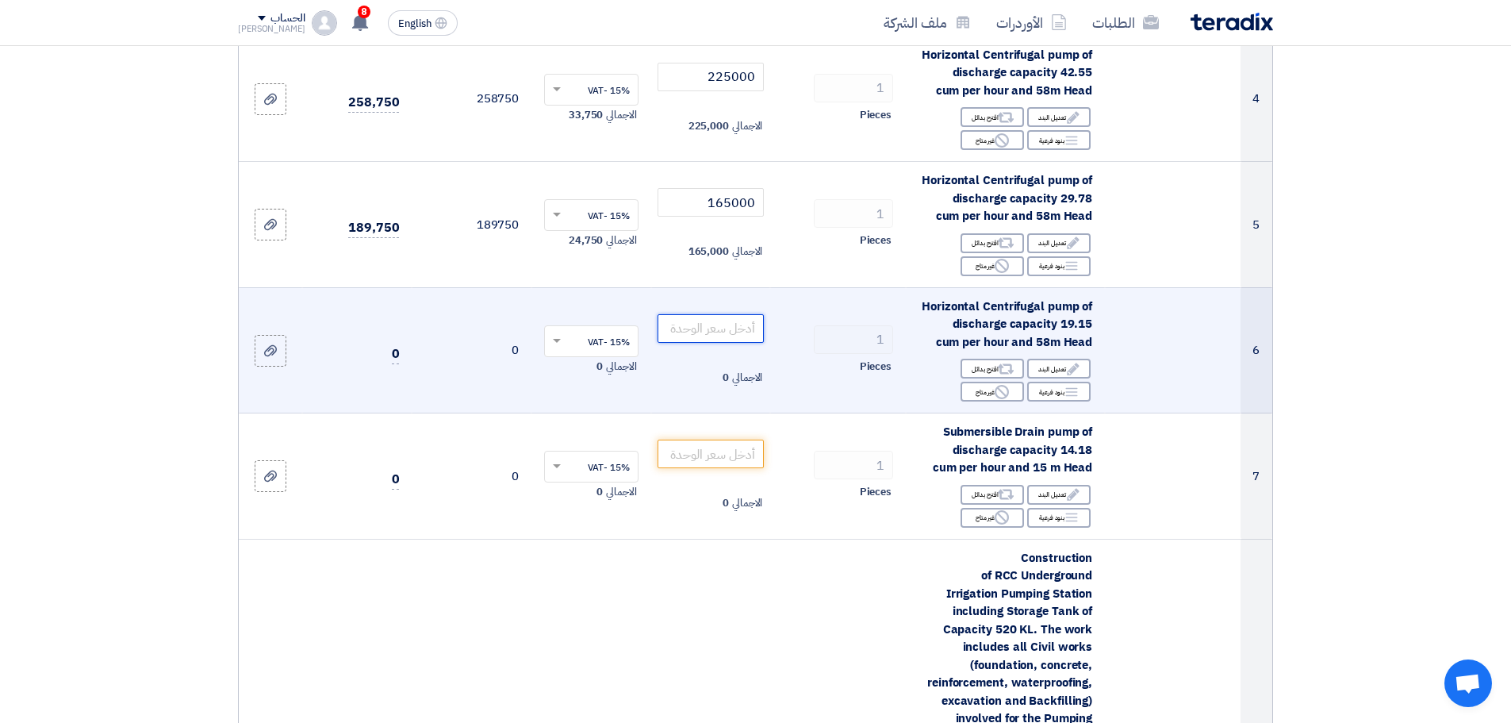
click at [717, 332] on input "number" at bounding box center [711, 328] width 107 height 29
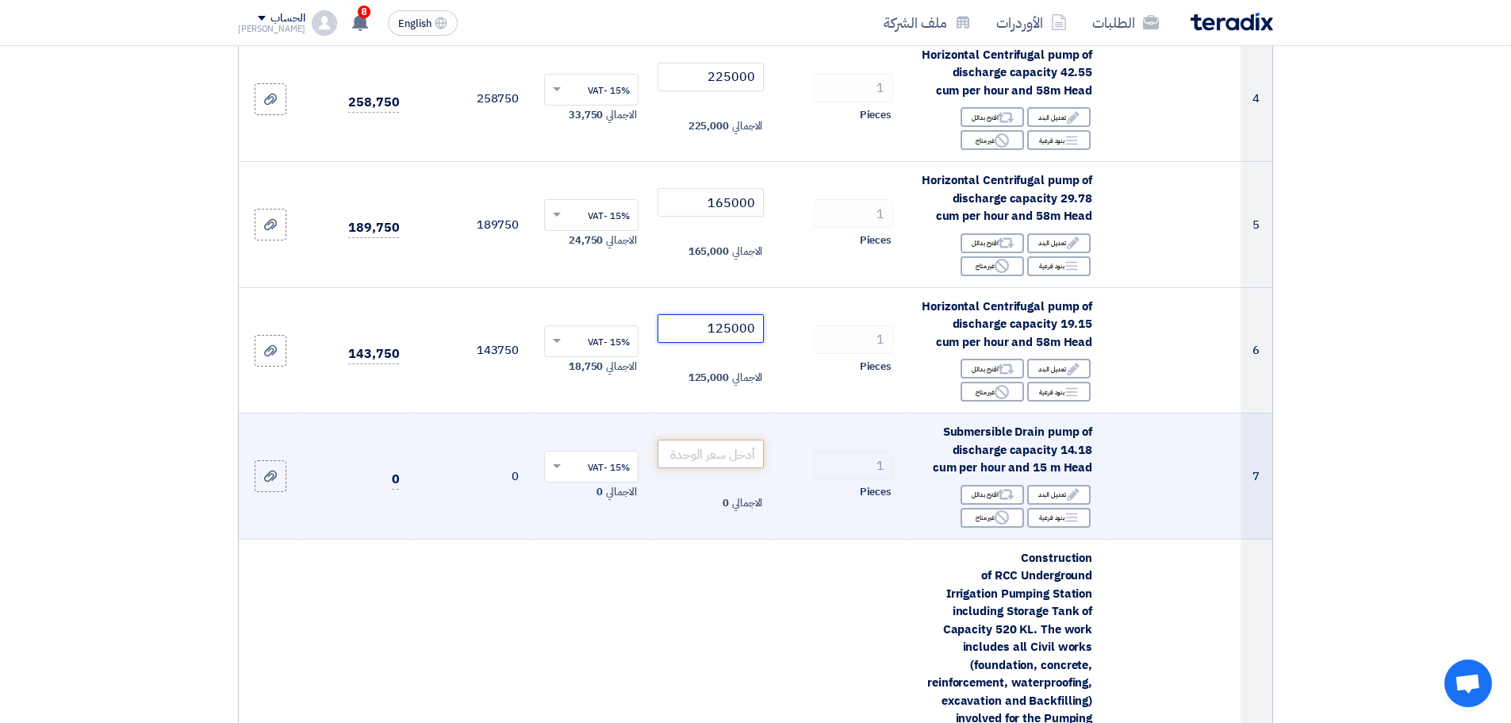
type input "125000"
click at [704, 464] on input "number" at bounding box center [711, 453] width 107 height 29
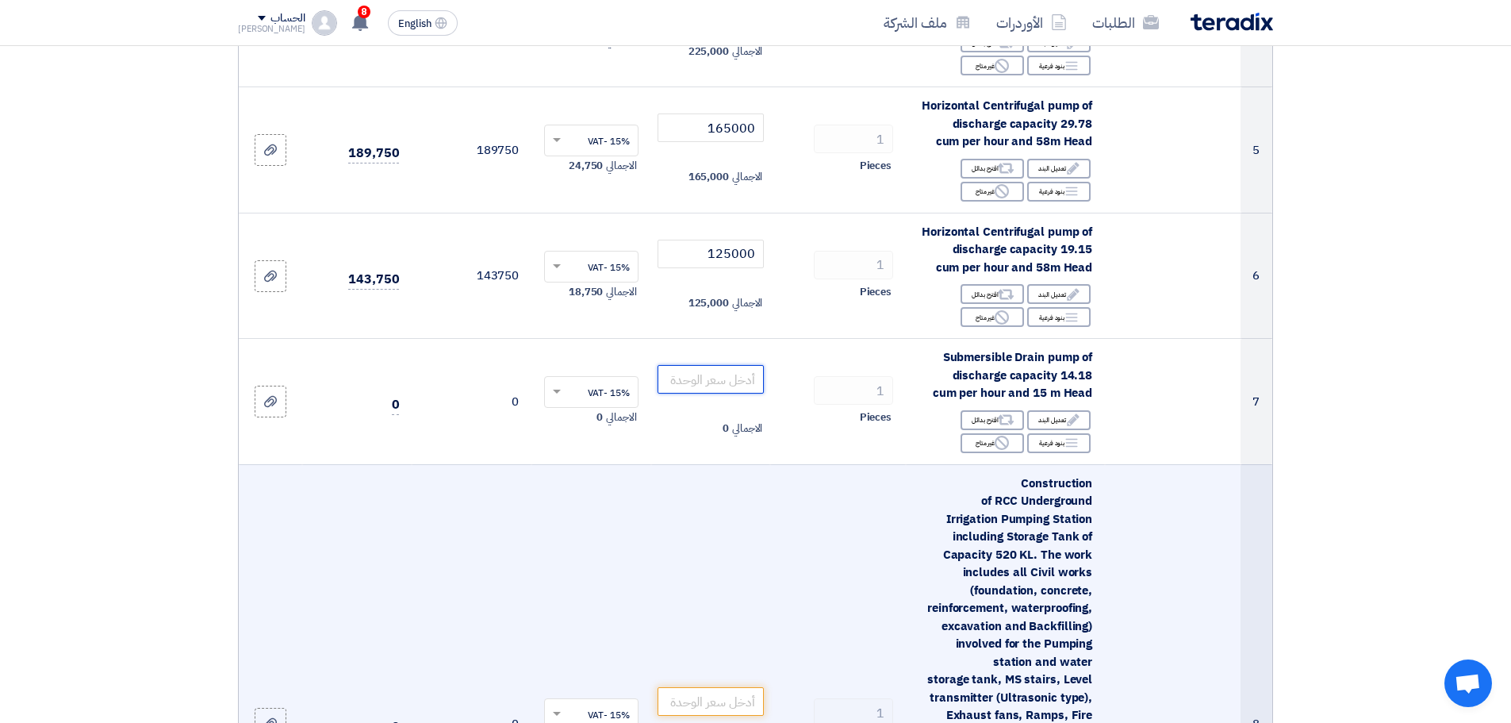
scroll to position [1031, 0]
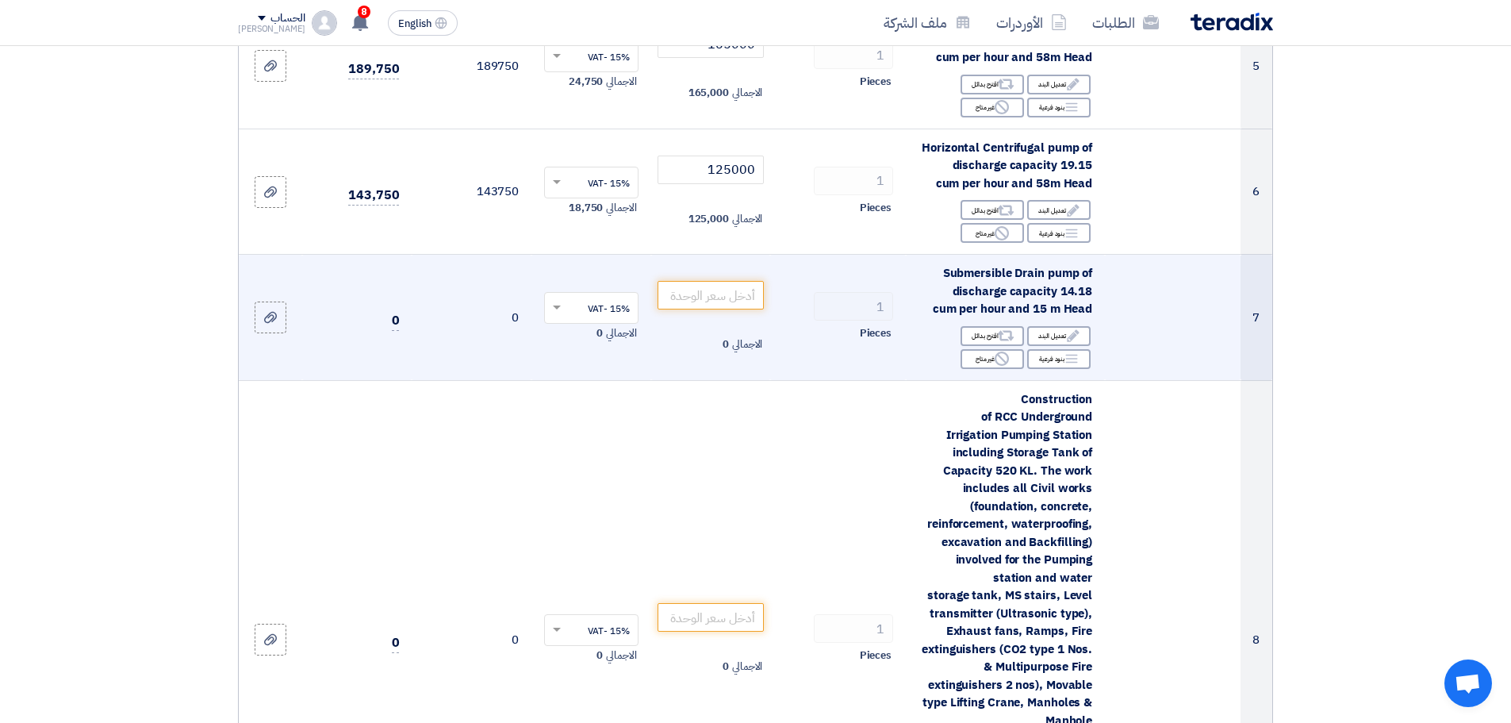
click at [1005, 277] on span "Submersible Drain pump of discharge capacity 14.18 cum per hour and 15 m Head" at bounding box center [1012, 290] width 159 height 53
copy td "Submersible Drain pump of discharge capacity 14.18 cum per hour and 15 m Head"
click at [741, 294] on input "number" at bounding box center [711, 295] width 107 height 29
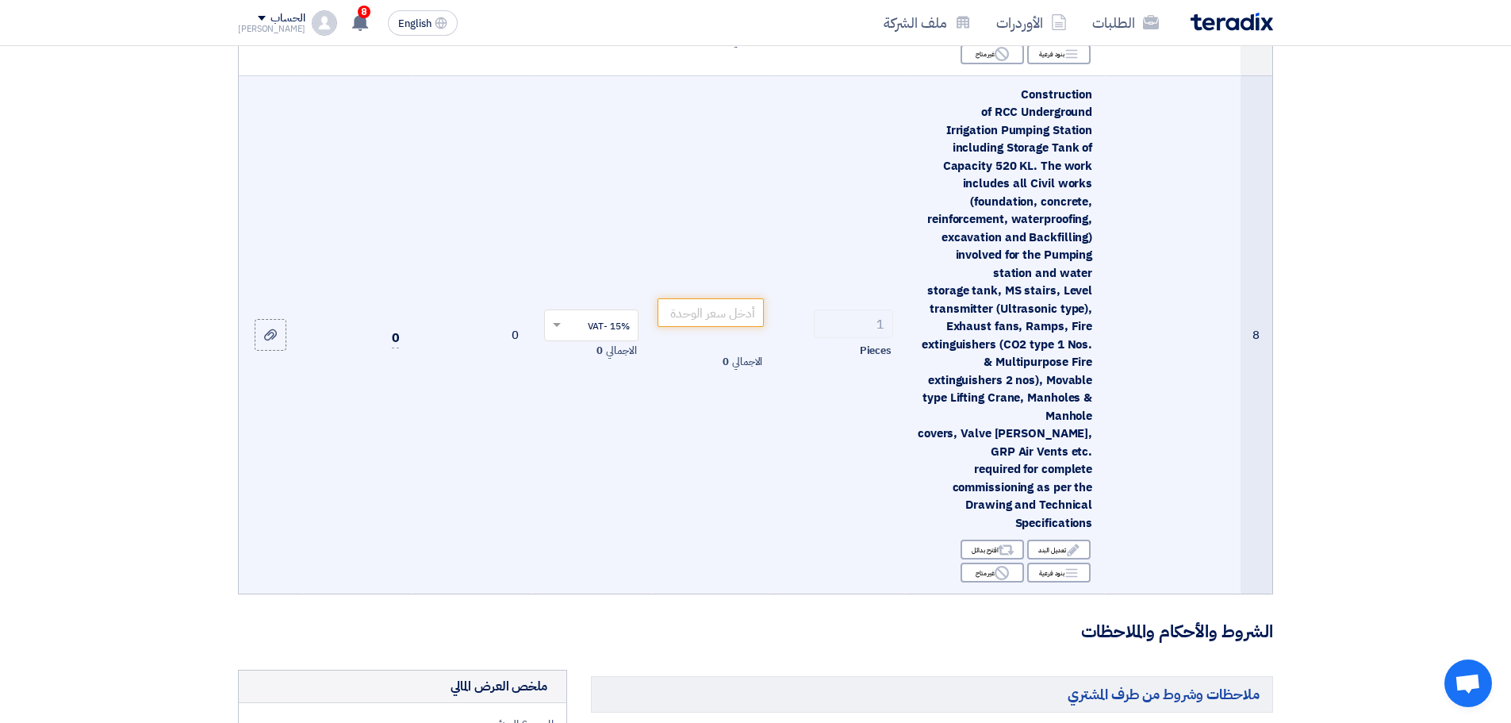
scroll to position [1349, 0]
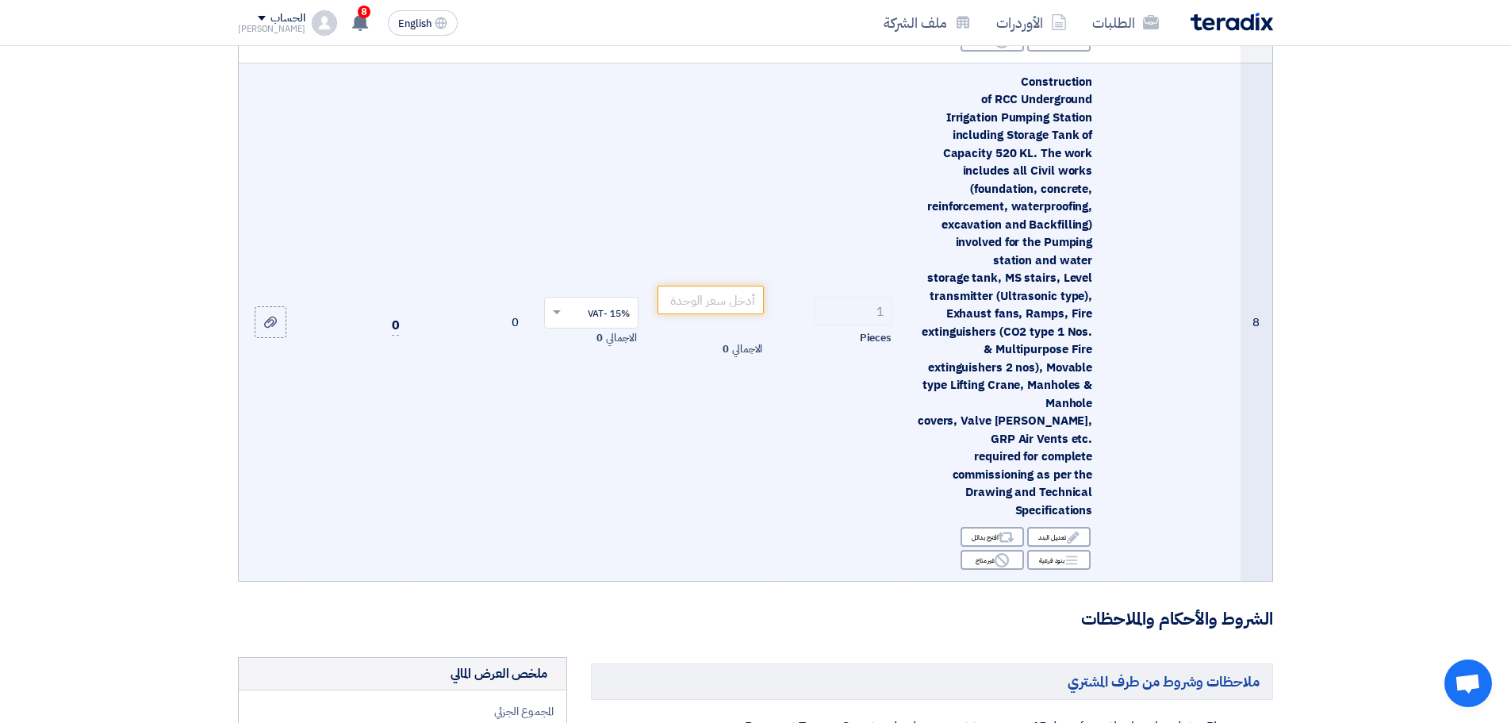
type input "23000"
click at [1040, 378] on div "Construction of RCC Underground Irrigation Pumping Station including Storage Ta…" at bounding box center [1006, 296] width 174 height 447
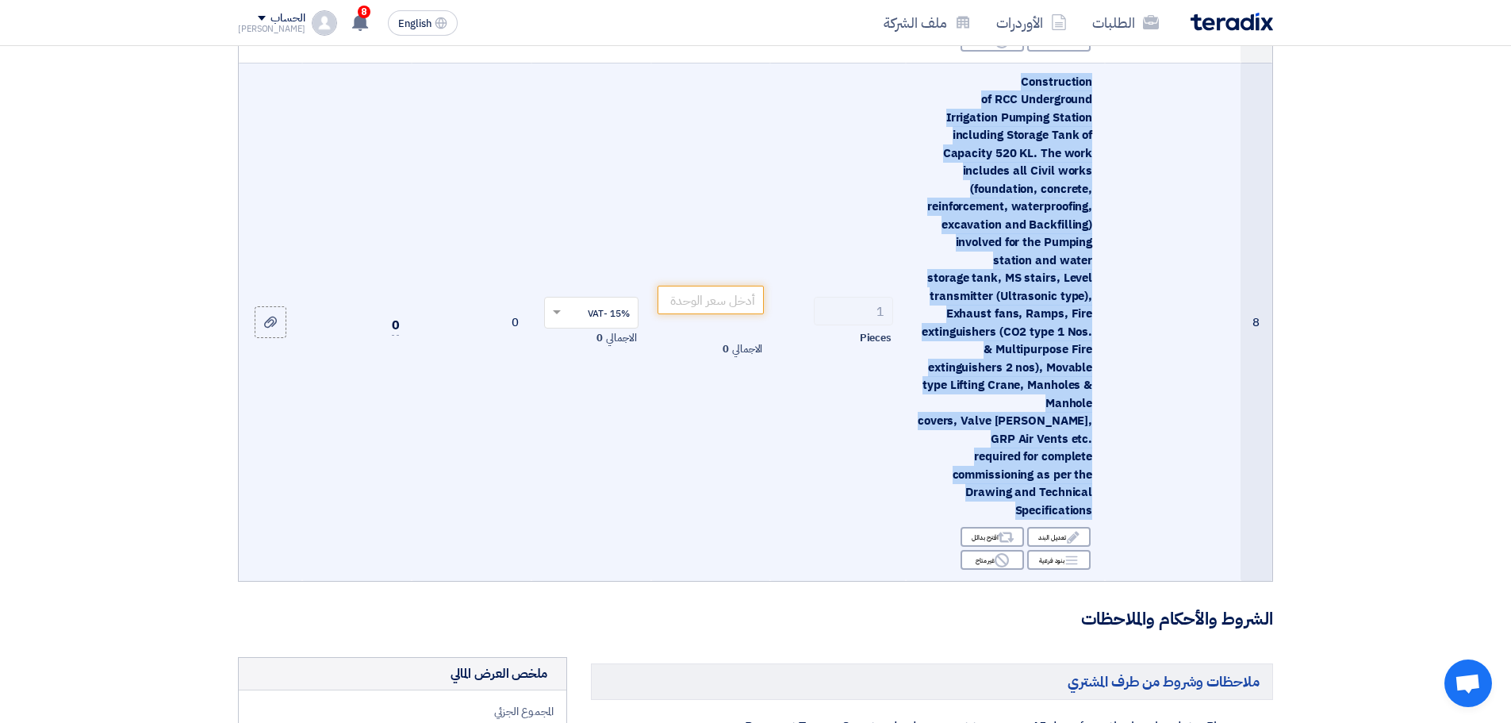
click at [1040, 378] on div "Construction of RCC Underground Irrigation Pumping Station including Storage Ta…" at bounding box center [1006, 296] width 174 height 447
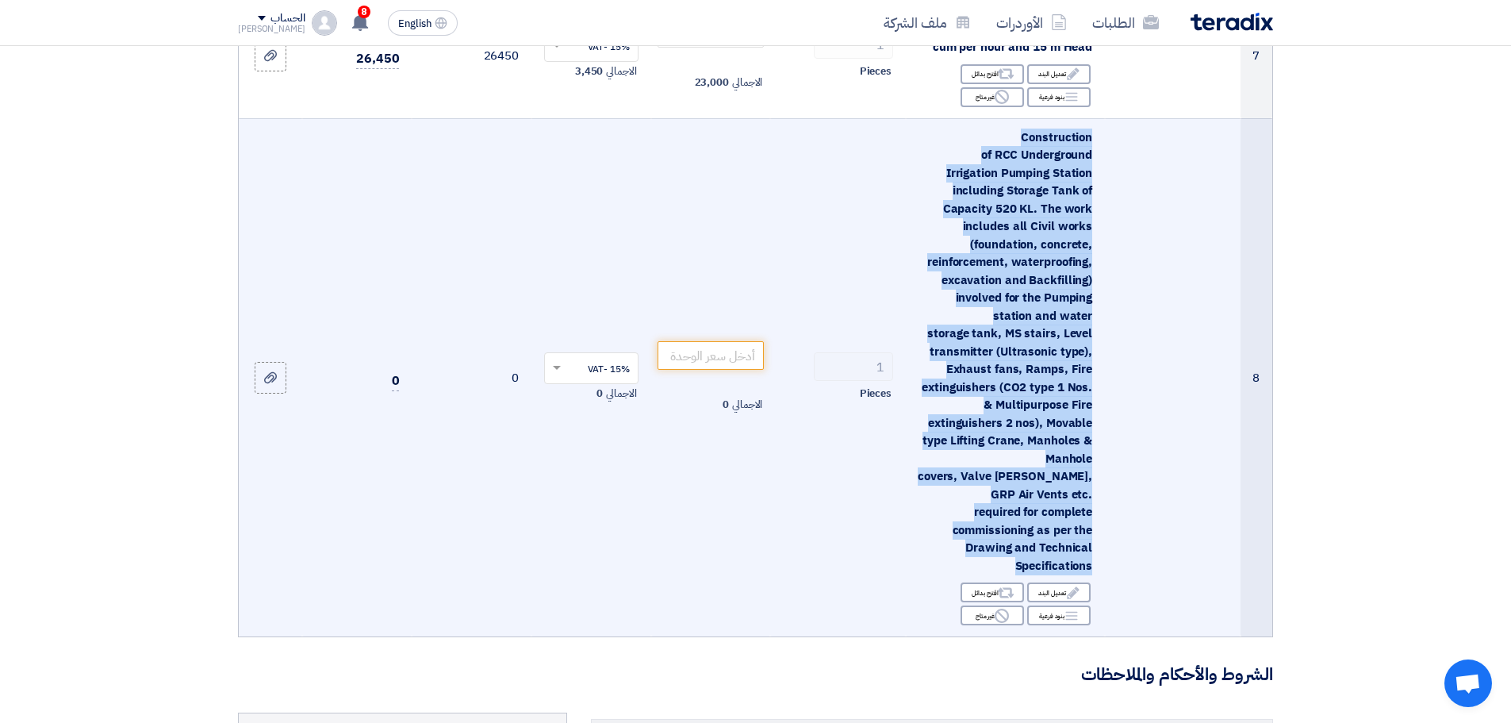
scroll to position [1269, 0]
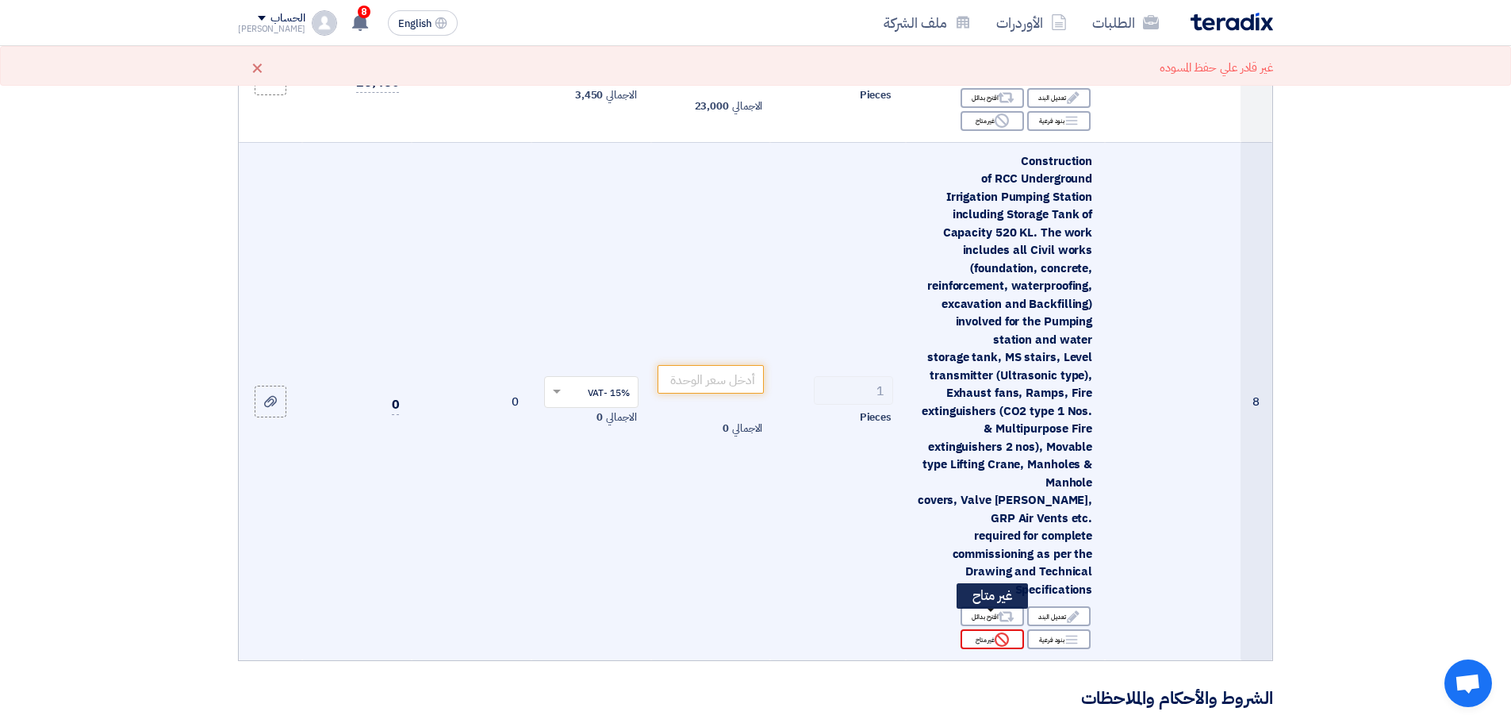
click at [996, 632] on icon "Reject" at bounding box center [1002, 639] width 14 height 14
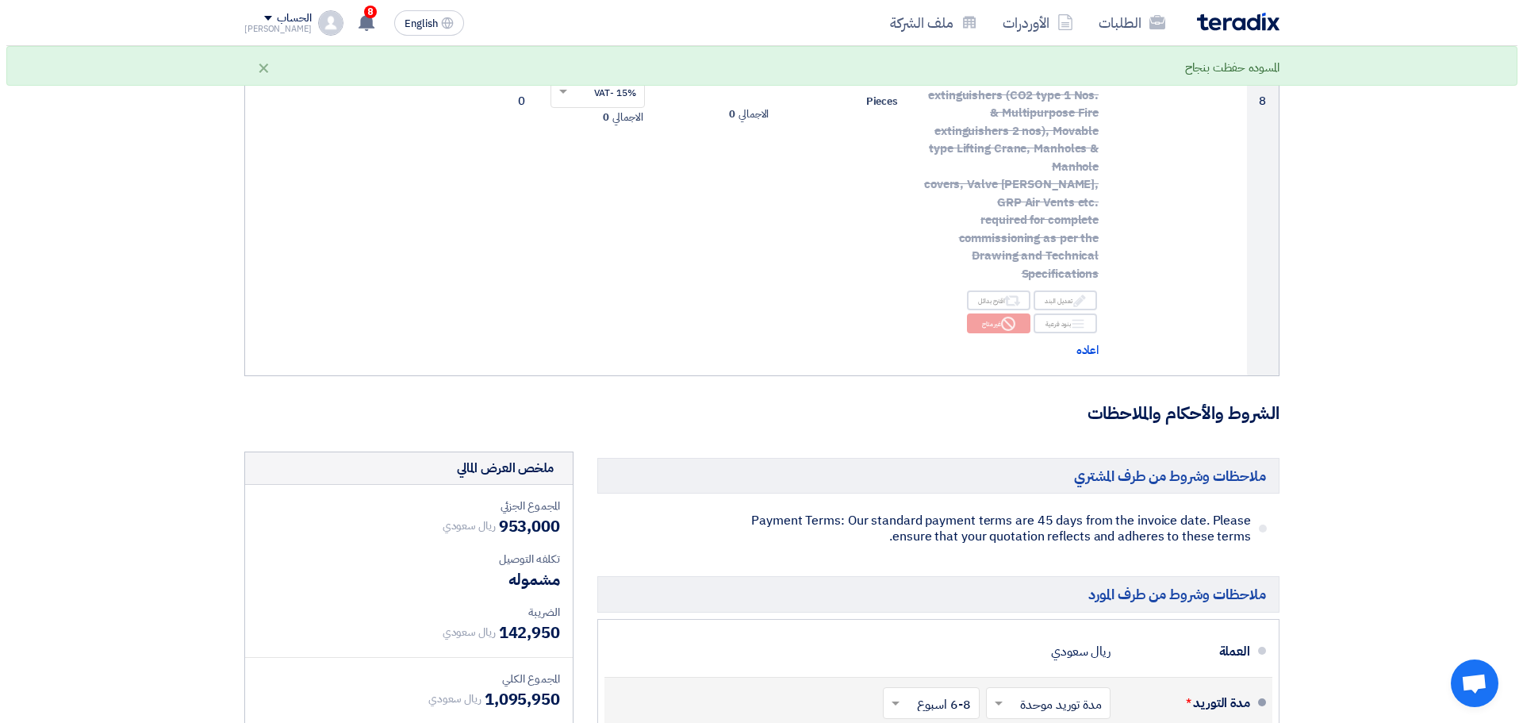
scroll to position [1507, 0]
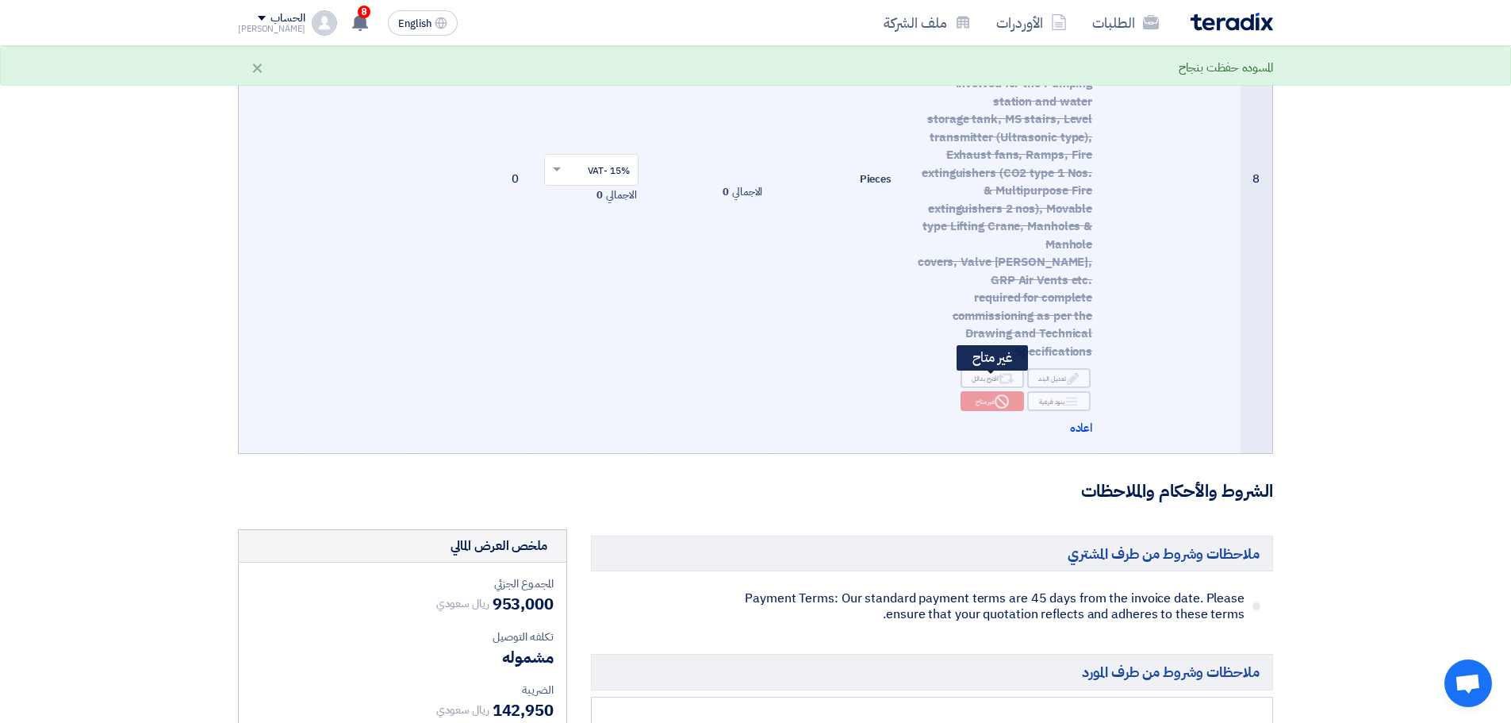
click at [986, 391] on div "Reject غير متاح" at bounding box center [992, 401] width 63 height 20
click at [1072, 419] on span "اعاده" at bounding box center [1081, 428] width 23 height 18
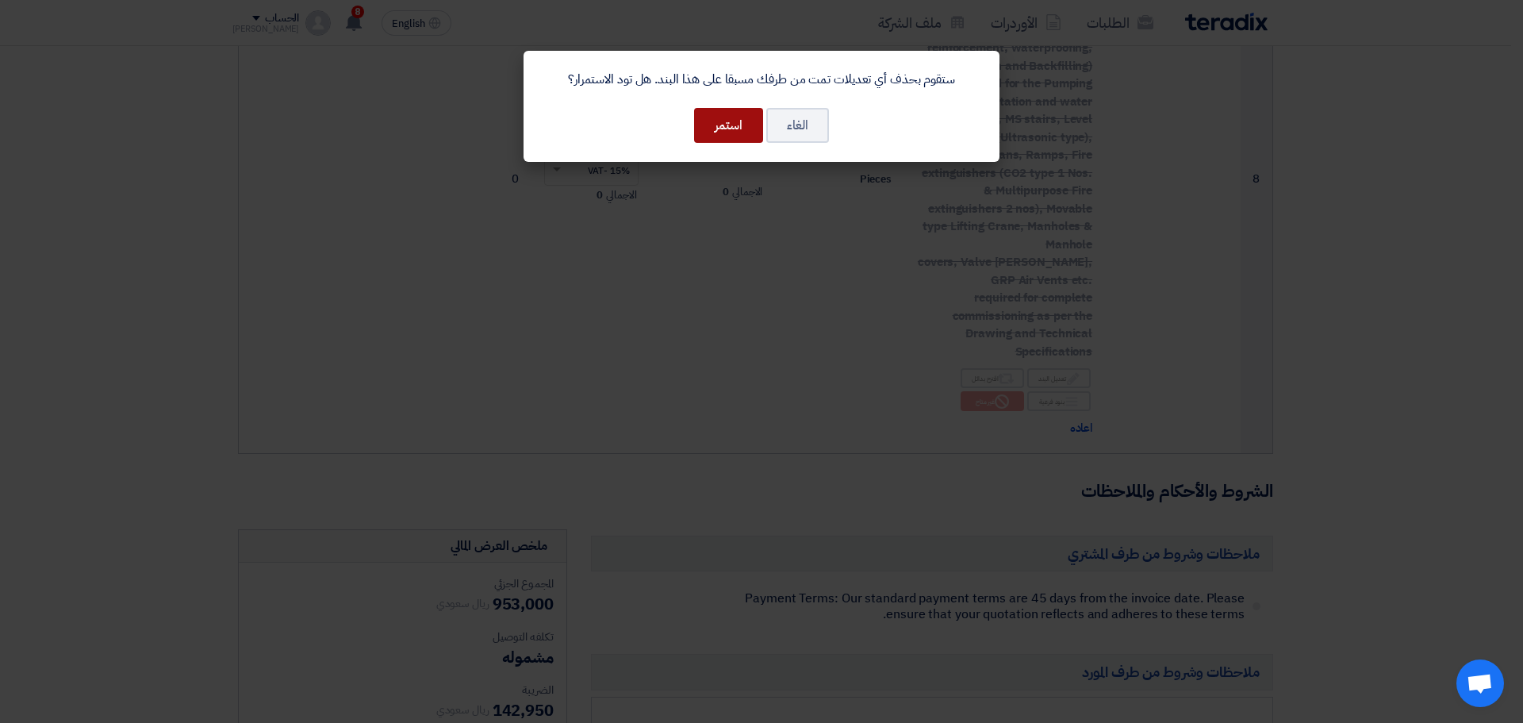
click at [697, 124] on button "استمر" at bounding box center [728, 125] width 69 height 35
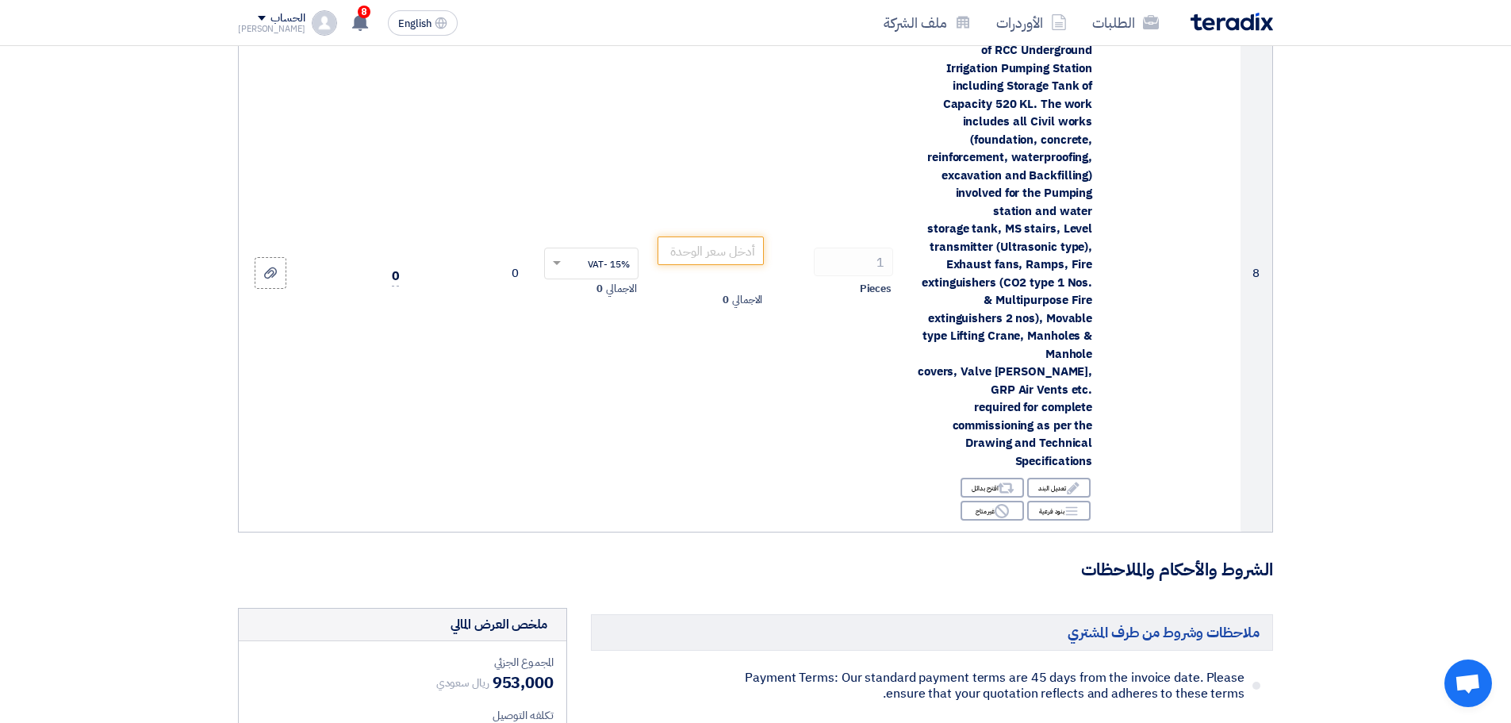
scroll to position [1254, 0]
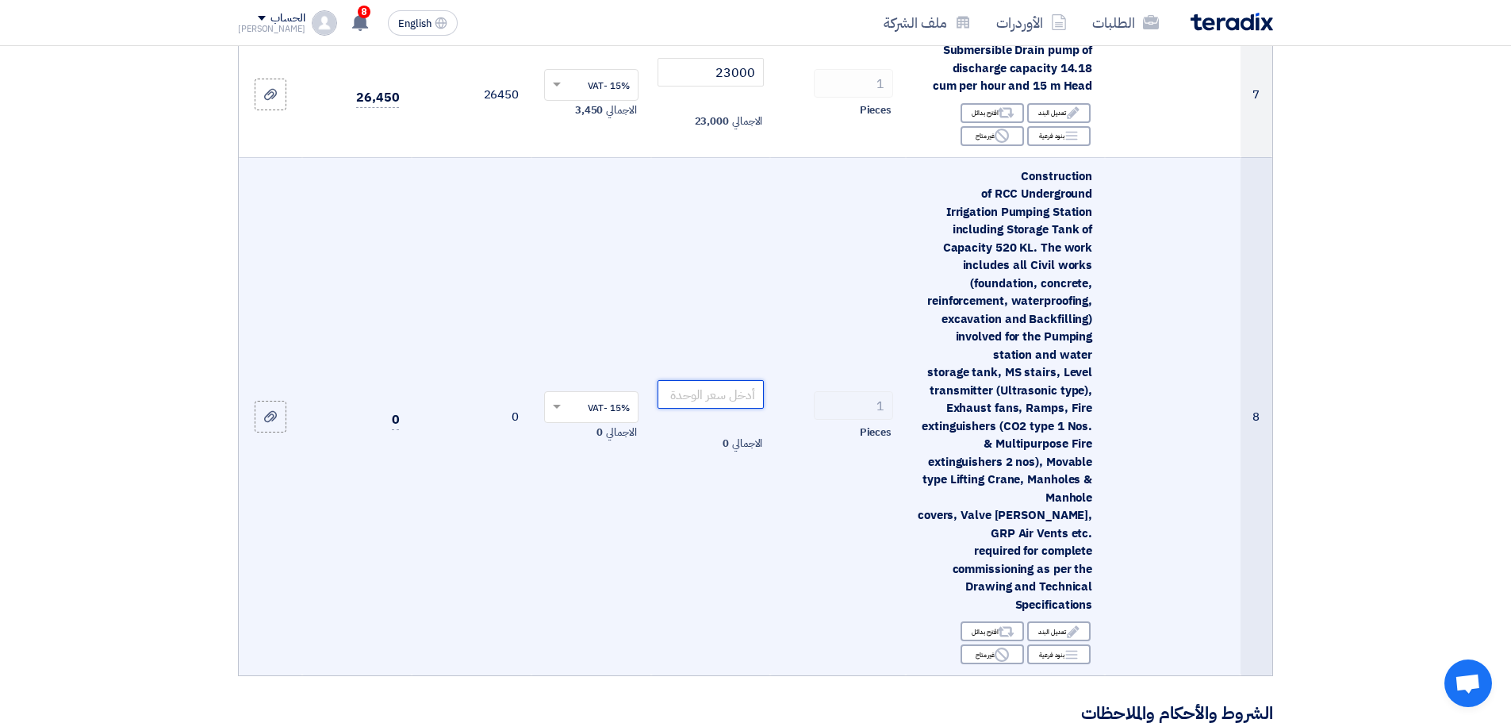
click at [716, 394] on input "number" at bounding box center [711, 394] width 107 height 29
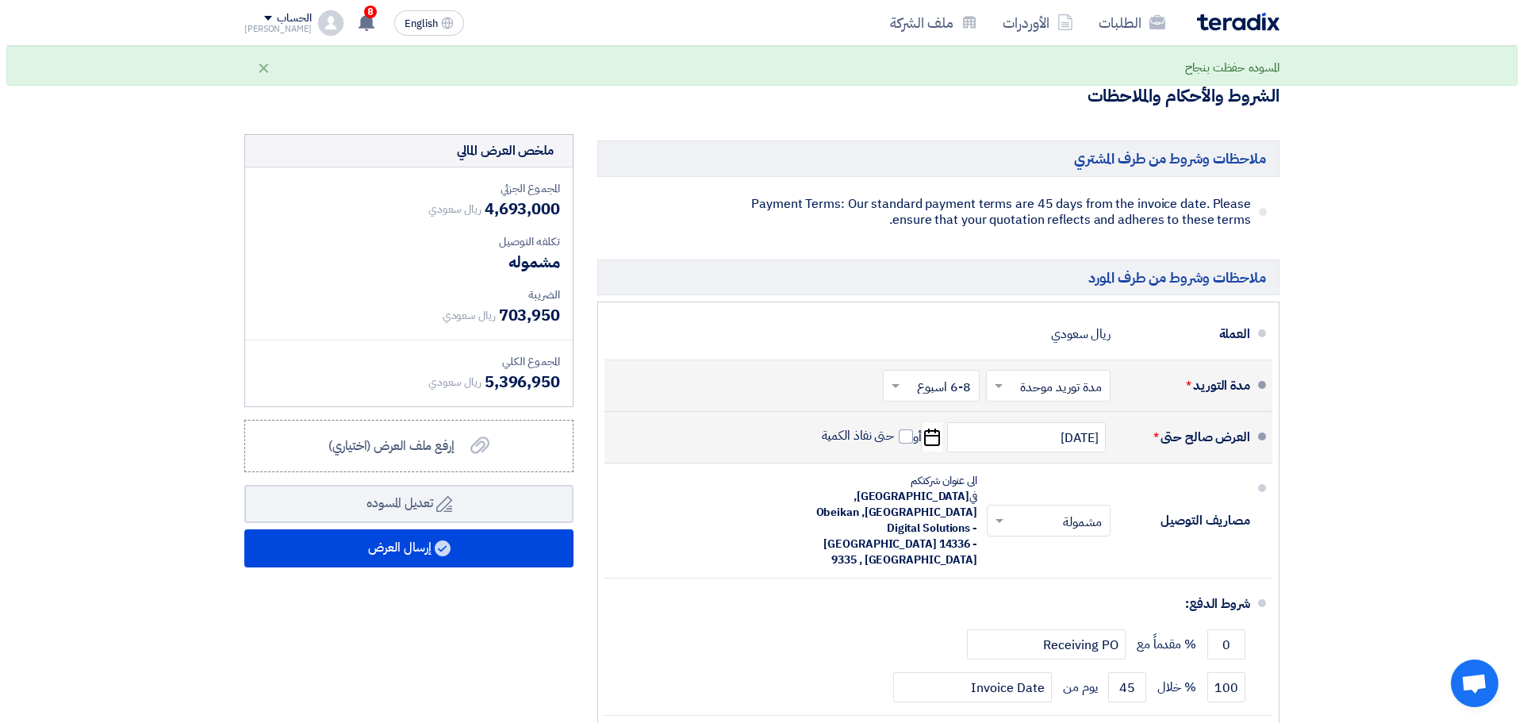
scroll to position [1889, 0]
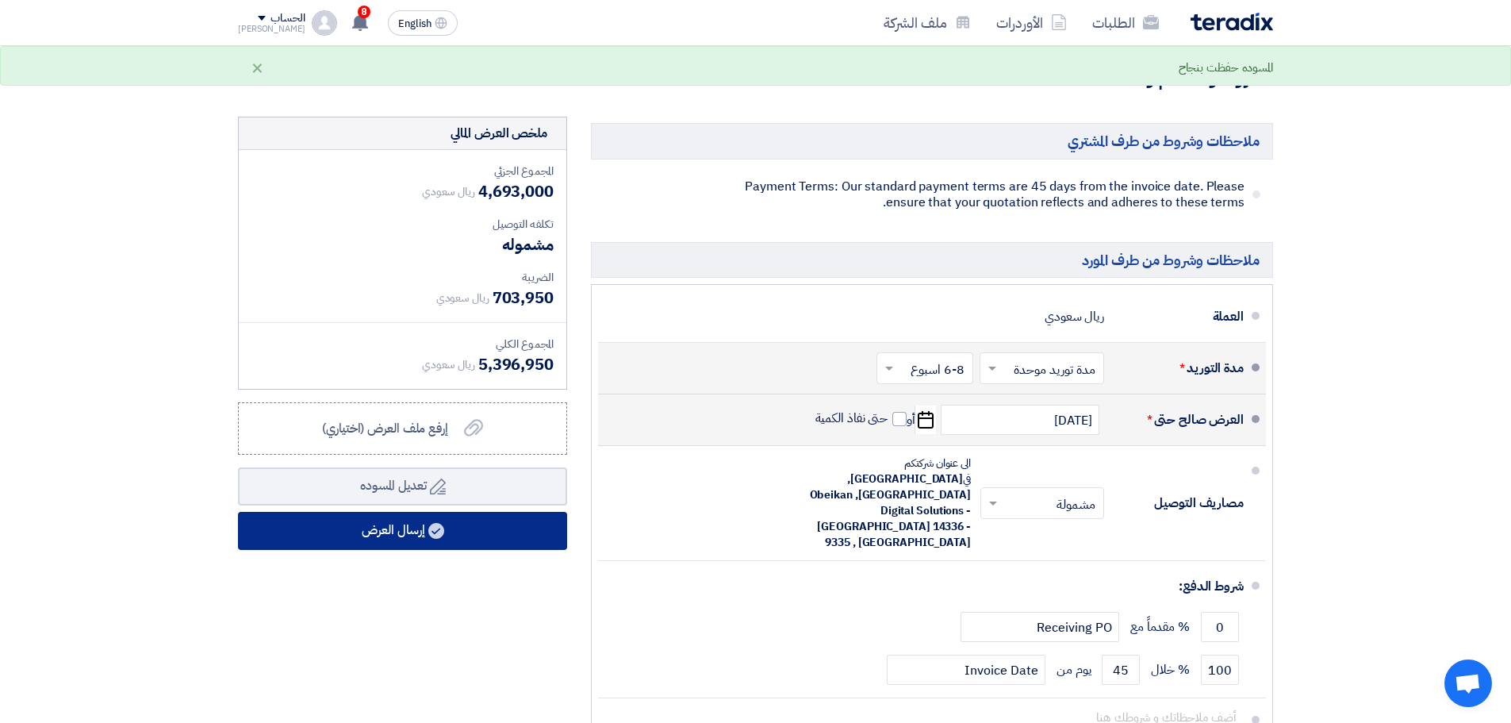
type input "3740000"
click at [502, 524] on button "إرسال العرض" at bounding box center [402, 531] width 329 height 38
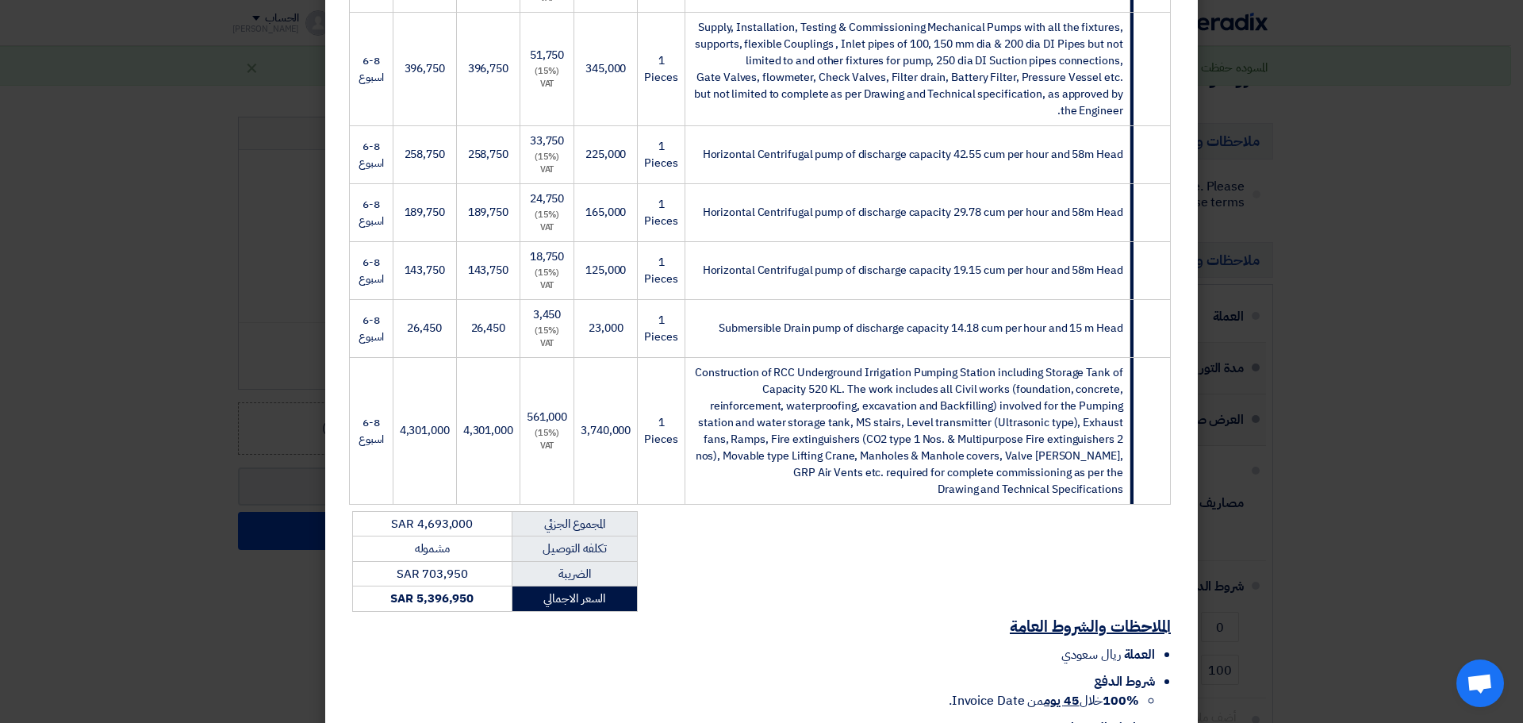
scroll to position [504, 0]
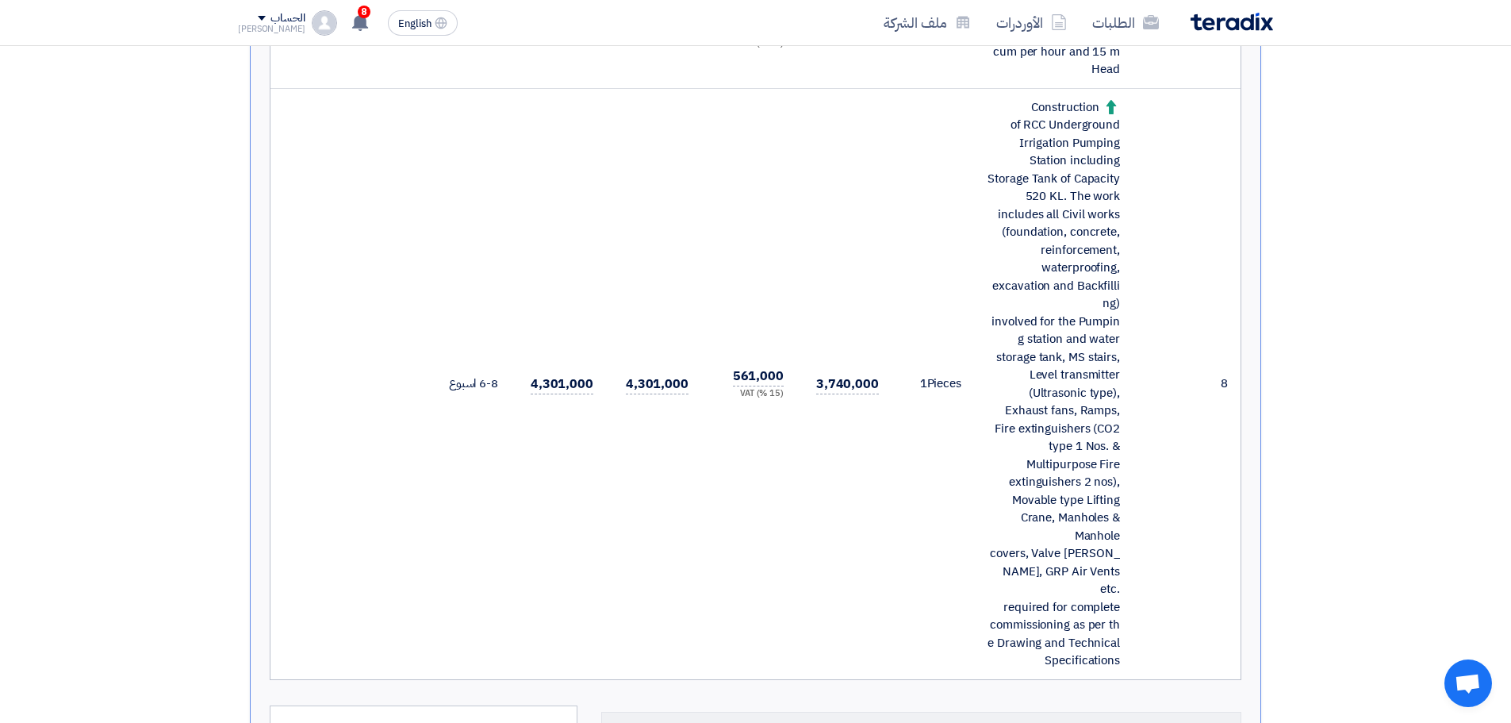
scroll to position [1666, 0]
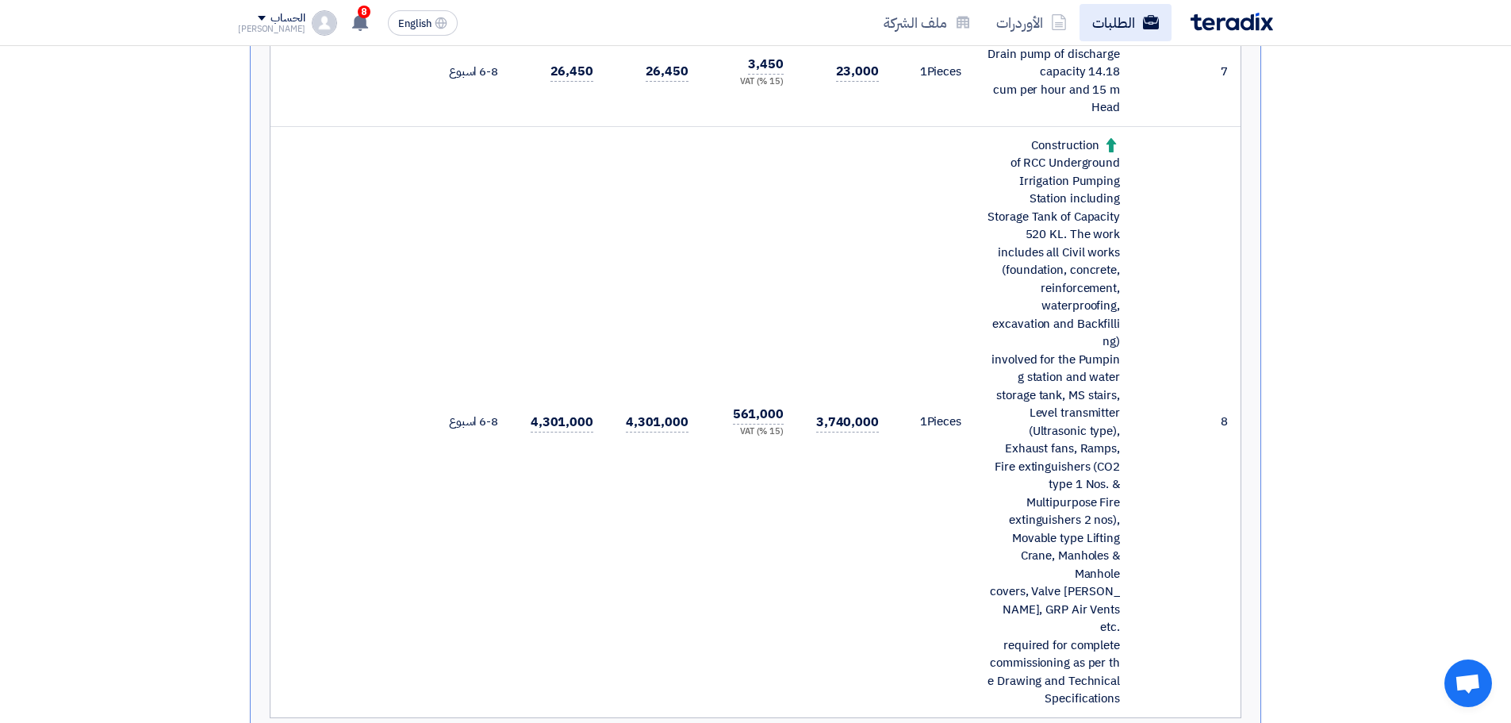
click at [1154, 25] on use at bounding box center [1151, 22] width 16 height 14
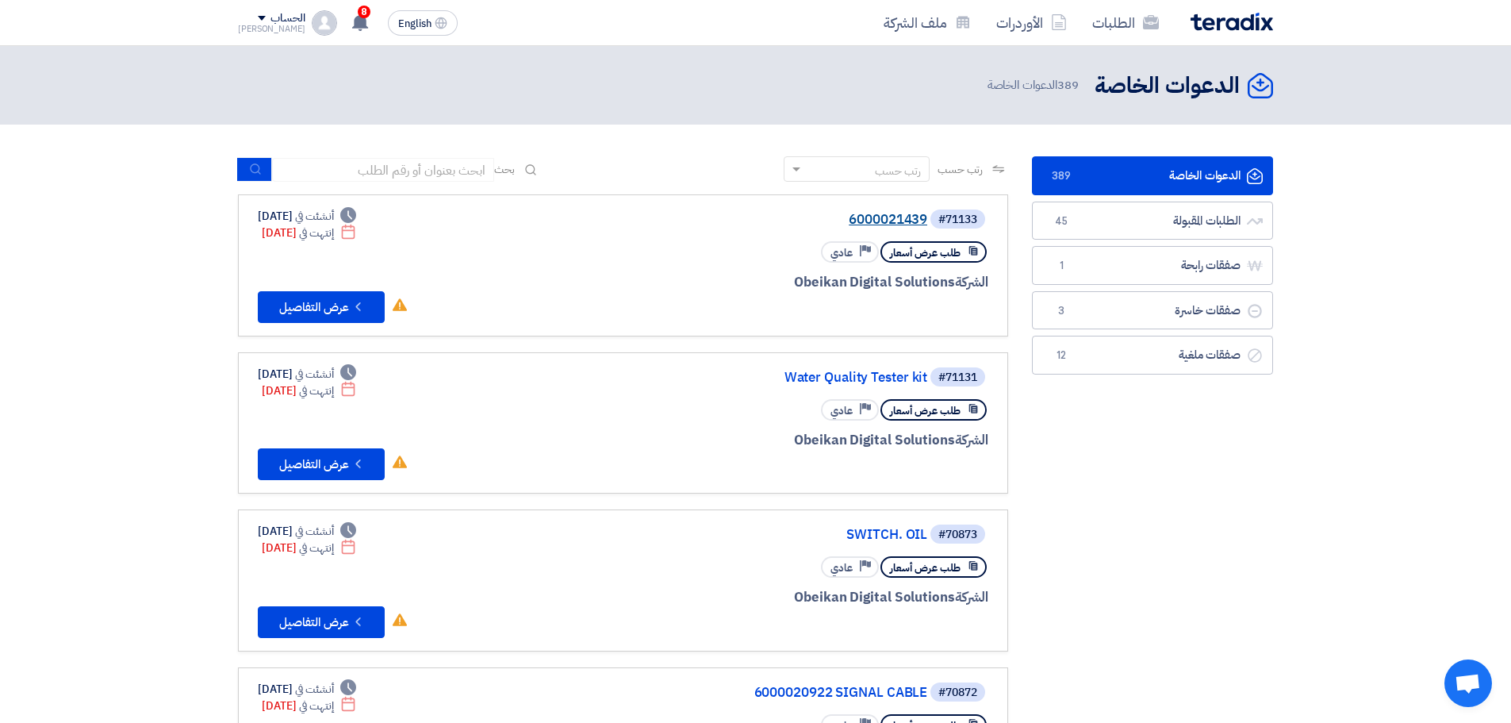
click at [877, 218] on link "6000021439" at bounding box center [768, 220] width 317 height 14
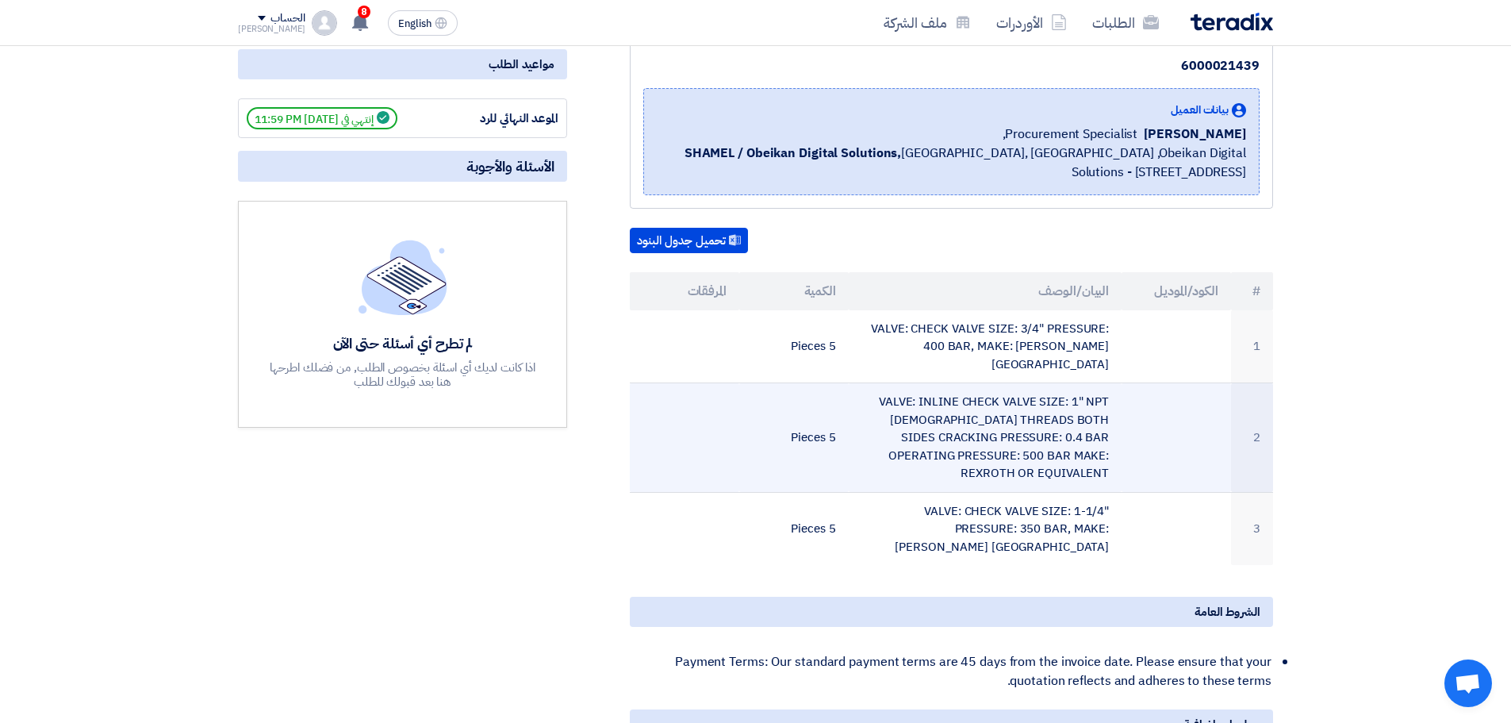
scroll to position [317, 0]
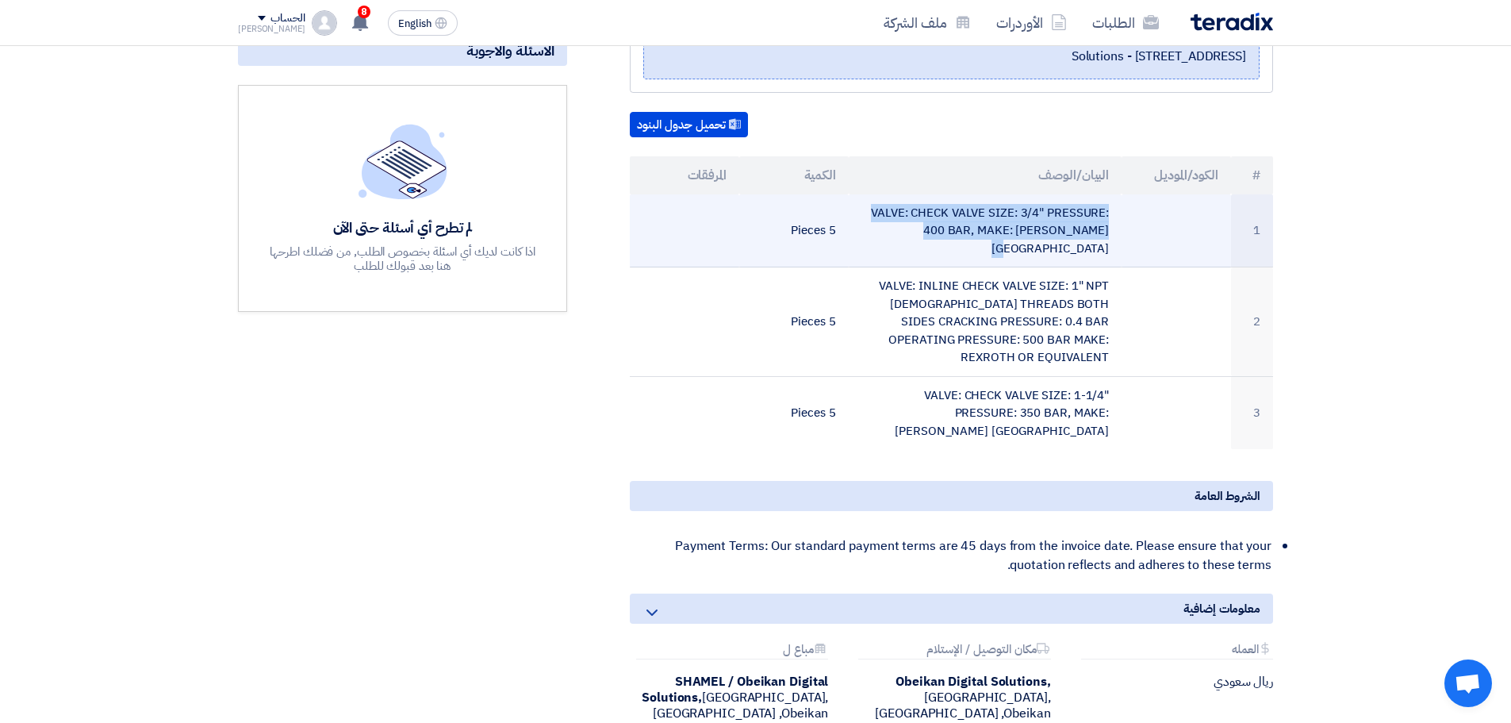
drag, startPoint x: 1037, startPoint y: 230, endPoint x: 1126, endPoint y: 235, distance: 89.8
click at [1126, 235] on tr "1 VALVE: CHECK VALVE SIZE: 3/4" PRESSURE: 400 BAR, MAKE: [PERSON_NAME] [GEOGRAP…" at bounding box center [951, 230] width 643 height 73
click at [1089, 236] on td "VALVE: CHECK VALVE SIZE: 3/4" PRESSURE: 400 BAR, MAKE: [PERSON_NAME] [GEOGRAPHI…" at bounding box center [986, 230] width 274 height 73
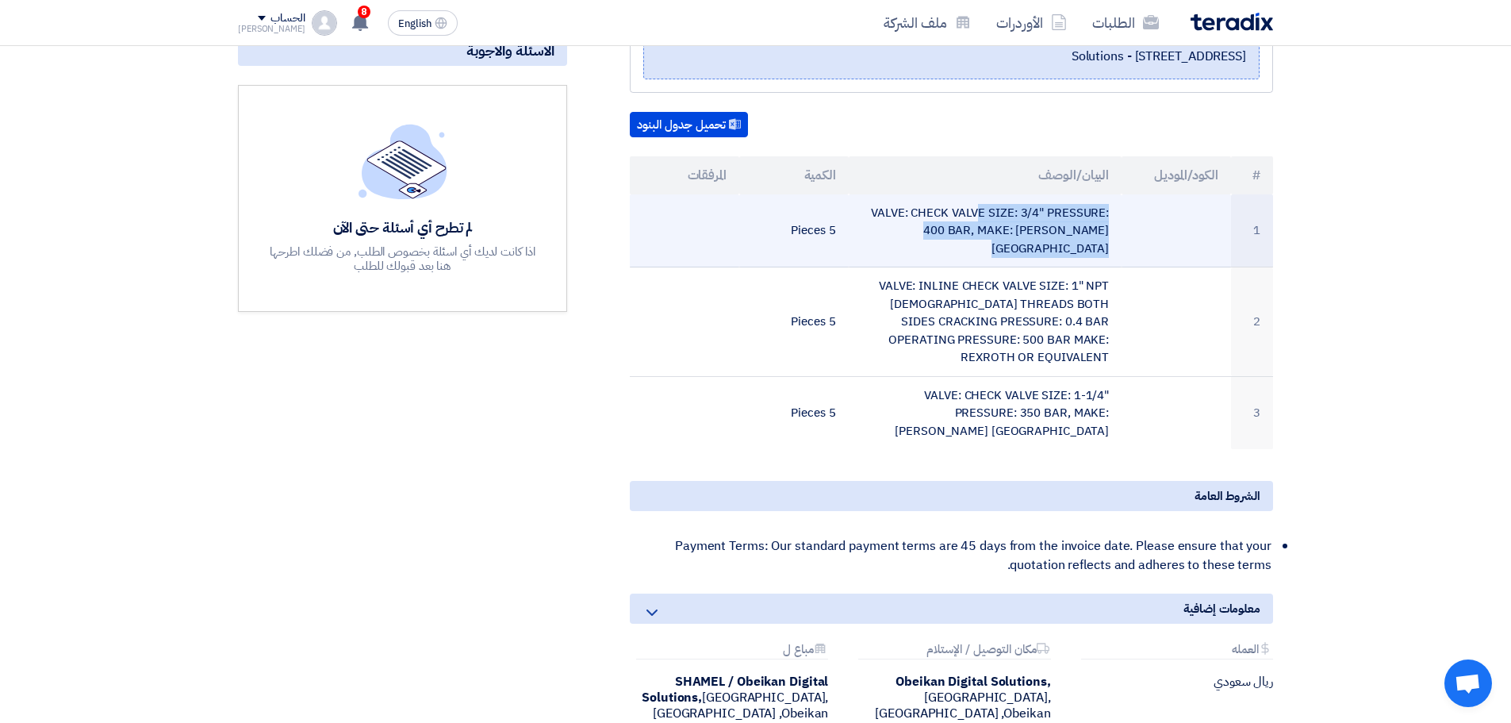
click at [1088, 235] on td "VALVE: CHECK VALVE SIZE: 3/4" PRESSURE: 400 BAR, MAKE: [PERSON_NAME] [GEOGRAPHI…" at bounding box center [986, 230] width 274 height 73
click at [1049, 225] on td "VALVE: CHECK VALVE SIZE: 3/4" PRESSURE: 400 BAR, MAKE: [PERSON_NAME] [GEOGRAPHI…" at bounding box center [986, 230] width 274 height 73
click at [1011, 219] on td "VALVE: CHECK VALVE SIZE: 3/4" PRESSURE: 400 BAR, MAKE: [PERSON_NAME] [GEOGRAPHI…" at bounding box center [986, 230] width 274 height 73
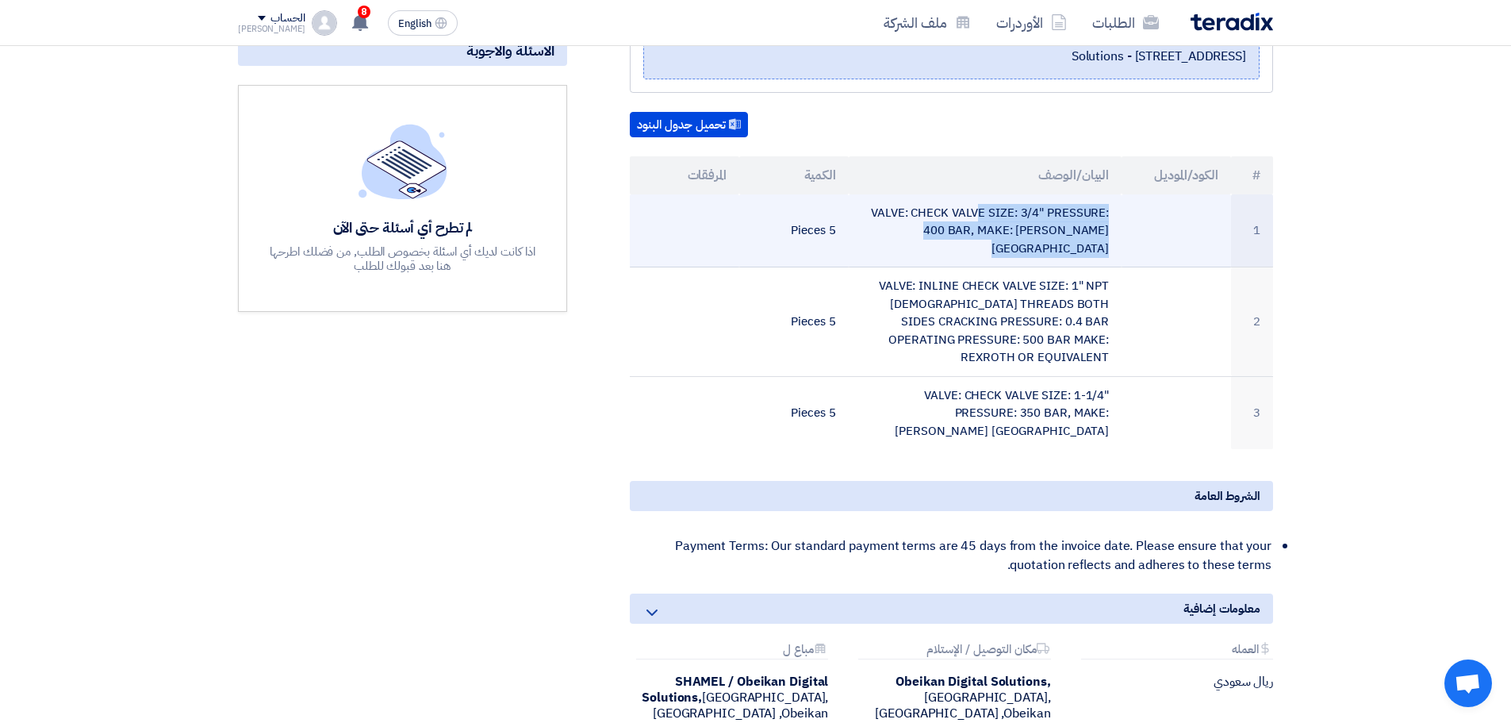
click at [1011, 219] on td "VALVE: CHECK VALVE SIZE: 3/4" PRESSURE: 400 BAR, MAKE: [PERSON_NAME] [GEOGRAPHI…" at bounding box center [986, 230] width 274 height 73
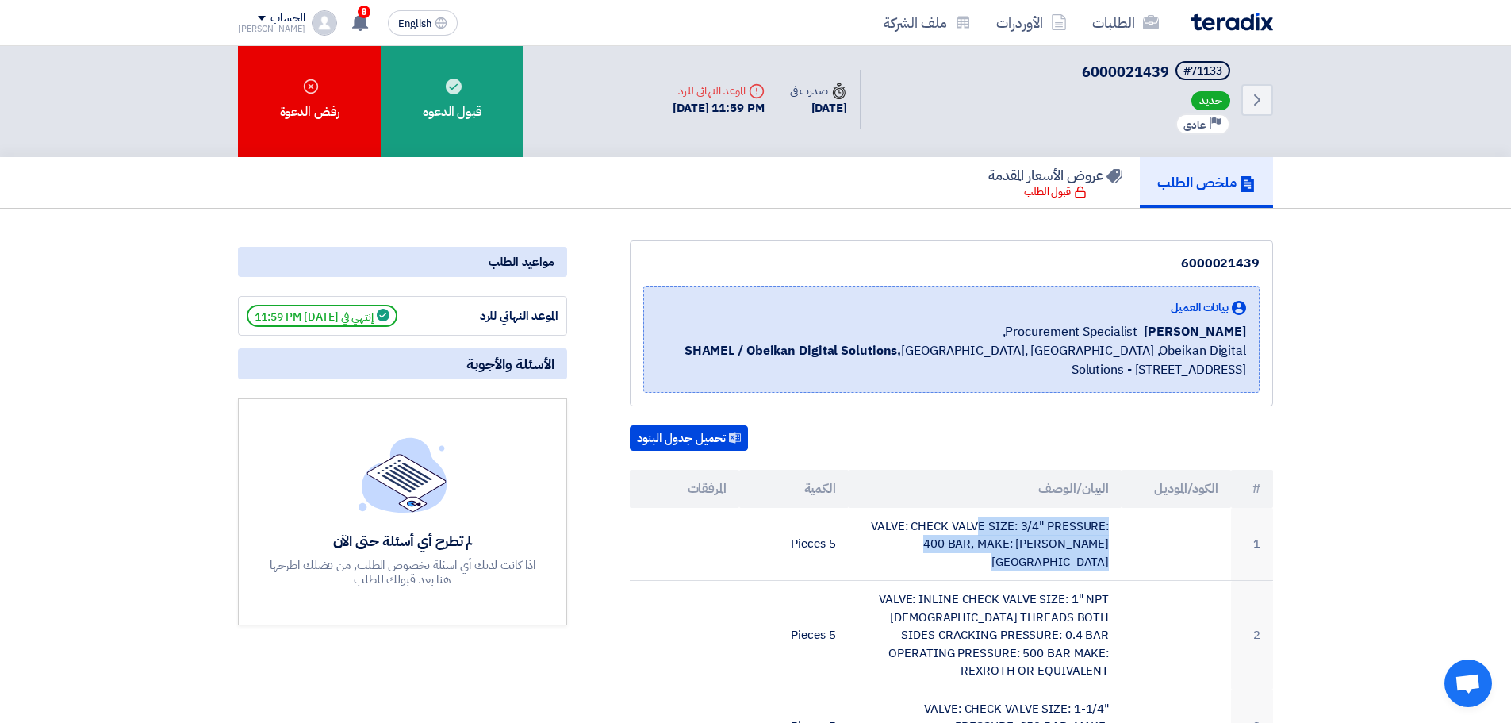
scroll to position [0, 0]
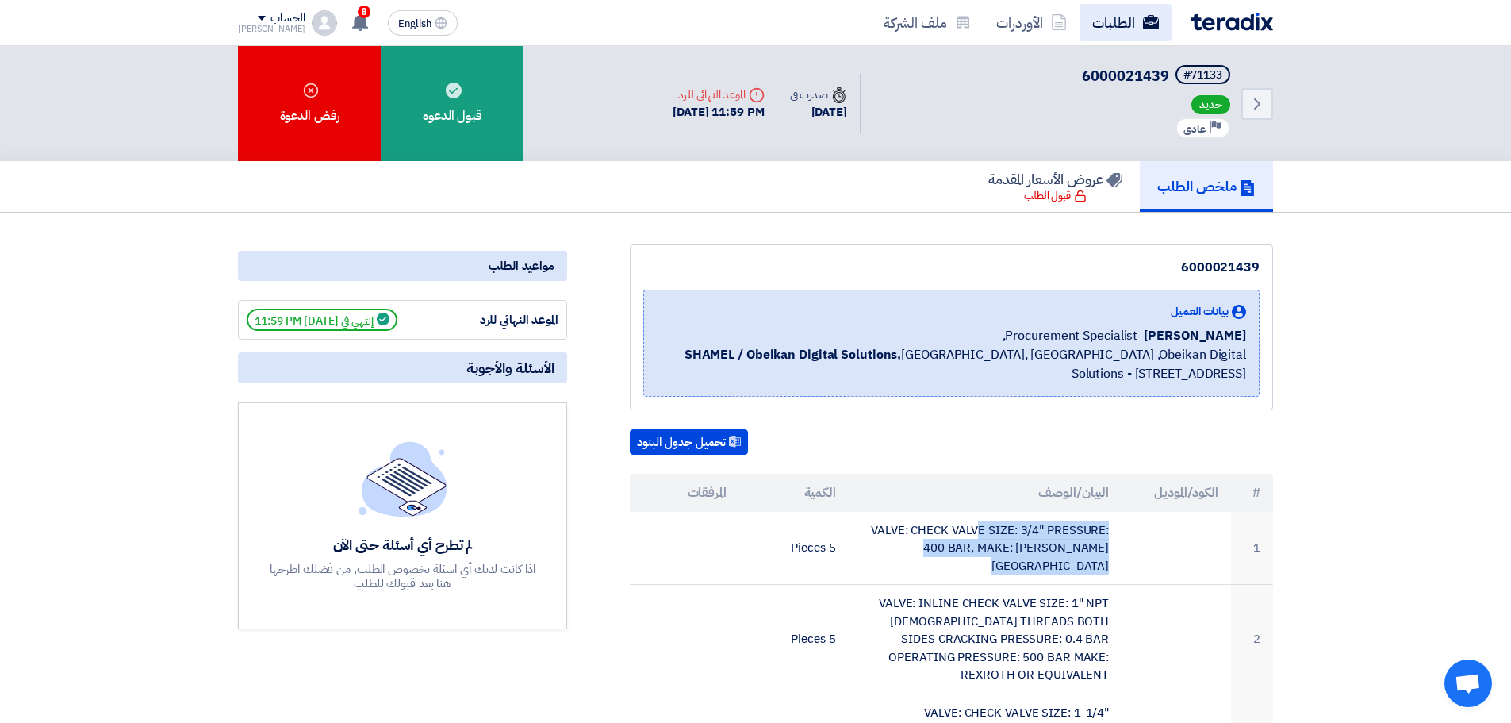
click at [1095, 12] on link "الطلبات" at bounding box center [1126, 22] width 92 height 37
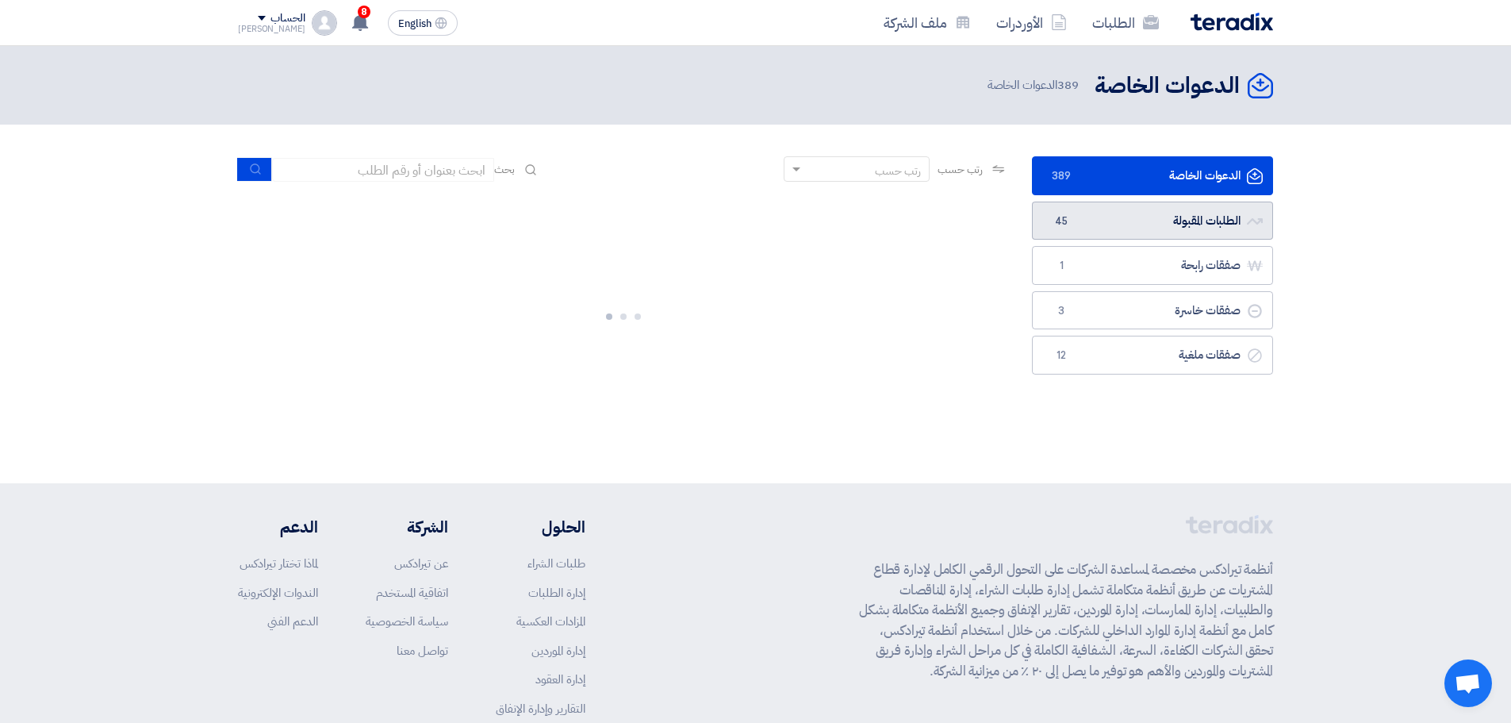
click at [1157, 226] on link "الطلبات المقبولة الطلبات المقبولة 45" at bounding box center [1152, 220] width 241 height 39
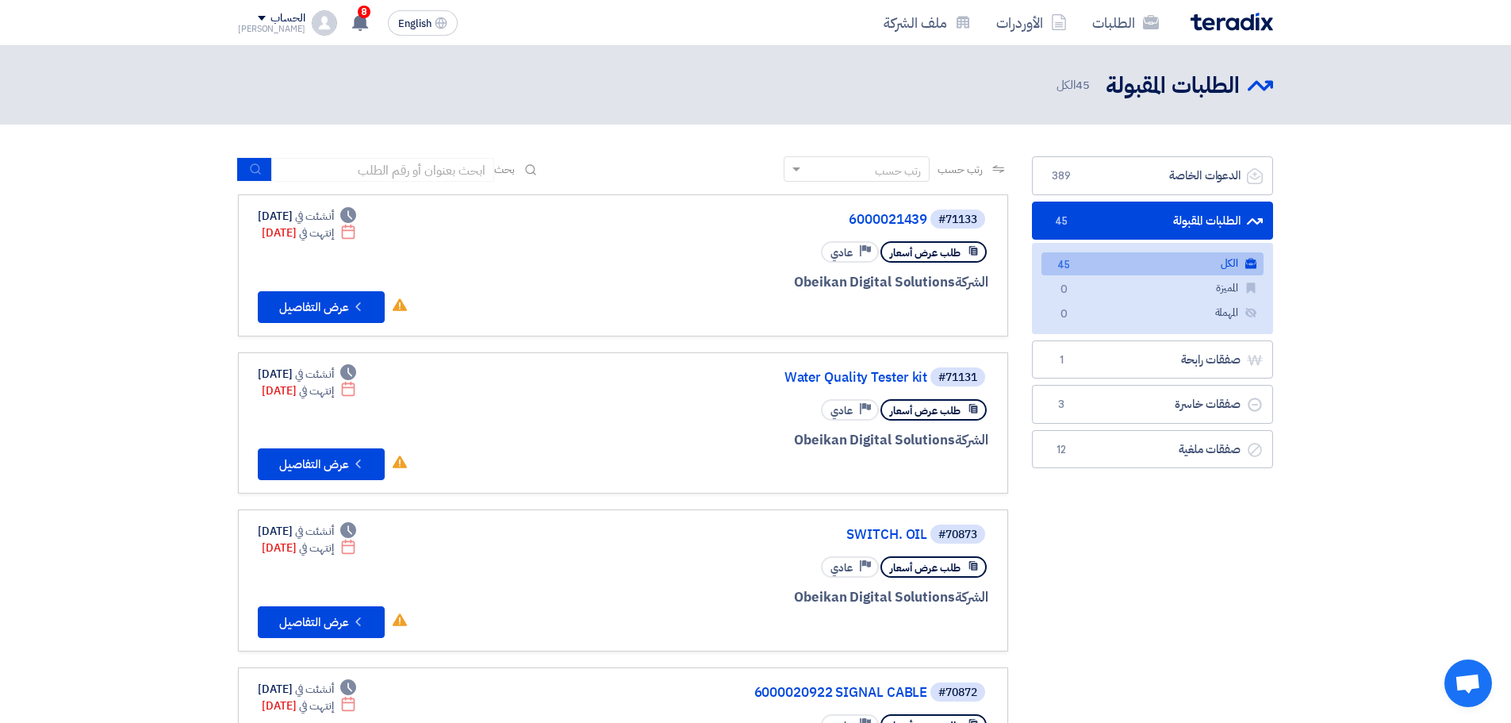
click at [1141, 253] on link "الكل الكل 45" at bounding box center [1153, 263] width 222 height 23
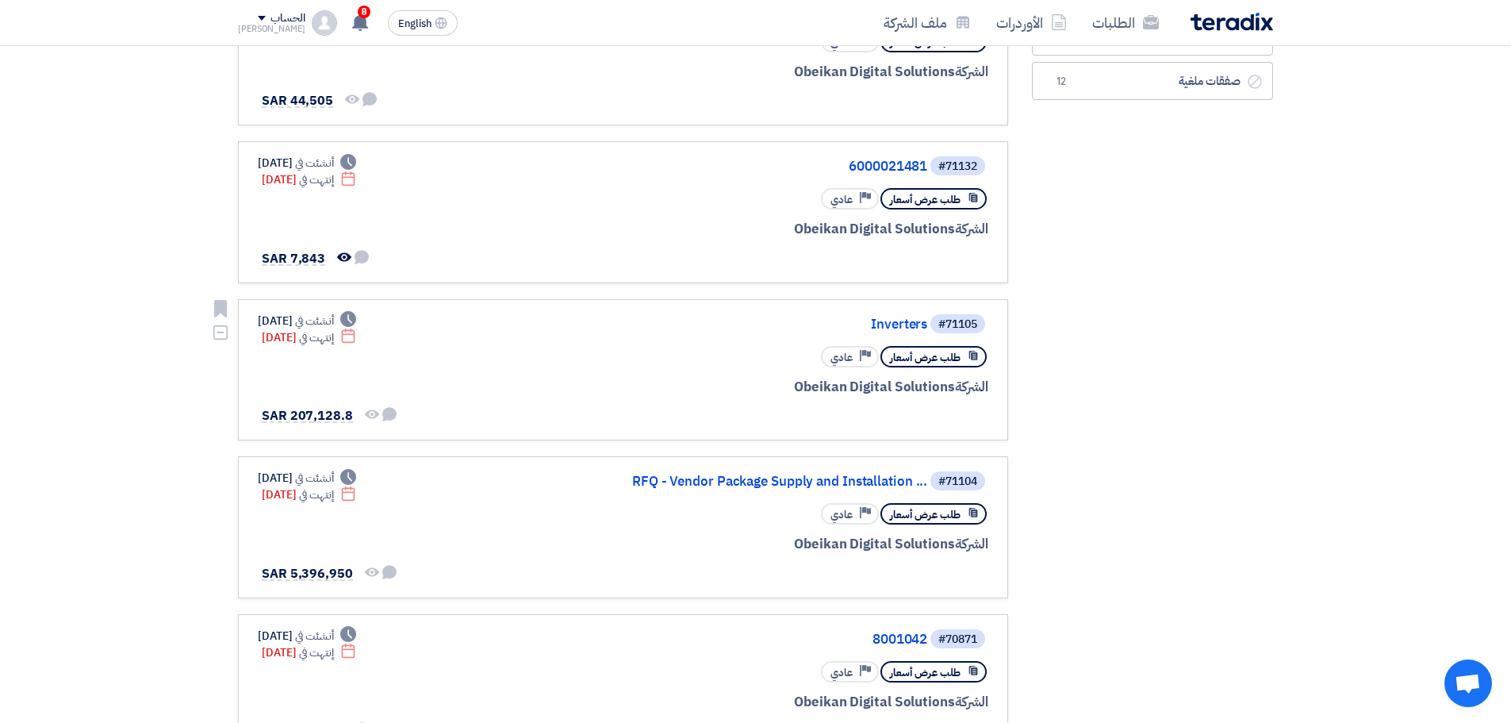
scroll to position [397, 0]
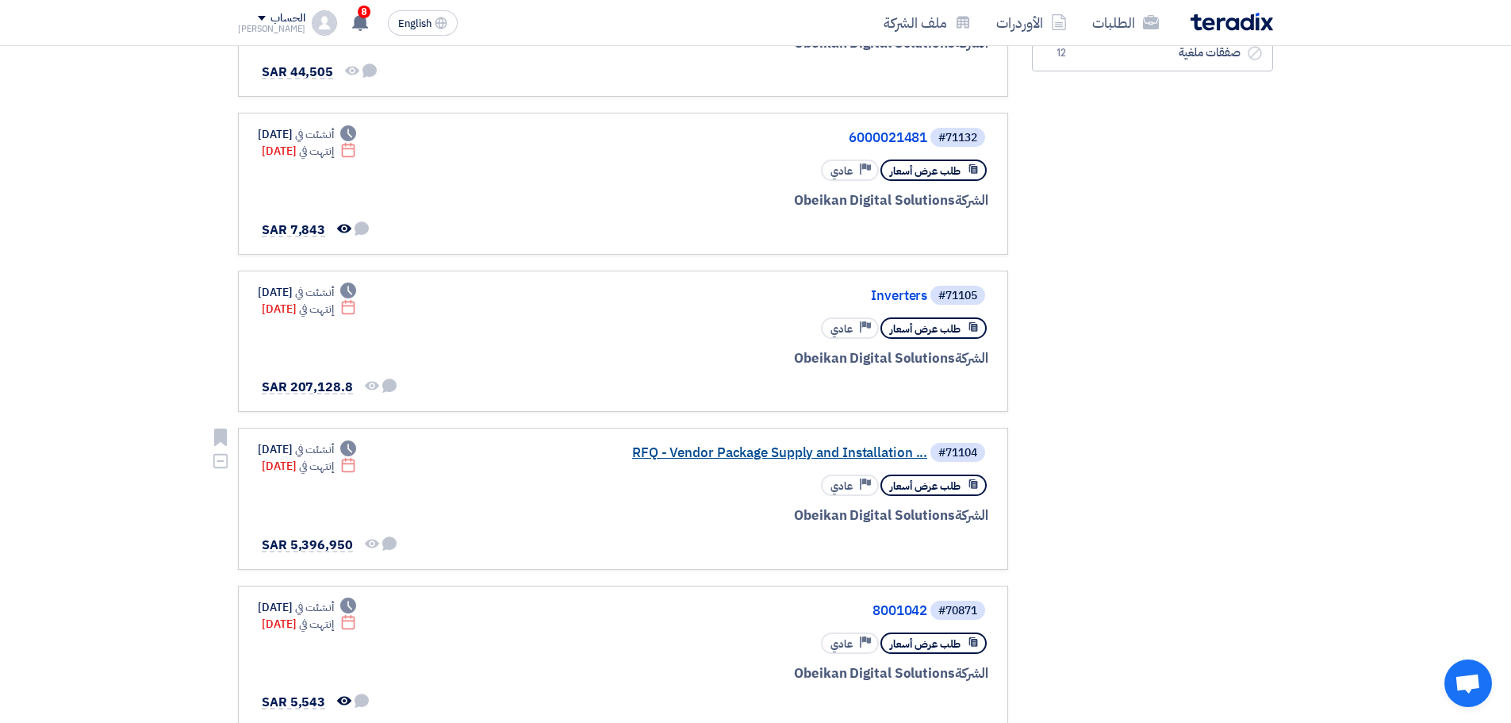
click at [856, 448] on link "RFQ - Vendor Package Supply and Installation ..." at bounding box center [768, 453] width 317 height 14
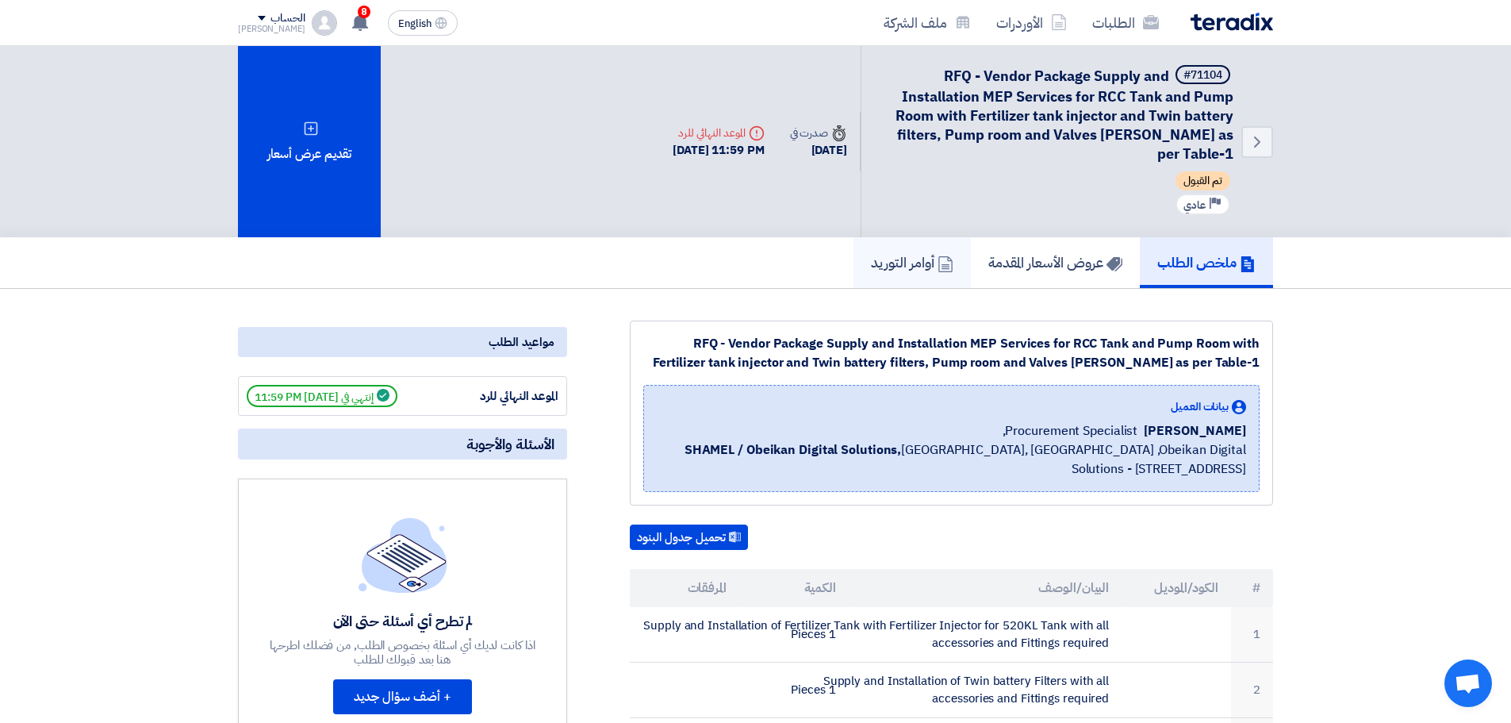
click at [938, 271] on icon at bounding box center [946, 264] width 16 height 16
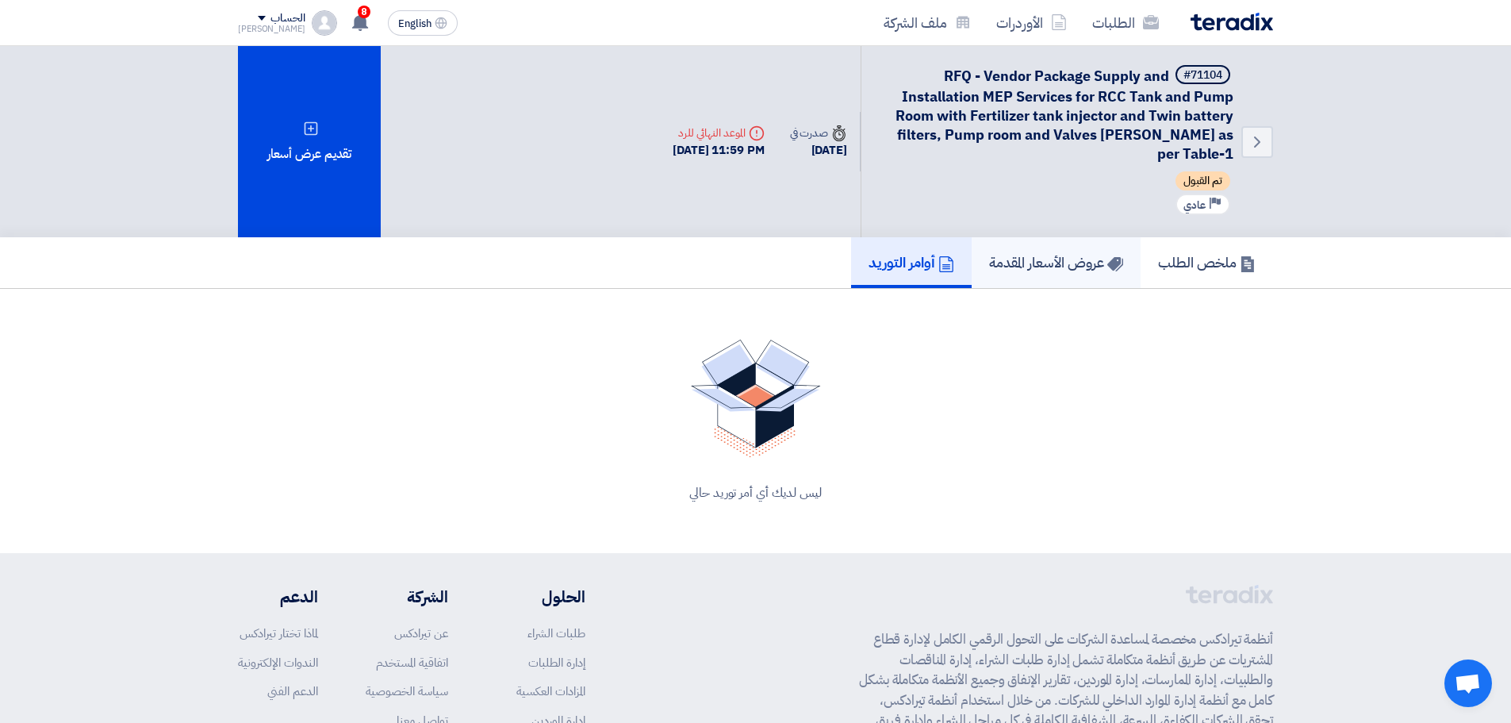
click at [1049, 259] on h5 "عروض الأسعار المقدمة" at bounding box center [1056, 262] width 134 height 18
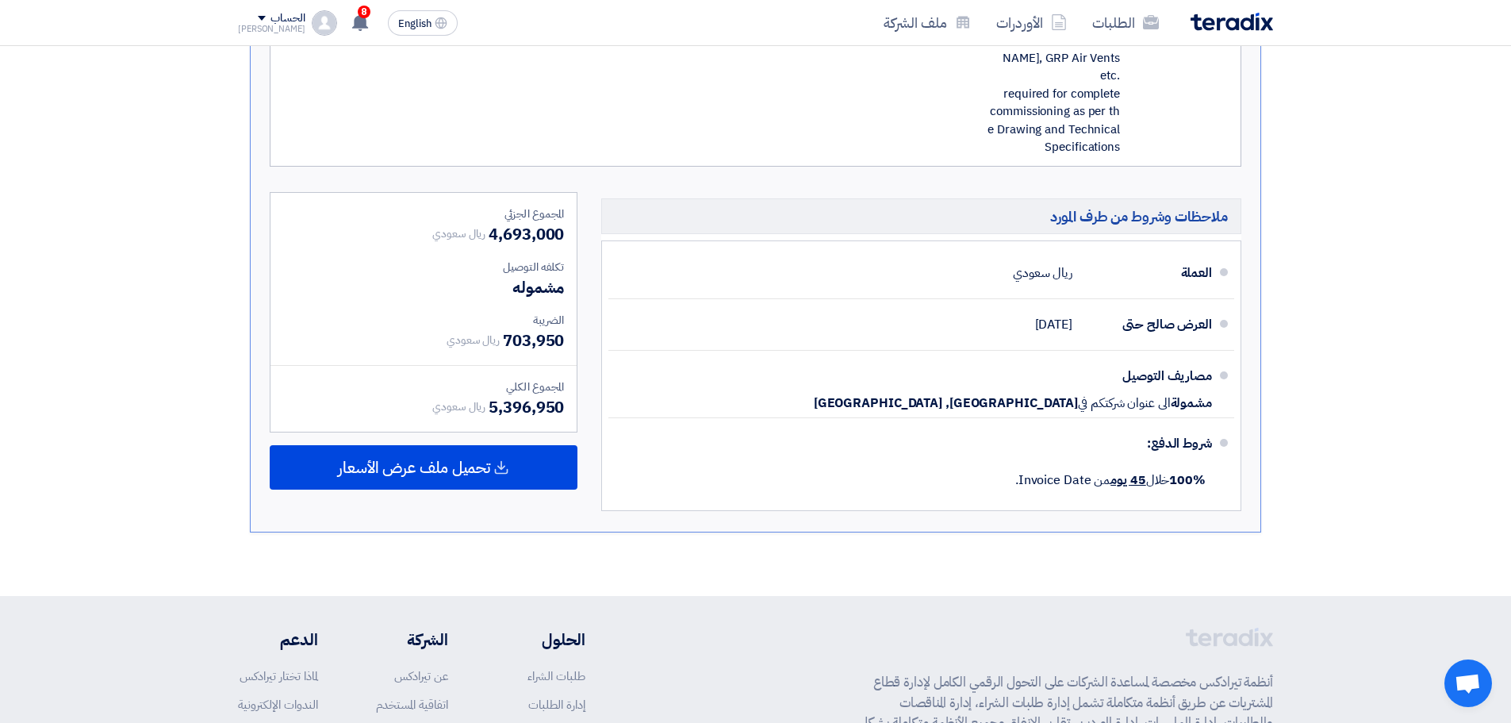
scroll to position [2221, 0]
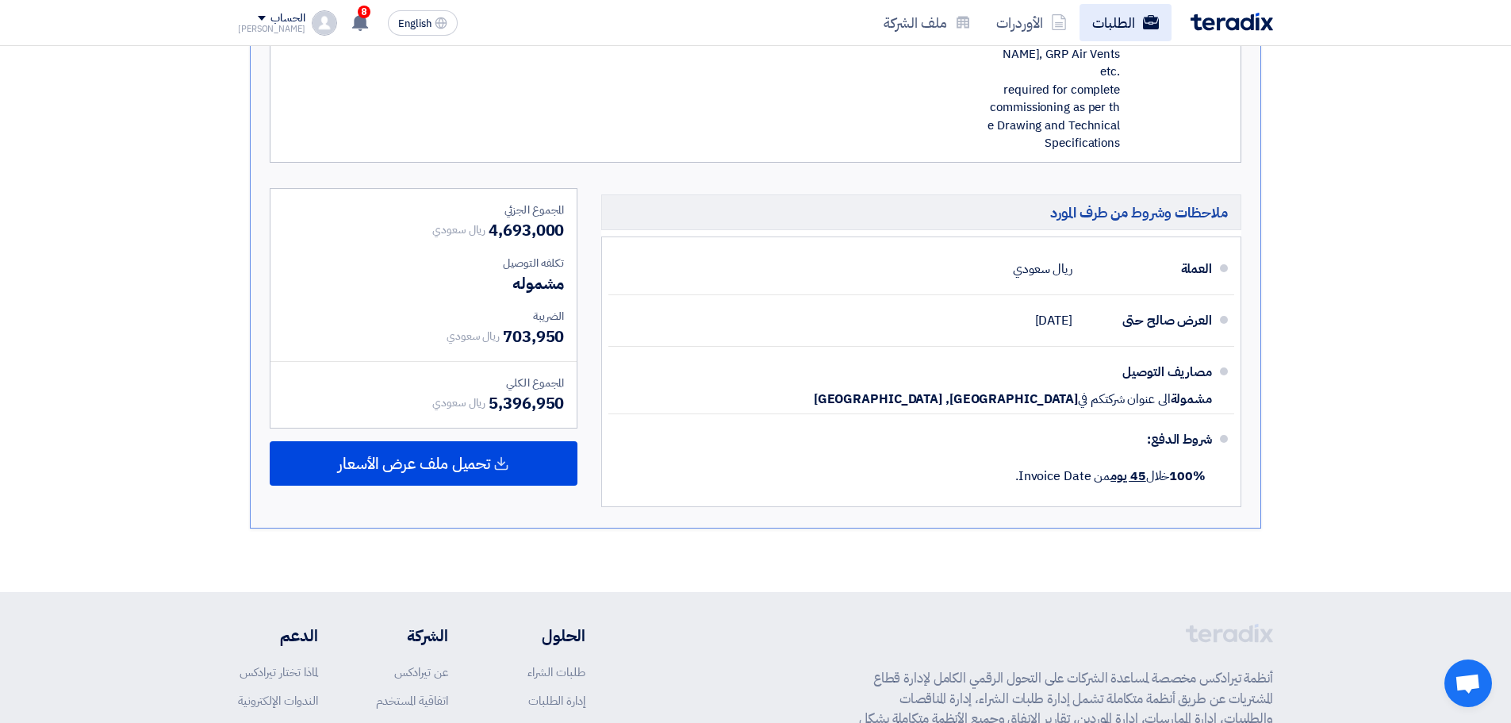
click at [1141, 36] on link "الطلبات" at bounding box center [1126, 22] width 92 height 37
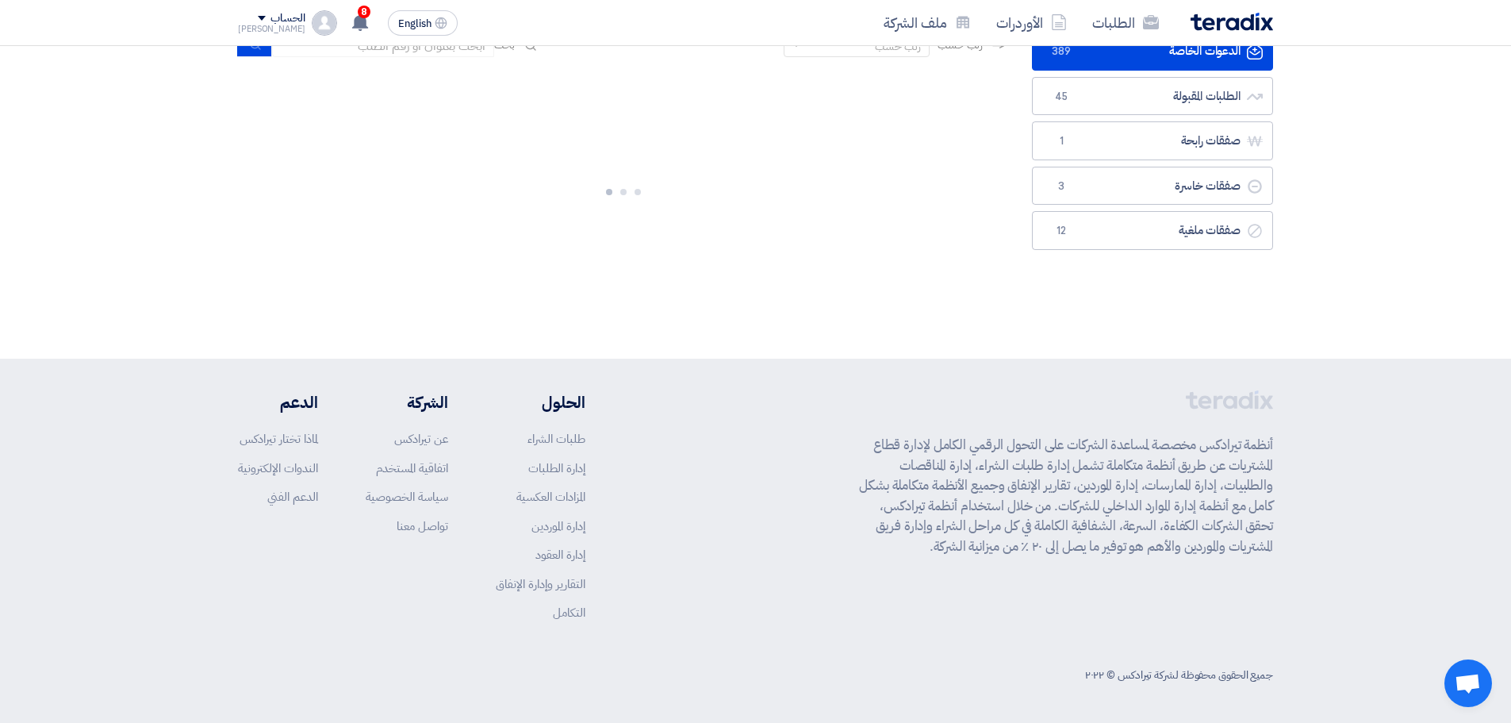
click at [764, 340] on section "الدعوات الخاصة الدعوات الخاصة 389 الطلبات المقبولة الطلبات المقبولة 45 صفقات را…" at bounding box center [755, 170] width 1511 height 340
click at [765, 340] on section "الدعوات الخاصة الدعوات الخاصة 389 الطلبات المقبولة الطلبات المقبولة 45 صفقات را…" at bounding box center [755, 170] width 1511 height 340
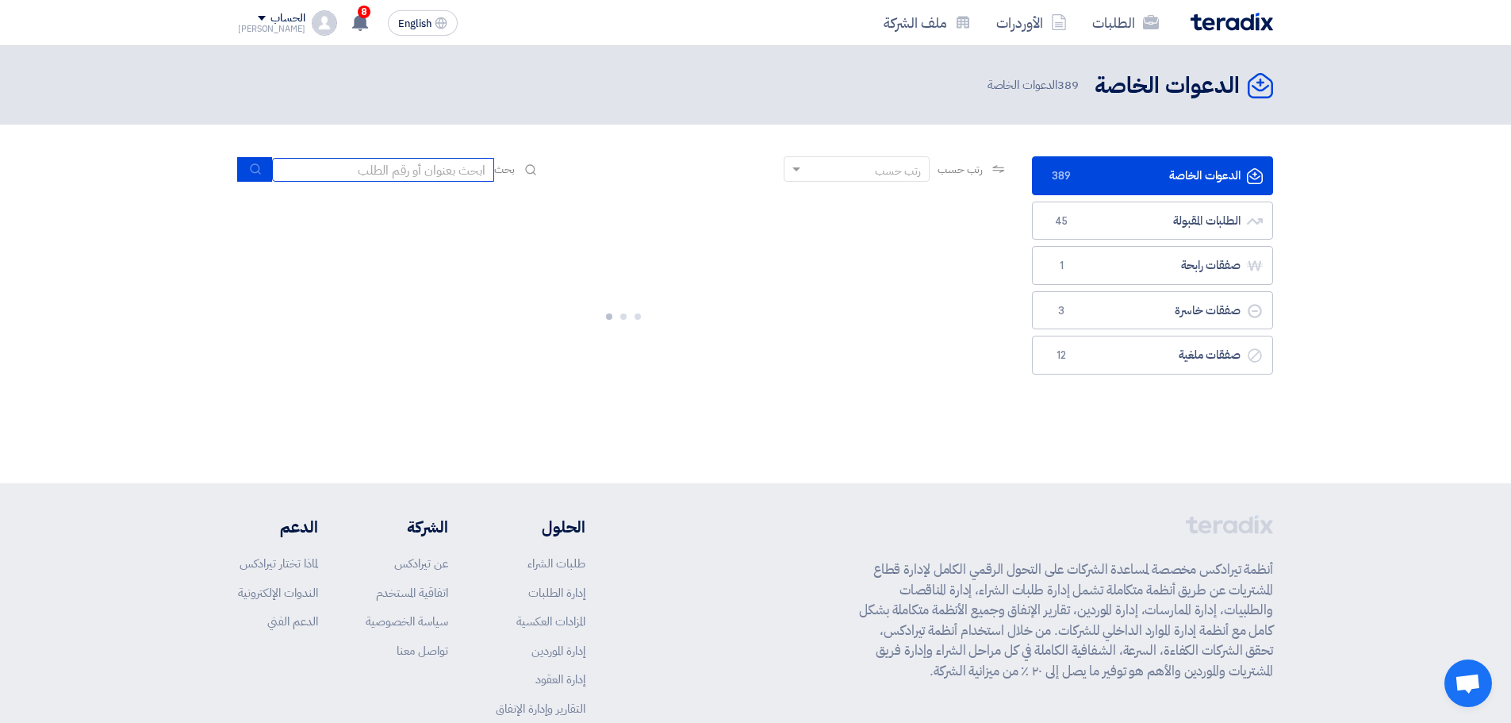
click at [477, 176] on input at bounding box center [383, 170] width 222 height 24
type input "68928"
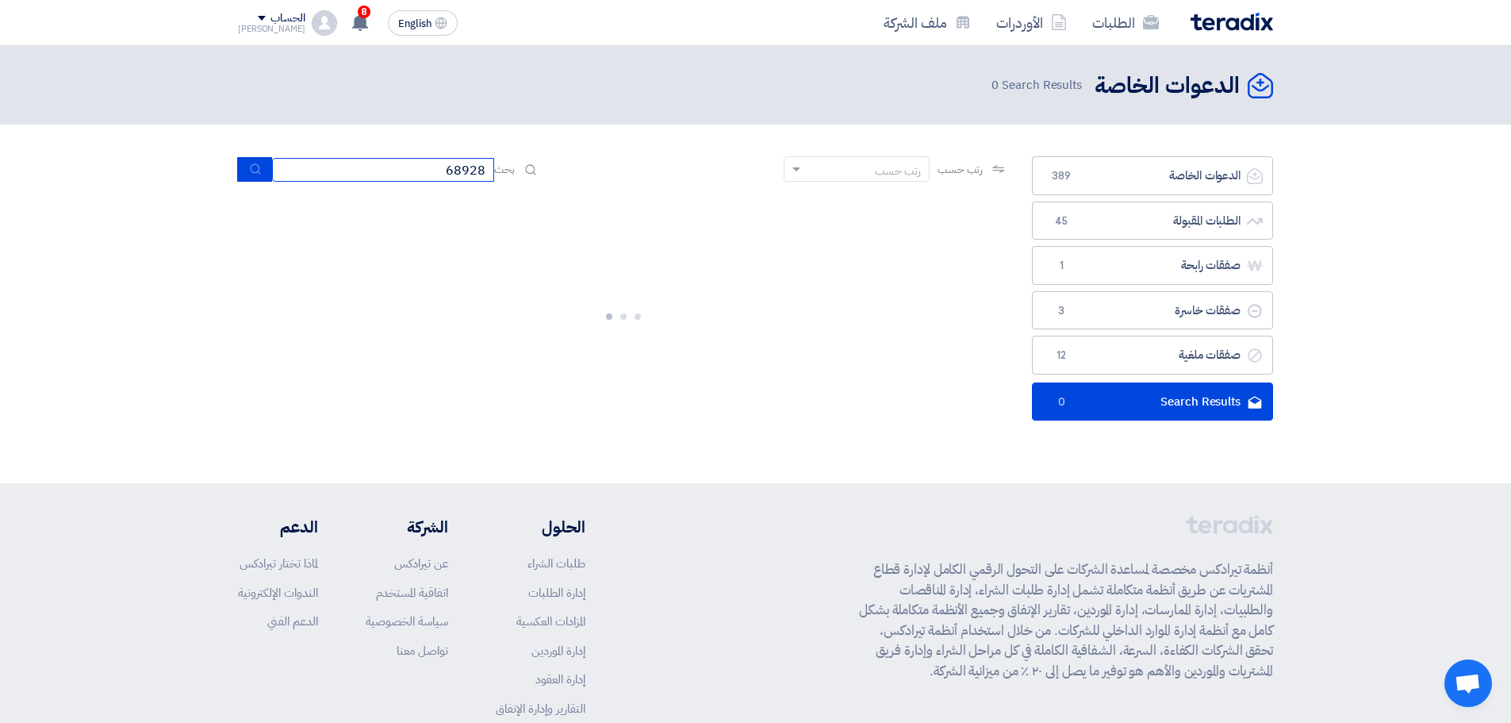
click at [460, 165] on input "68928" at bounding box center [383, 170] width 222 height 24
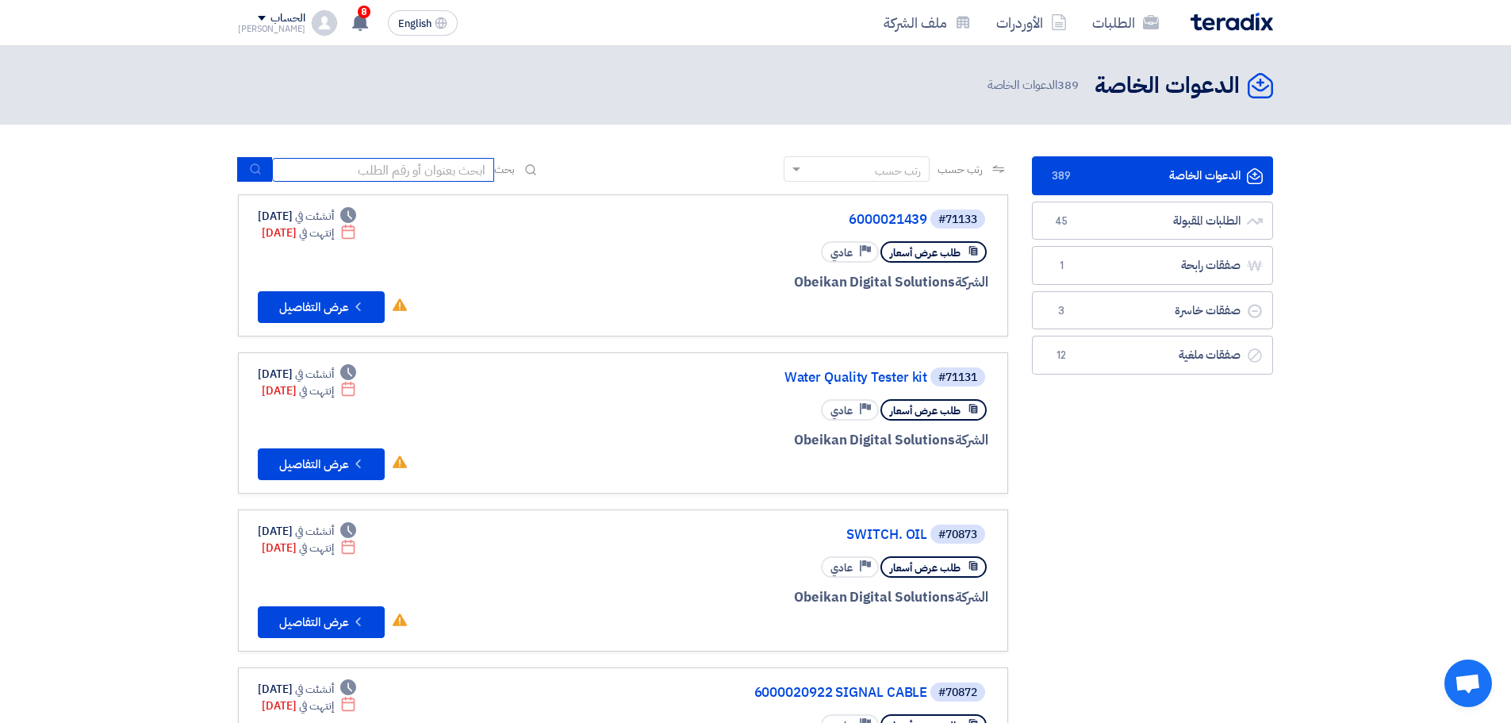
click at [400, 163] on input at bounding box center [383, 170] width 222 height 24
type input "68928"
click at [266, 176] on button "submit" at bounding box center [254, 169] width 35 height 25
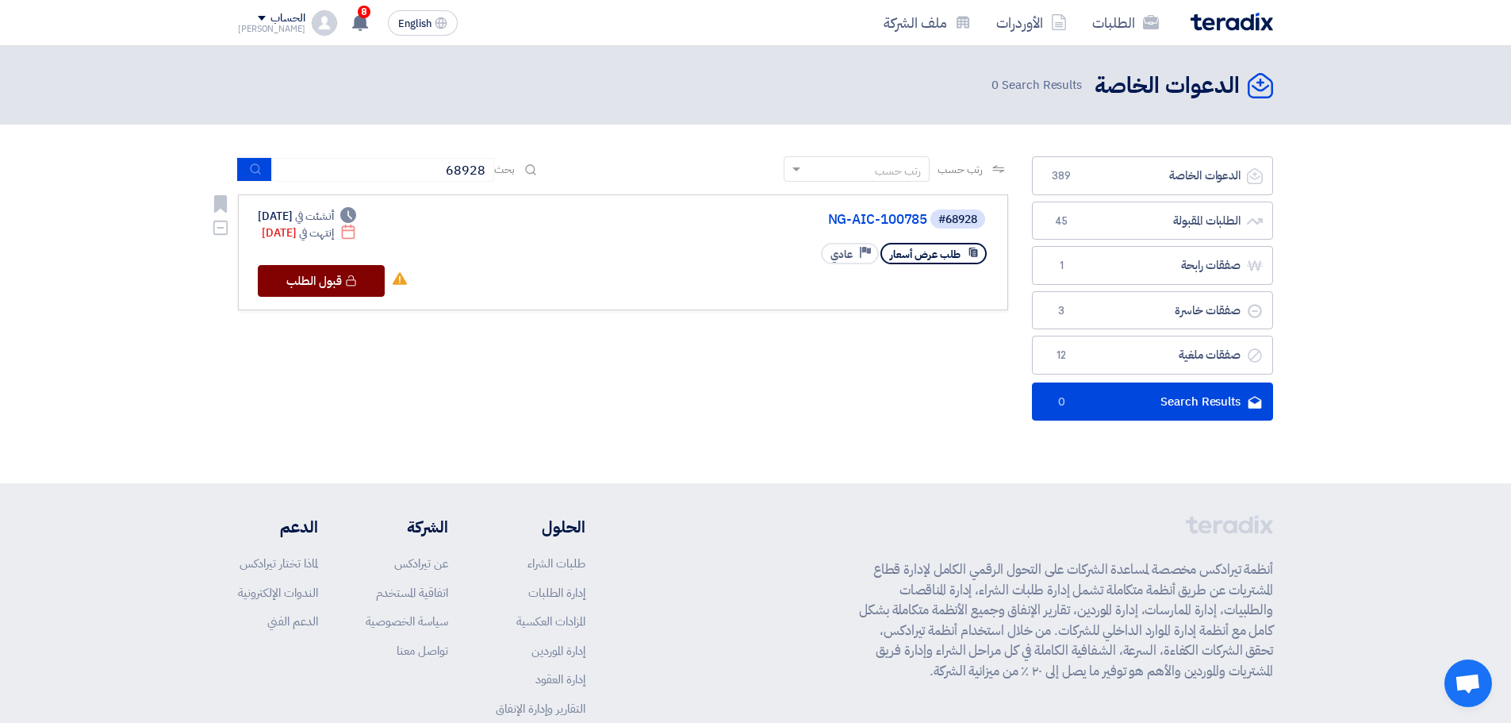
click at [339, 280] on button "Check details قبول الطلب" at bounding box center [321, 281] width 127 height 32
click at [356, 278] on icon "Check details" at bounding box center [351, 280] width 12 height 12
click at [898, 221] on link "NG-AIC-100785" at bounding box center [768, 220] width 317 height 14
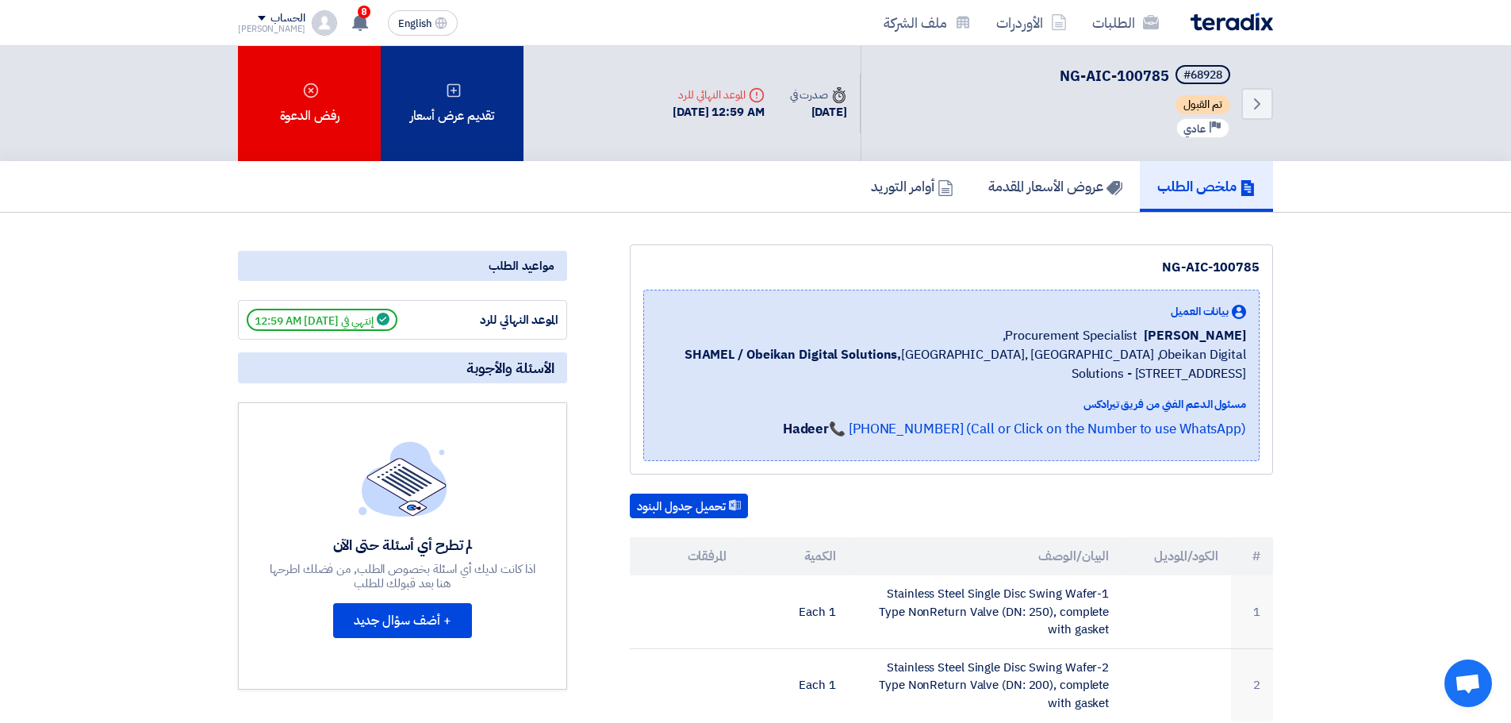
click at [462, 118] on div "تقديم عرض أسعار" at bounding box center [452, 103] width 143 height 115
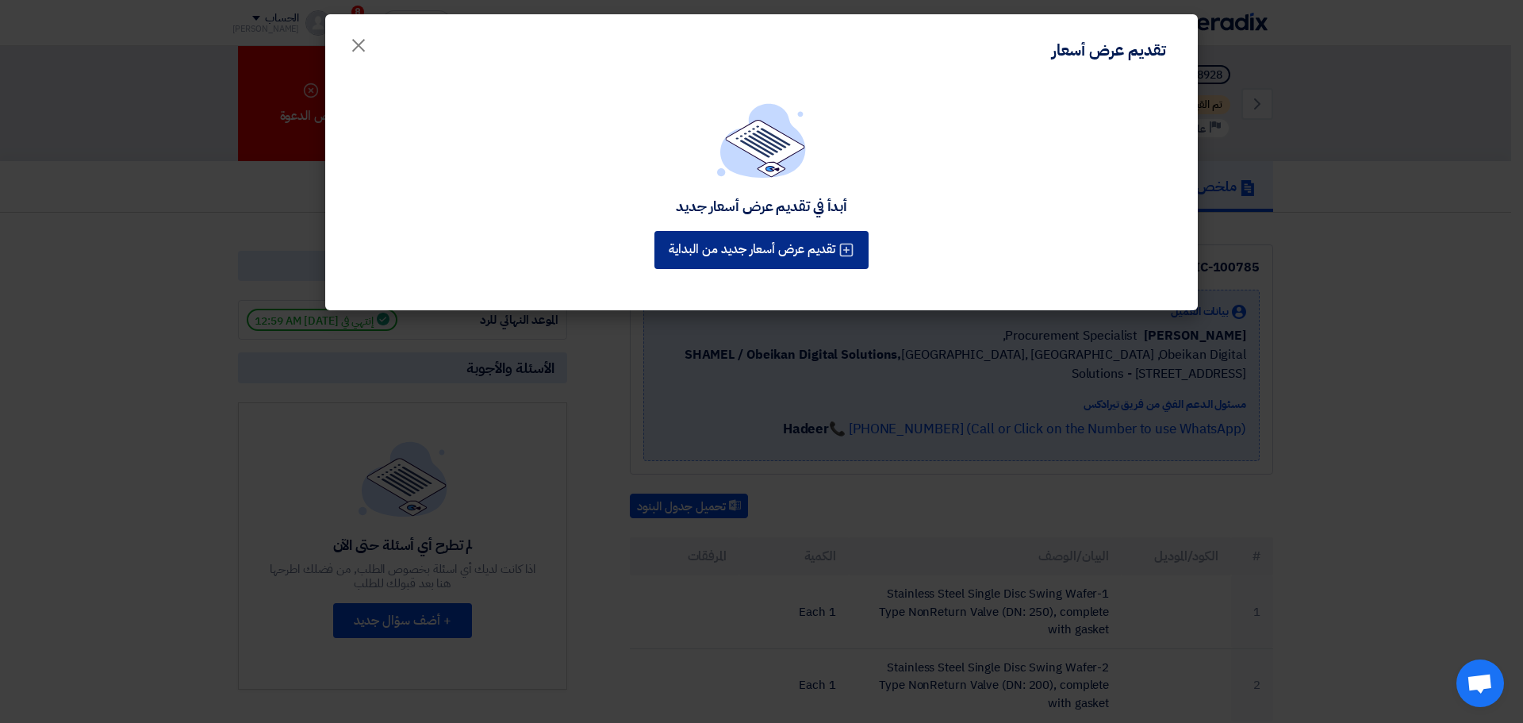
click at [771, 254] on button "تقديم عرض أسعار جديد من البداية" at bounding box center [761, 250] width 214 height 38
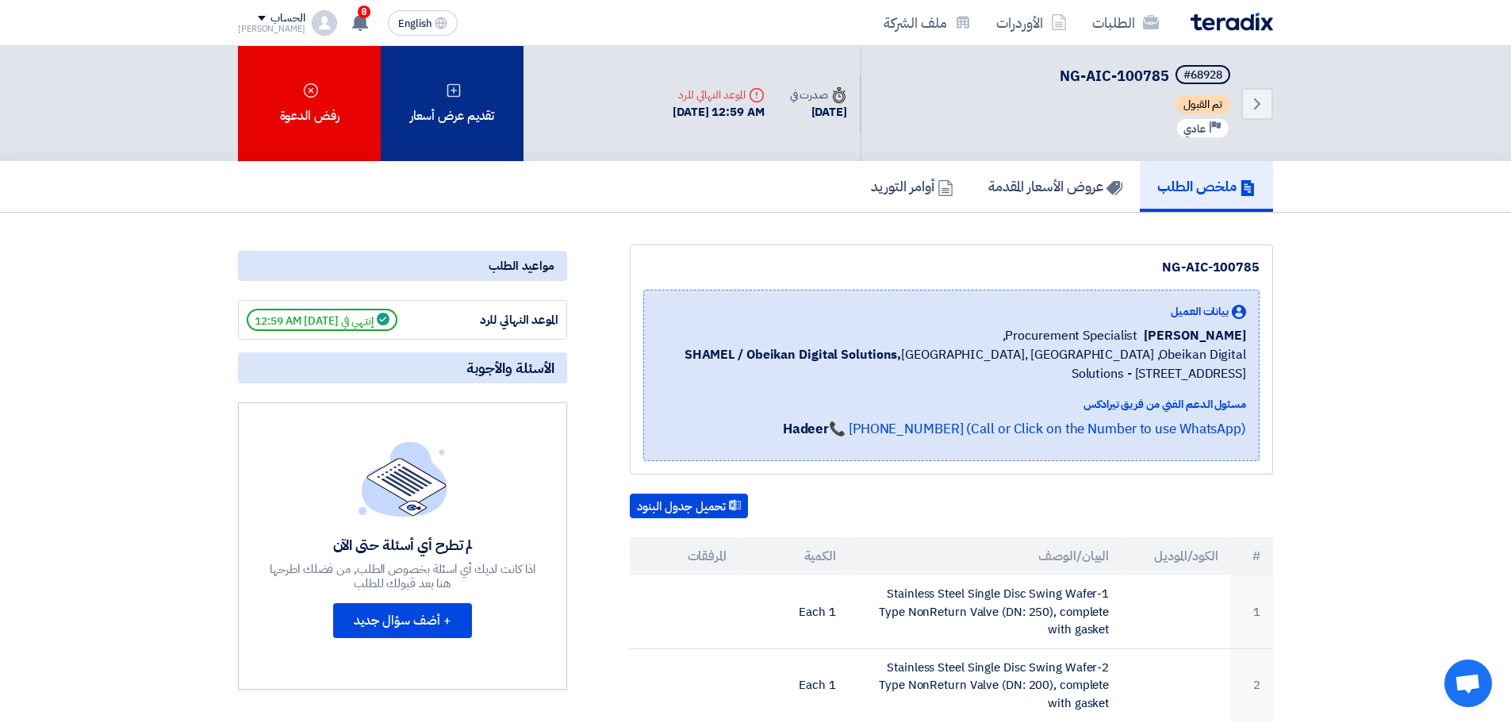
click at [416, 109] on div "تقديم عرض أسعار" at bounding box center [452, 103] width 143 height 115
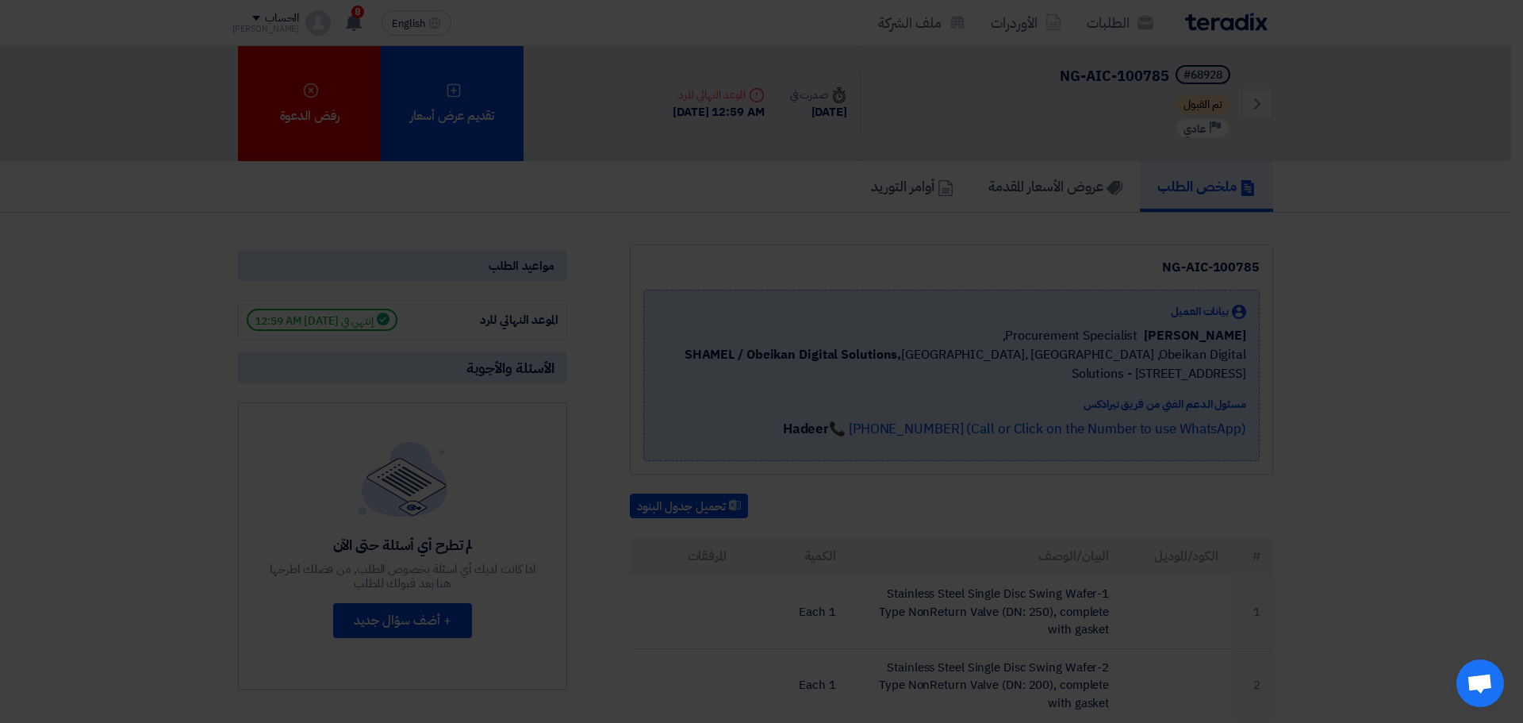
click at [749, 232] on div "تقديم عرض أسعار جديد من البداية" at bounding box center [761, 210] width 221 height 44
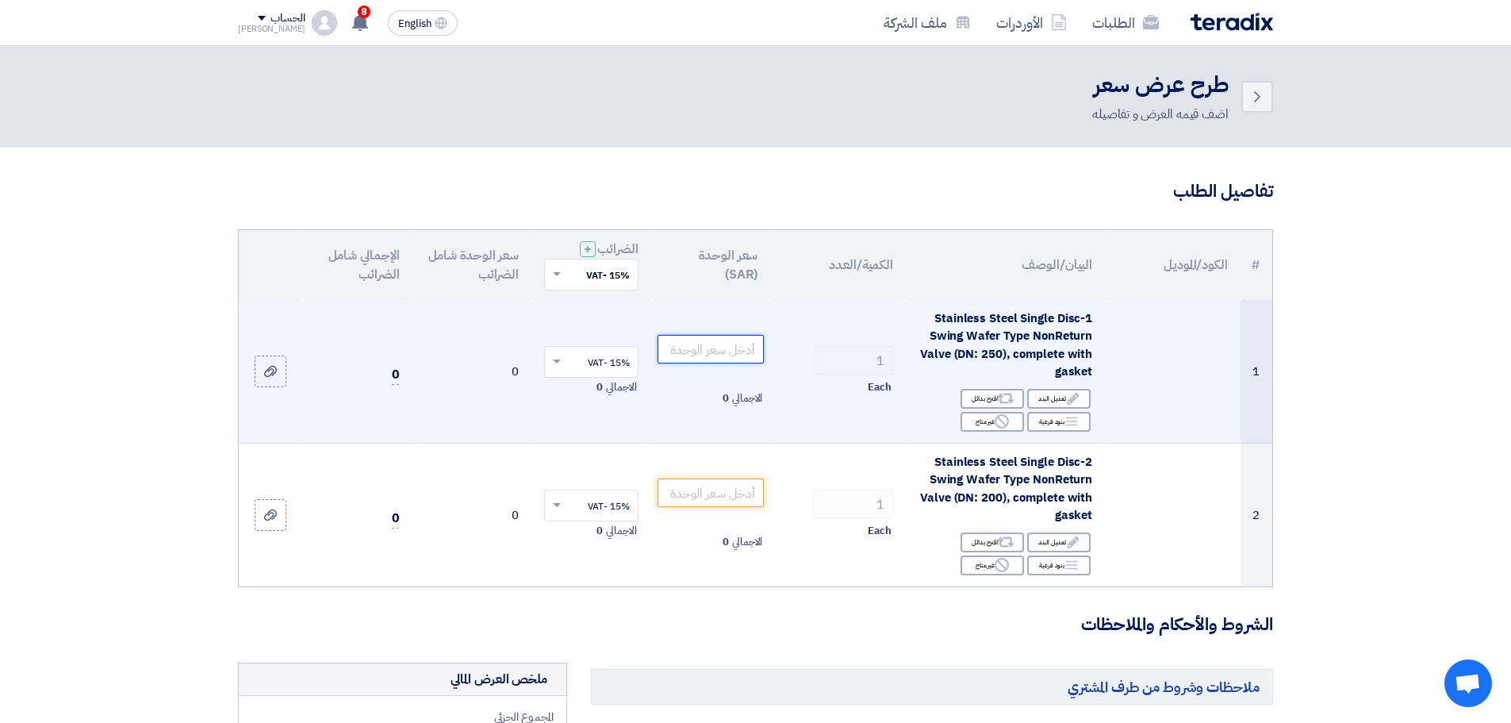
click at [691, 347] on input "number" at bounding box center [711, 349] width 107 height 29
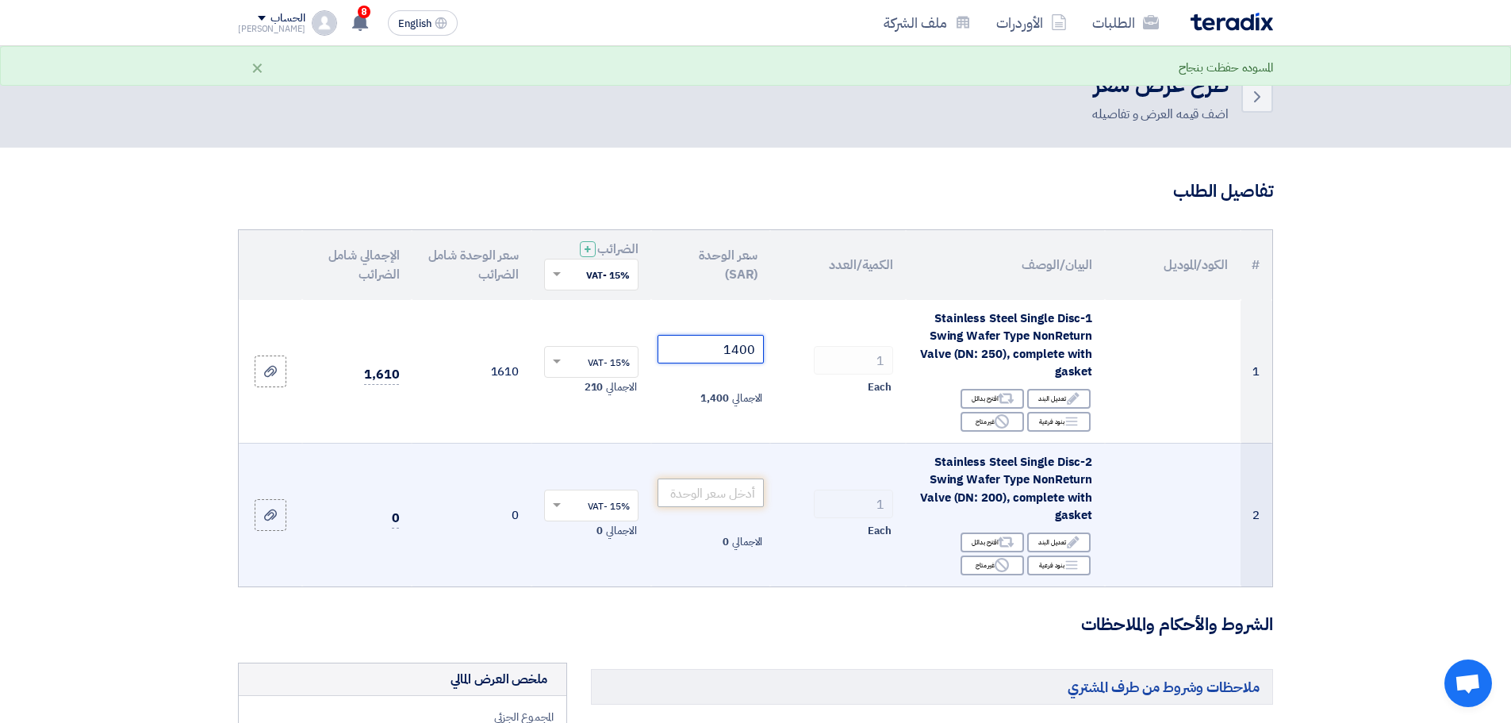
type input "1400"
click at [701, 486] on input "number" at bounding box center [711, 492] width 107 height 29
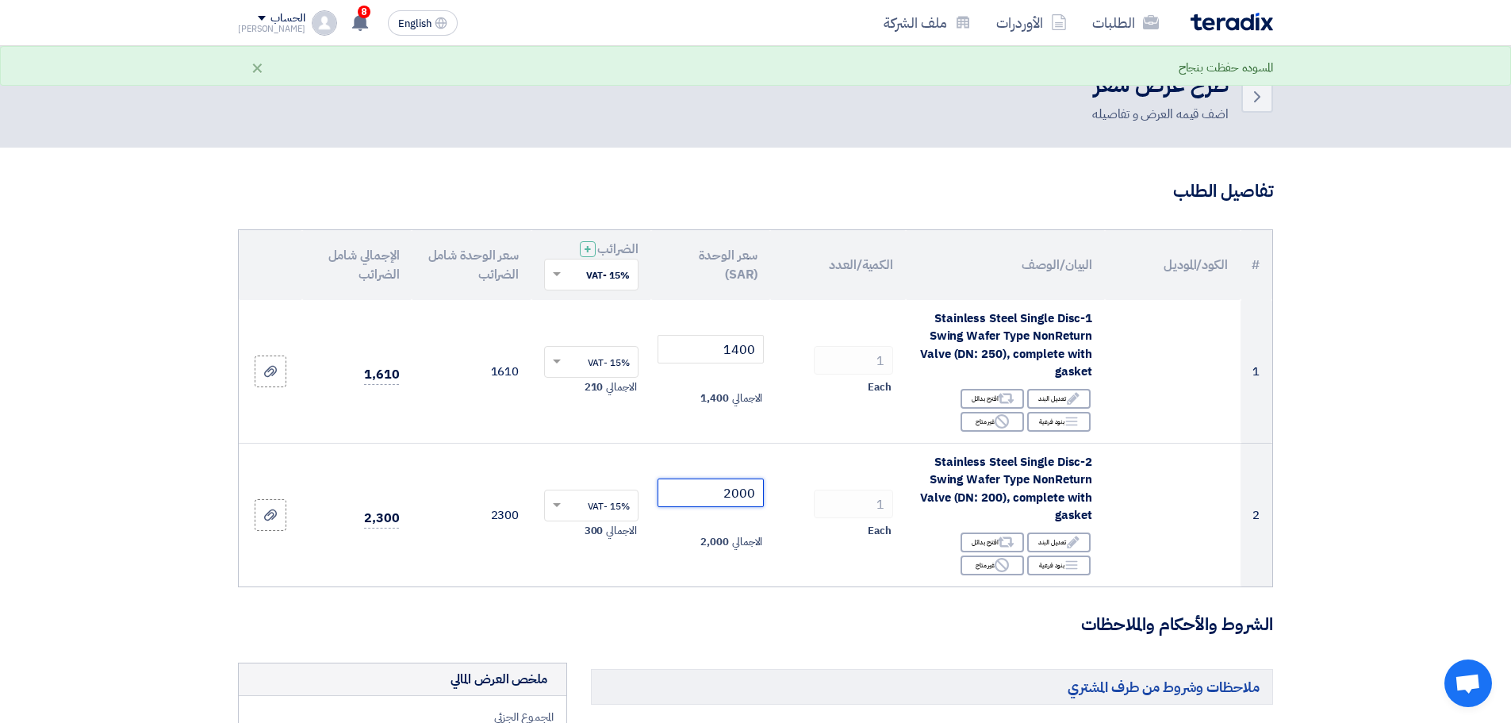
type input "2000"
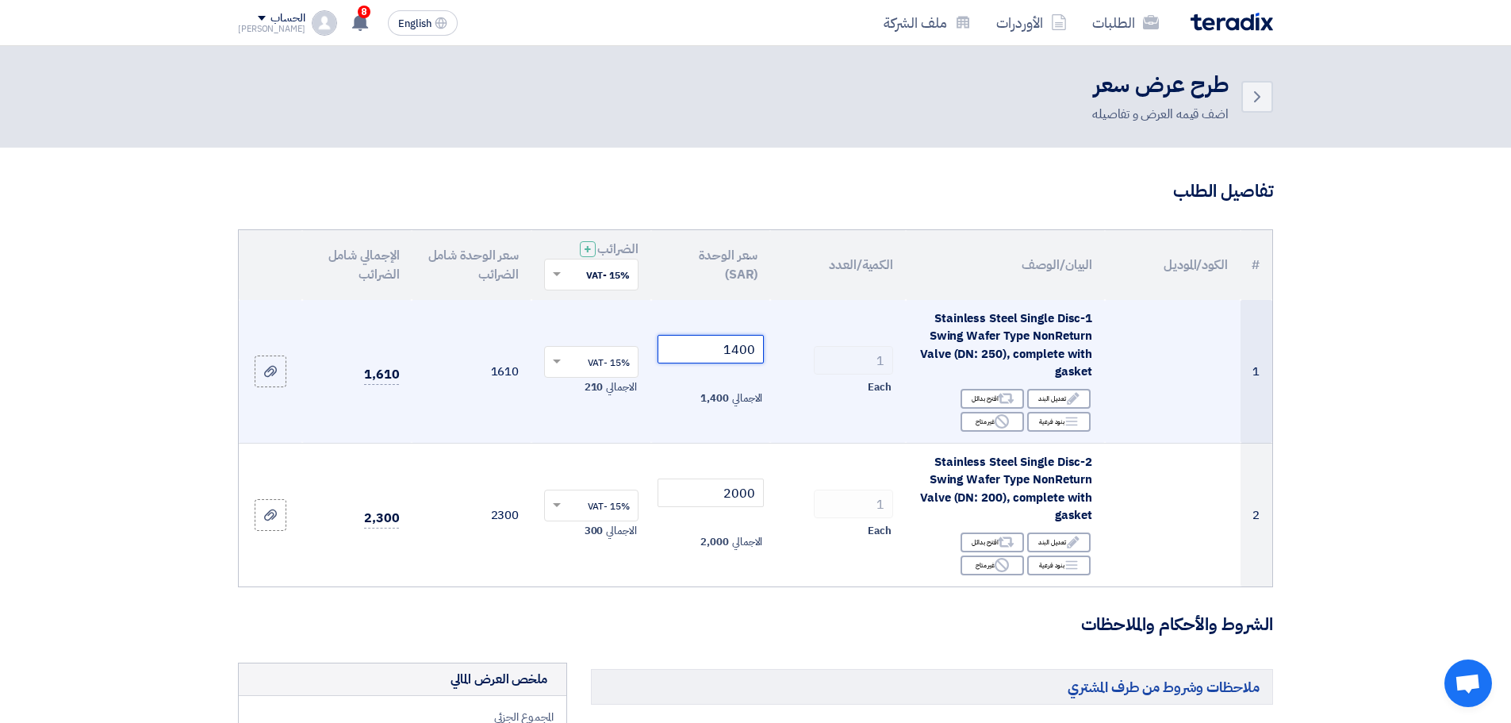
click at [738, 352] on input "1400" at bounding box center [711, 349] width 107 height 29
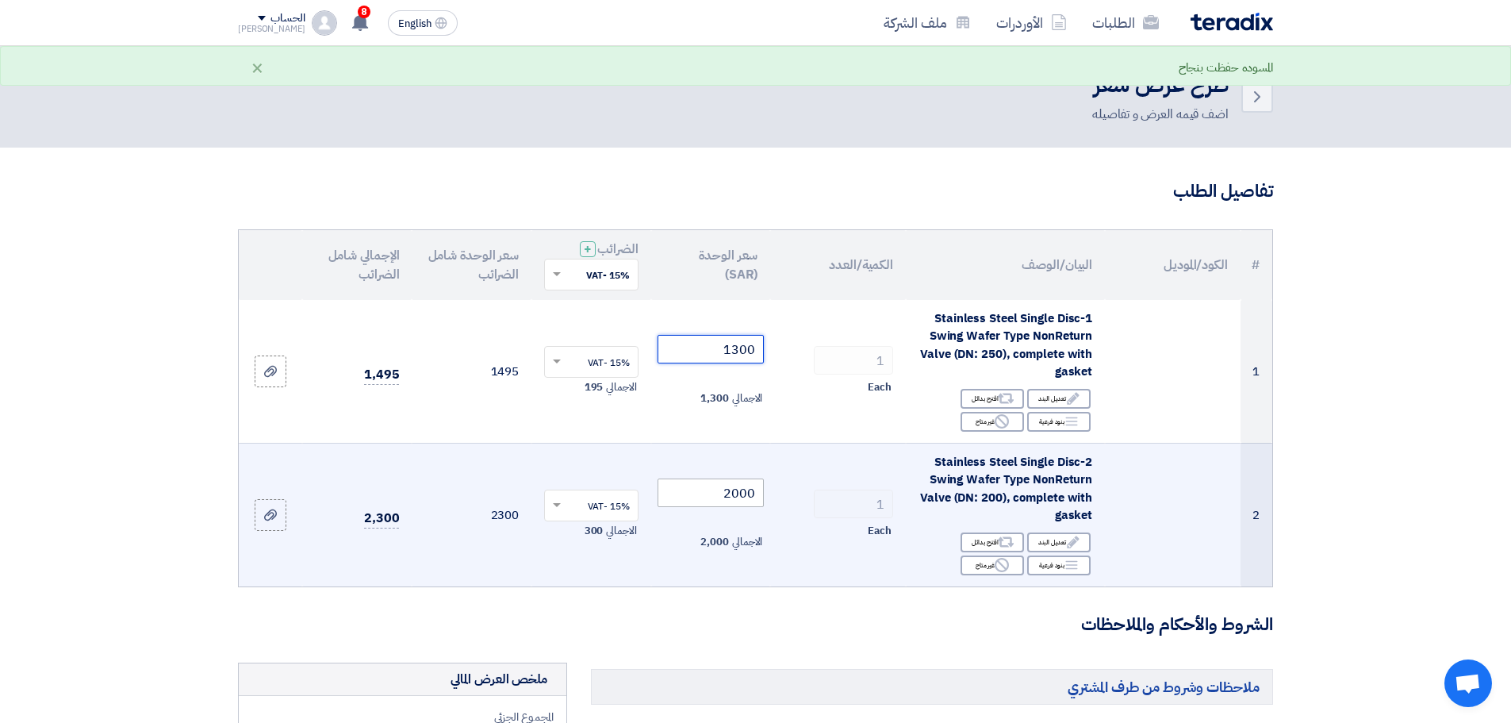
type input "1300"
drag, startPoint x: 722, startPoint y: 492, endPoint x: 797, endPoint y: 501, distance: 76.0
click at [797, 501] on tr "2 2-Stainless Steel Single Disc Swing Wafer Type NonReturn Valve (DN: 200), com…" at bounding box center [756, 515] width 1034 height 144
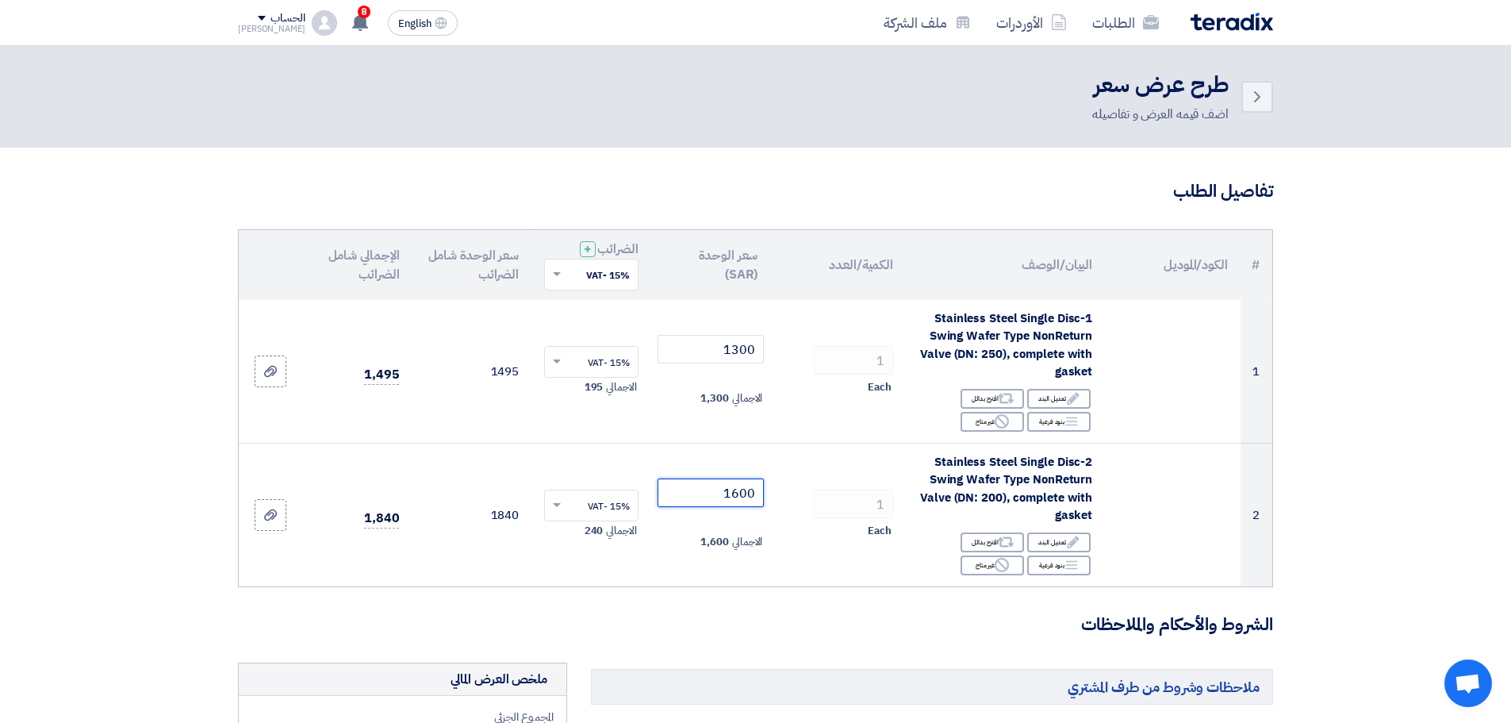
type input "1600"
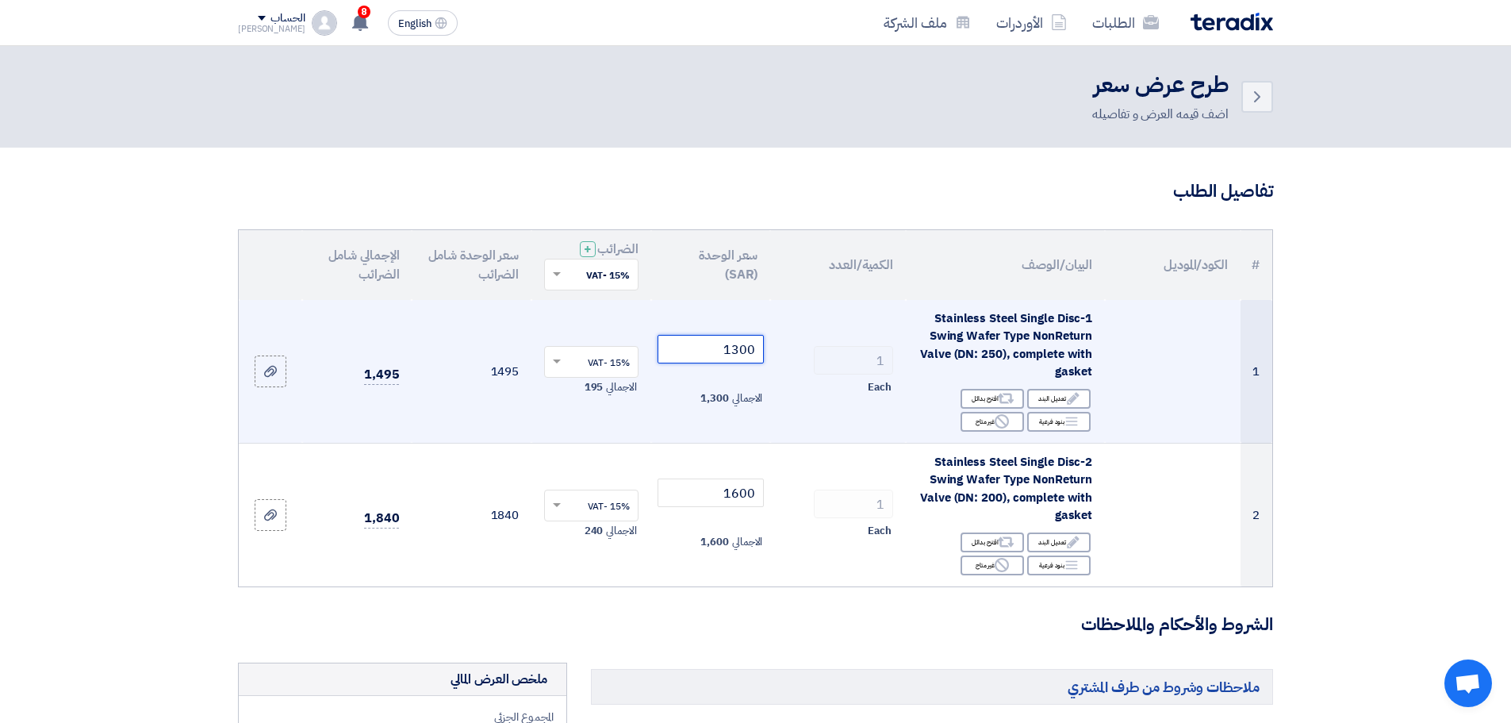
drag, startPoint x: 733, startPoint y: 355, endPoint x: 741, endPoint y: 354, distance: 8.0
click at [741, 354] on input "1300" at bounding box center [711, 349] width 107 height 29
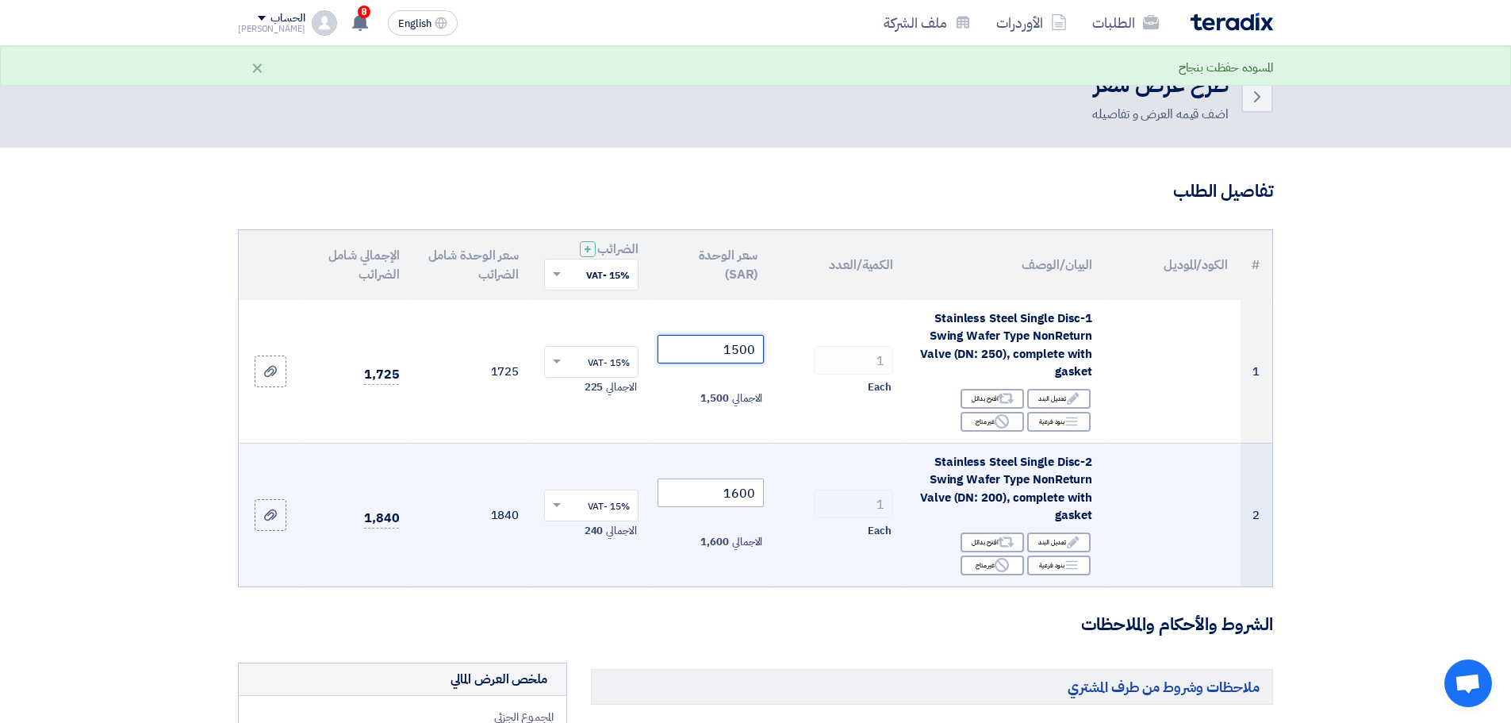
type input "1500"
click at [738, 496] on input "1600" at bounding box center [711, 492] width 107 height 29
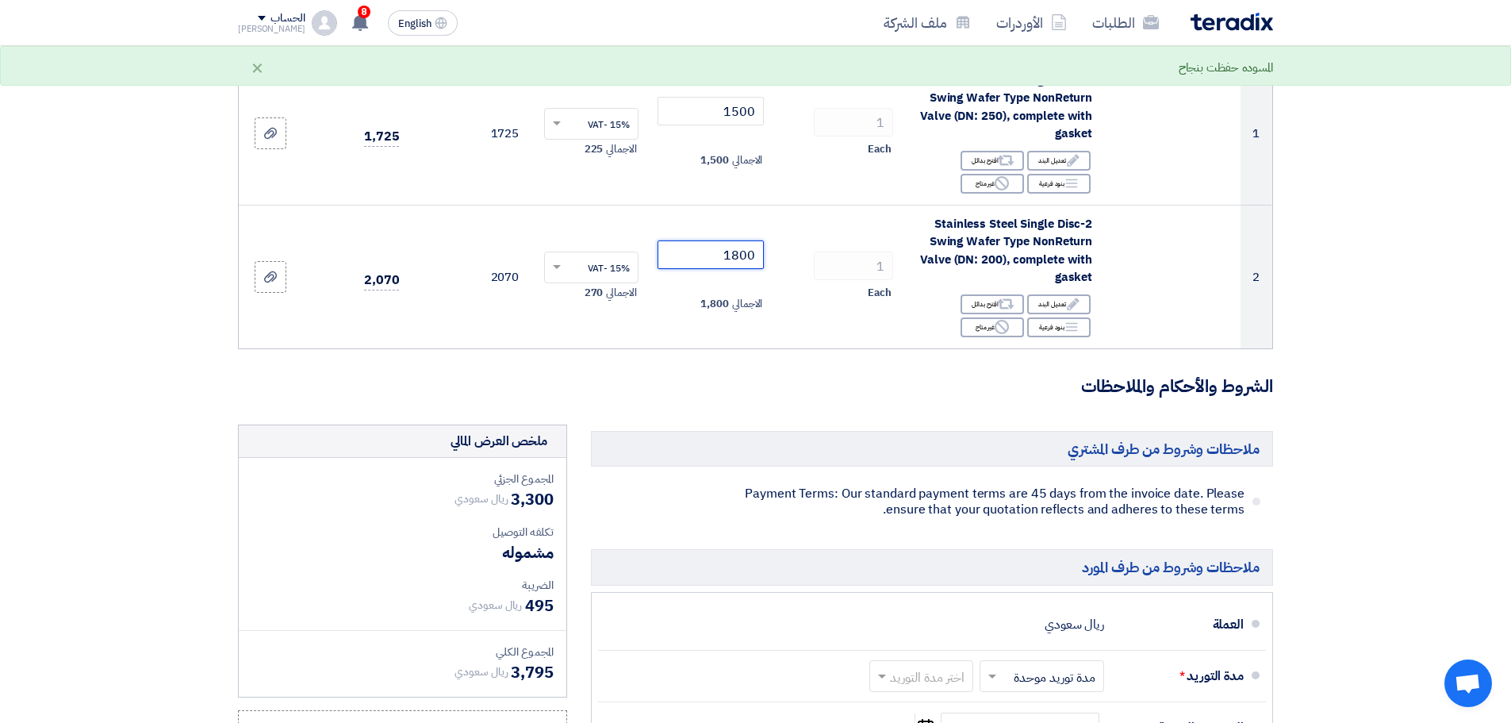
scroll to position [476, 0]
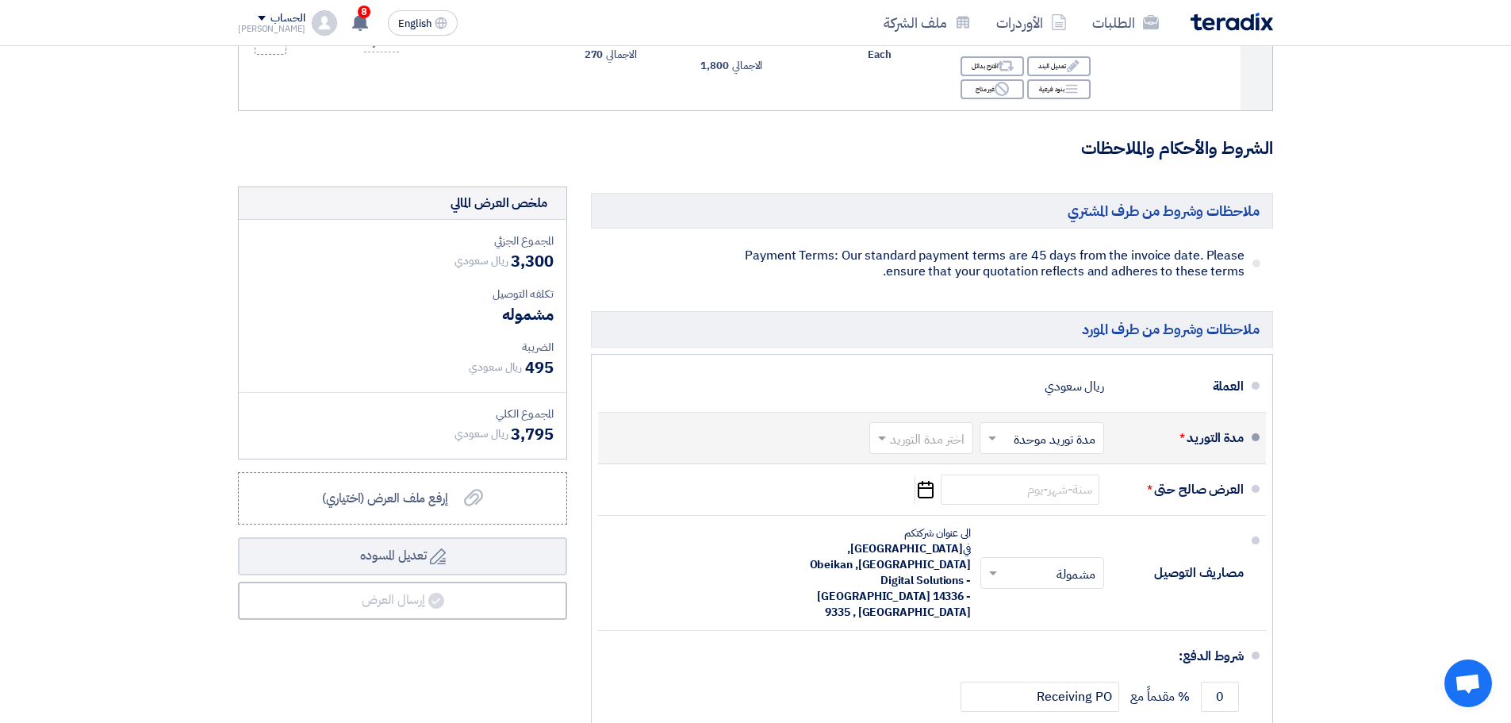
type input "1800"
click at [922, 439] on input "text" at bounding box center [918, 439] width 96 height 23
click at [953, 537] on span "1-2 اسبوع" at bounding box center [941, 530] width 54 height 19
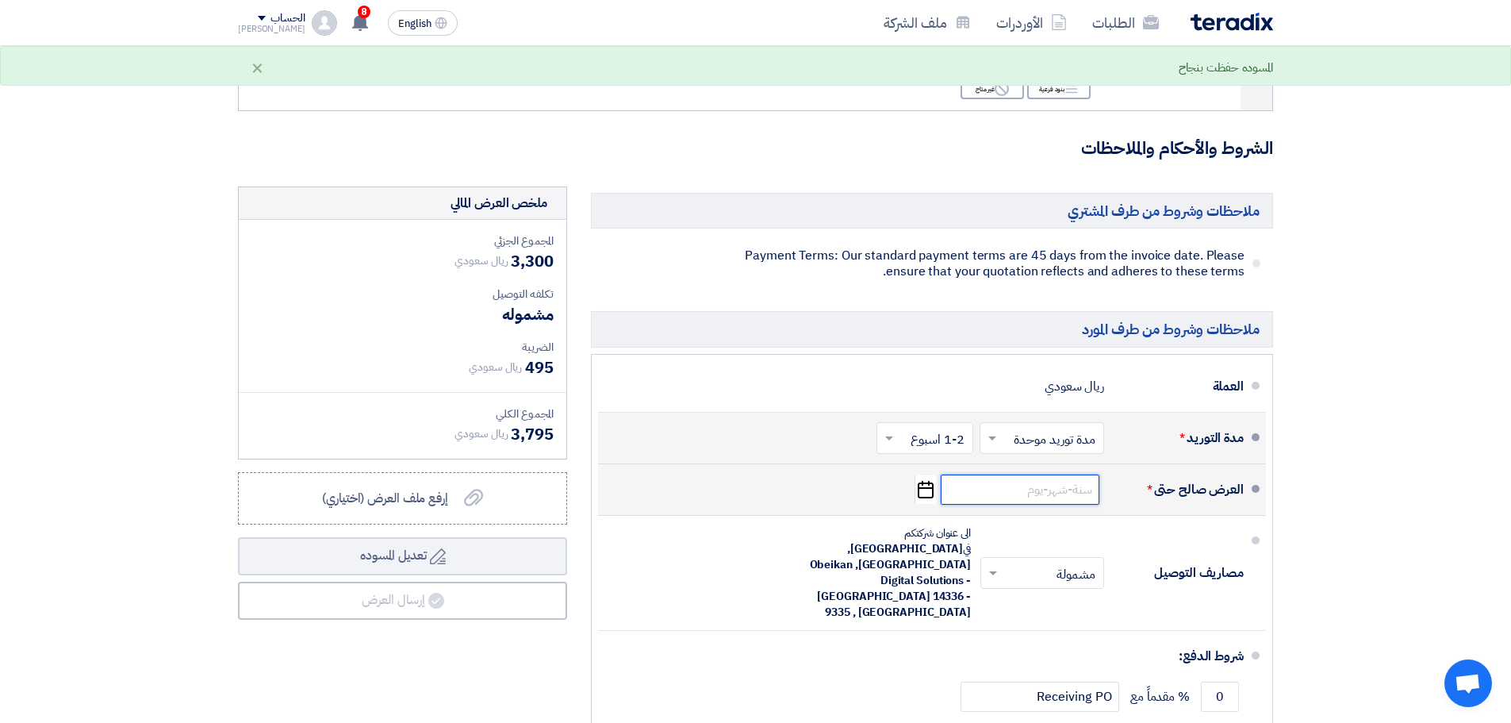
click at [1064, 487] on input at bounding box center [1020, 489] width 159 height 30
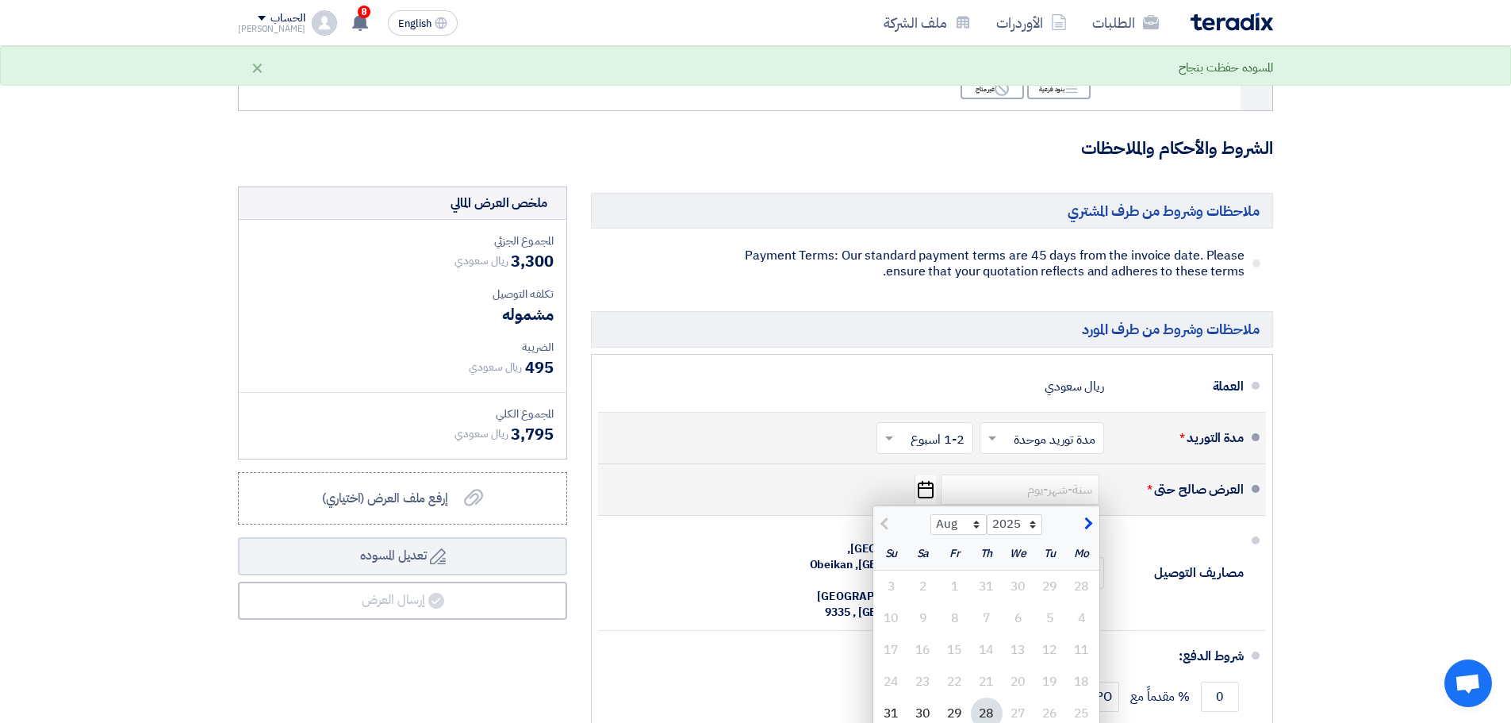
click at [1083, 523] on span "button" at bounding box center [1086, 523] width 9 height 17
select select "9"
click at [977, 620] on div "11" at bounding box center [987, 618] width 32 height 32
type input "[DATE]"
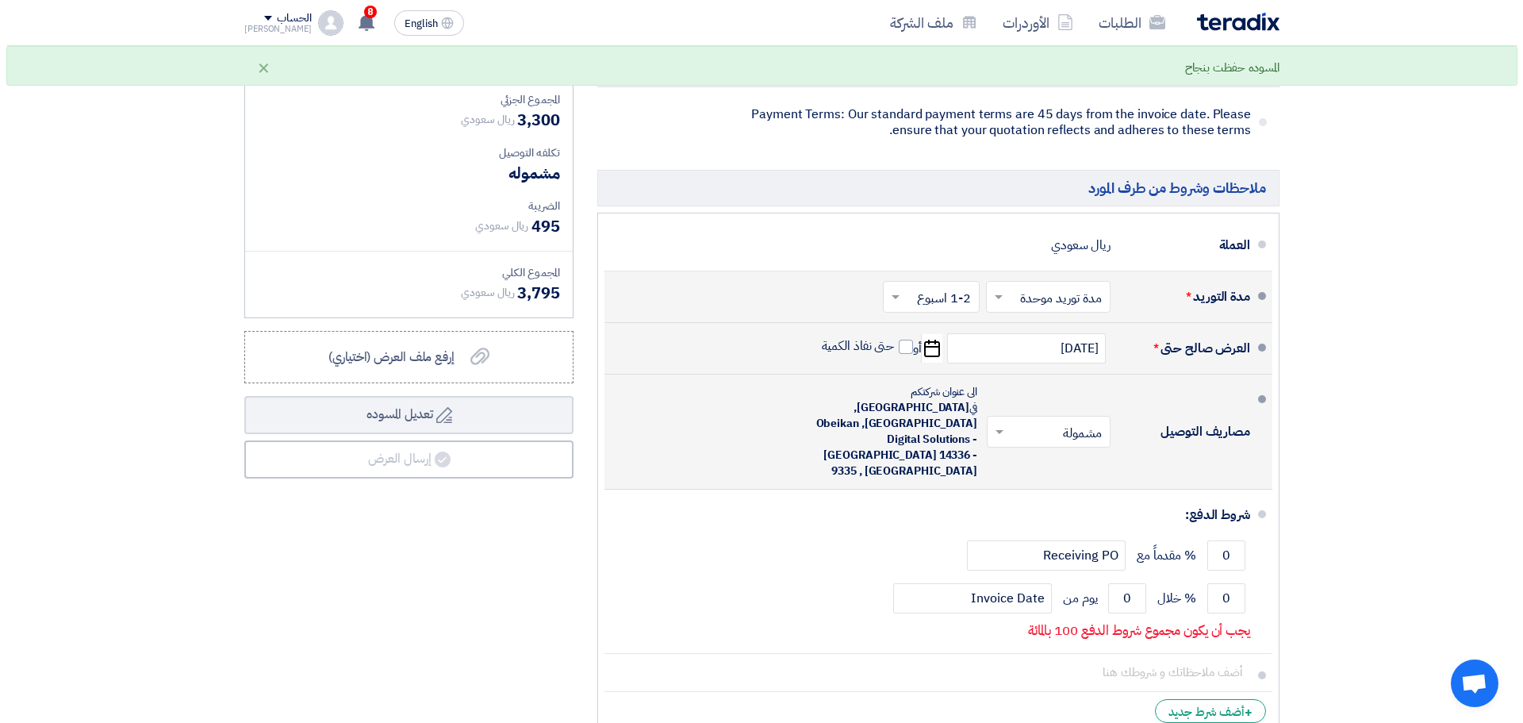
scroll to position [635, 0]
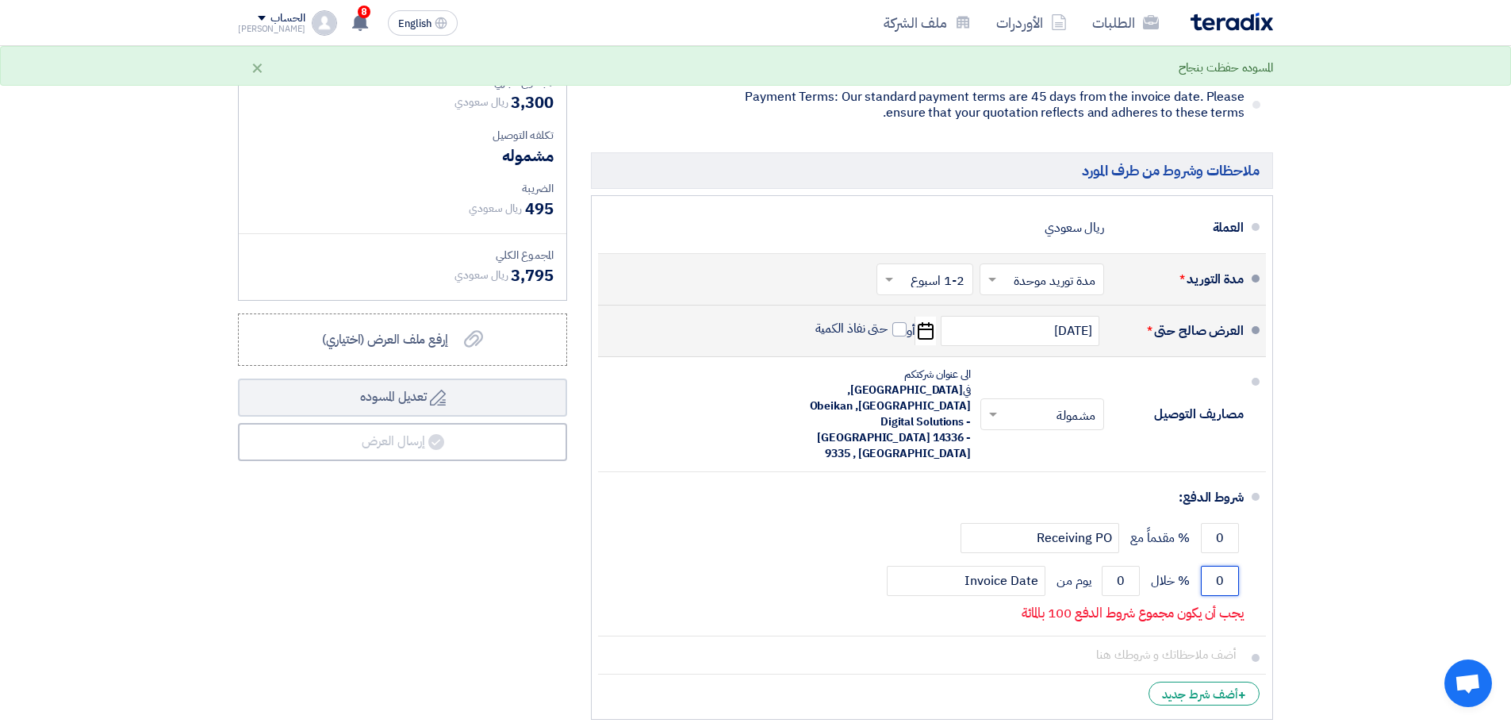
drag, startPoint x: 1211, startPoint y: 533, endPoint x: 1268, endPoint y: 540, distance: 57.6
click at [1268, 540] on ul "العملة ريال سعودي مدة التوريد * اختر مدة التوريد × مدة توريد موحدة ×" at bounding box center [932, 457] width 682 height 524
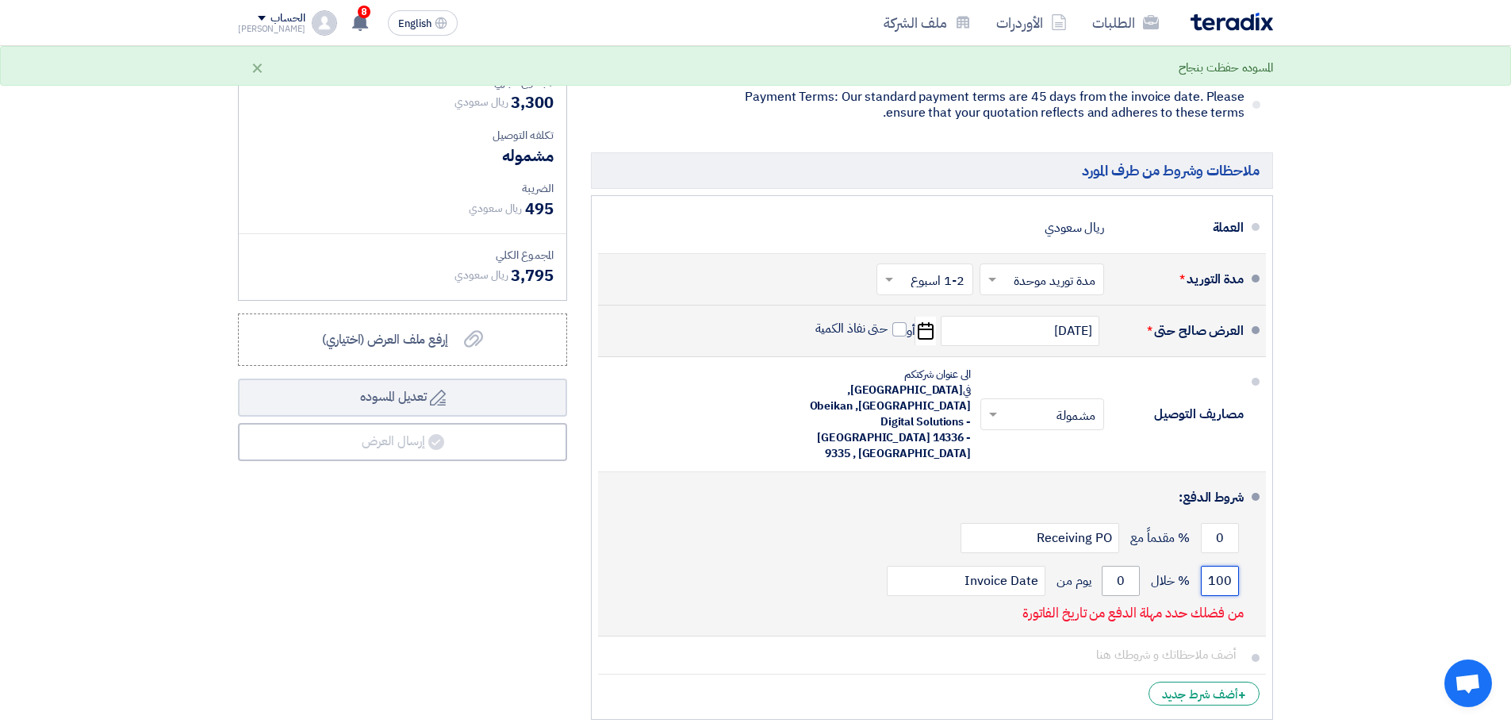
type input "100"
drag, startPoint x: 1126, startPoint y: 534, endPoint x: 1114, endPoint y: 534, distance: 11.9
click at [1114, 566] on input "0" at bounding box center [1121, 581] width 38 height 30
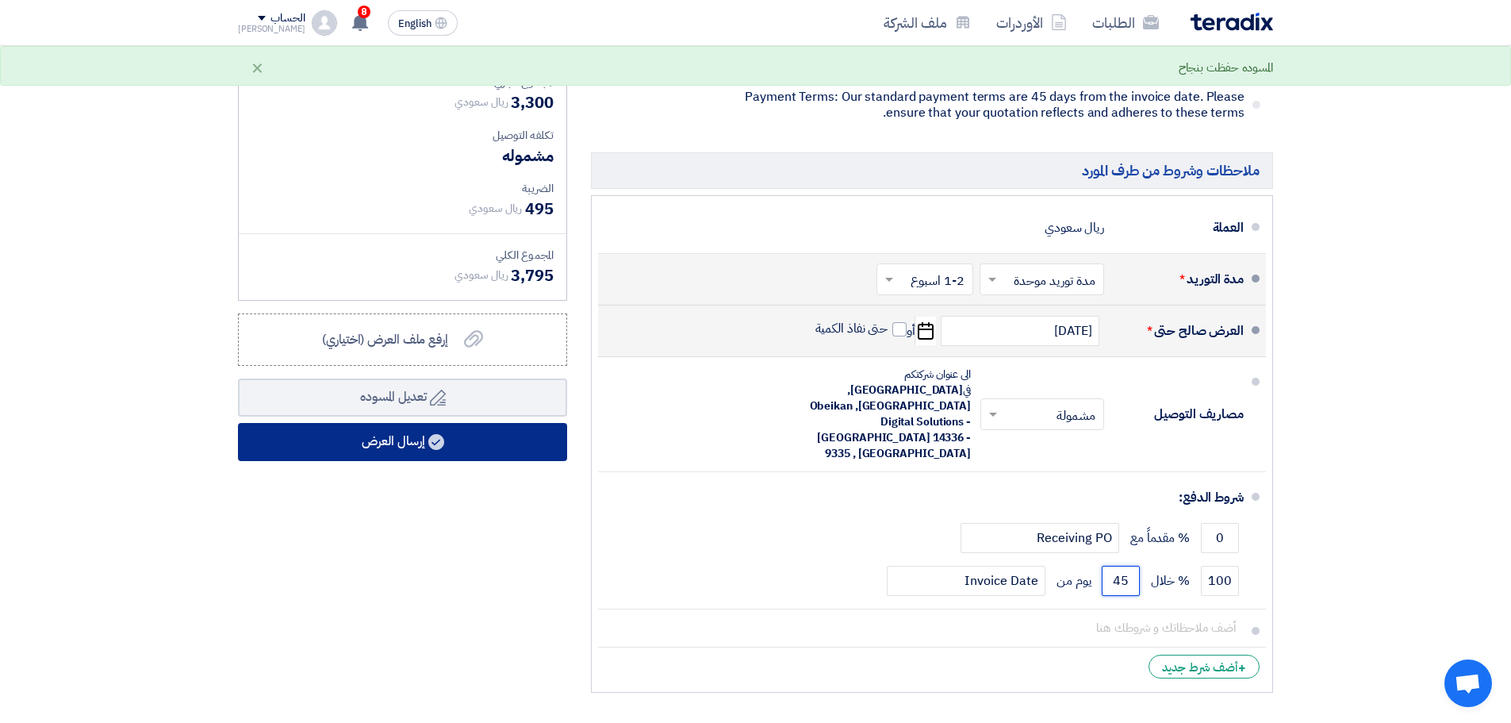
type input "45"
click at [504, 451] on button "إرسال العرض" at bounding box center [402, 442] width 329 height 38
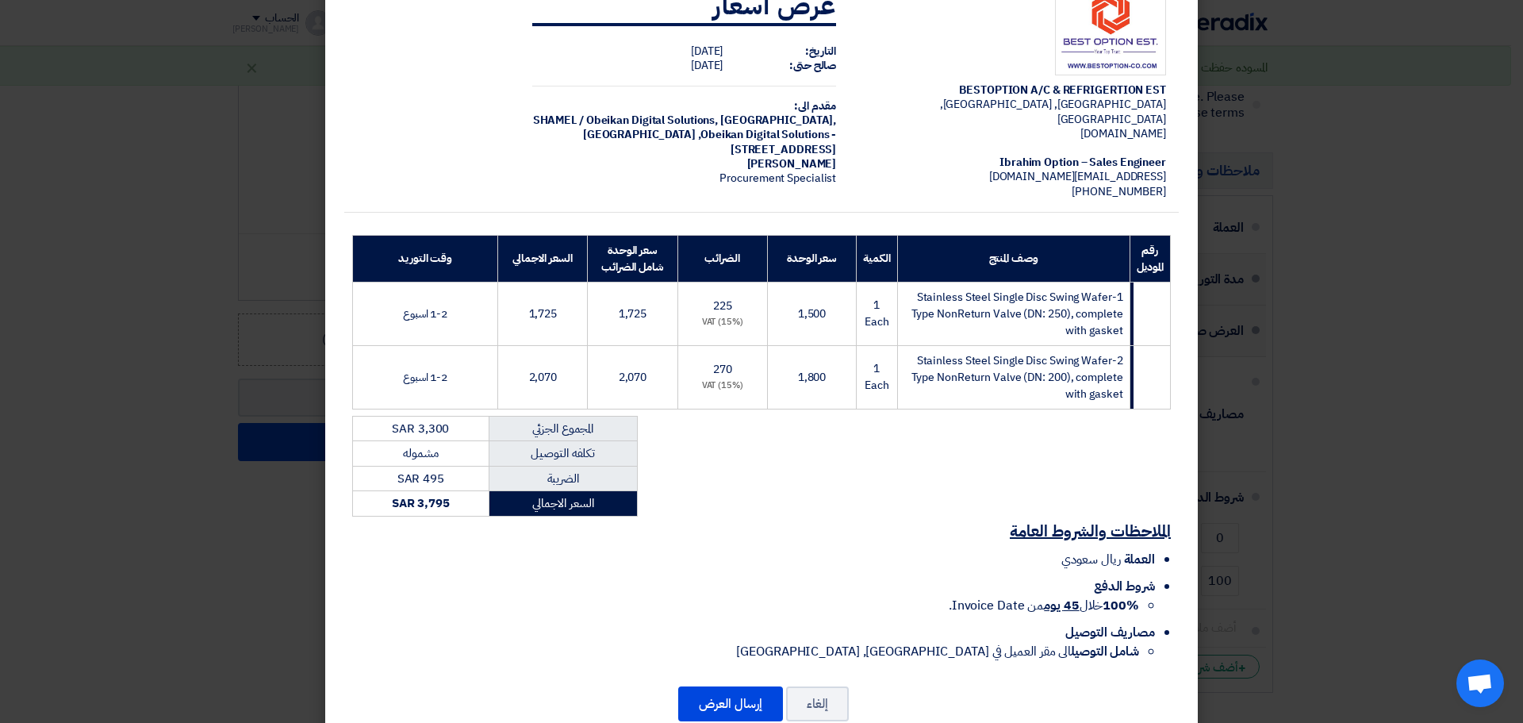
scroll to position [73, 0]
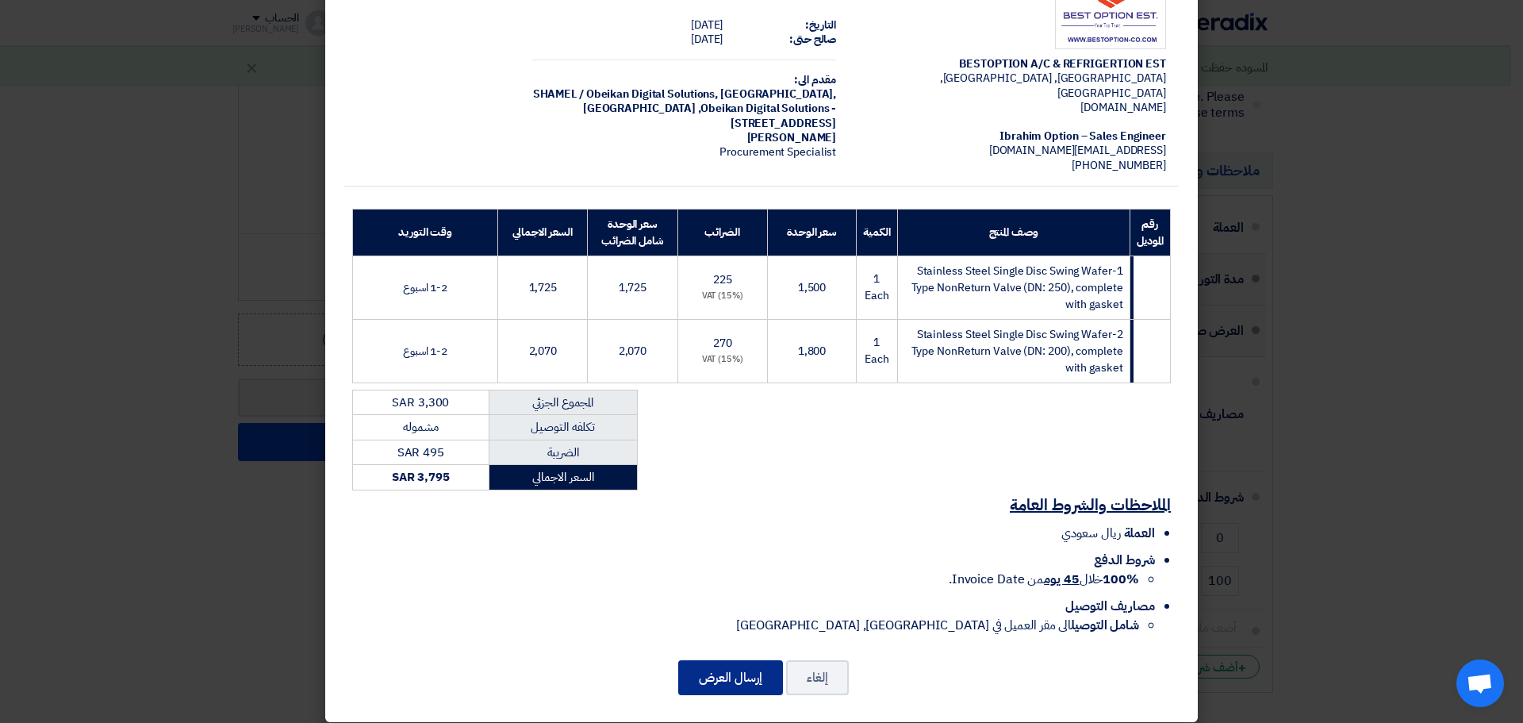
click at [709, 670] on button "إرسال العرض" at bounding box center [730, 677] width 105 height 35
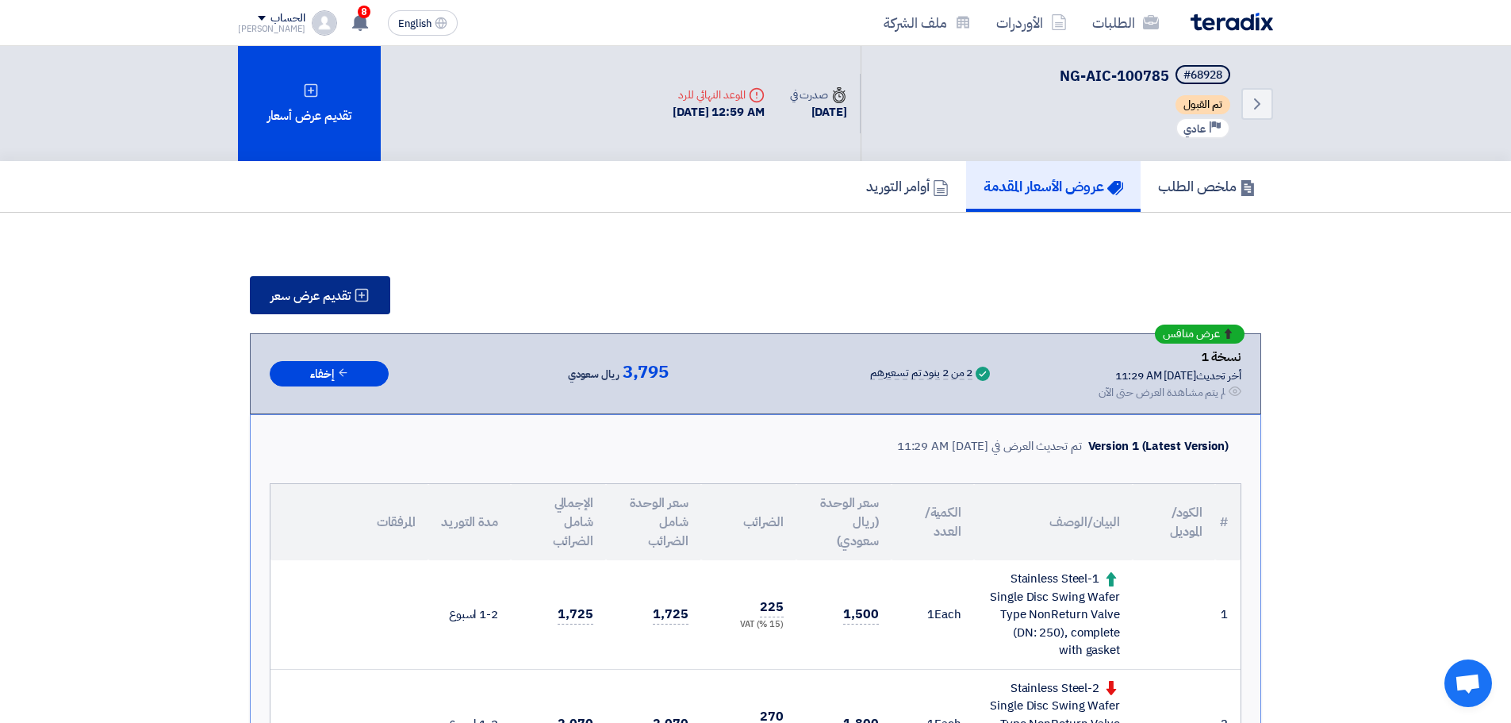
click at [359, 294] on icon at bounding box center [362, 295] width 16 height 16
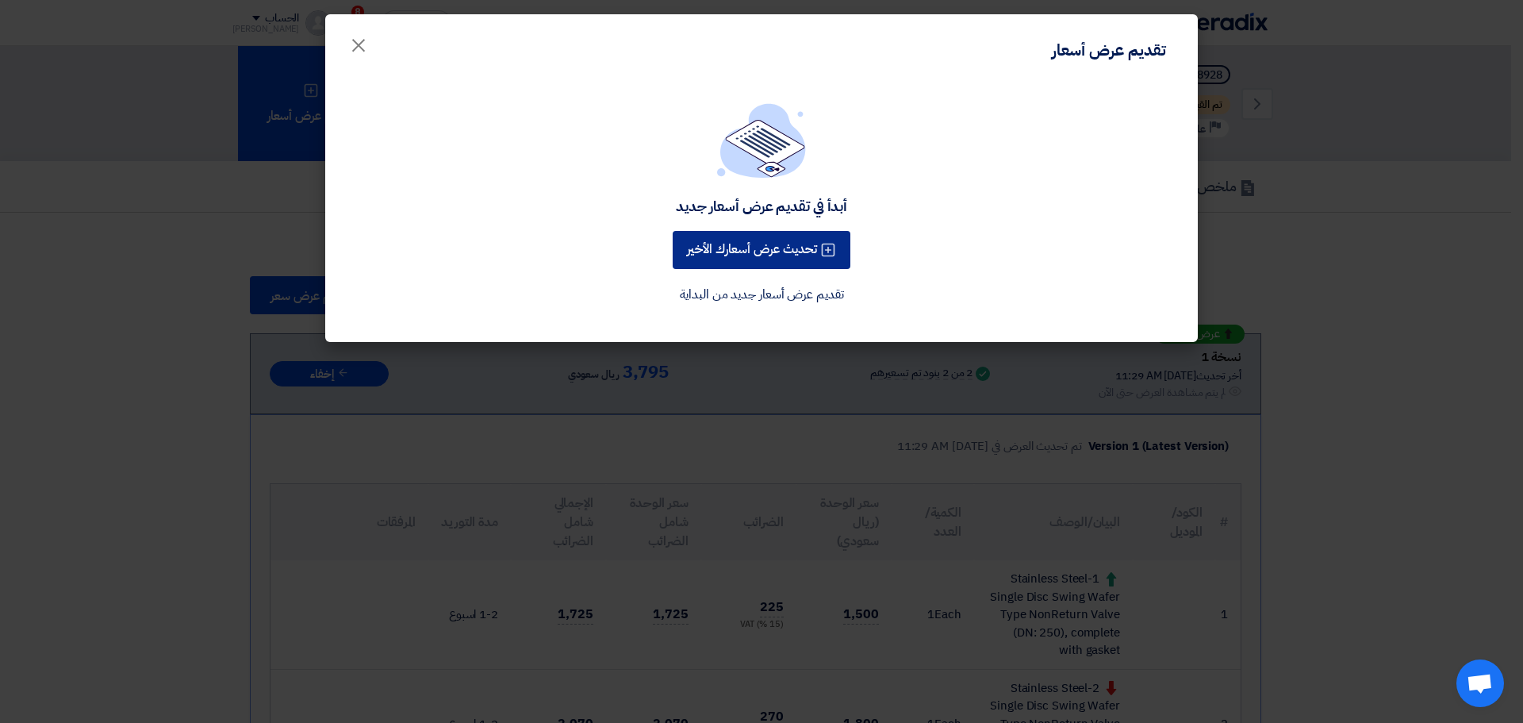
click at [766, 246] on button "تحديث عرض أسعارك الأخير" at bounding box center [762, 250] width 178 height 38
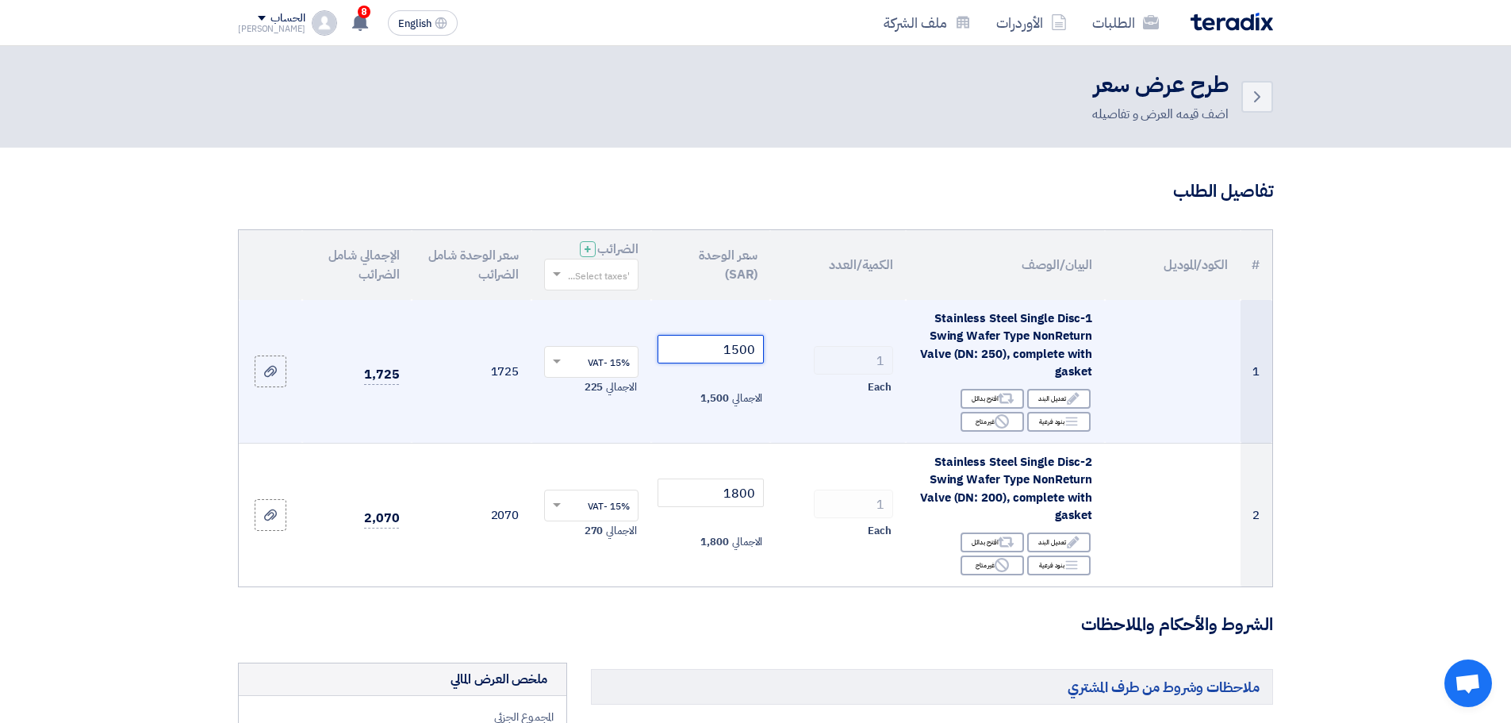
drag, startPoint x: 712, startPoint y: 342, endPoint x: 808, endPoint y: 343, distance: 95.2
click at [808, 343] on tr "1 1-Stainless Steel Single Disc Swing Wafer Type NonReturn Valve (DN: 250), com…" at bounding box center [756, 372] width 1034 height 144
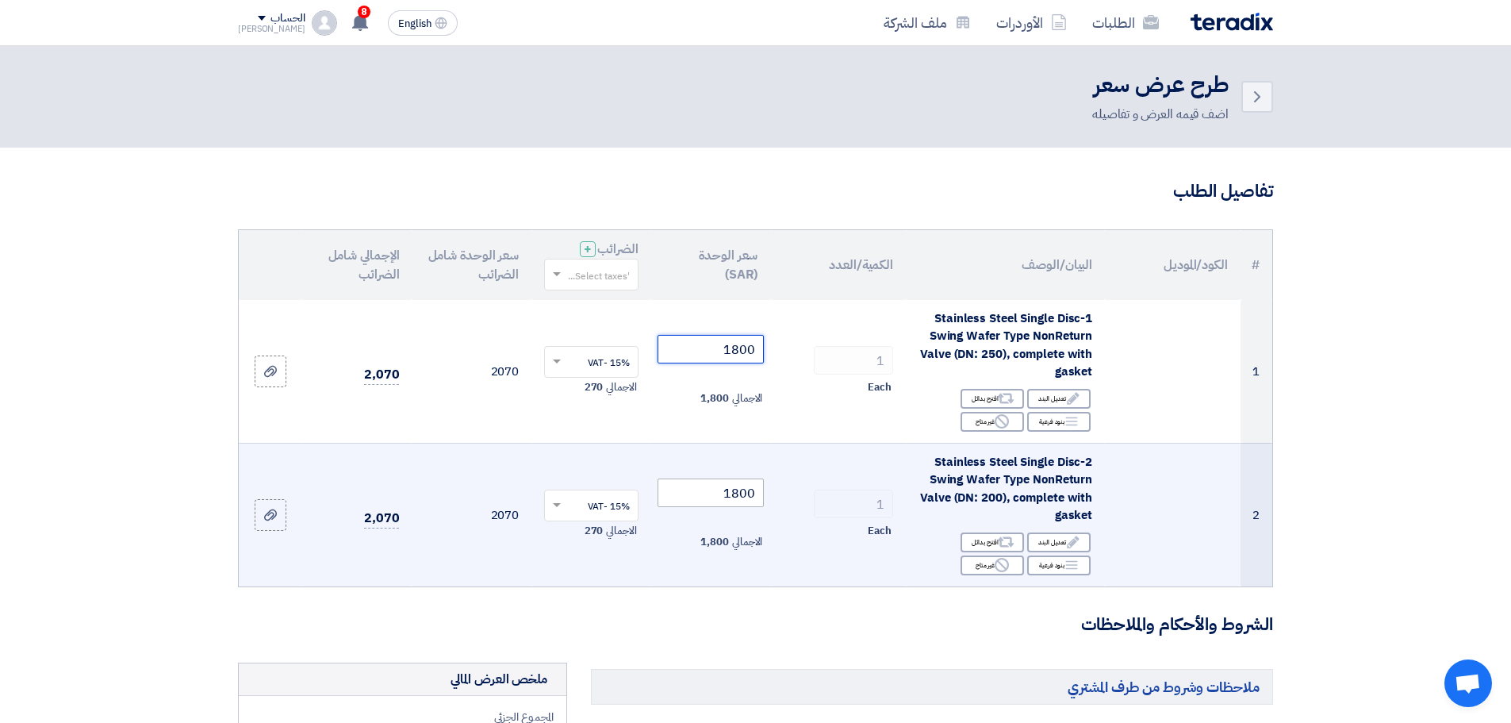
type input "1800"
drag, startPoint x: 719, startPoint y: 489, endPoint x: 790, endPoint y: 492, distance: 71.4
click at [788, 490] on tr "2 2-Stainless Steel Single Disc Swing Wafer Type NonReturn Valve (DN: 200), com…" at bounding box center [756, 515] width 1034 height 144
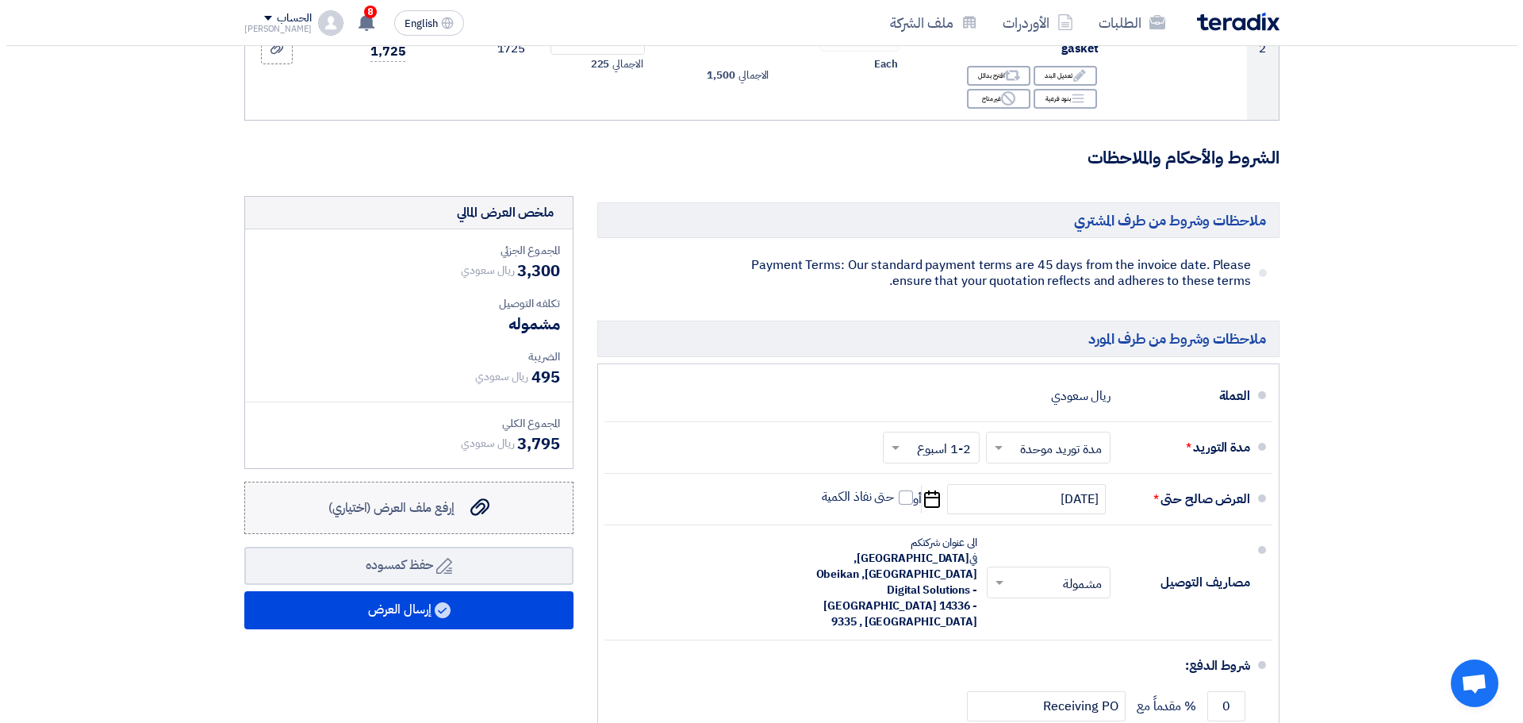
scroll to position [476, 0]
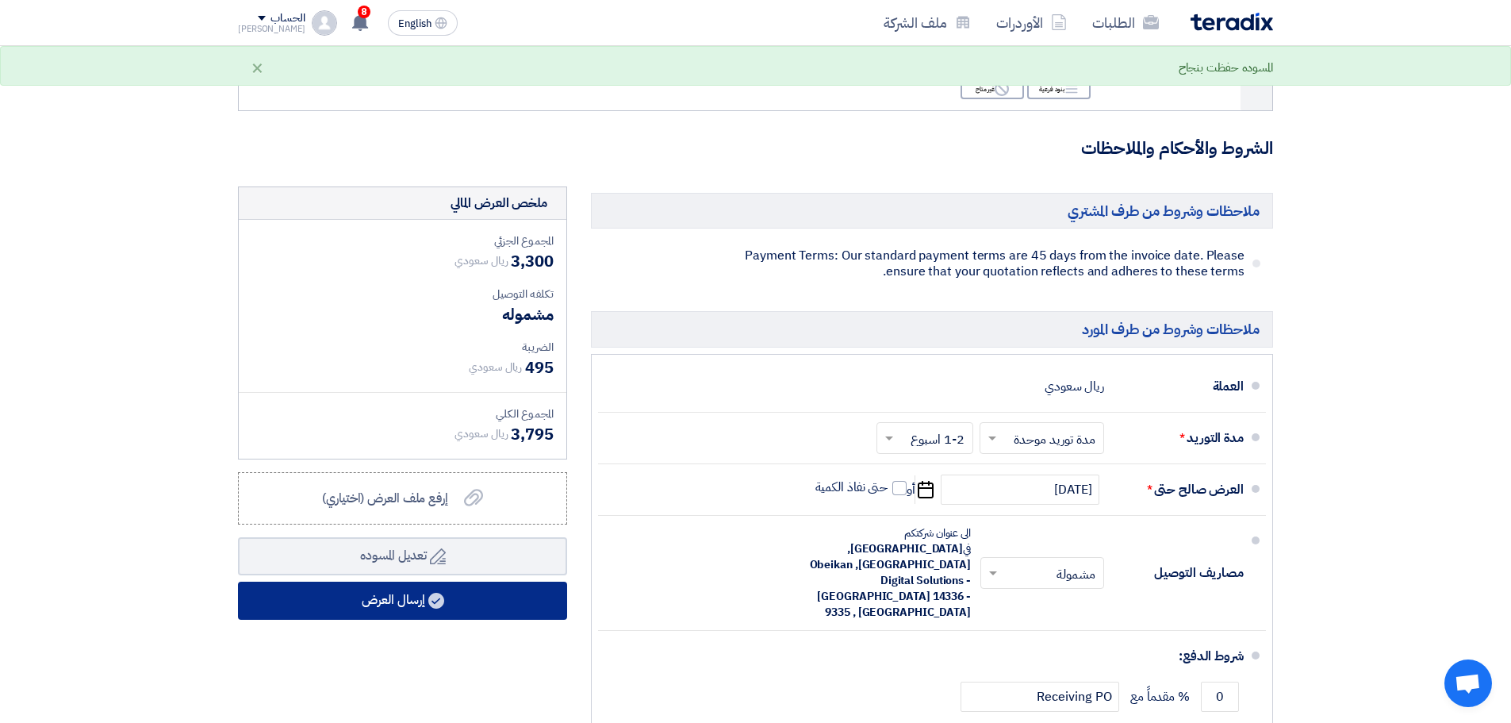
type input "1500"
click at [482, 603] on button "إرسال العرض" at bounding box center [402, 600] width 329 height 38
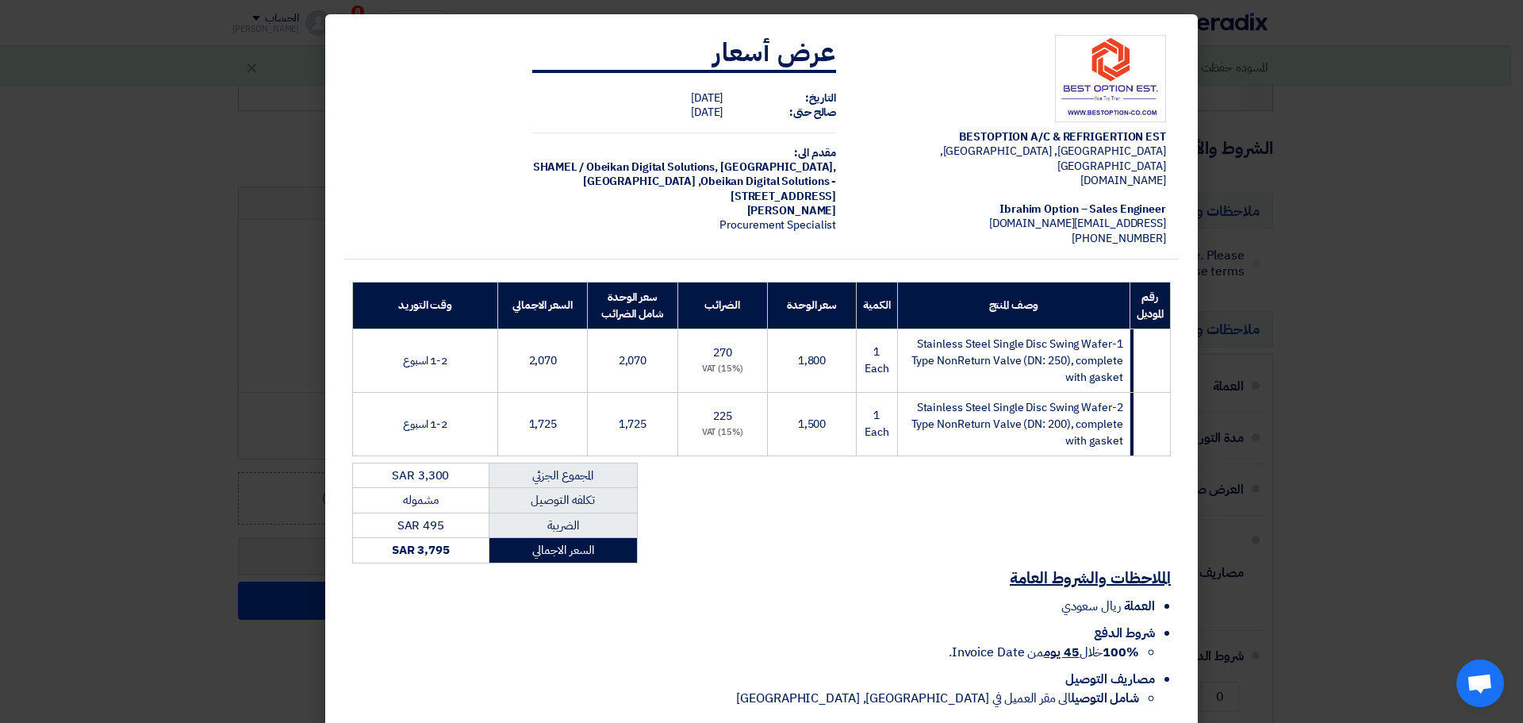
scroll to position [73, 0]
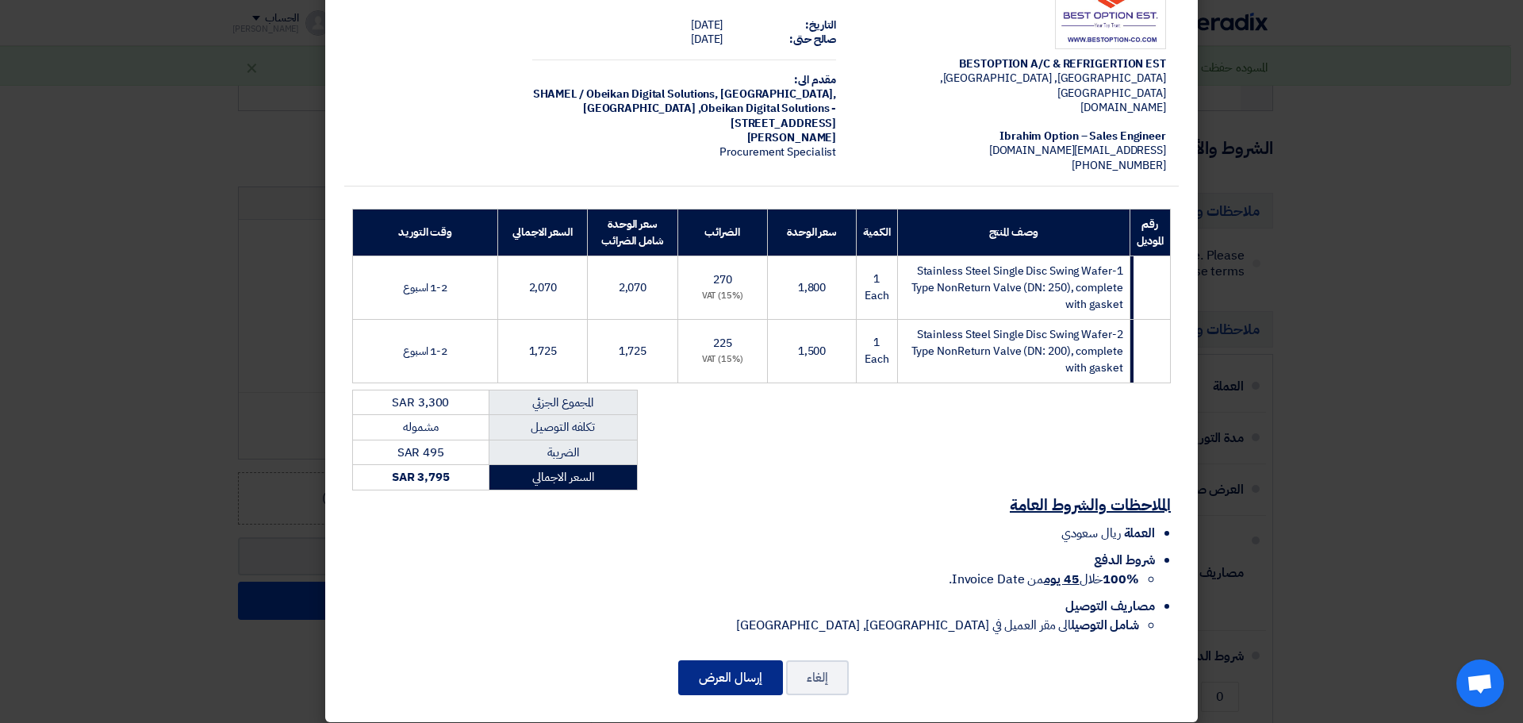
click at [745, 660] on button "إرسال العرض" at bounding box center [730, 677] width 105 height 35
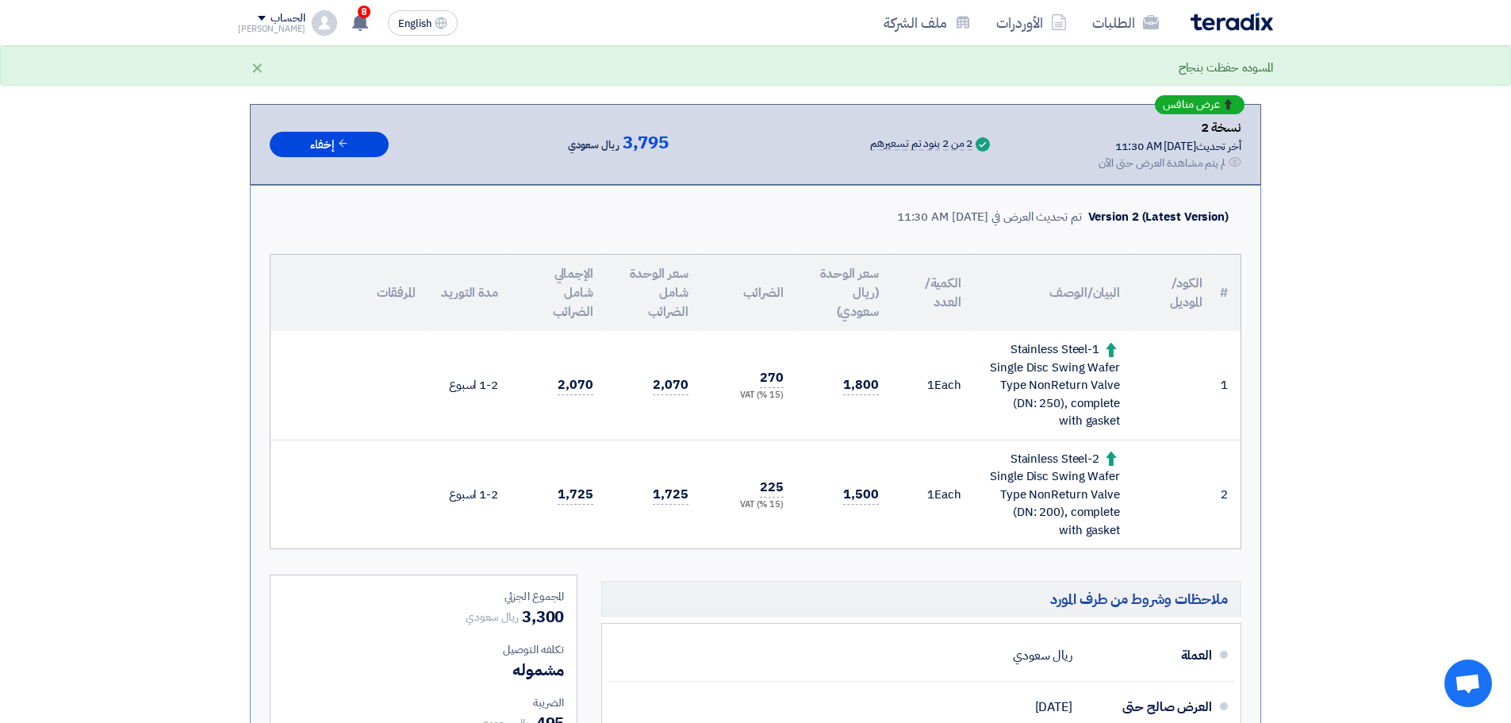
scroll to position [238, 0]
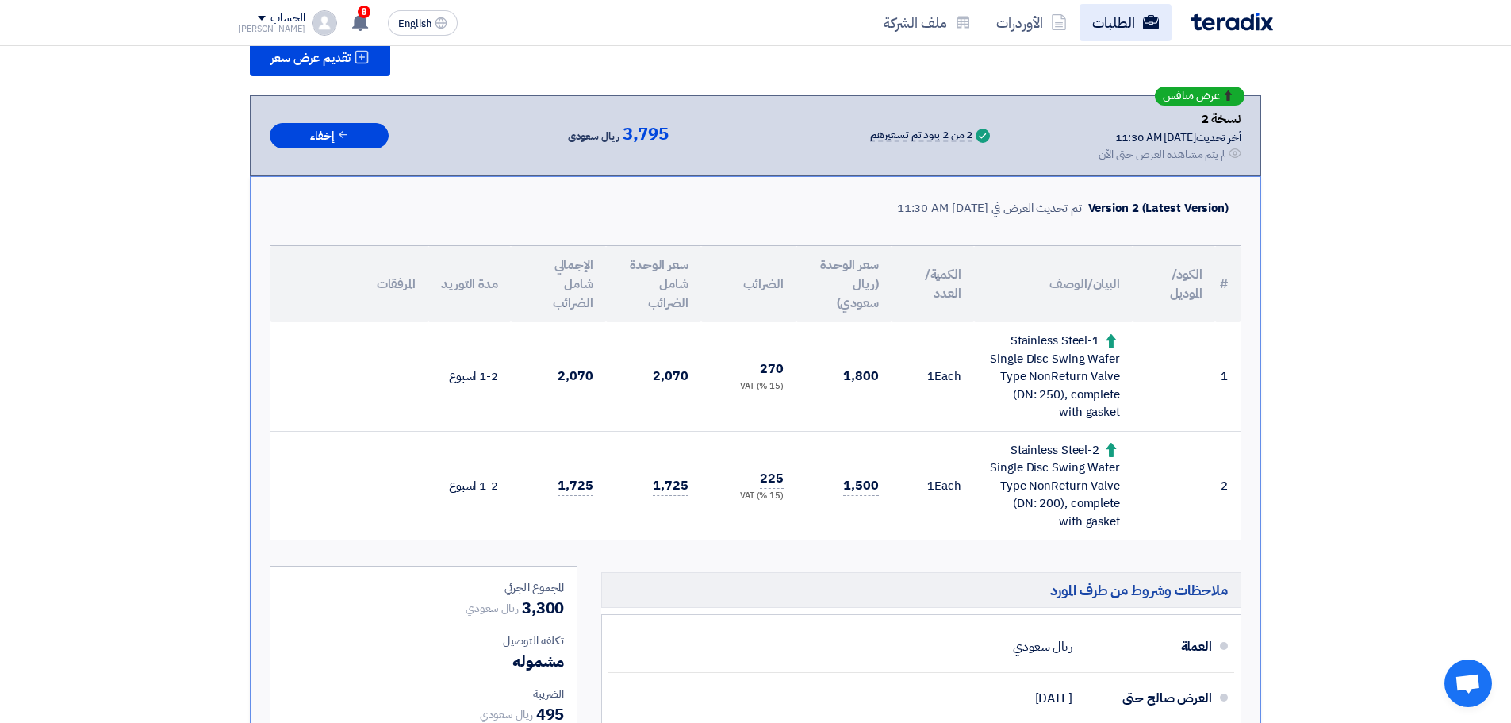
click at [1152, 26] on use at bounding box center [1151, 22] width 16 height 14
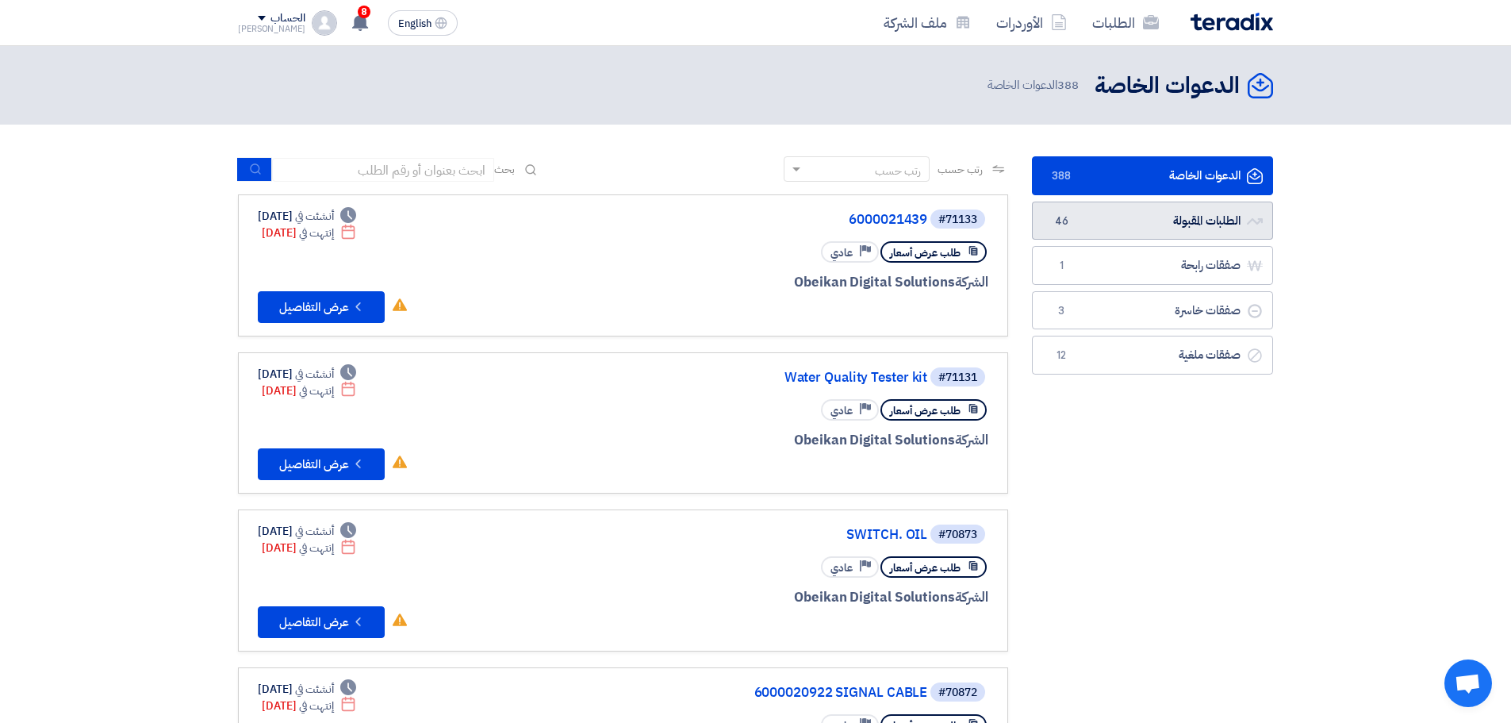
click at [1108, 207] on link "الطلبات المقبولة الطلبات المقبولة 46" at bounding box center [1152, 220] width 241 height 39
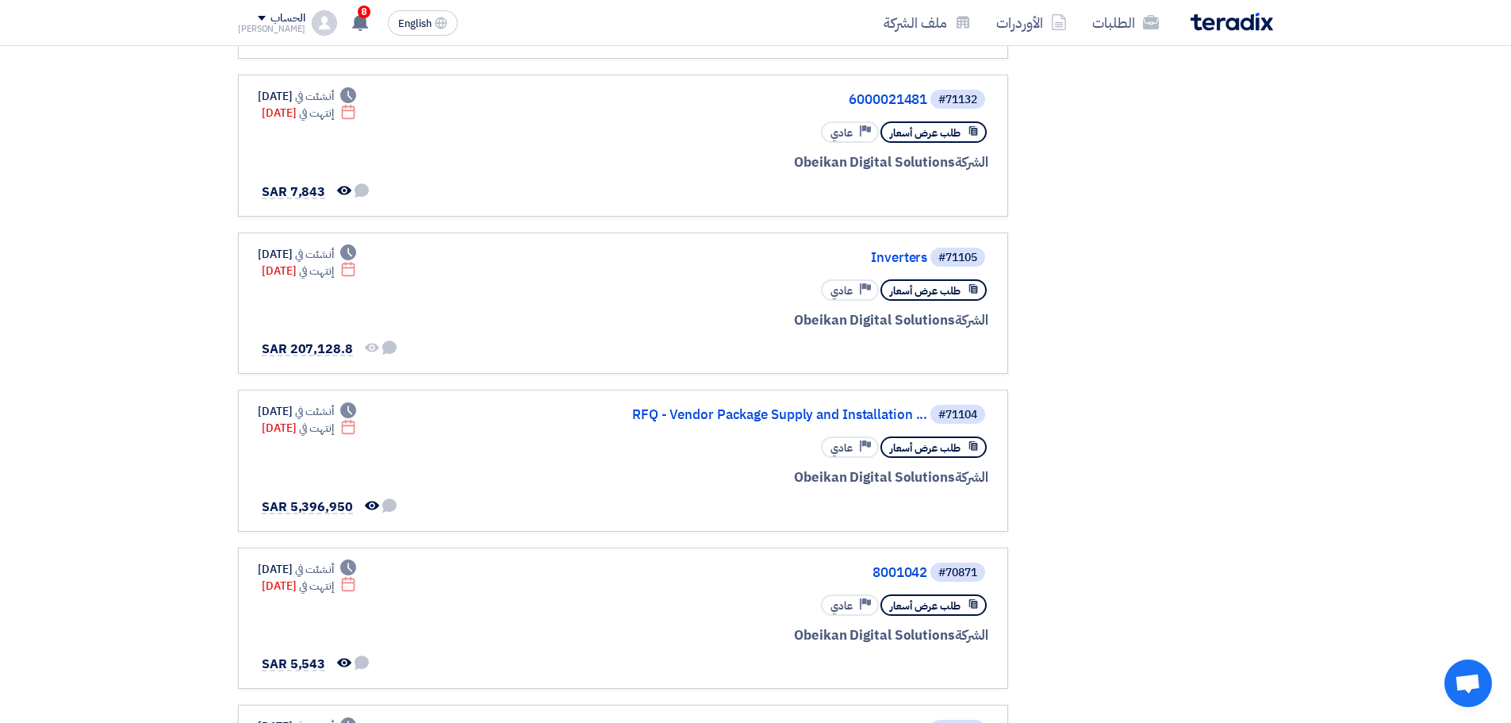
scroll to position [476, 0]
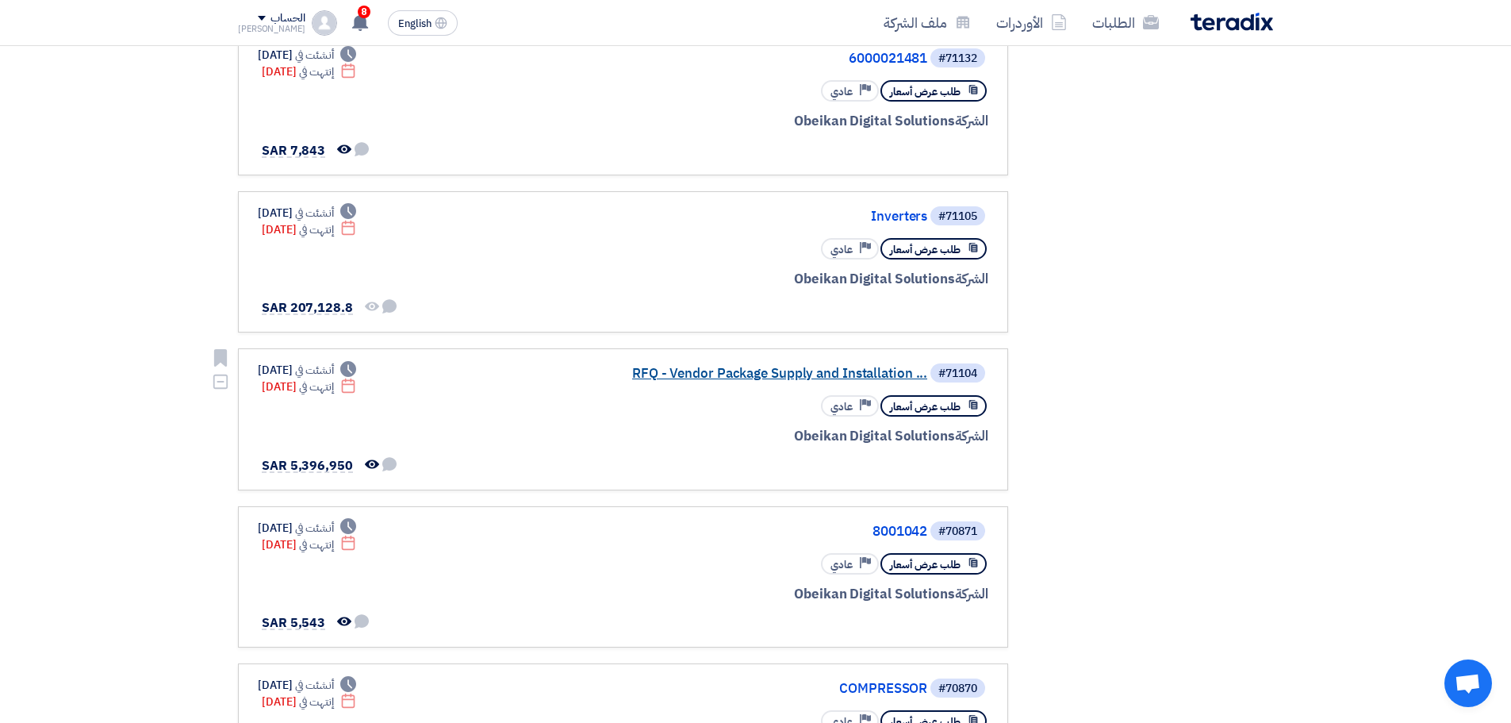
click at [844, 377] on link "RFQ - Vendor Package Supply and Installation ..." at bounding box center [768, 373] width 317 height 14
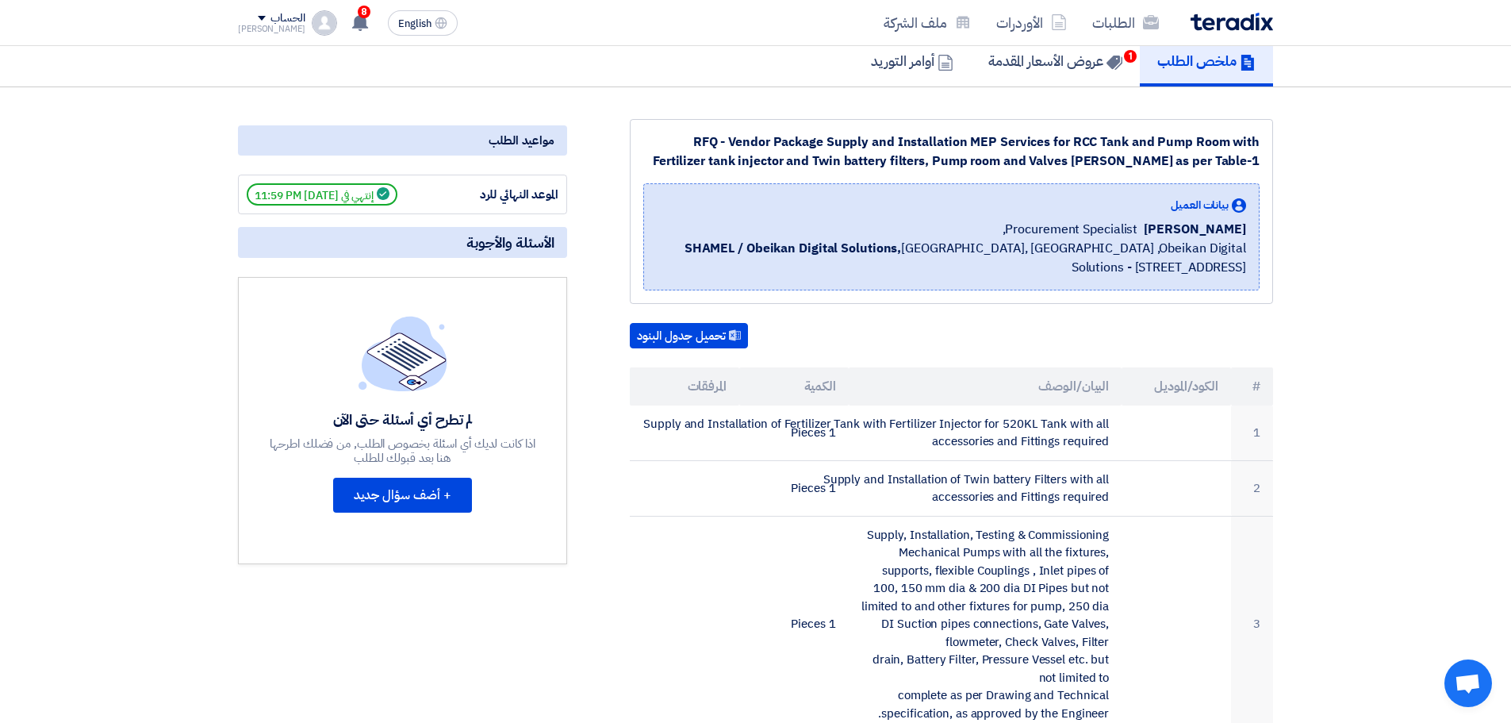
scroll to position [79, 0]
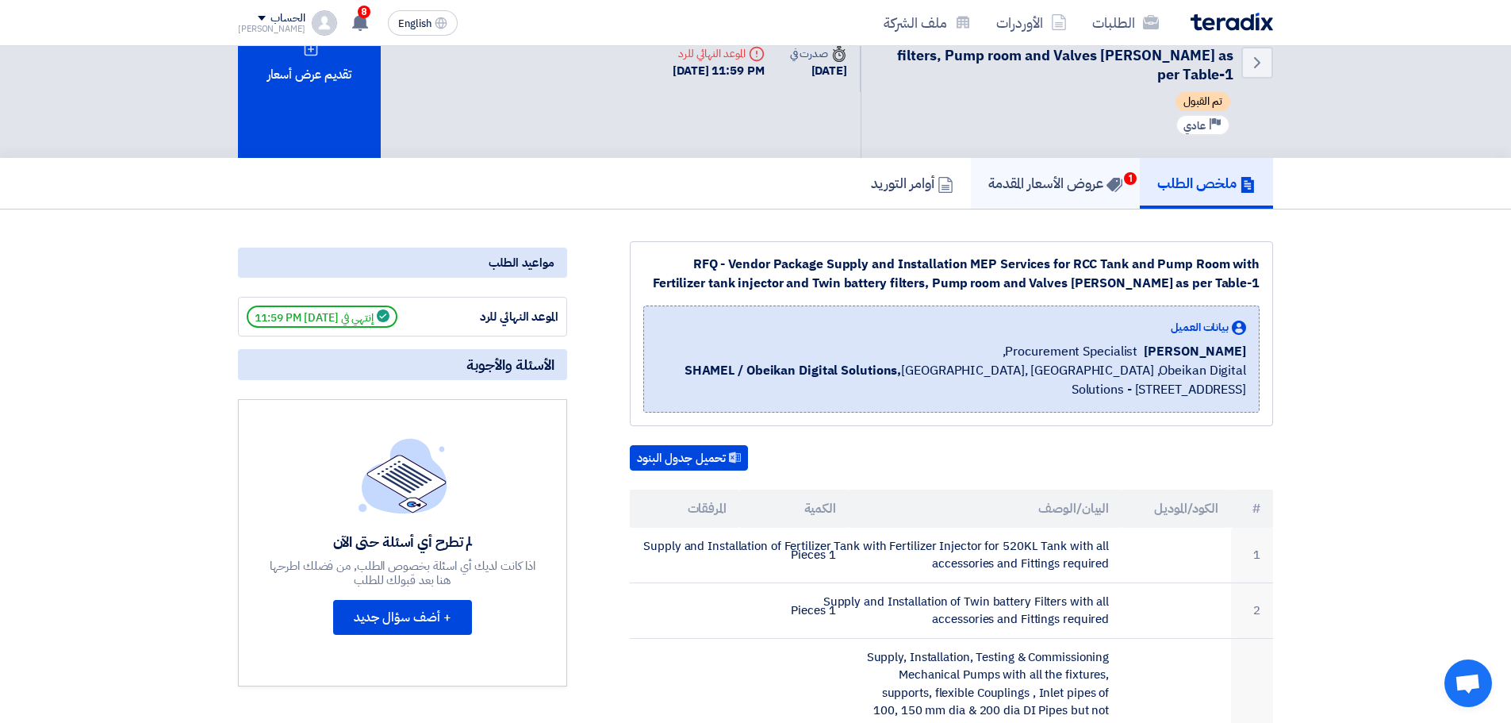
click at [1044, 192] on h5 "عروض الأسعار المقدمة 1" at bounding box center [1055, 183] width 134 height 18
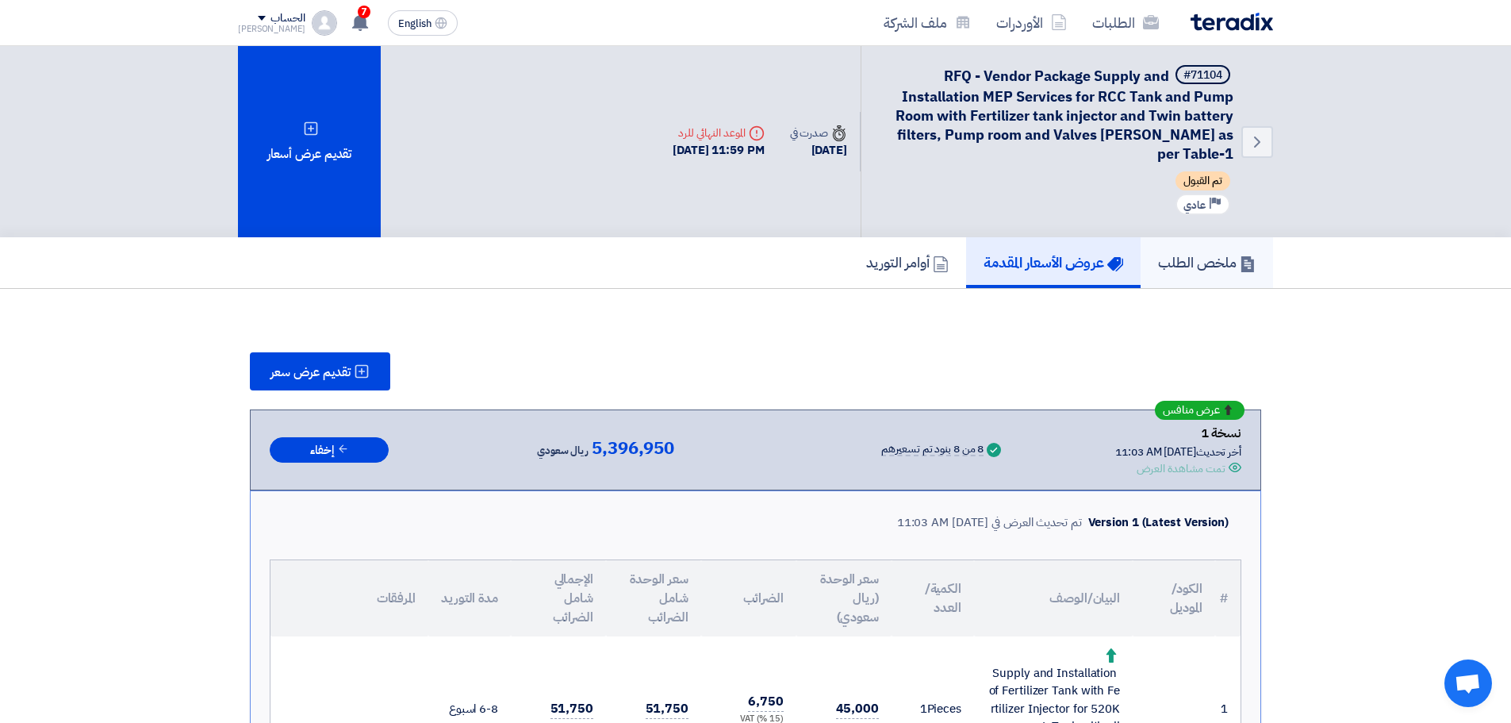
click at [1168, 246] on link "ملخص الطلب" at bounding box center [1207, 262] width 132 height 51
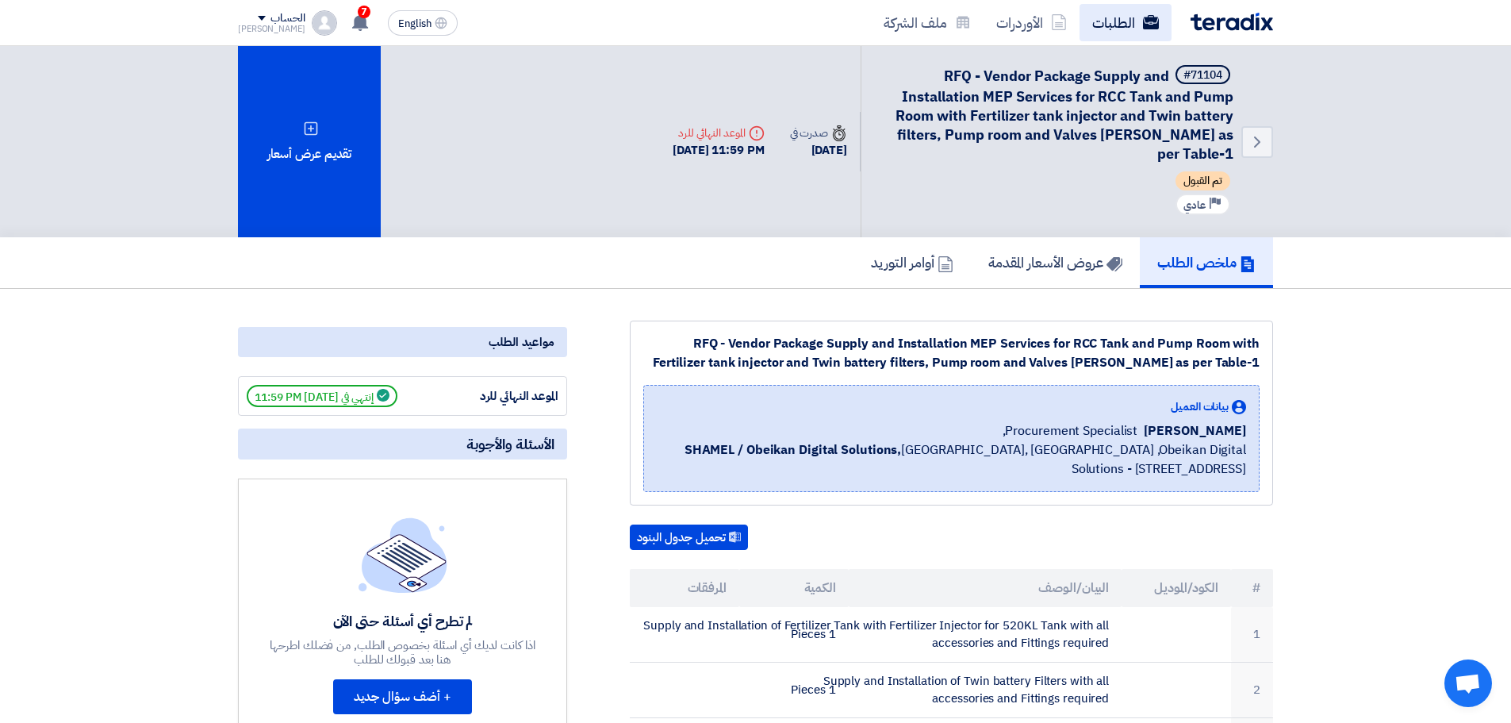
click at [1123, 21] on link "الطلبات" at bounding box center [1126, 22] width 92 height 37
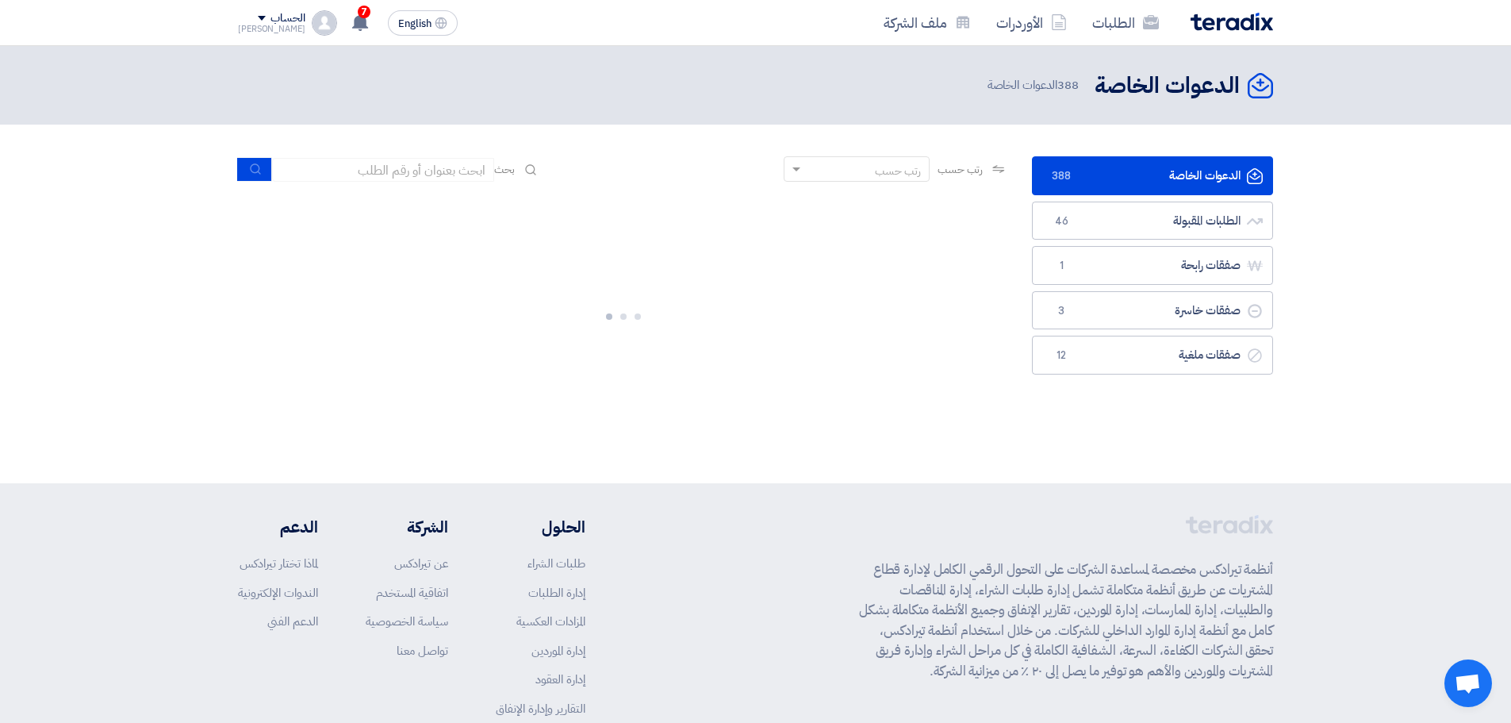
click at [1133, 171] on link "الدعوات الخاصة الدعوات الخاصة 388" at bounding box center [1152, 175] width 241 height 39
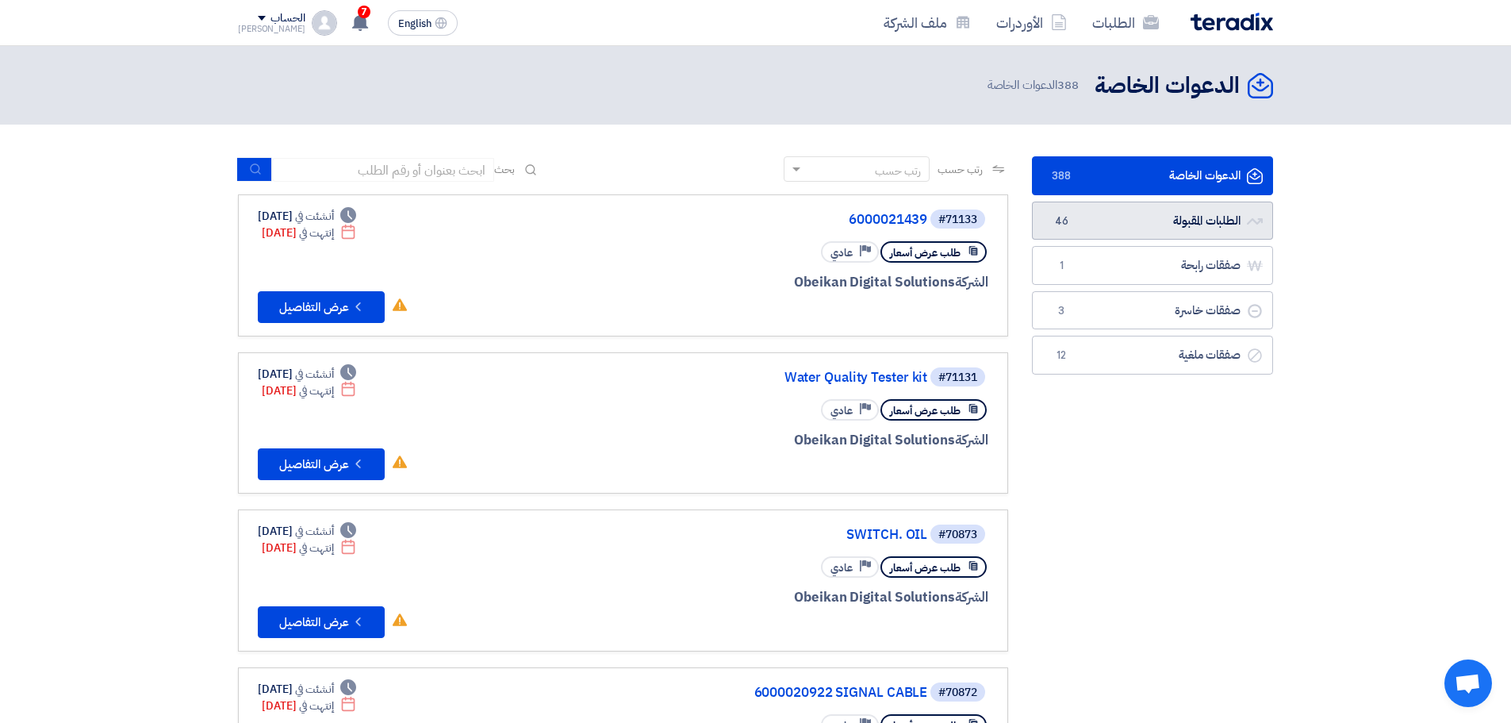
click at [1160, 230] on link "الطلبات المقبولة الطلبات المقبولة 46" at bounding box center [1152, 220] width 241 height 39
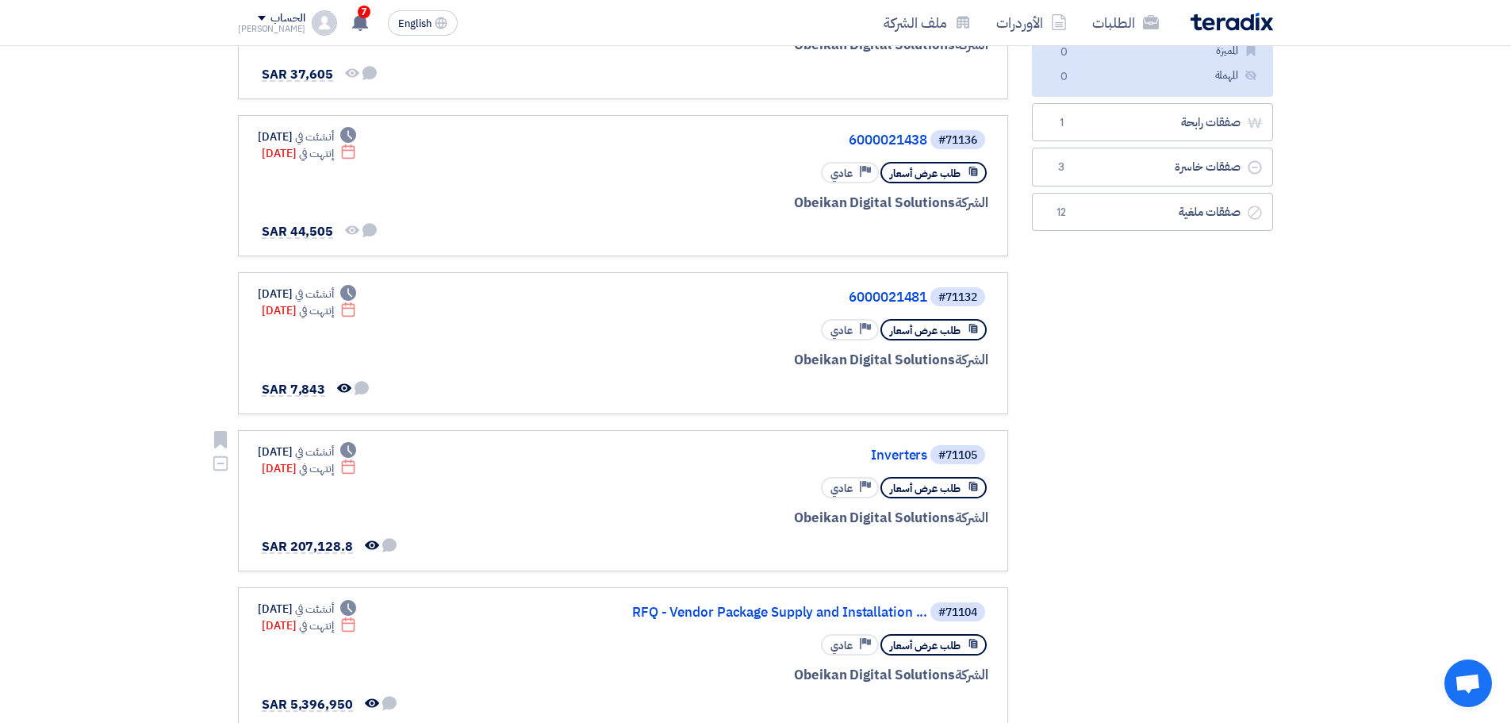
scroll to position [397, 0]
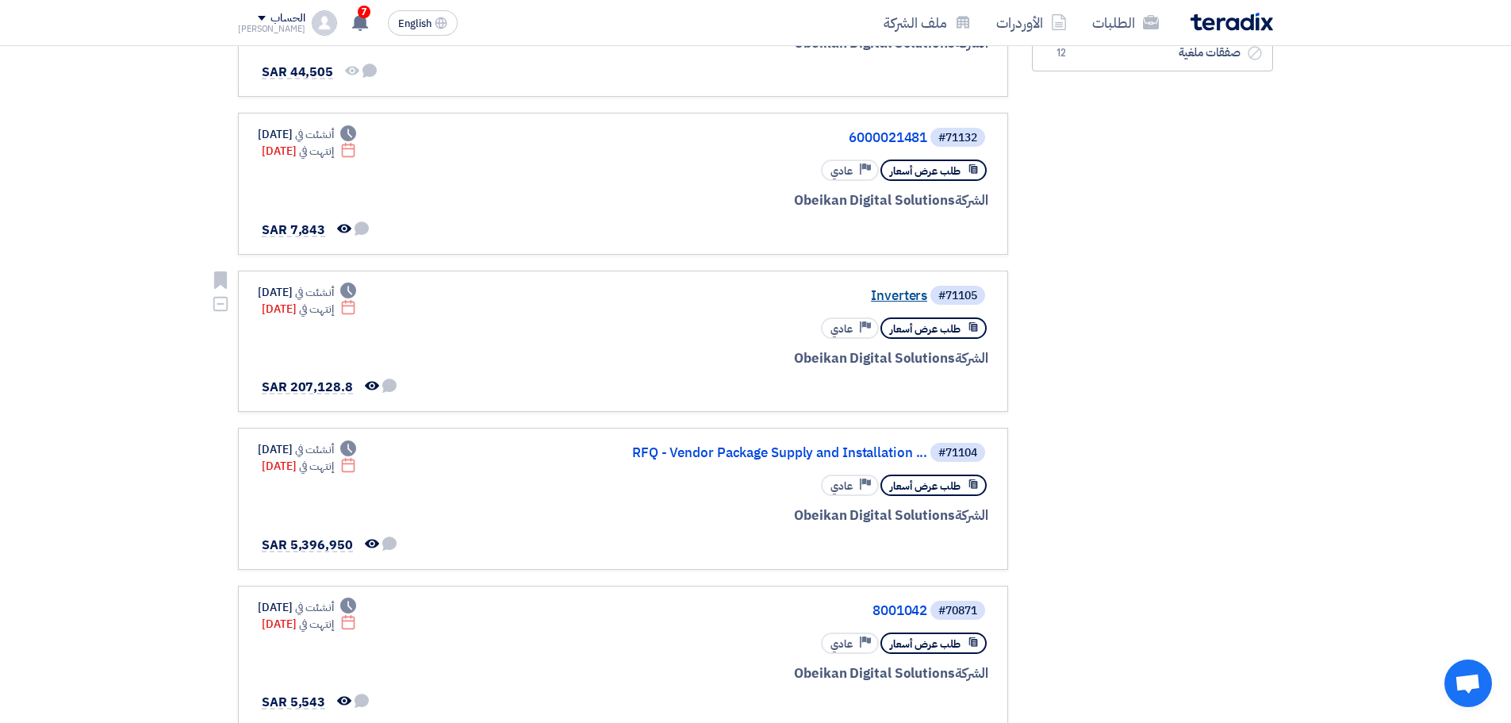
click at [902, 295] on link "Inverters" at bounding box center [768, 296] width 317 height 14
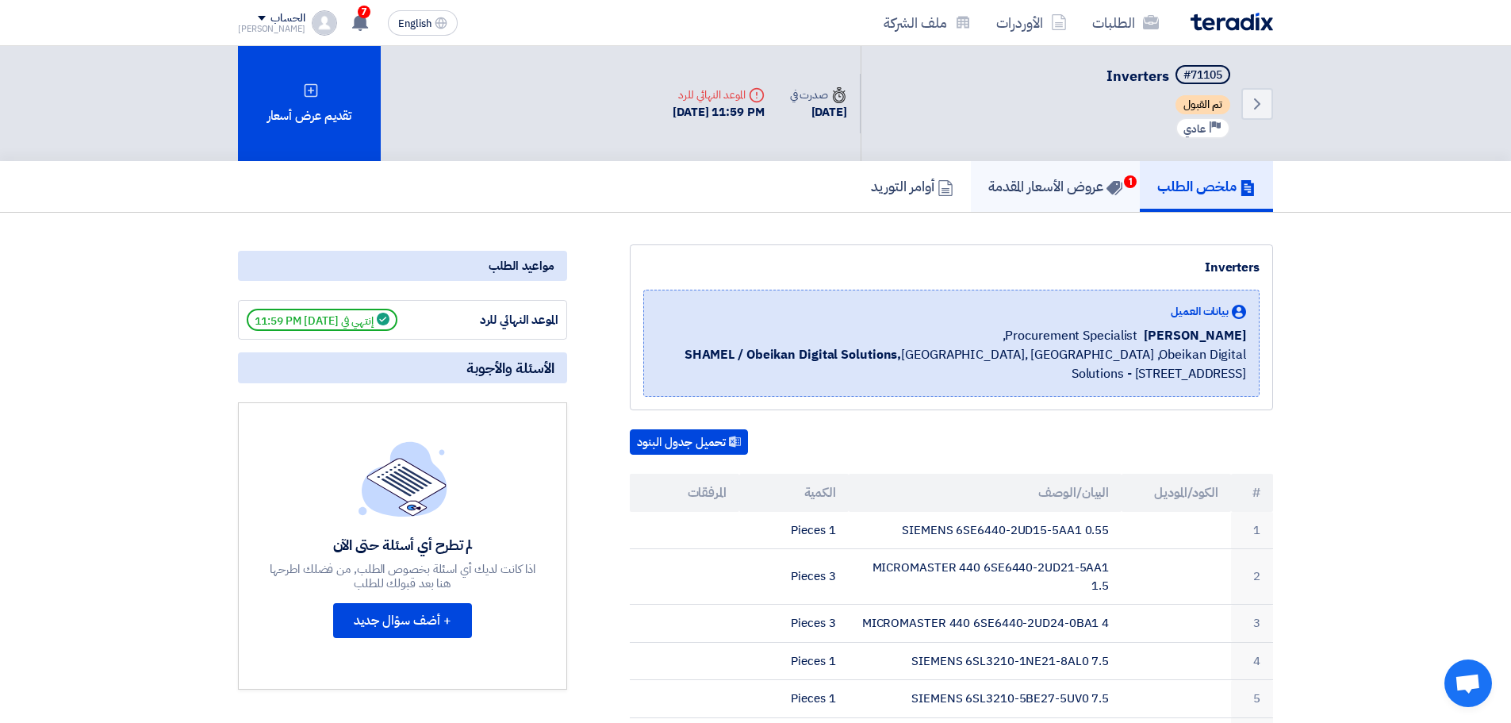
click at [1088, 195] on h5 "عروض الأسعار المقدمة 1" at bounding box center [1055, 186] width 134 height 18
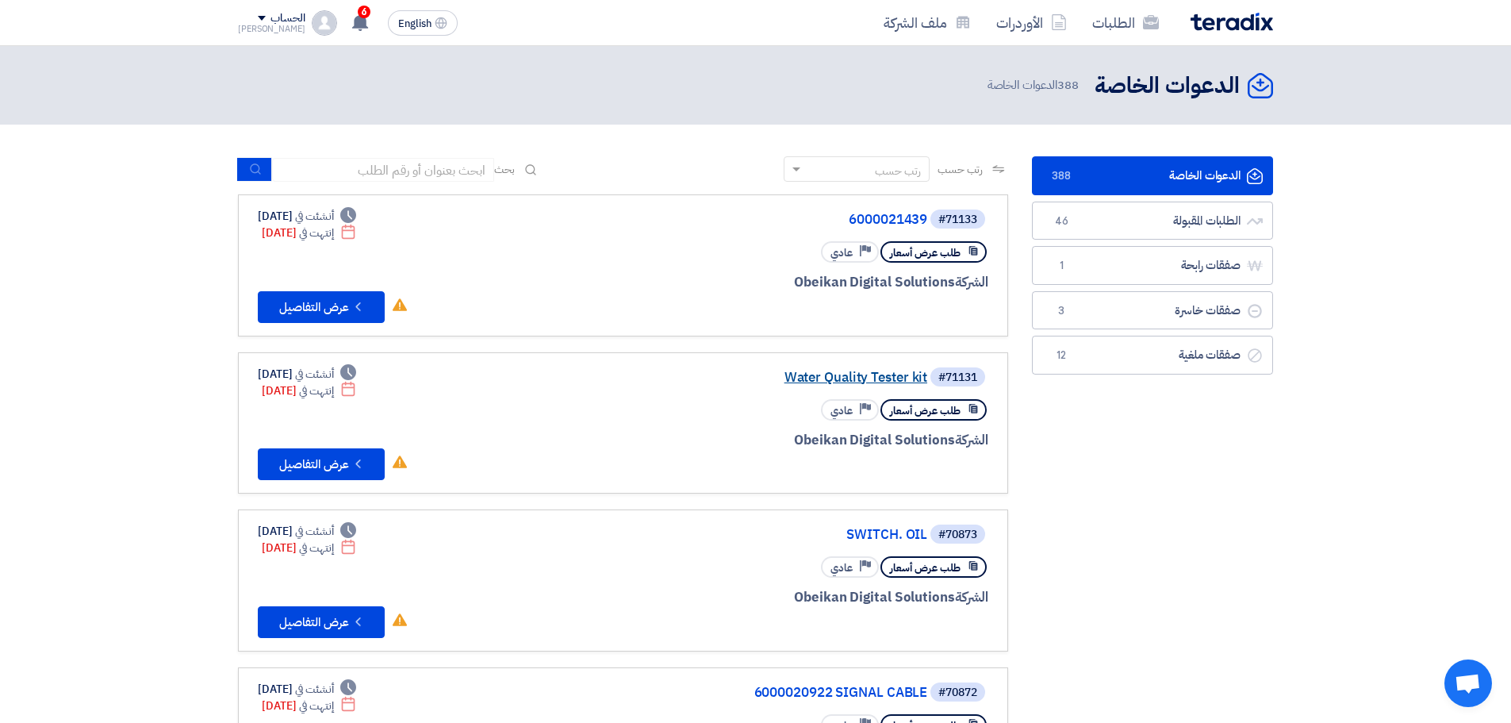
click at [865, 378] on link "Water Quality Tester kit" at bounding box center [768, 377] width 317 height 14
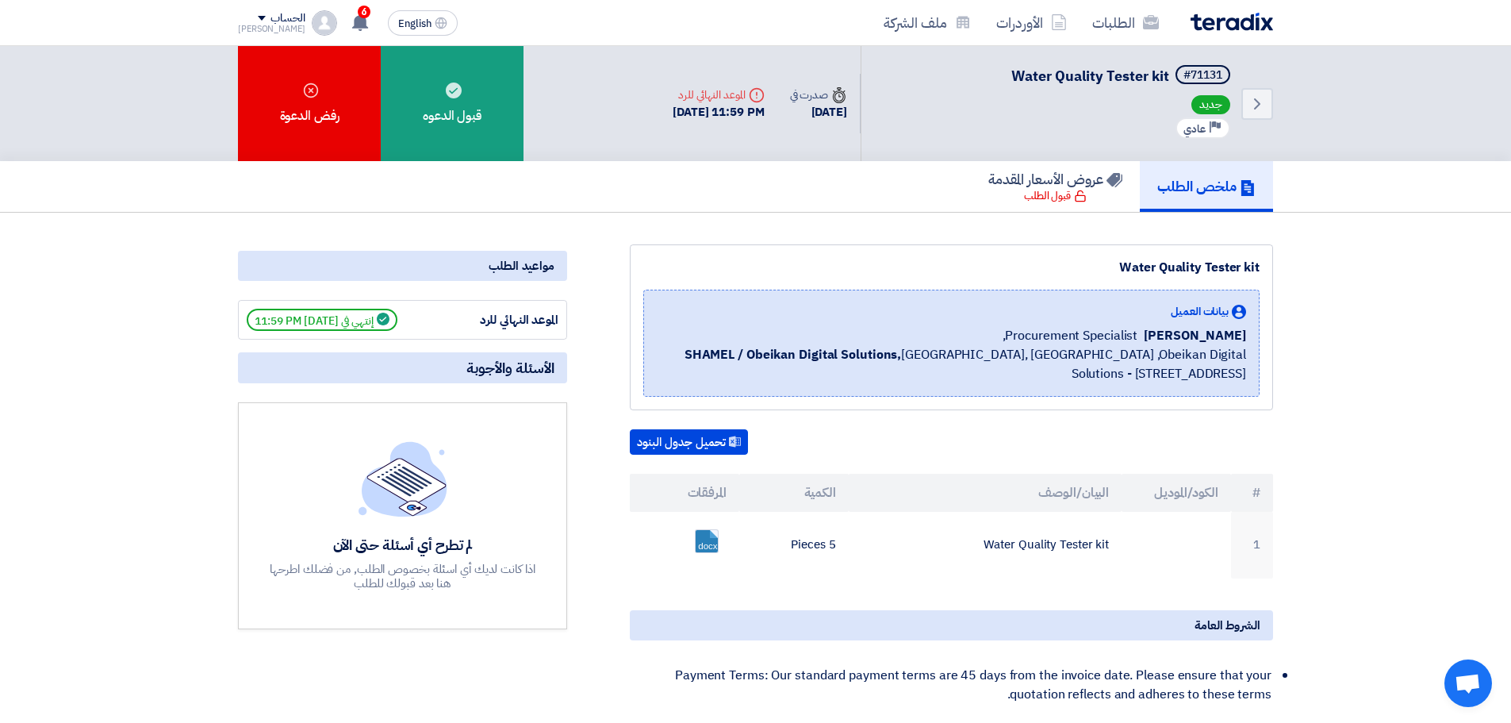
click at [1218, 198] on link "ملخص الطلب" at bounding box center [1206, 186] width 133 height 51
click at [1102, 29] on link "الطلبات" at bounding box center [1126, 22] width 92 height 37
